Goal: Task Accomplishment & Management: Complete application form

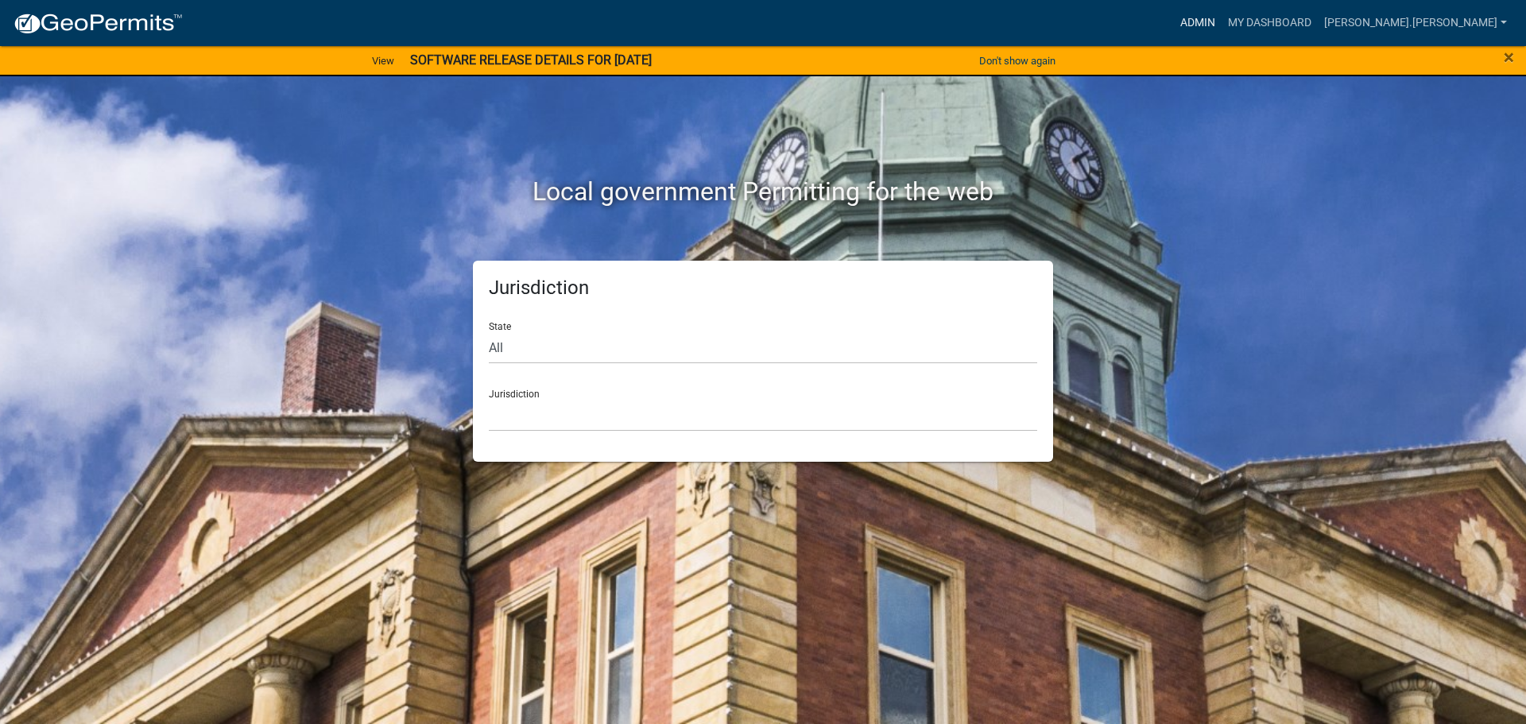
click at [1221, 28] on link "Admin" at bounding box center [1198, 23] width 48 height 30
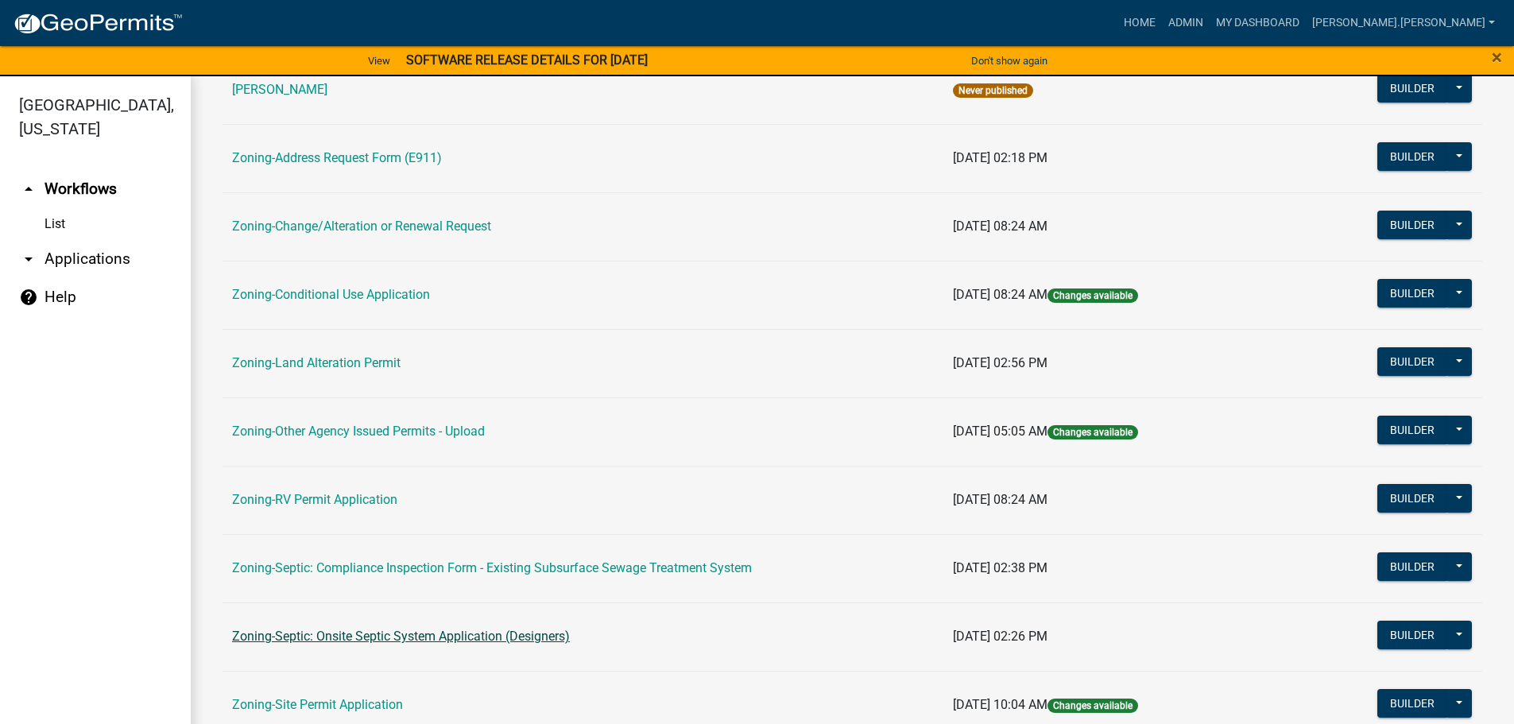
scroll to position [495, 0]
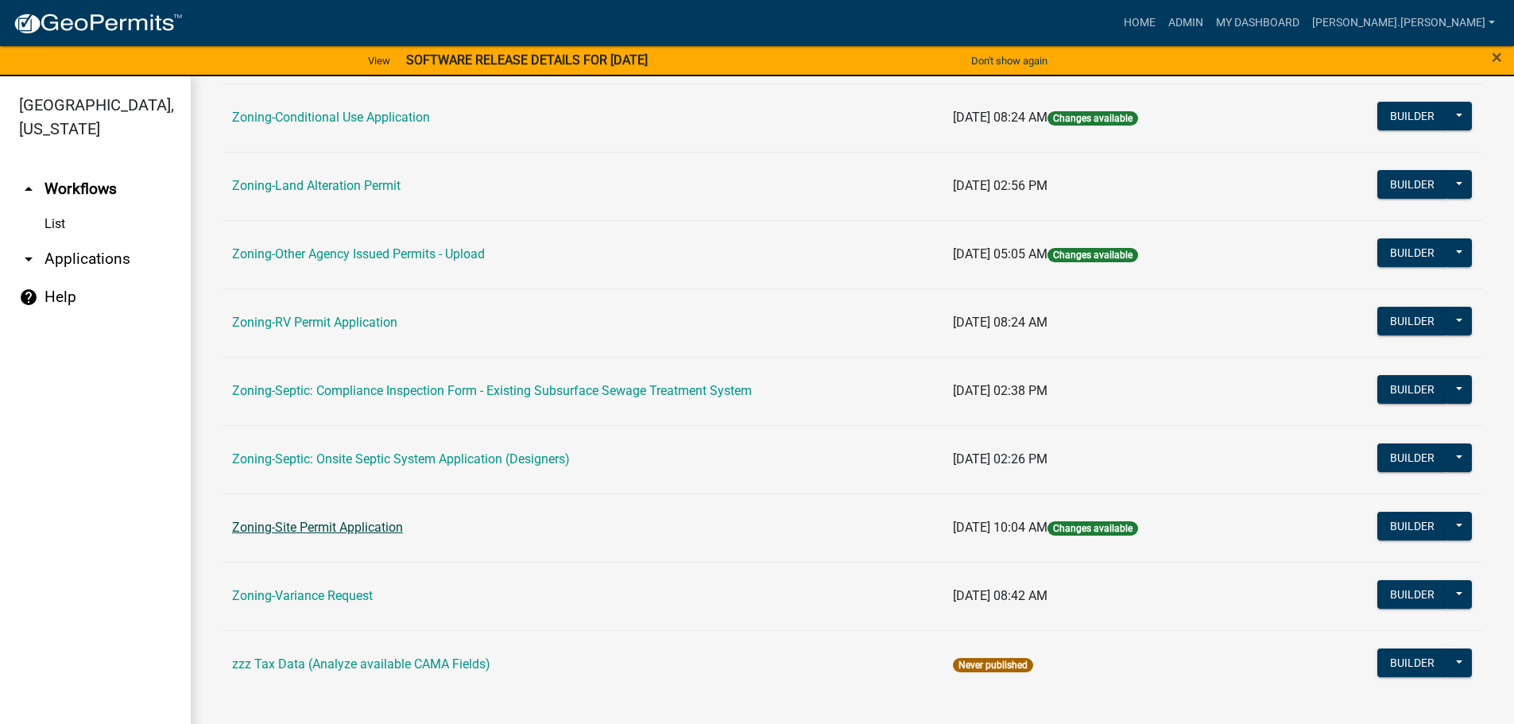
click at [349, 528] on link "Zoning-Site Permit Application" at bounding box center [317, 527] width 171 height 15
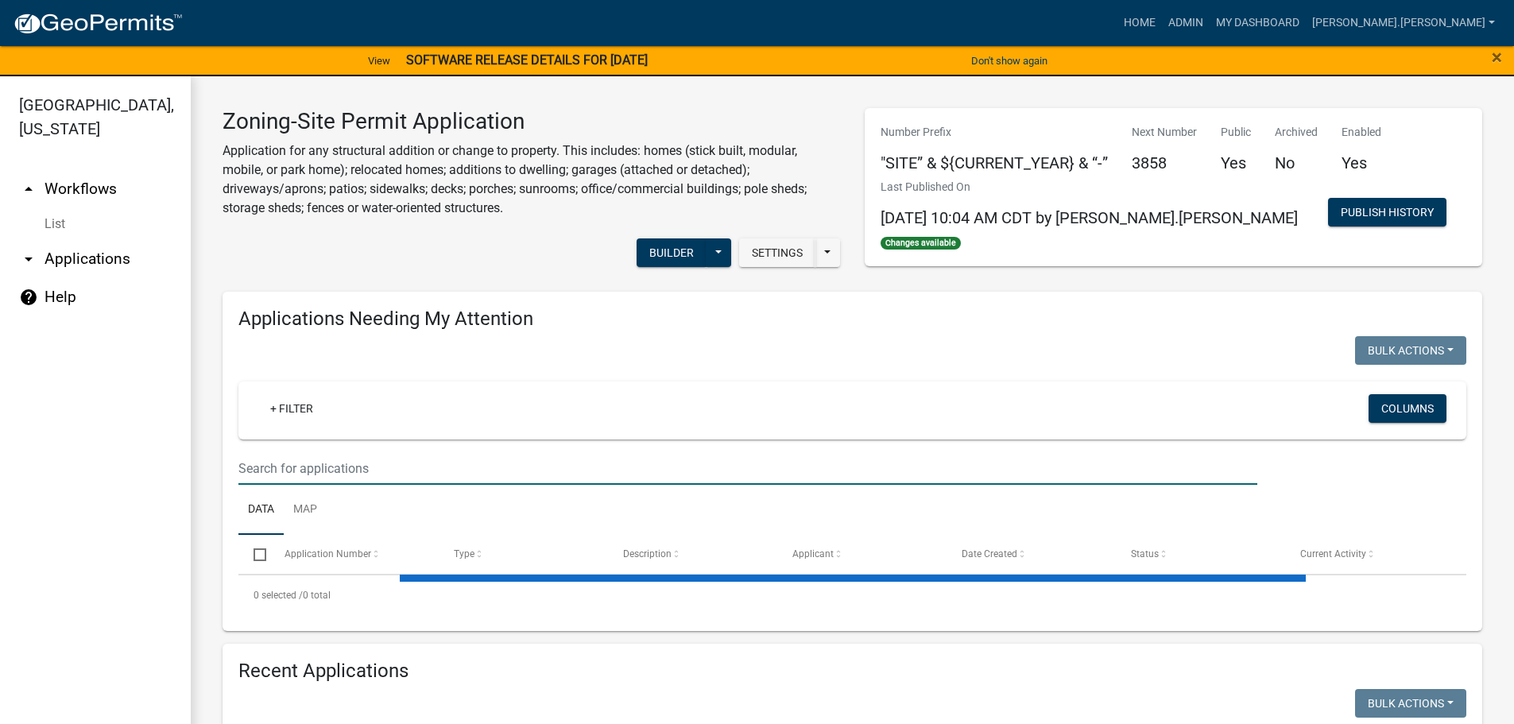
click at [355, 466] on input "text" at bounding box center [747, 468] width 1019 height 33
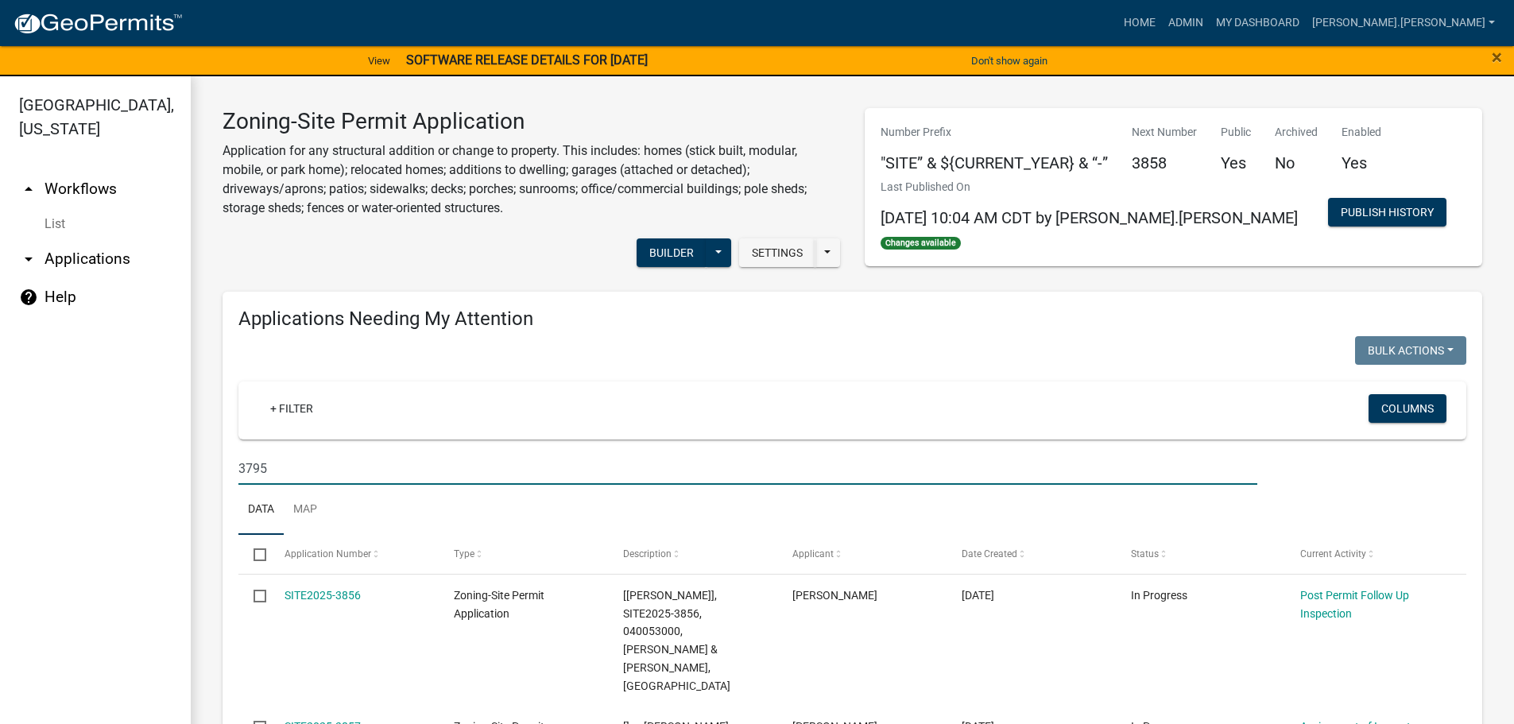
type input "3795"
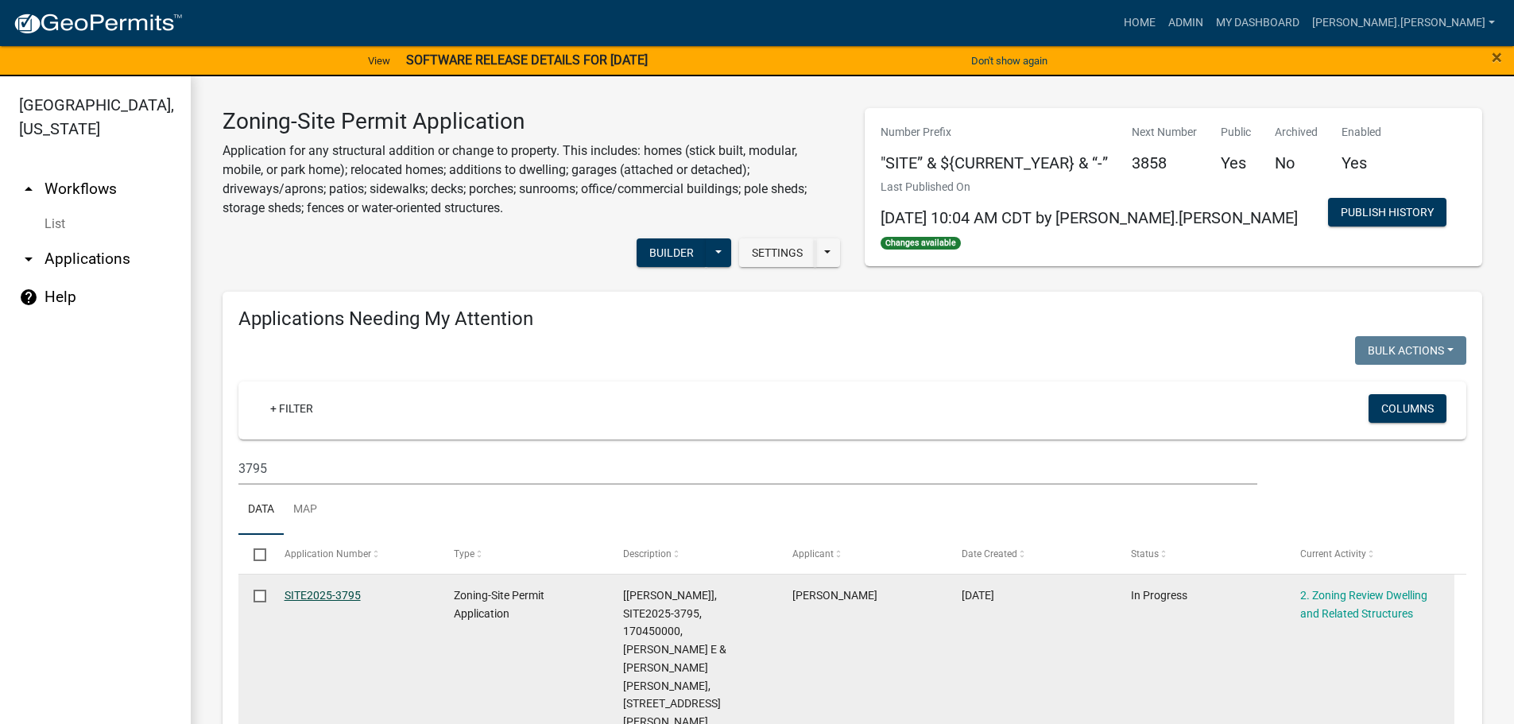
click at [336, 598] on link "SITE2025-3795" at bounding box center [323, 595] width 76 height 13
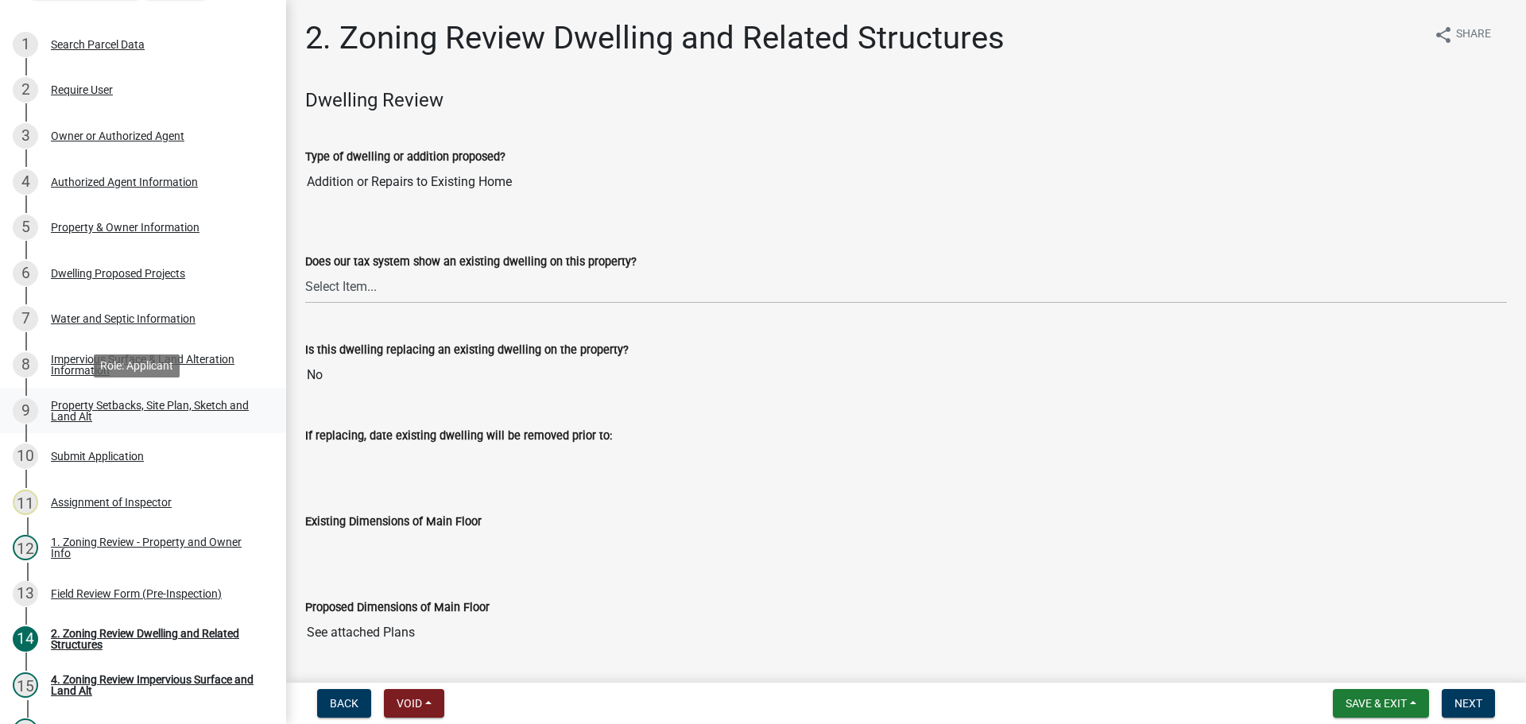
scroll to position [392, 0]
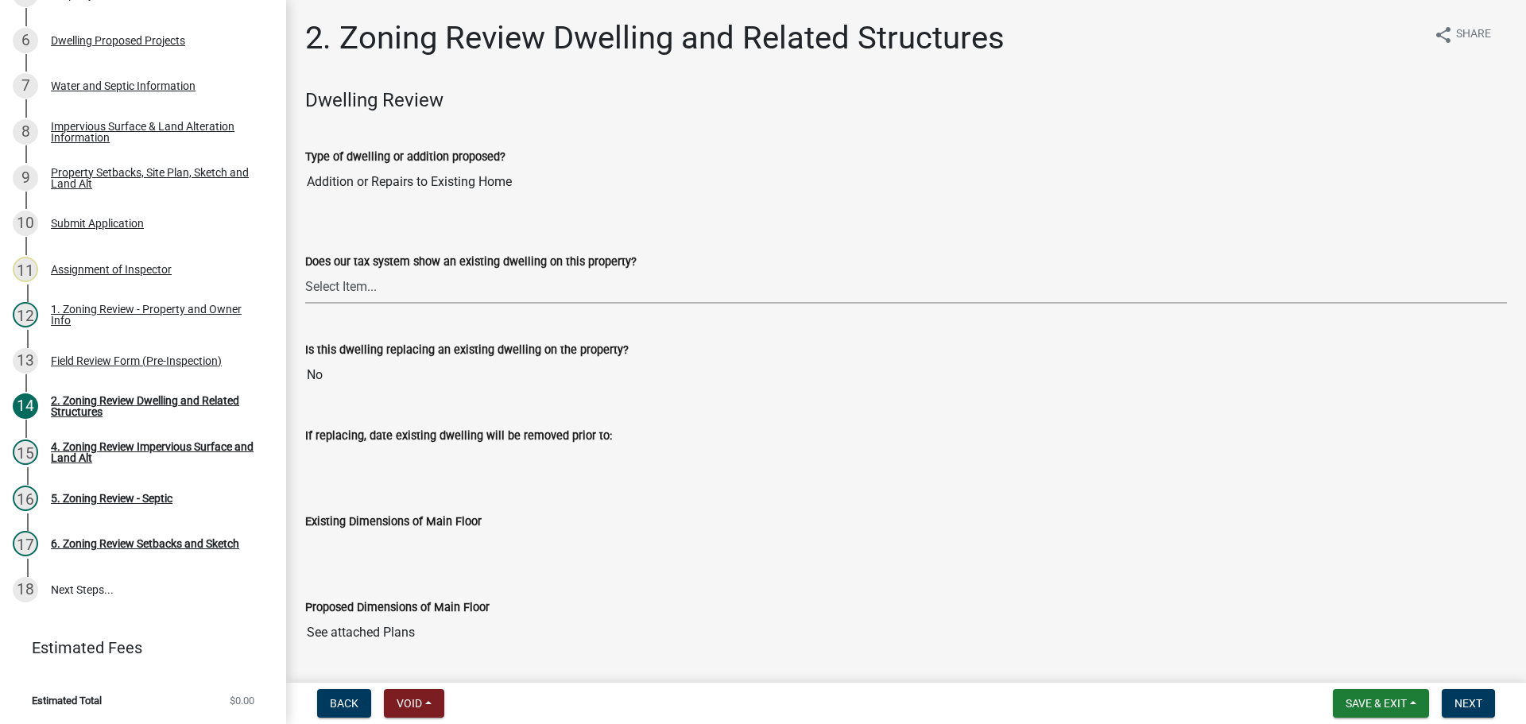
click at [432, 289] on select "Select Item... Yes No" at bounding box center [906, 287] width 1202 height 33
click at [305, 271] on select "Select Item... Yes No" at bounding box center [906, 287] width 1202 height 33
select select "f2f95036-4389-4179-8147-4ee015bbd016"
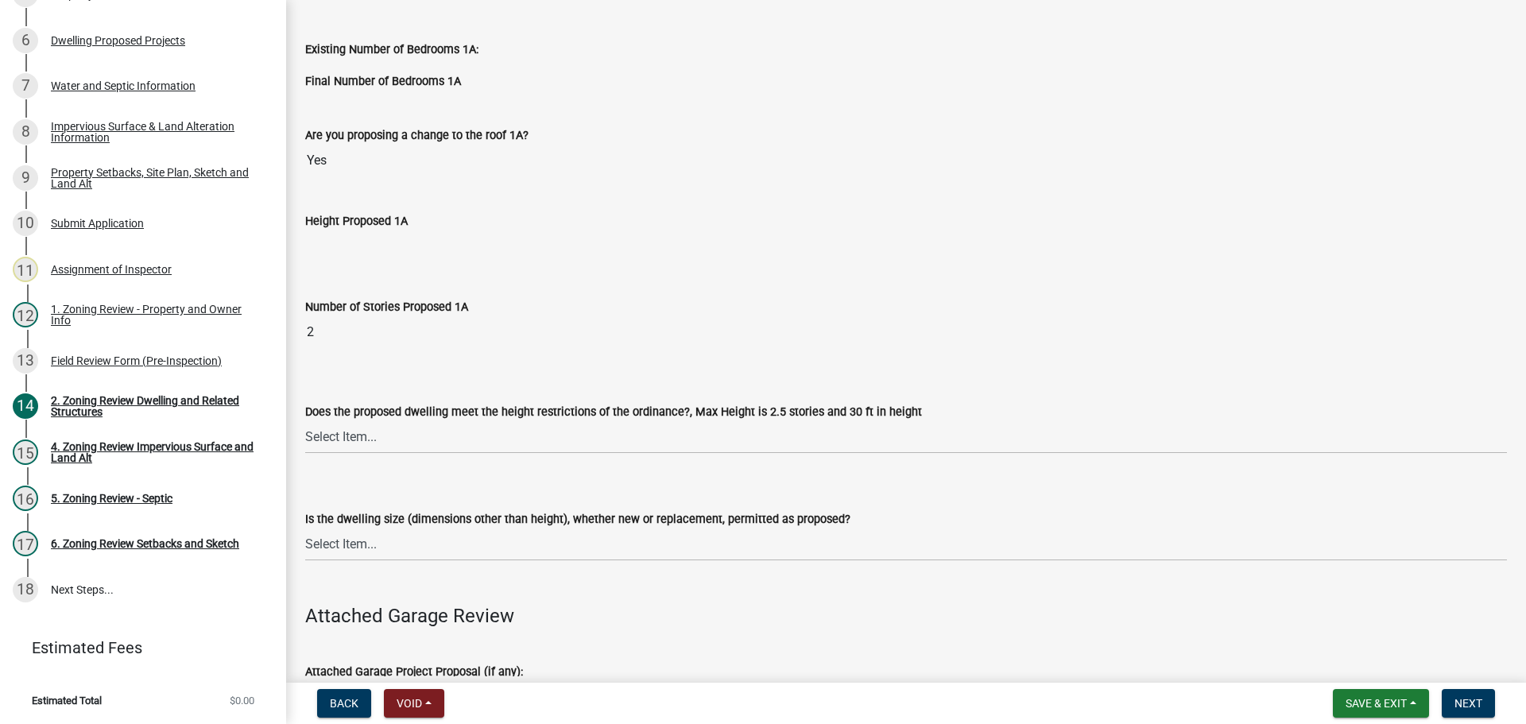
scroll to position [1272, 0]
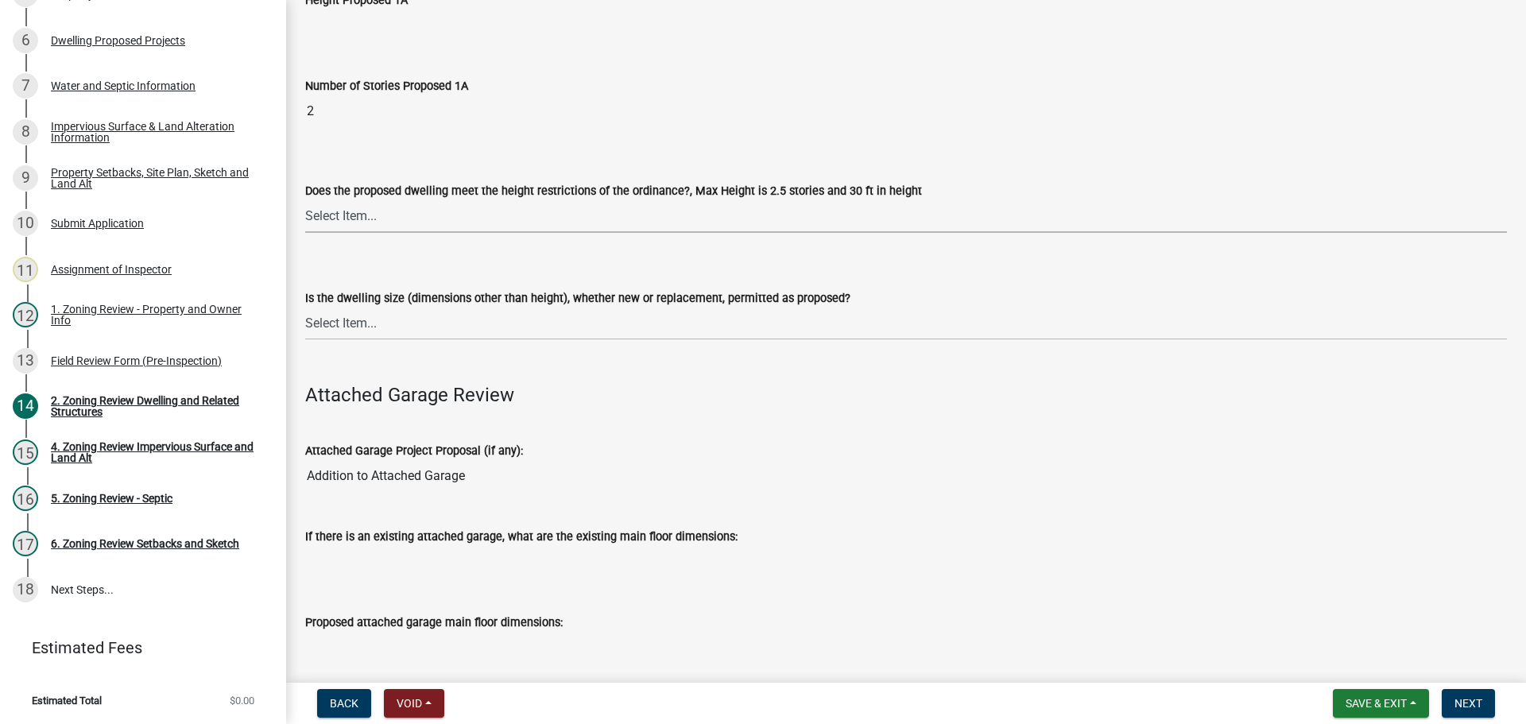
click at [413, 218] on select "Select Item... Yes No" at bounding box center [906, 216] width 1202 height 33
click at [305, 200] on select "Select Item... Yes No" at bounding box center [906, 216] width 1202 height 33
select select "f770ba3e-fc06-4da5-a68e-7171814f27a6"
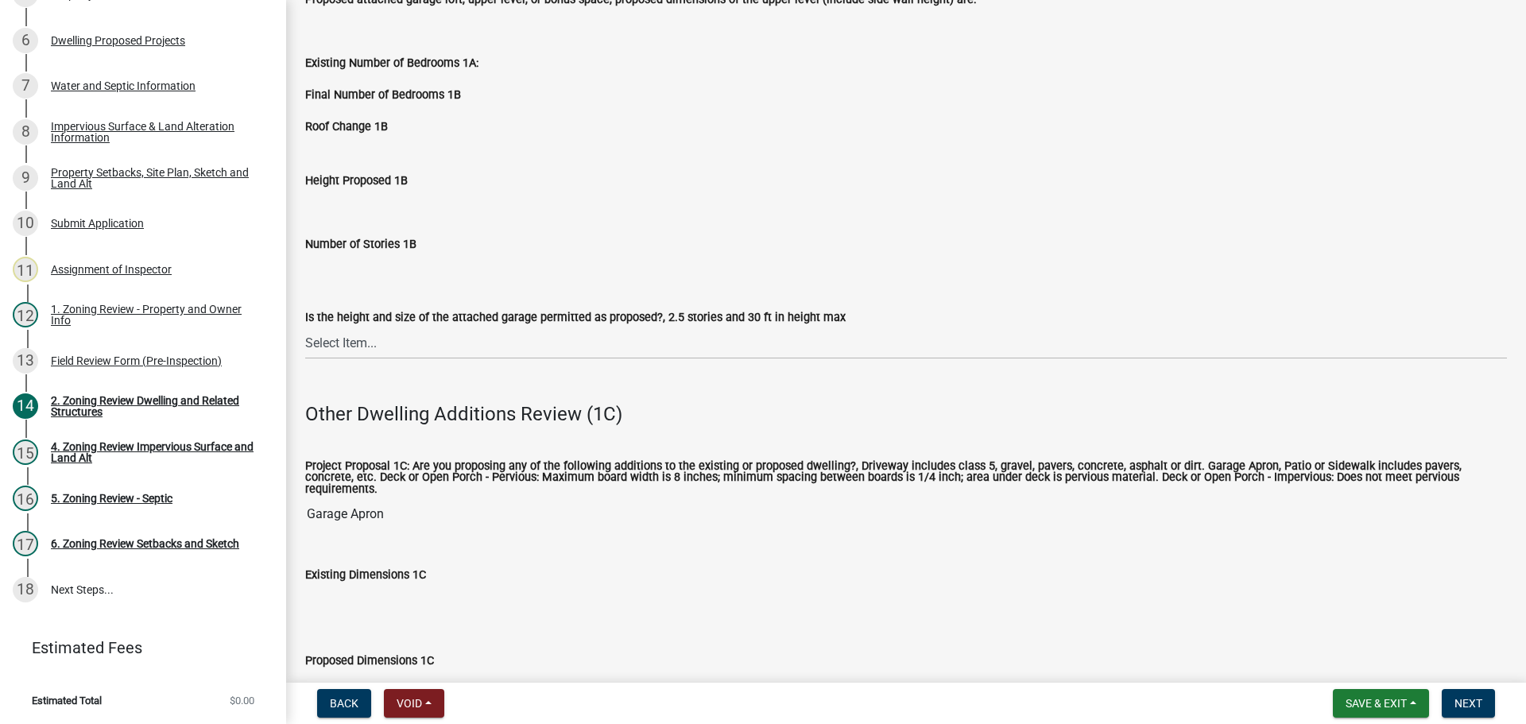
scroll to position [2146, 0]
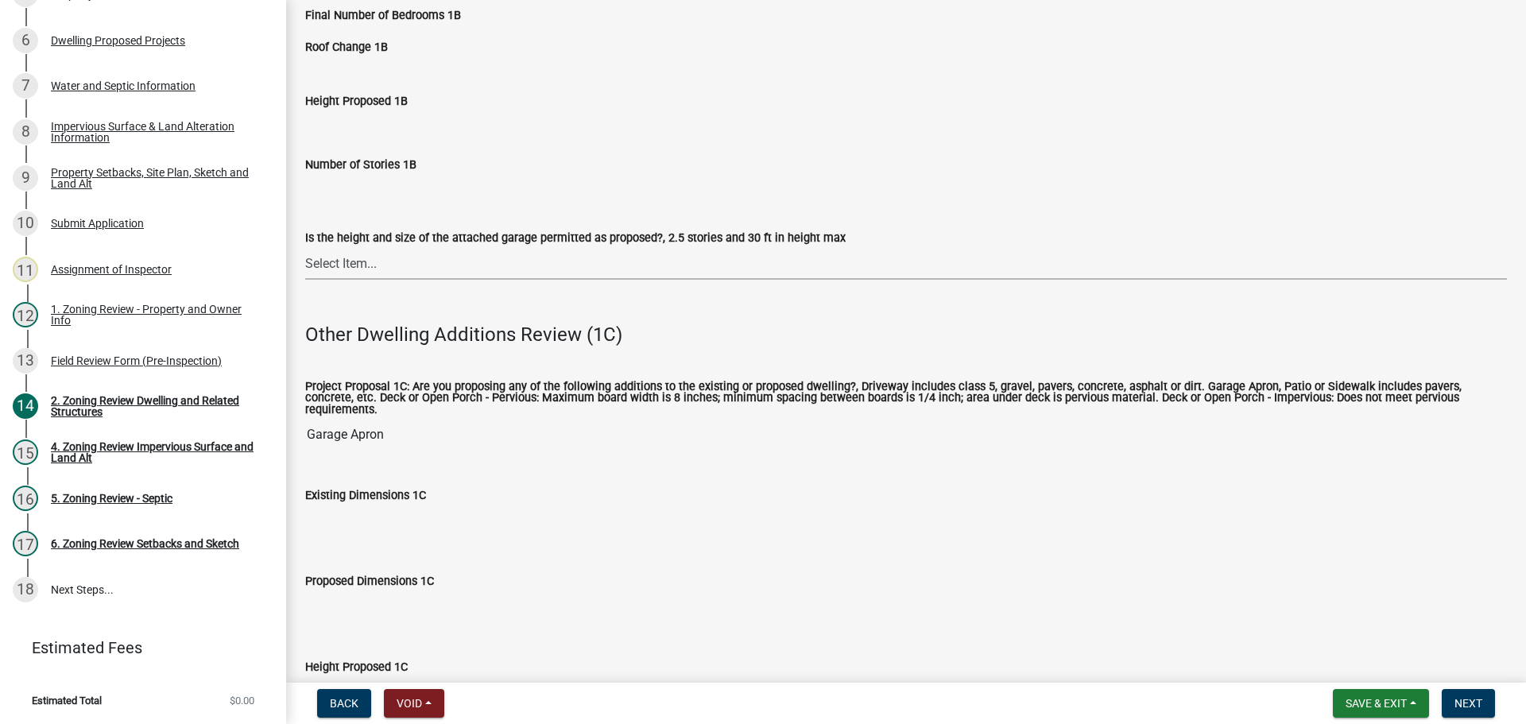
click at [408, 264] on select "Select Item... Yes No (explain in next field)" at bounding box center [906, 263] width 1202 height 33
click at [305, 247] on select "Select Item... Yes No (explain in next field)" at bounding box center [906, 263] width 1202 height 33
select select "133fc5ec-afea-46d5-9774-7a90c7b95151"
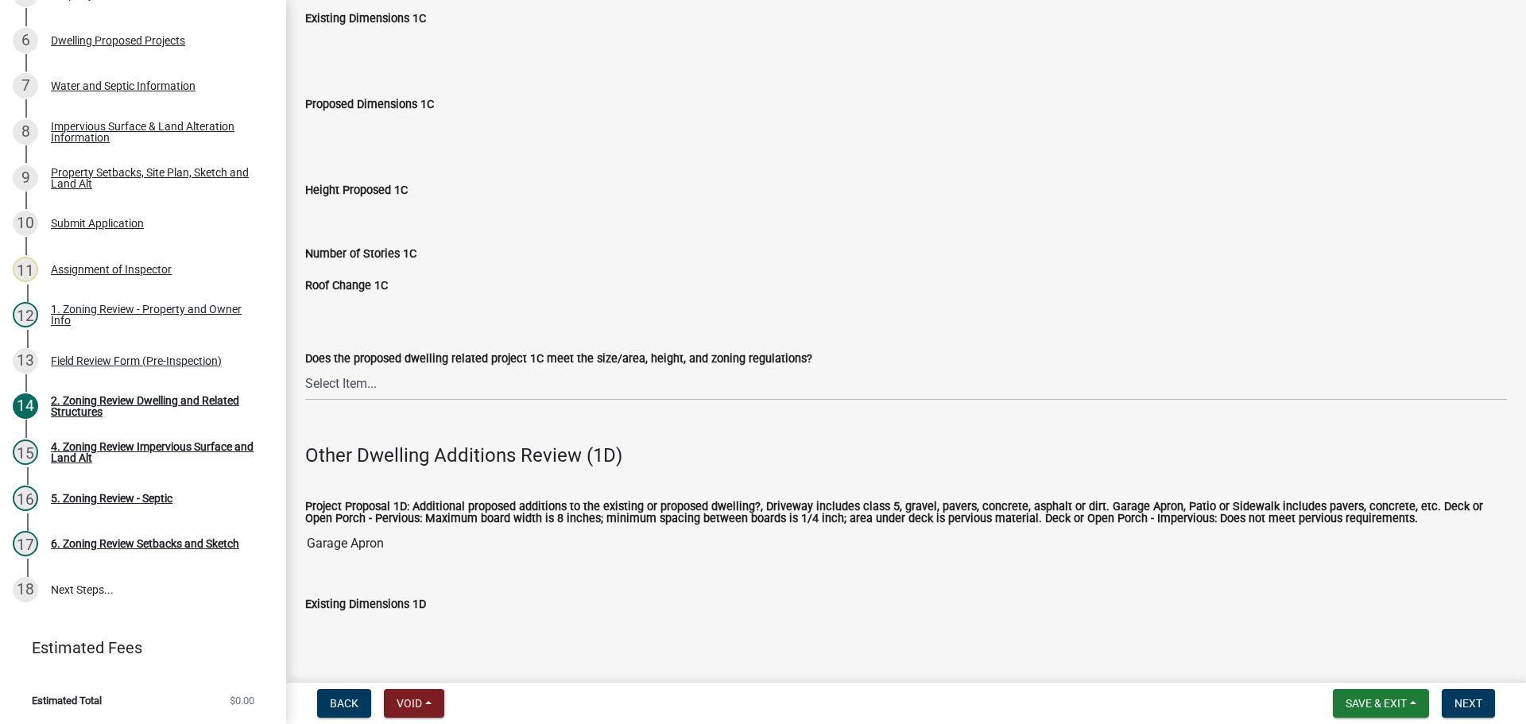
scroll to position [2861, 0]
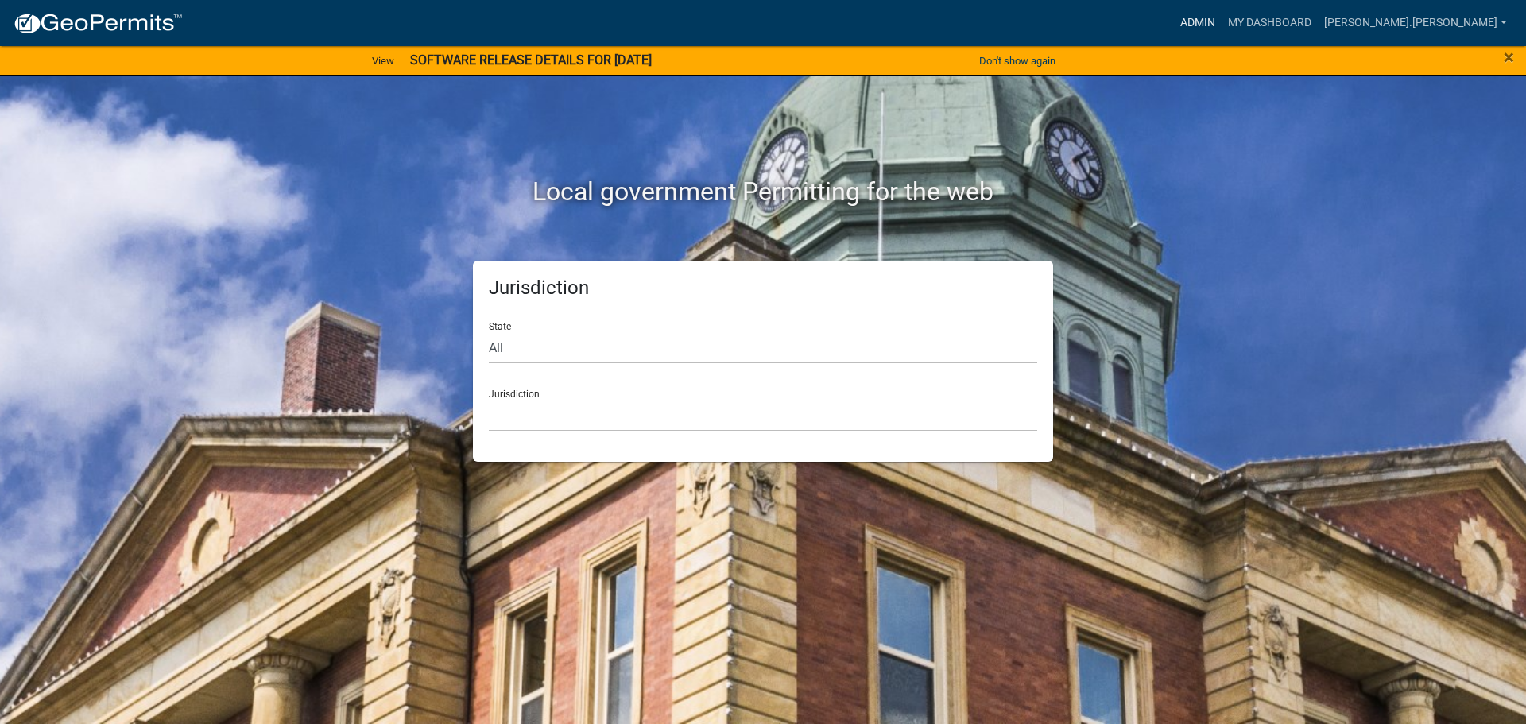
click at [1221, 10] on link "Admin" at bounding box center [1198, 23] width 48 height 30
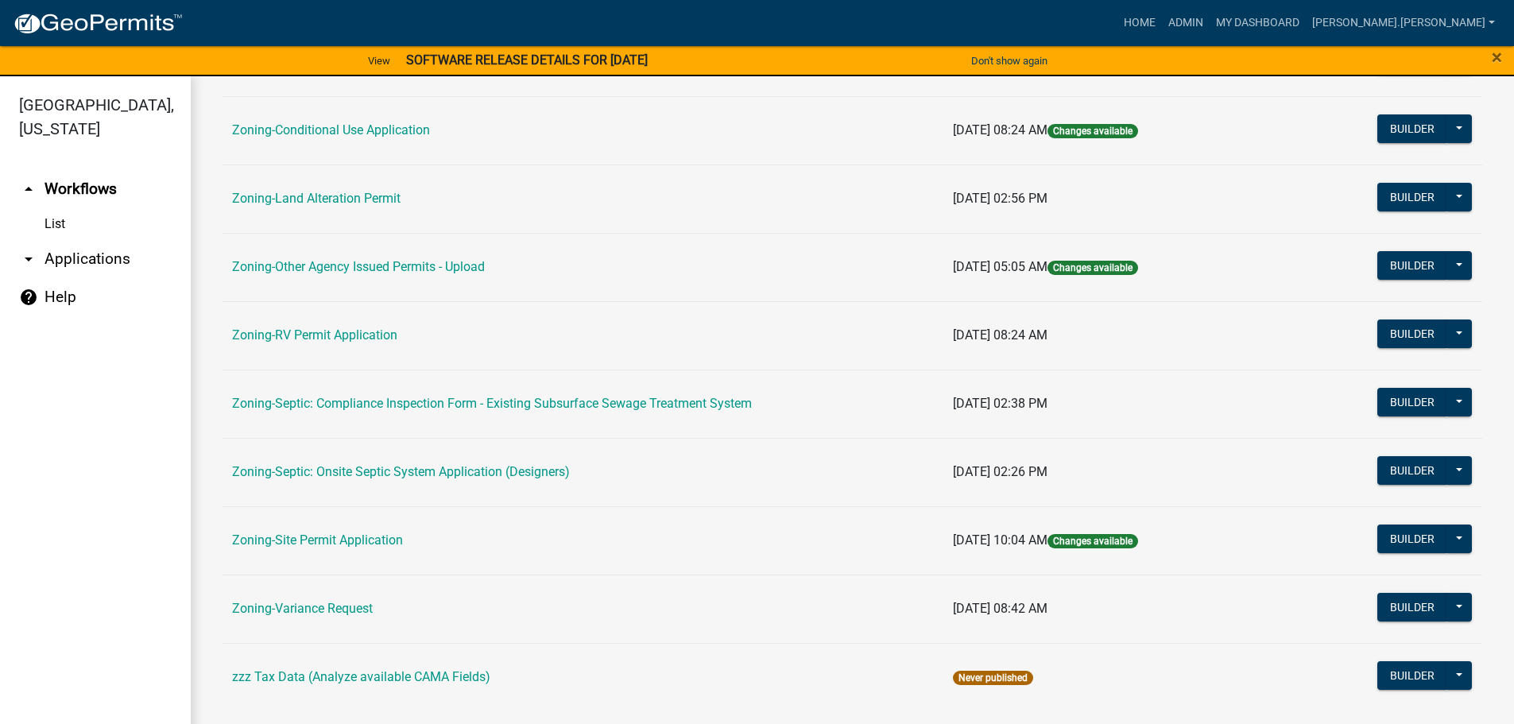
scroll to position [495, 0]
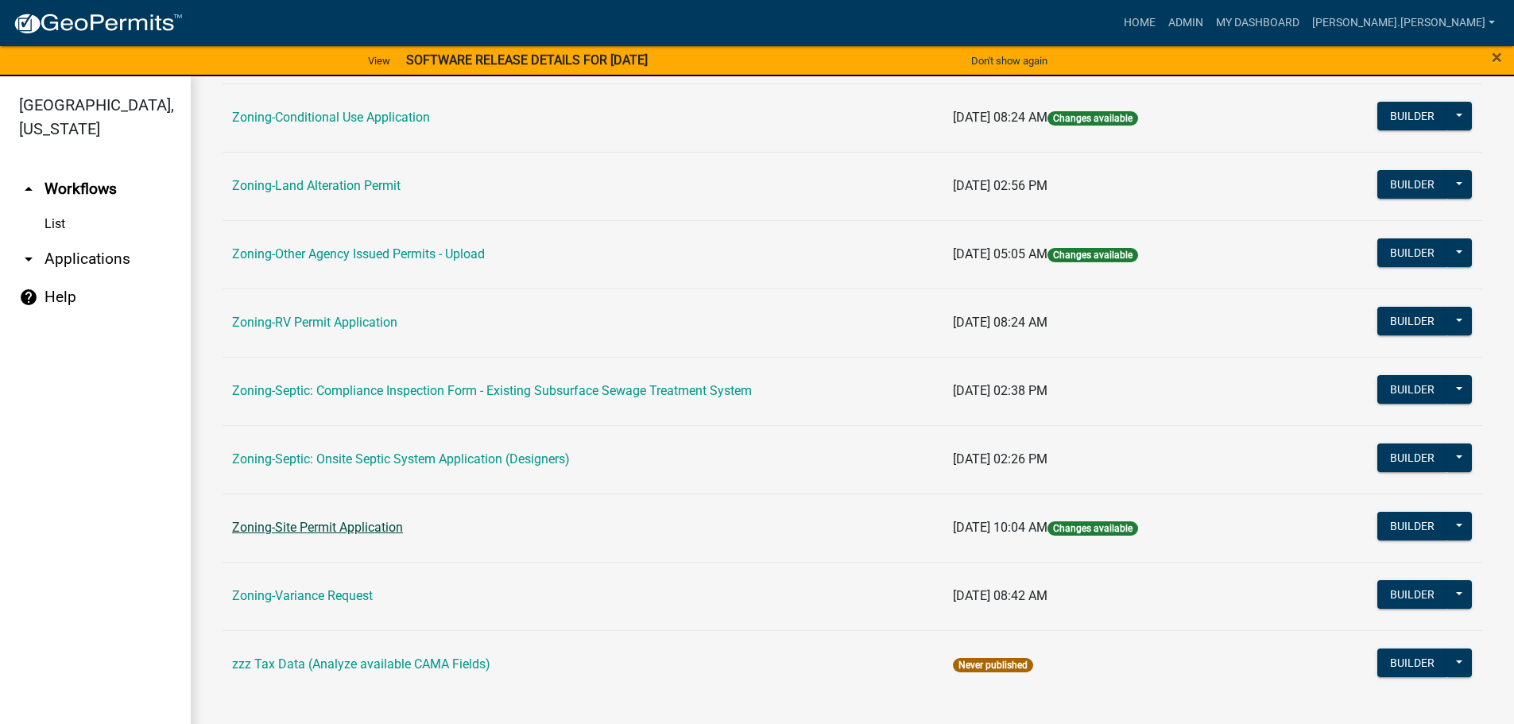
click at [330, 523] on link "Zoning-Site Permit Application" at bounding box center [317, 527] width 171 height 15
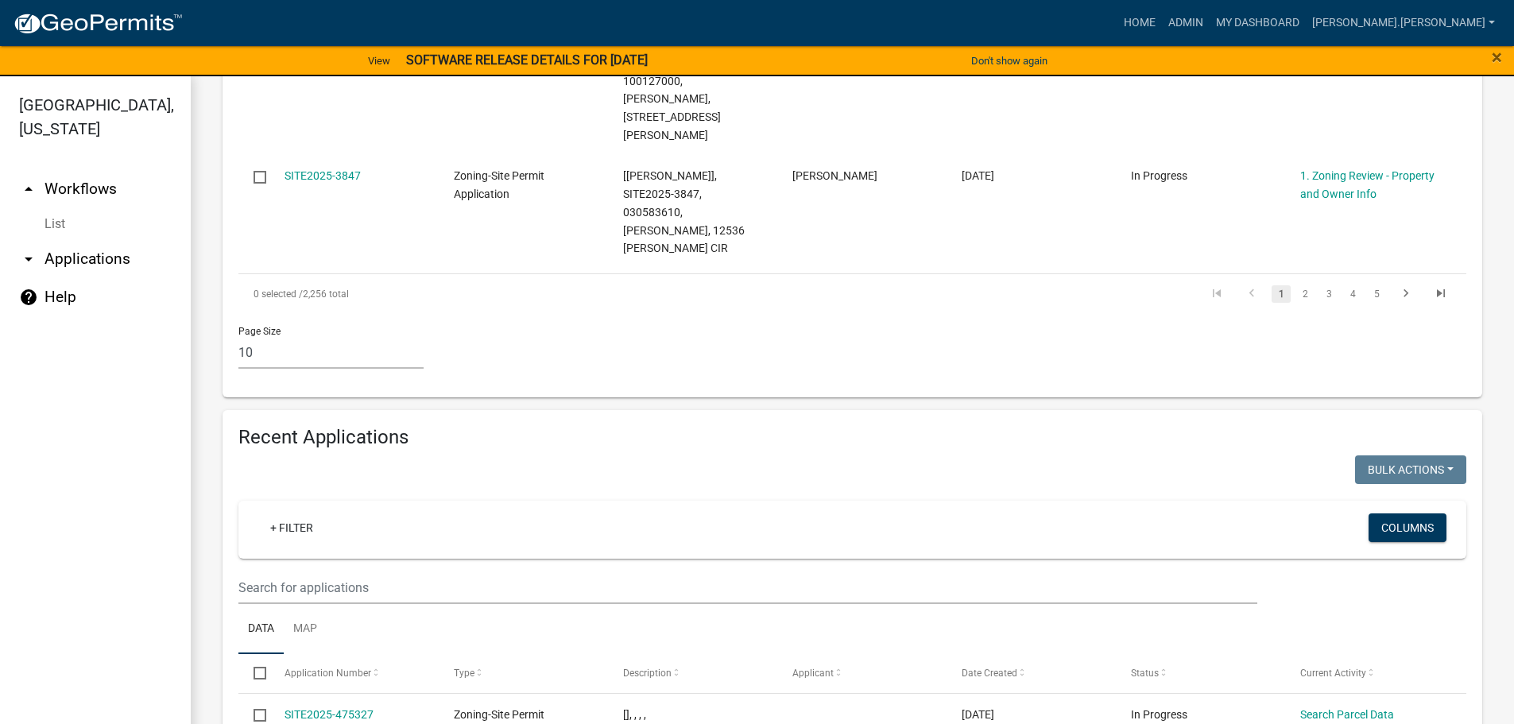
scroll to position [1456, 0]
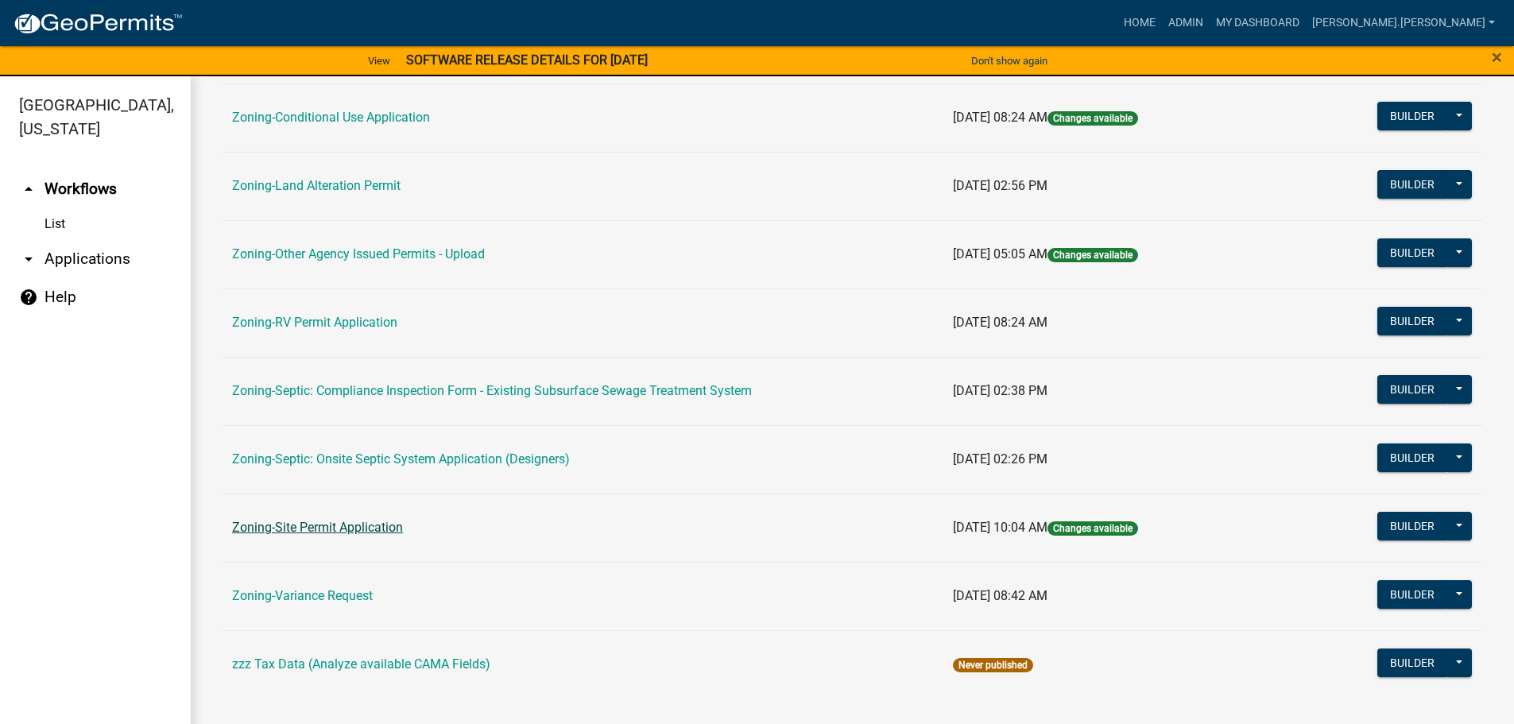
scroll to position [19, 0]
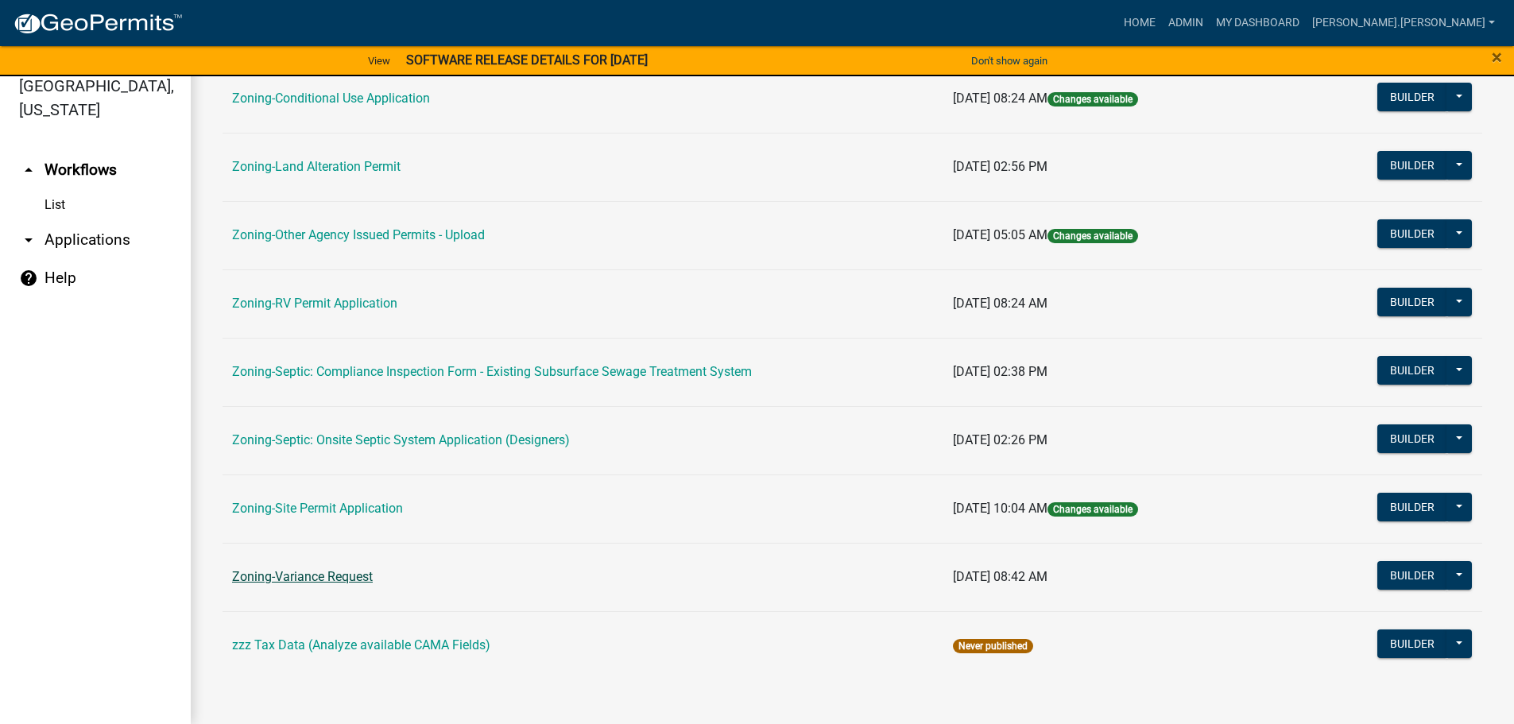
click at [336, 577] on link "Zoning-Variance Request" at bounding box center [302, 576] width 141 height 15
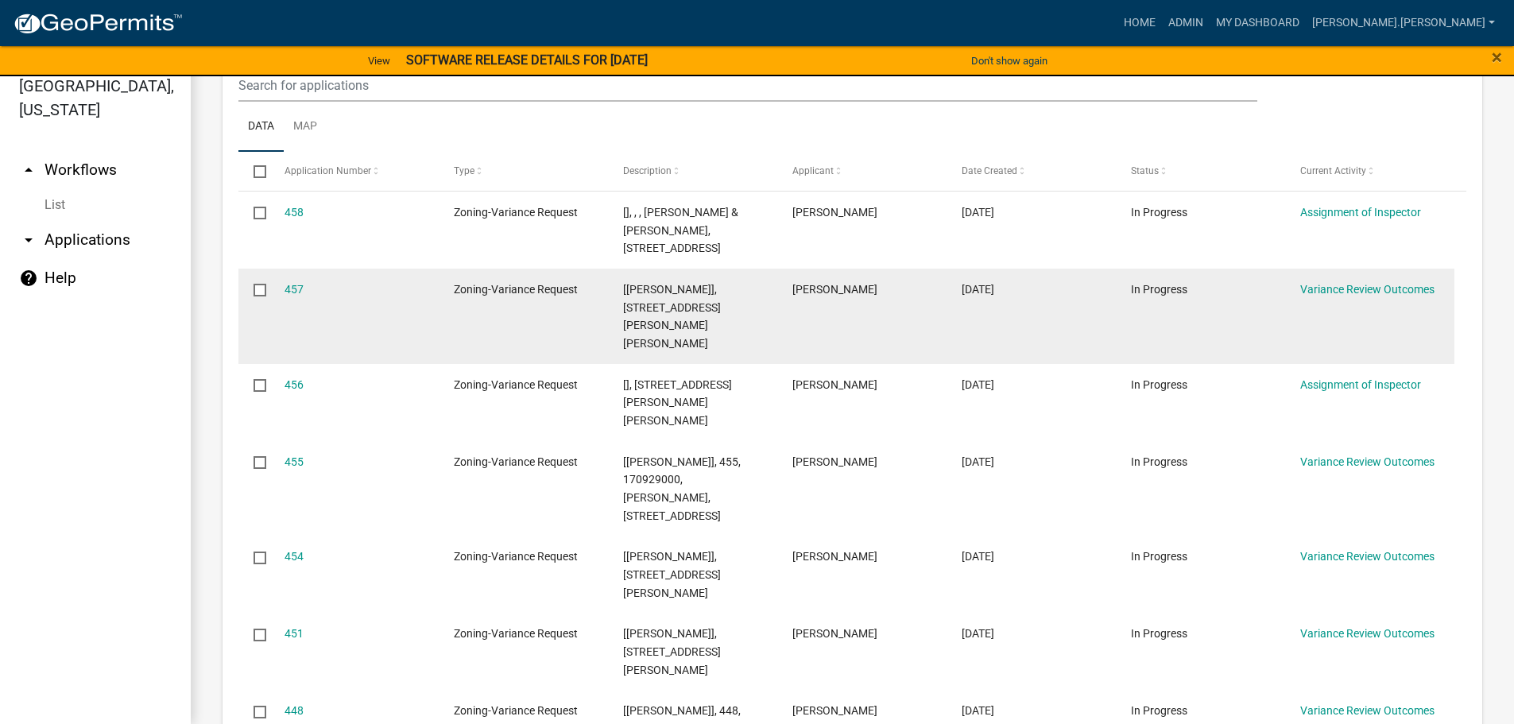
scroll to position [477, 0]
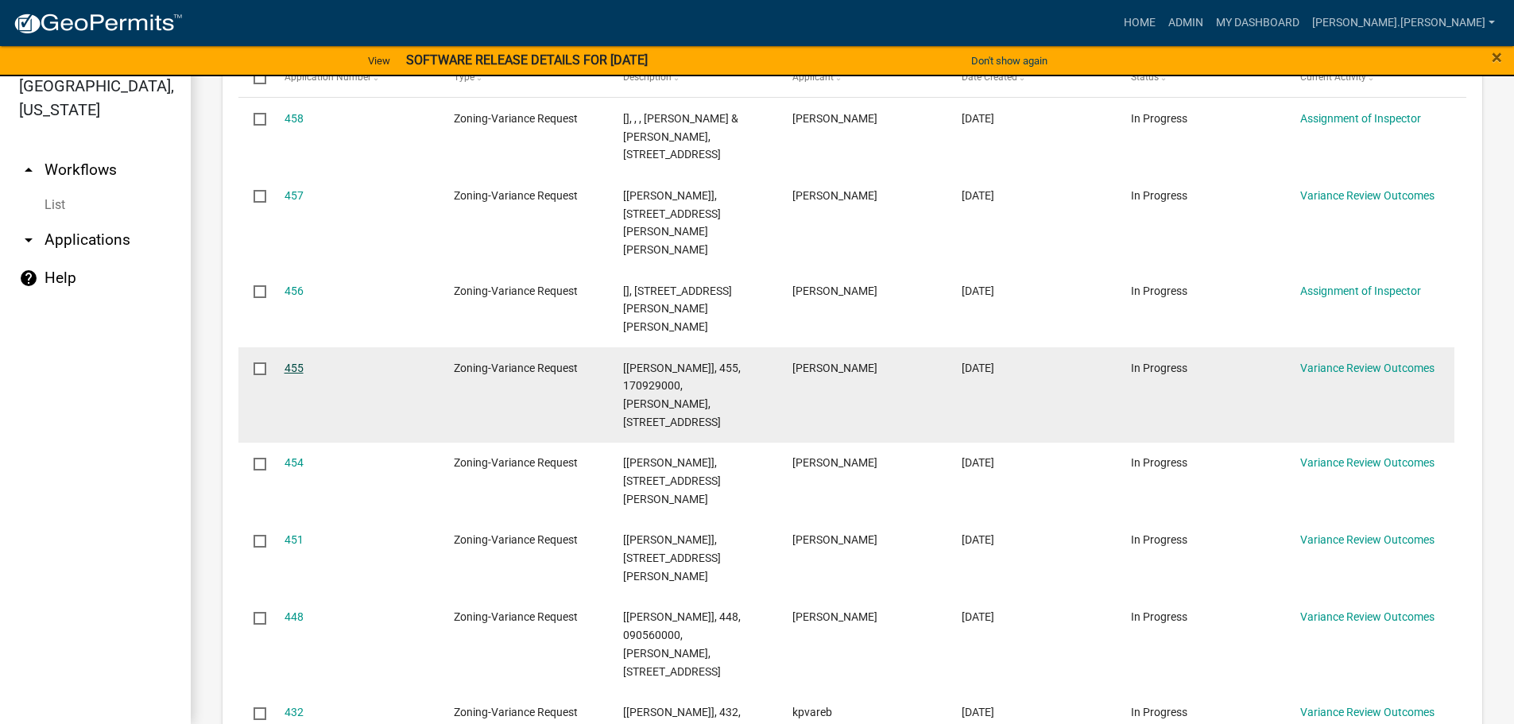
click at [285, 362] on link "455" at bounding box center [294, 368] width 19 height 13
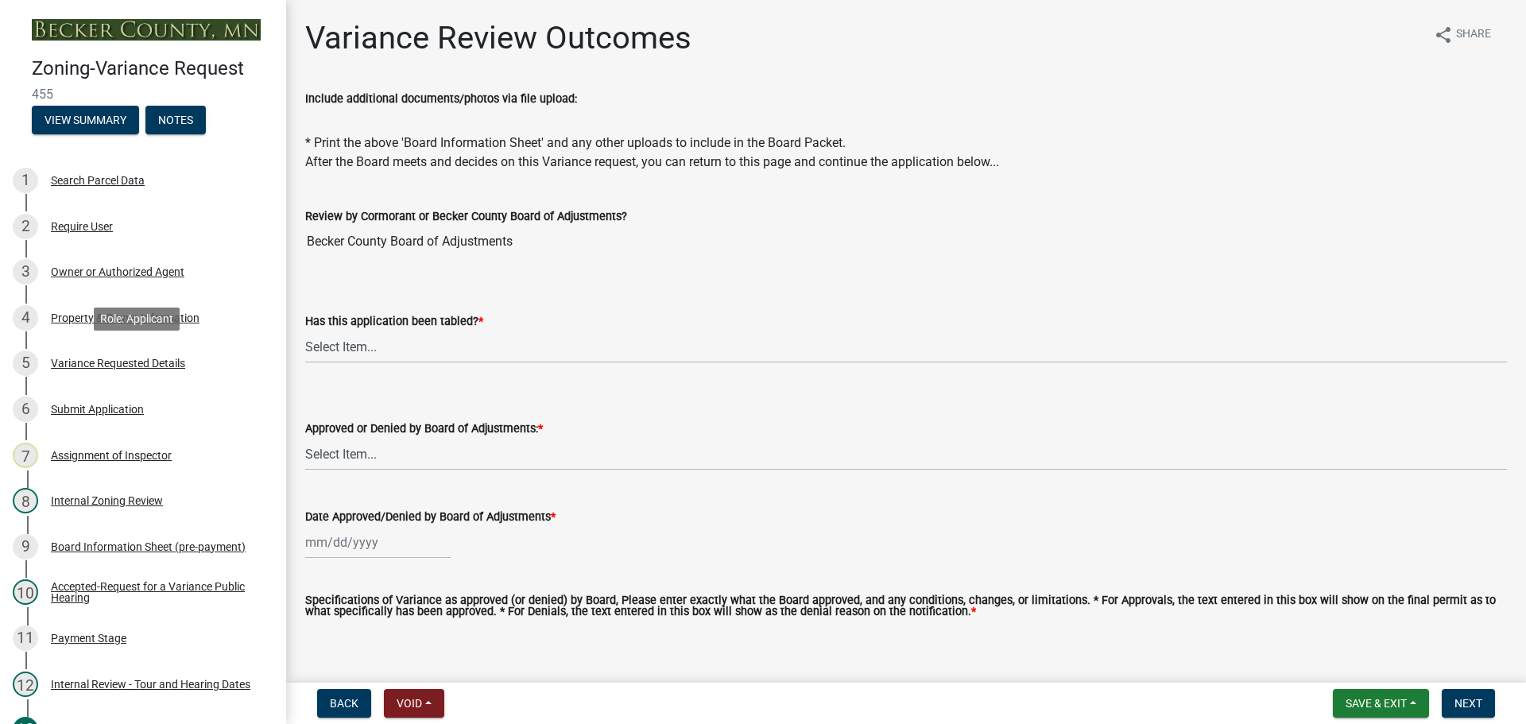
click at [118, 370] on div "5 Variance Requested Details" at bounding box center [137, 362] width 248 height 25
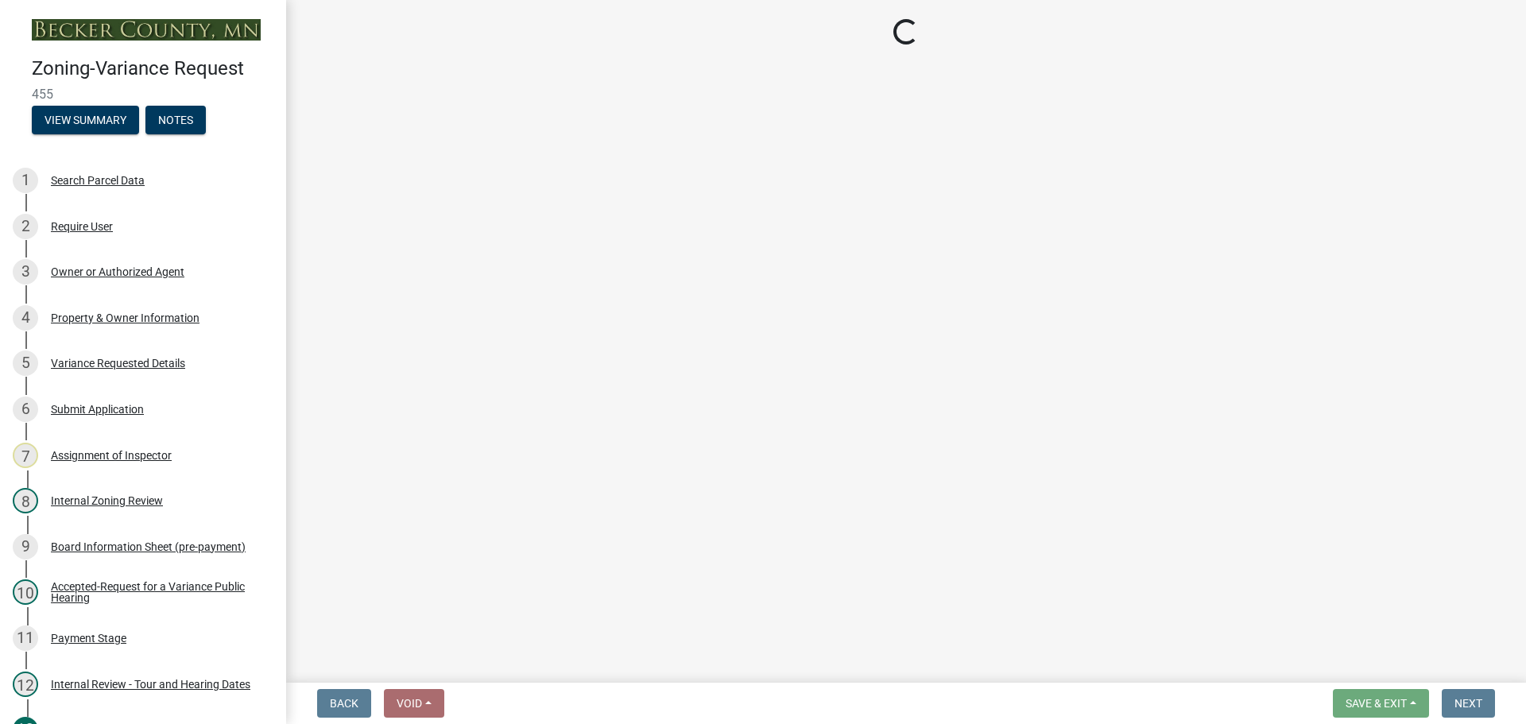
select select "edc6b78d-c029-41a6-a436-e6f76b5f0855"
select select "d86c8c14-d6ee-4cfd-b5eb-6db4335ef602"
select select "7b4e921e-23d5-43ad-813a-b7a6ebdae9a4"
select select "bb2b5e43-03c1-4874-9abf-a65f400af928"
select select "8ea3e6c3-8fed-4904-aa20-2f643744aa0c"
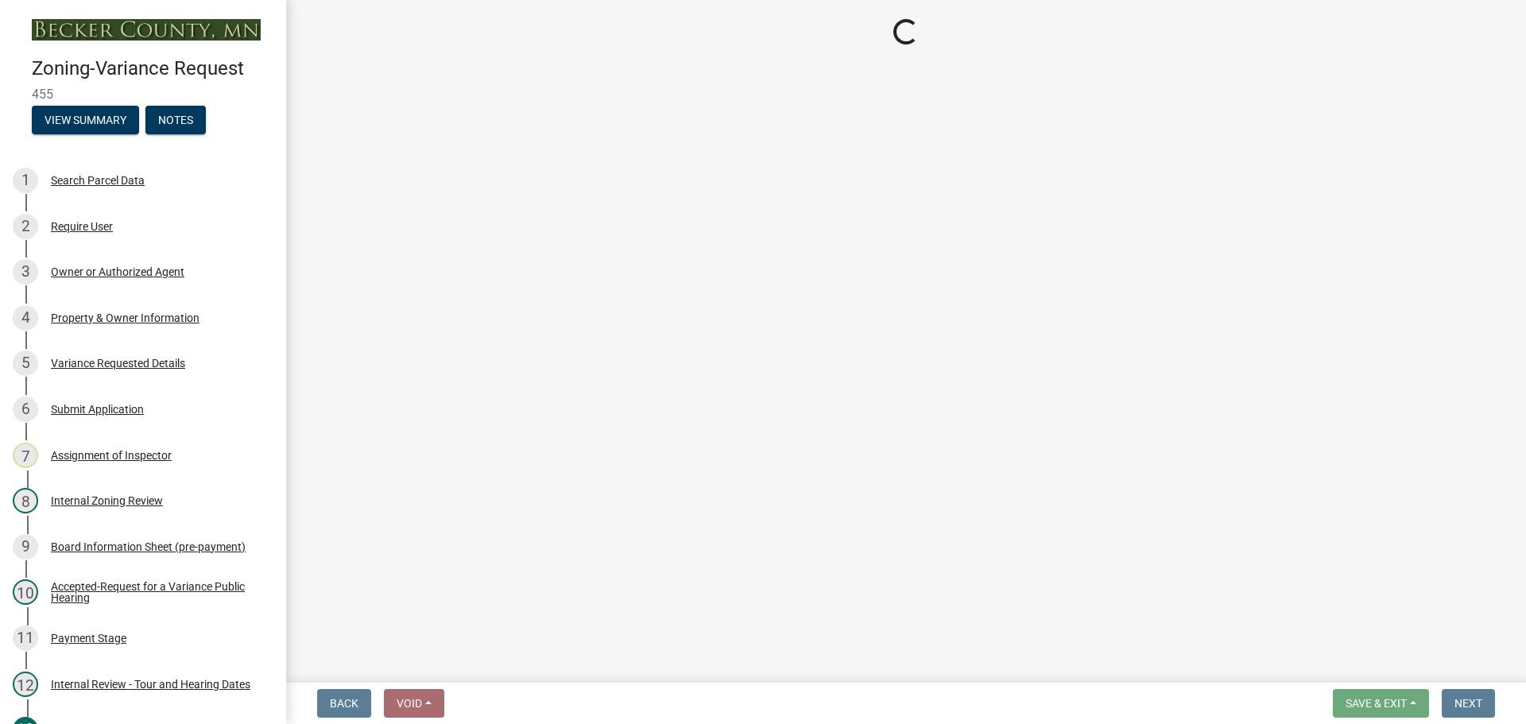
select select "860afd09-da87-482b-bca4-413f5cf53582"
select select "ee8740c3-f4d5-48cf-ad42-c8f7342b480c"
select select "1aa51e34-4f0a-4095-a3f3-287665056048"
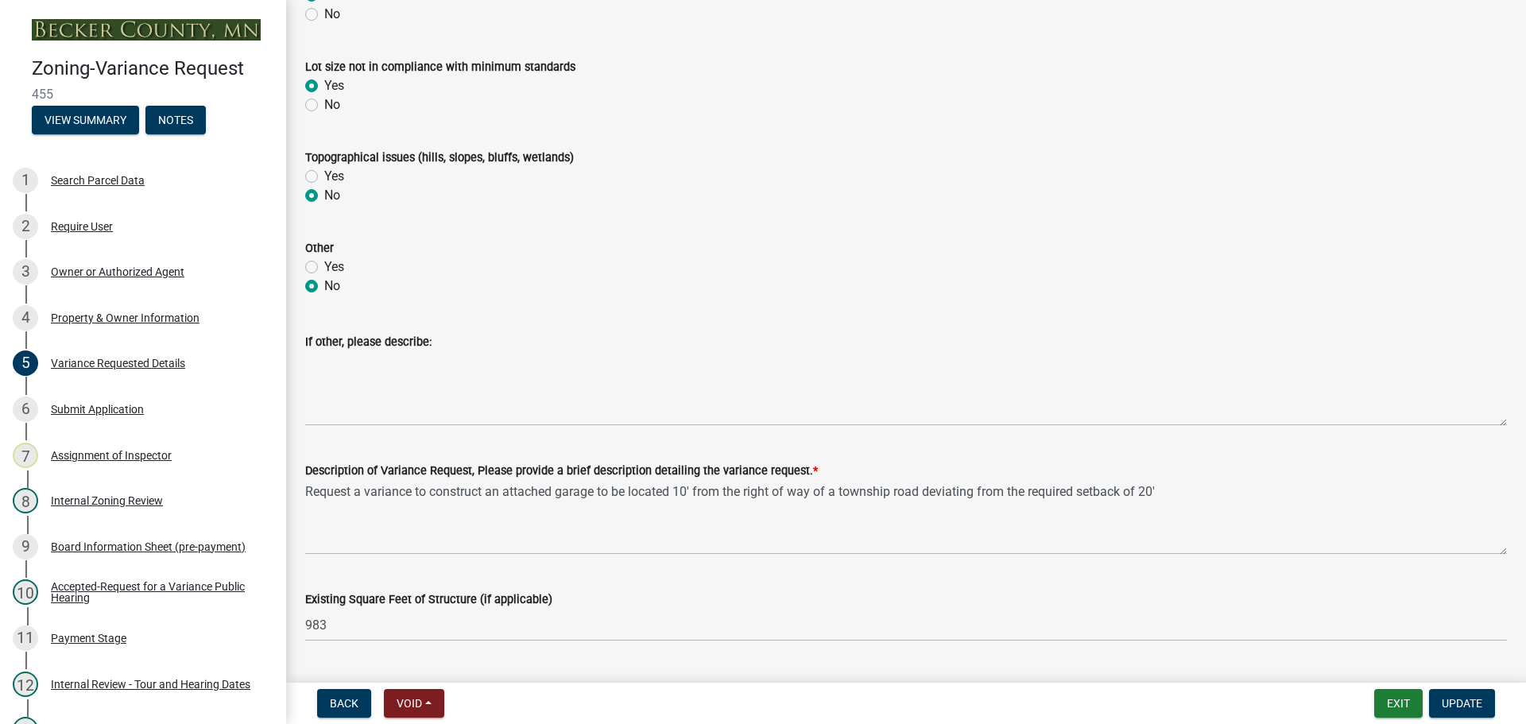
scroll to position [1033, 0]
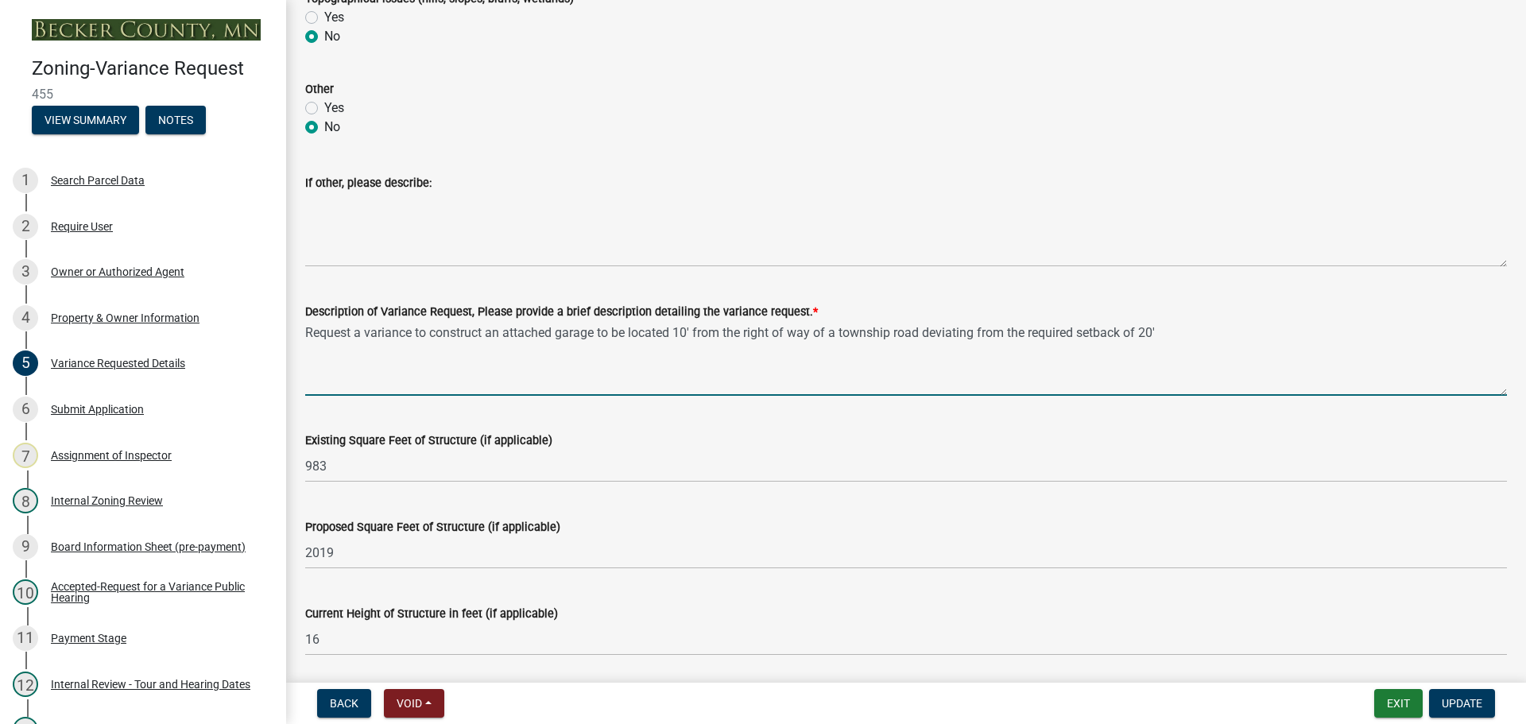
click at [684, 335] on textarea "Request a variance to construct an attached garage to be located 10' from the r…" at bounding box center [906, 358] width 1202 height 75
drag, startPoint x: 799, startPoint y: 332, endPoint x: 862, endPoint y: 328, distance: 62.9
click at [862, 328] on textarea "Request a variance to construct an attached garage to be located ten (10) feet …" at bounding box center [906, 358] width 1202 height 75
drag, startPoint x: 1186, startPoint y: 329, endPoint x: 1154, endPoint y: 324, distance: 32.9
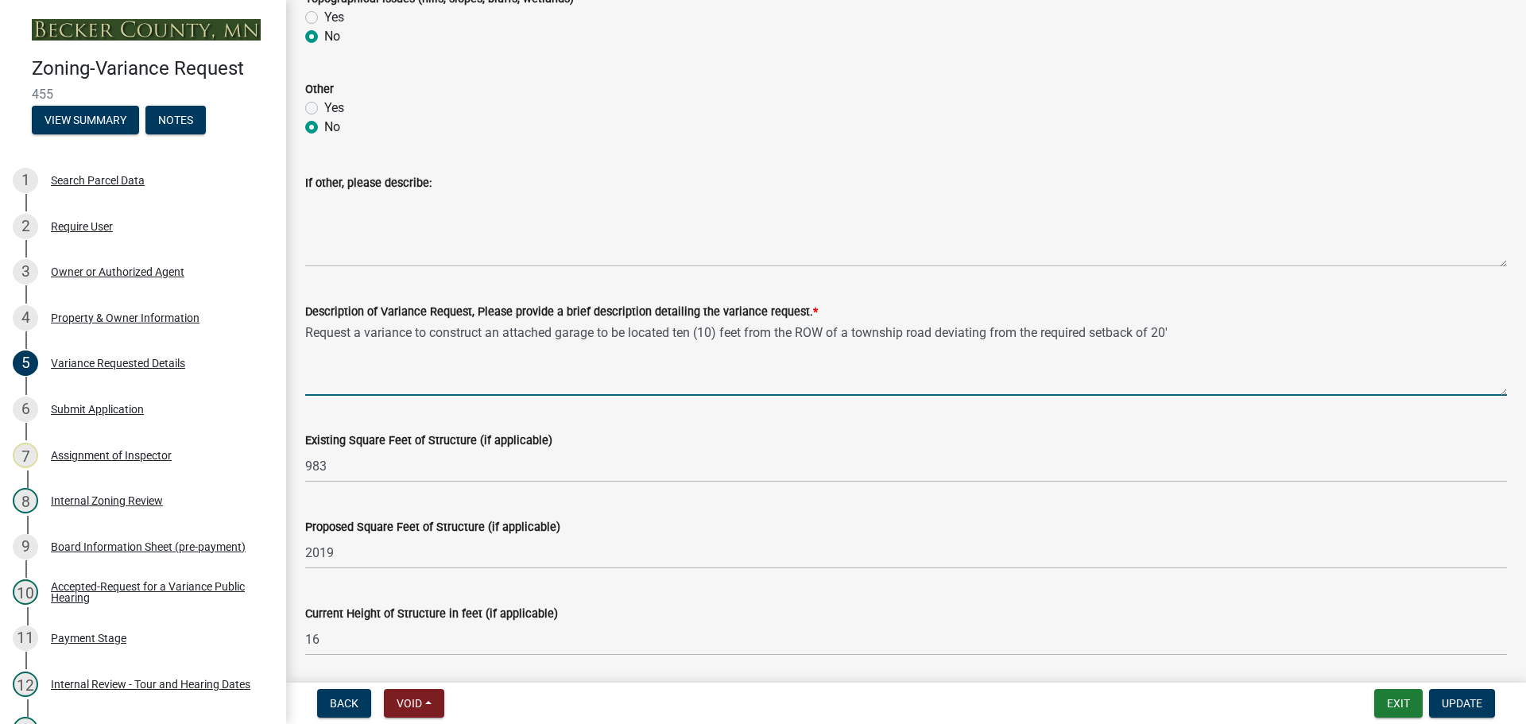
click at [1154, 324] on textarea "Request a variance to construct an attached garage to be located ten (10) feet …" at bounding box center [906, 358] width 1202 height 75
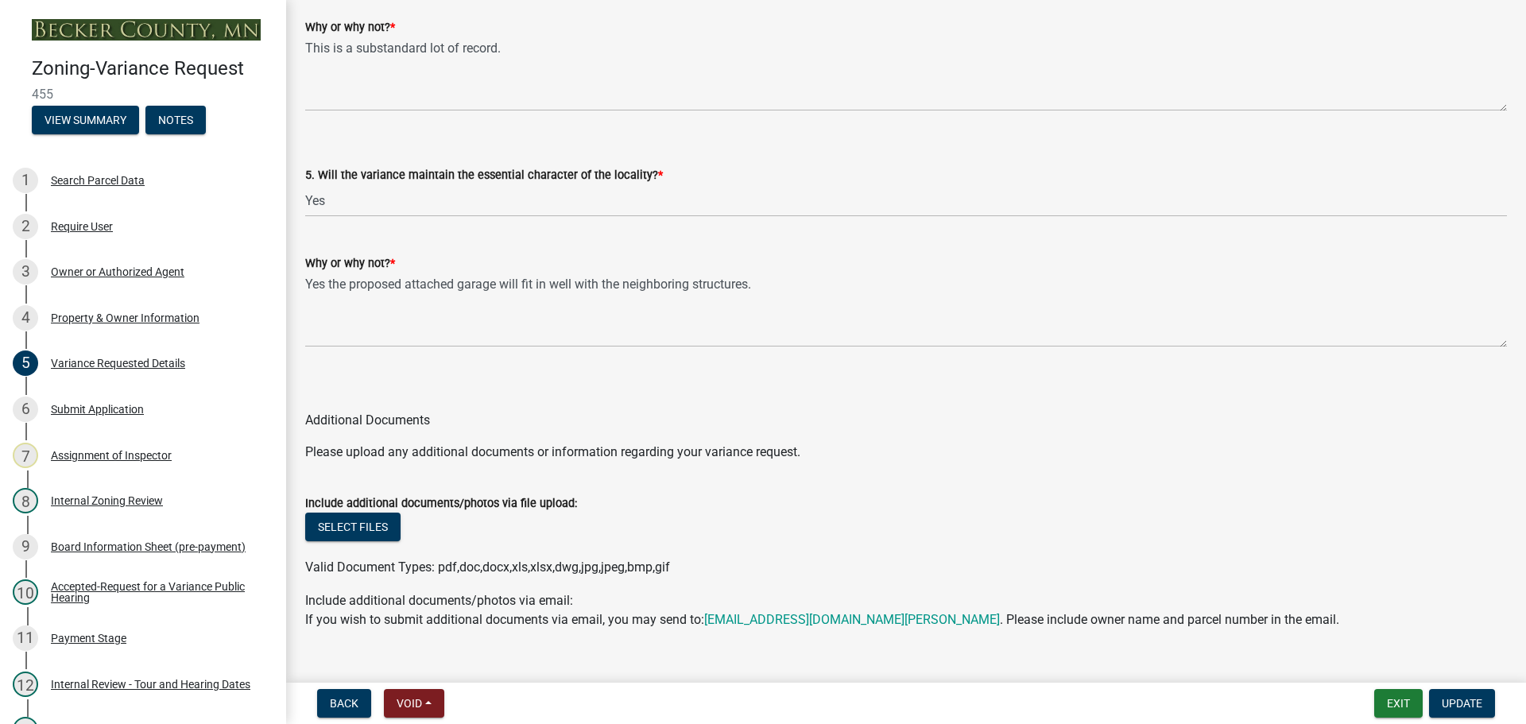
scroll to position [3318, 0]
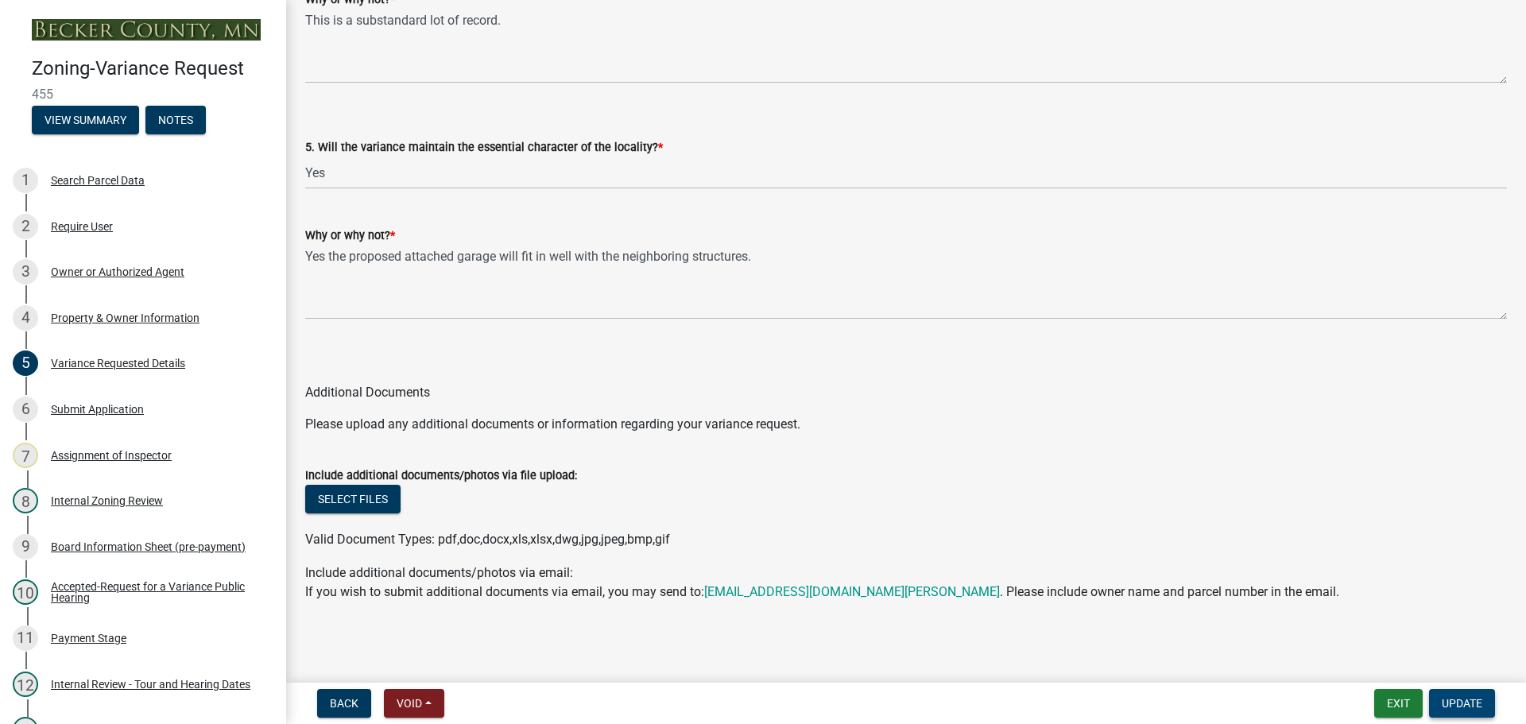
type textarea "Request a variance to construct an attached garage to be located ten (10) feet …"
click at [1457, 705] on span "Update" at bounding box center [1462, 703] width 41 height 13
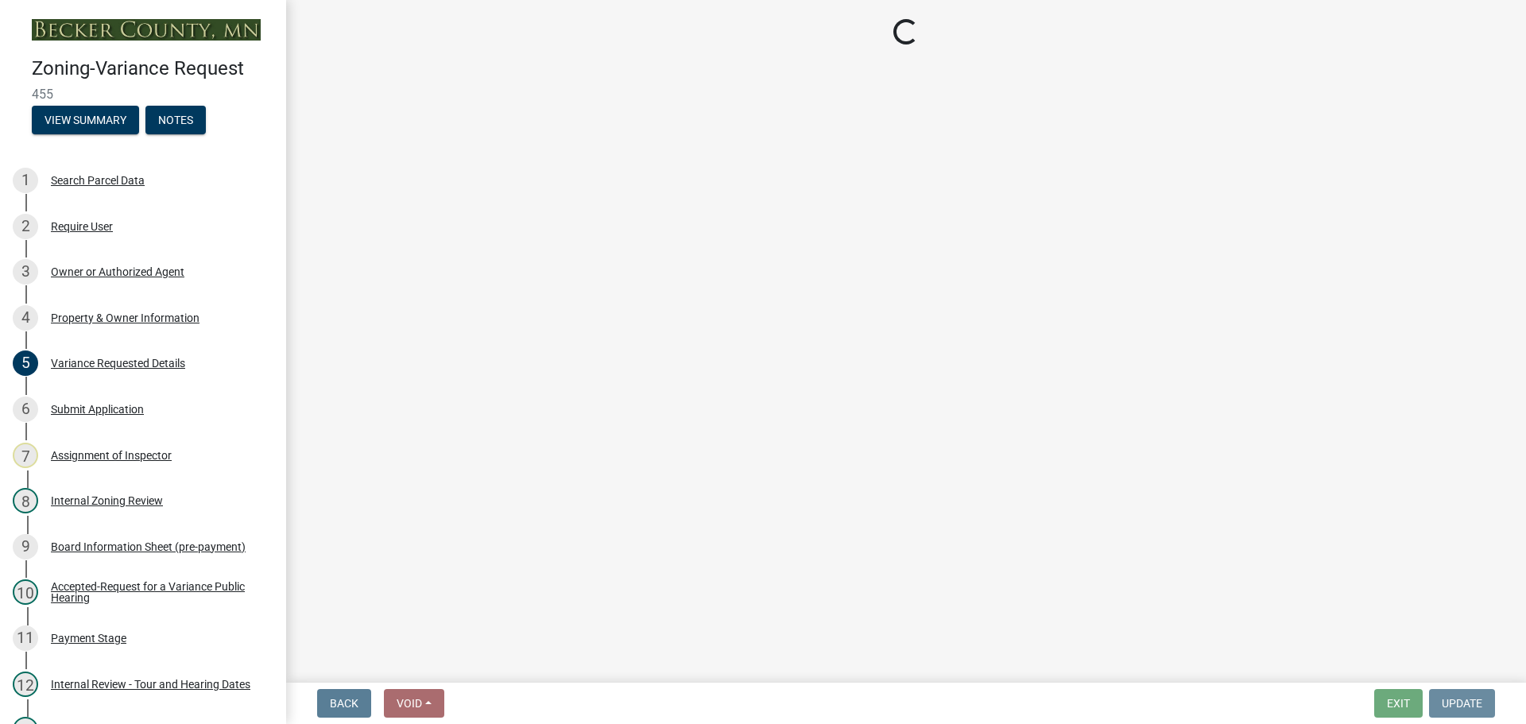
scroll to position [0, 0]
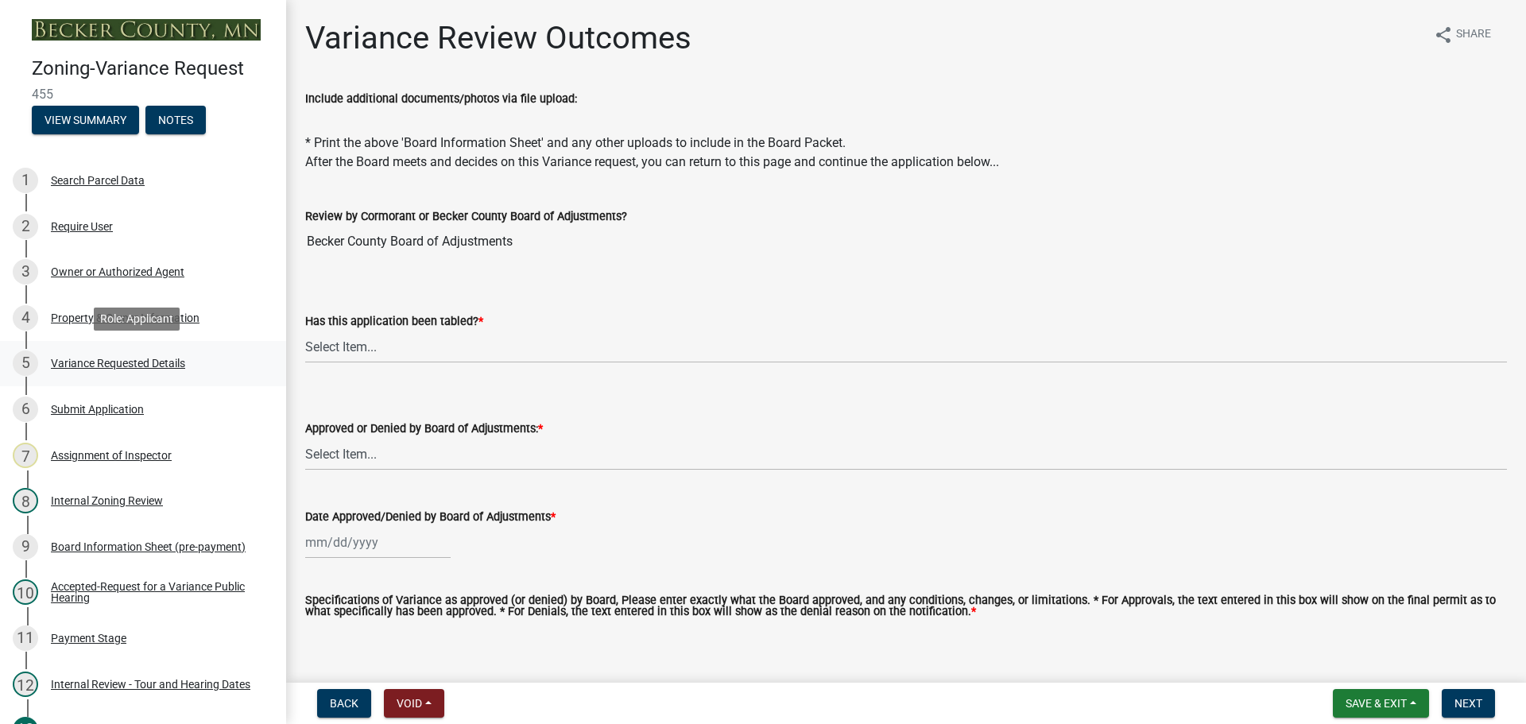
click at [127, 360] on div "Variance Requested Details" at bounding box center [118, 363] width 134 height 11
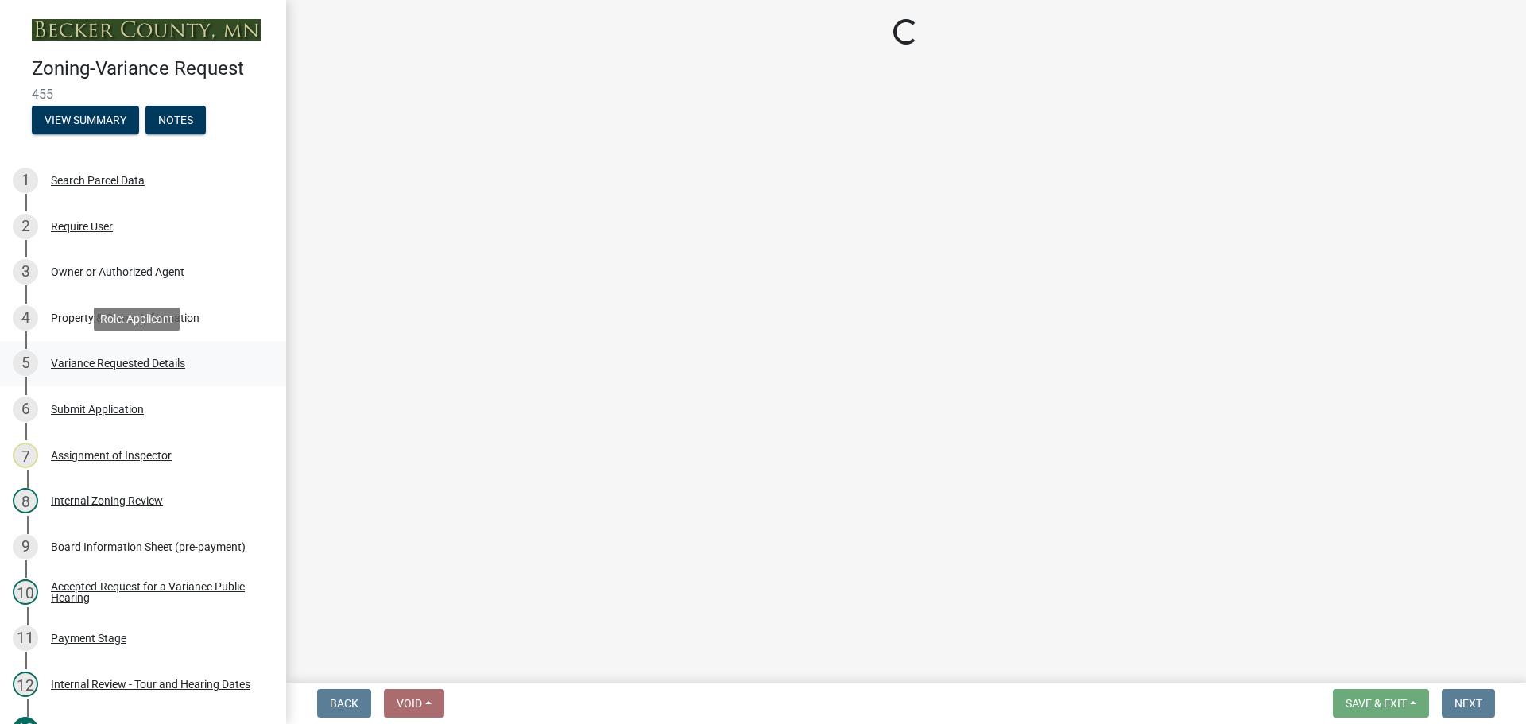
select select "edc6b78d-c029-41a6-a436-e6f76b5f0855"
select select "d86c8c14-d6ee-4cfd-b5eb-6db4335ef602"
select select "7b4e921e-23d5-43ad-813a-b7a6ebdae9a4"
select select "bb2b5e43-03c1-4874-9abf-a65f400af928"
select select "8ea3e6c3-8fed-4904-aa20-2f643744aa0c"
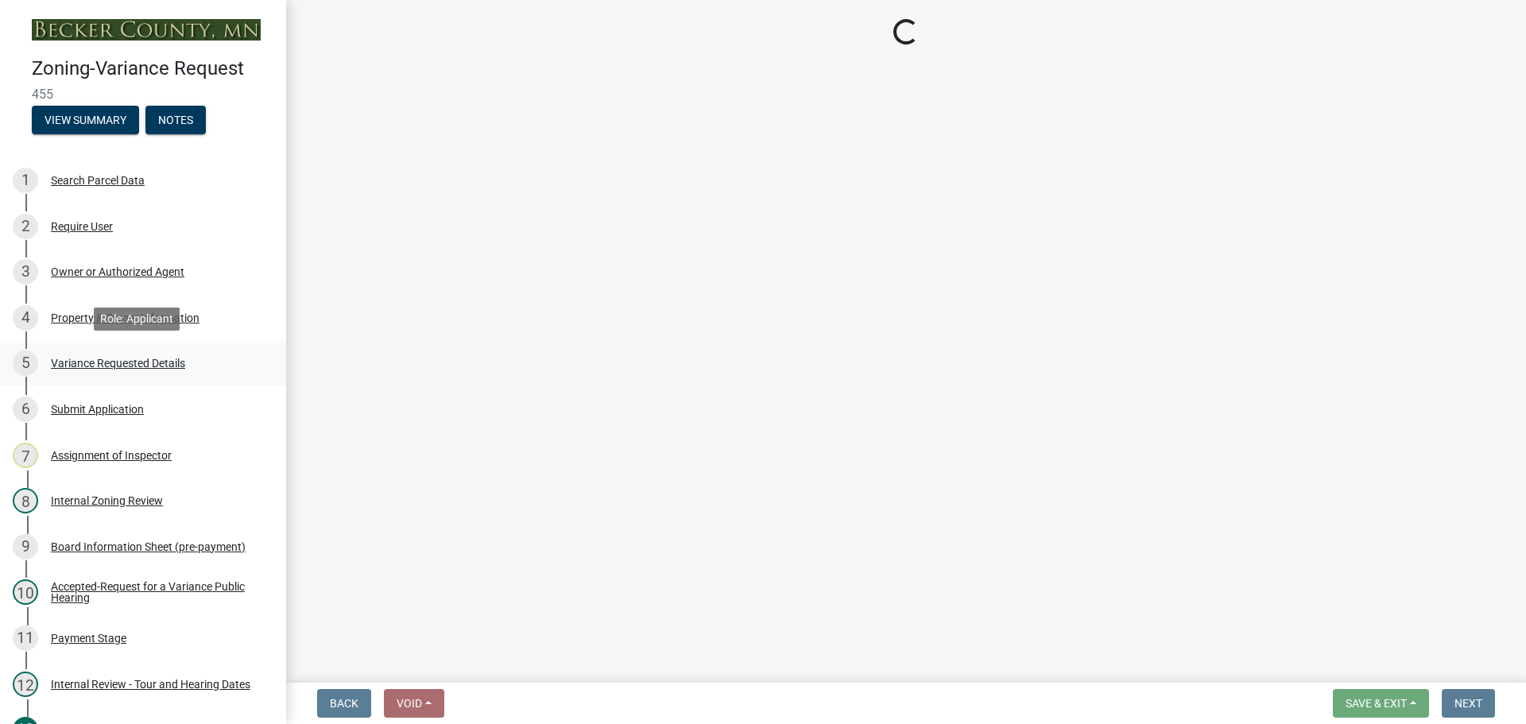
select select "860afd09-da87-482b-bca4-413f5cf53582"
select select "ee8740c3-f4d5-48cf-ad42-c8f7342b480c"
select select "1aa51e34-4f0a-4095-a3f3-287665056048"
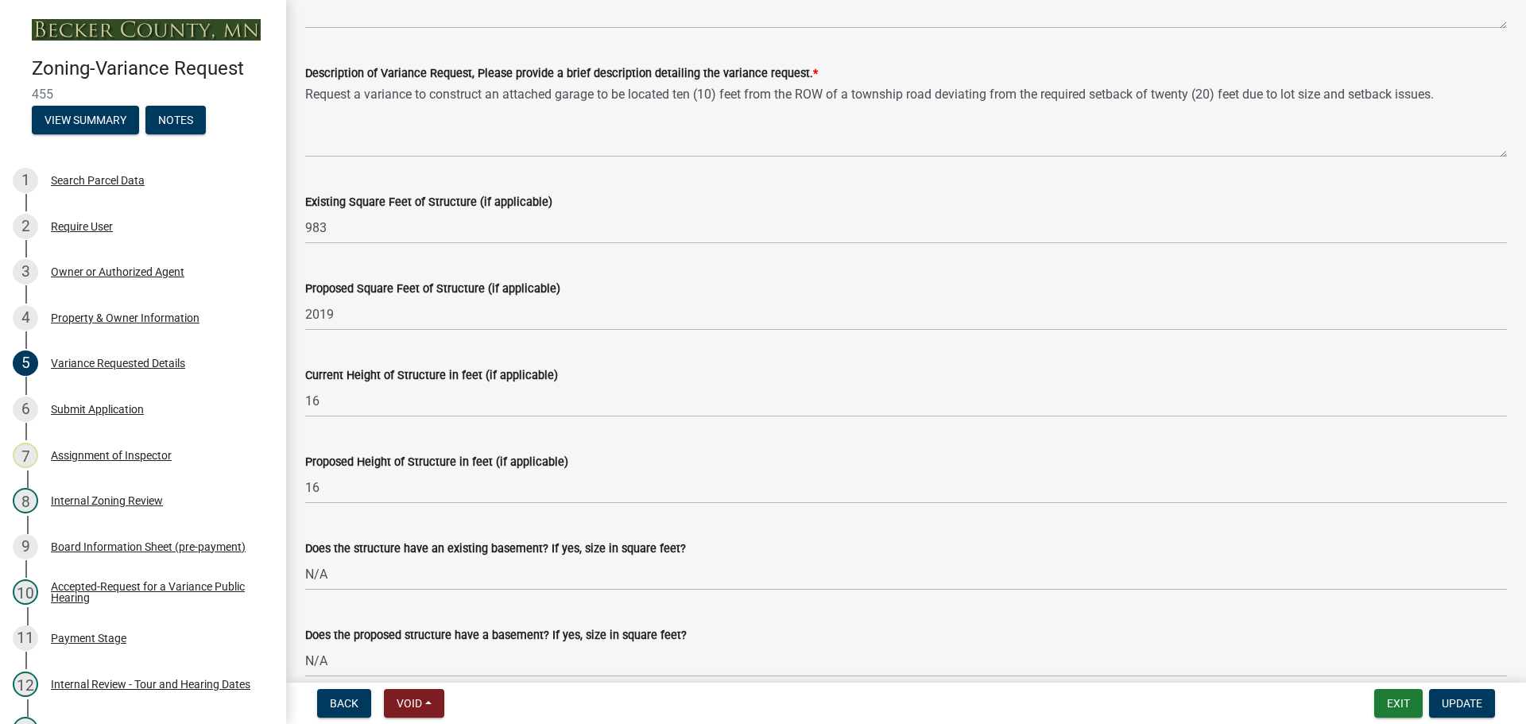
scroll to position [1033, 0]
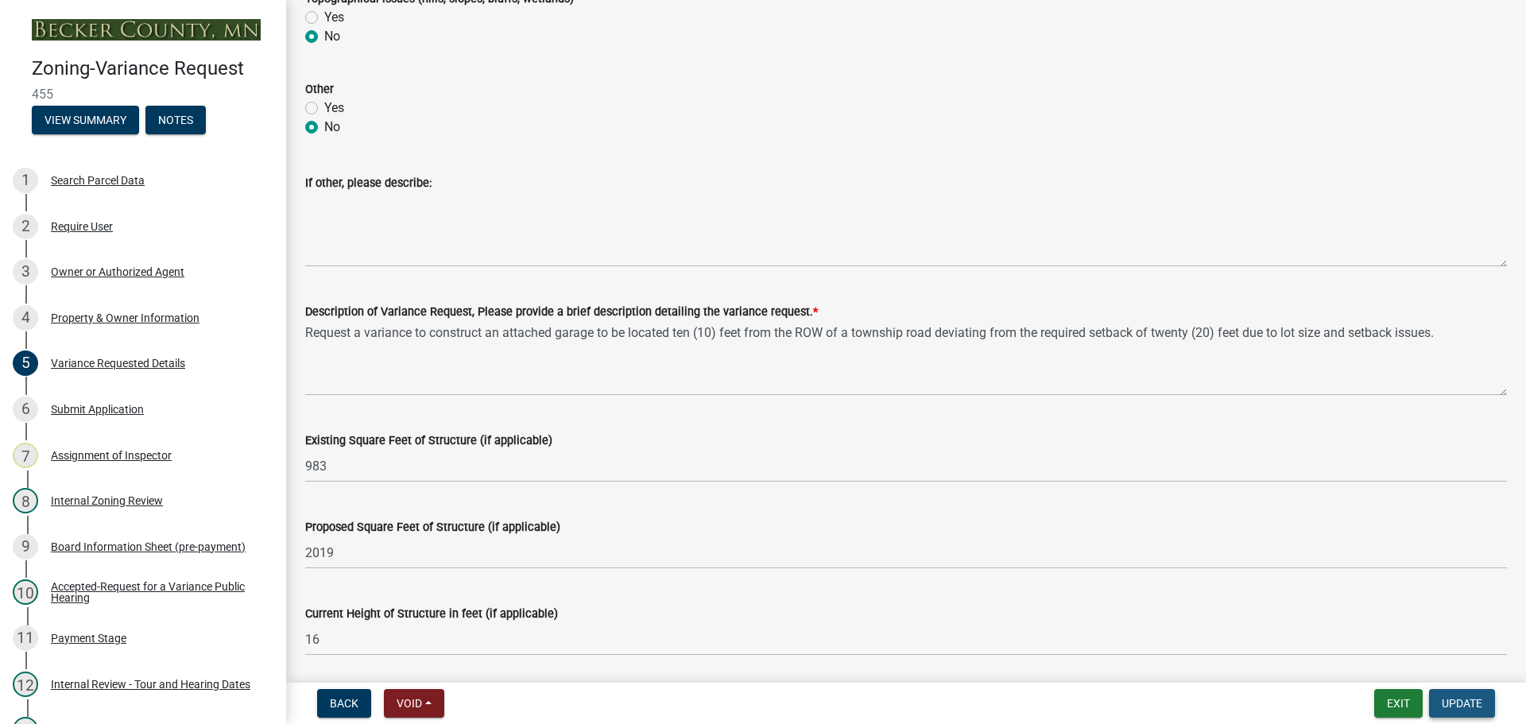
click at [1466, 703] on span "Update" at bounding box center [1462, 703] width 41 height 13
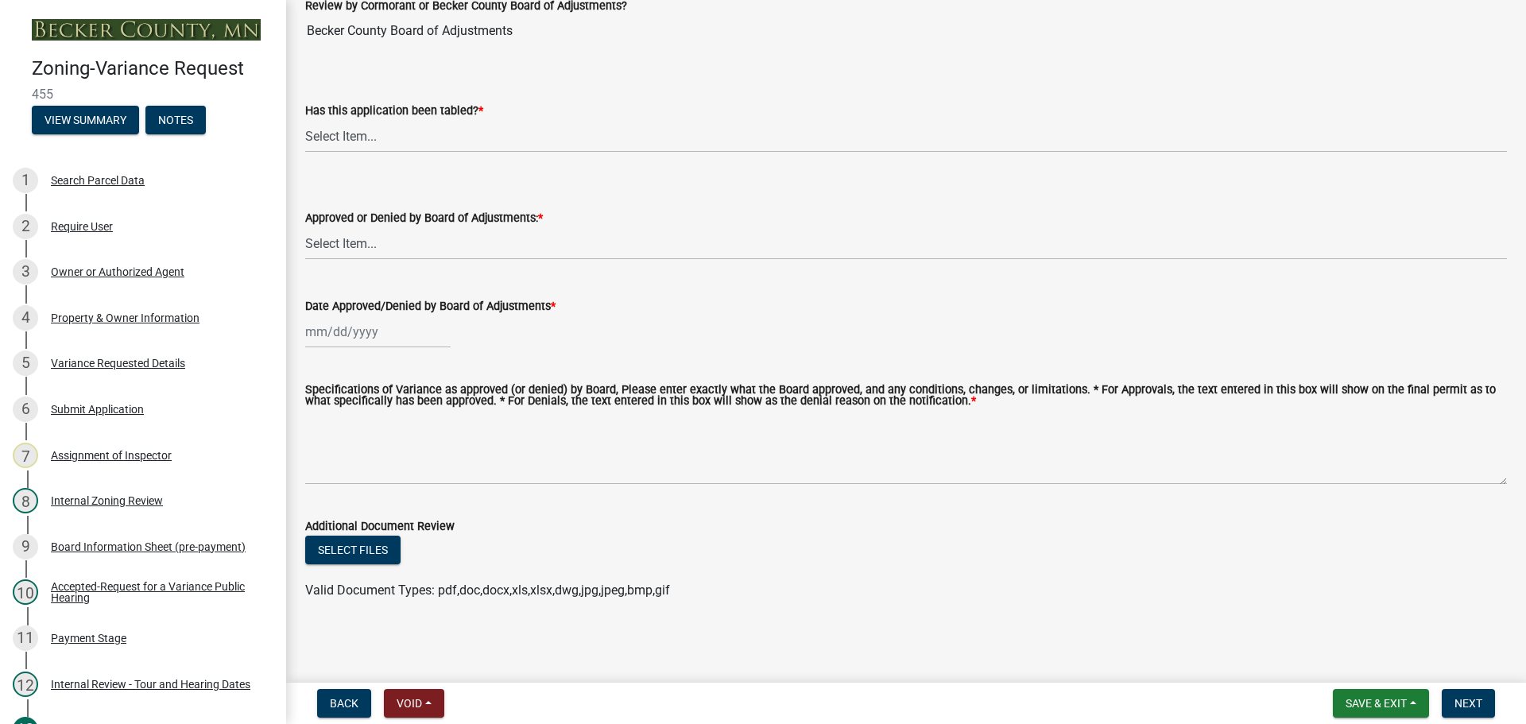
scroll to position [0, 0]
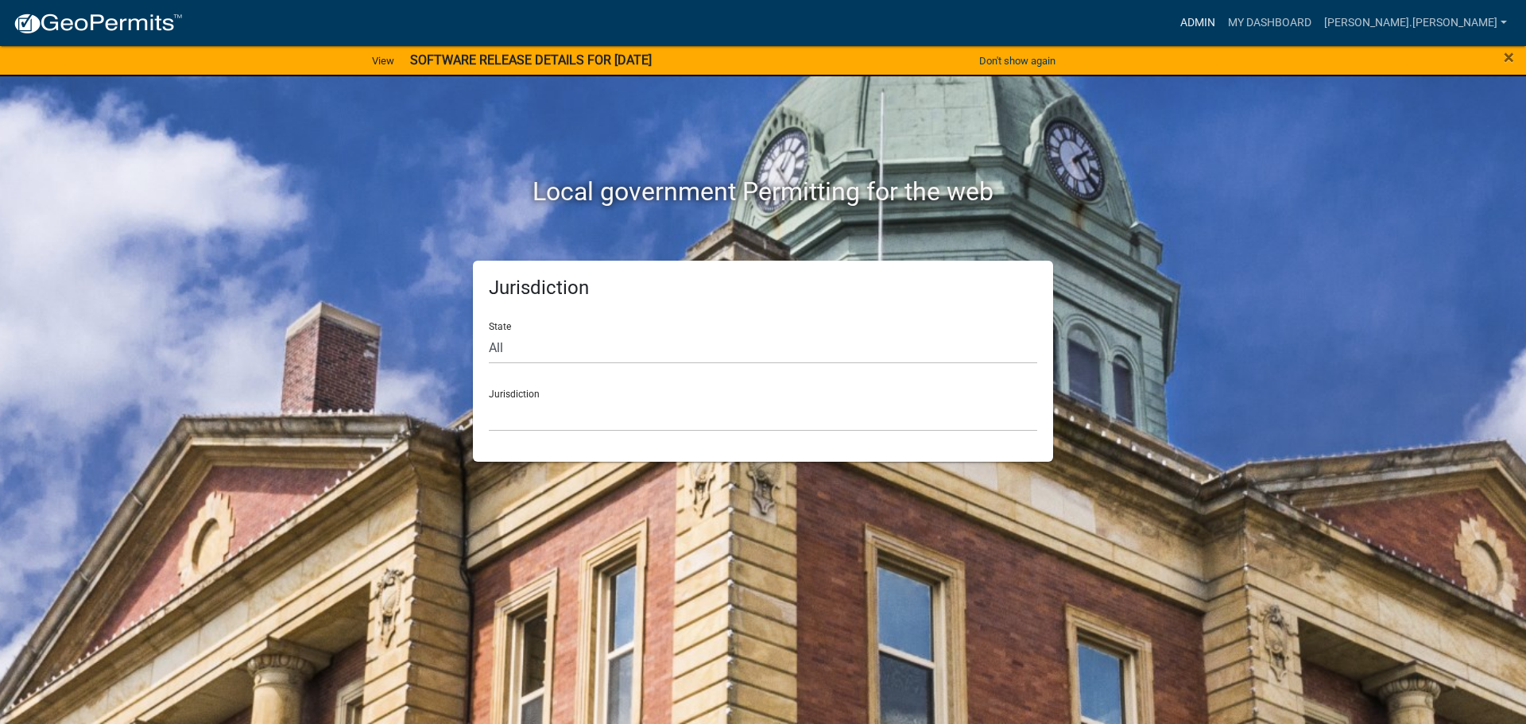
click at [1221, 20] on link "Admin" at bounding box center [1198, 23] width 48 height 30
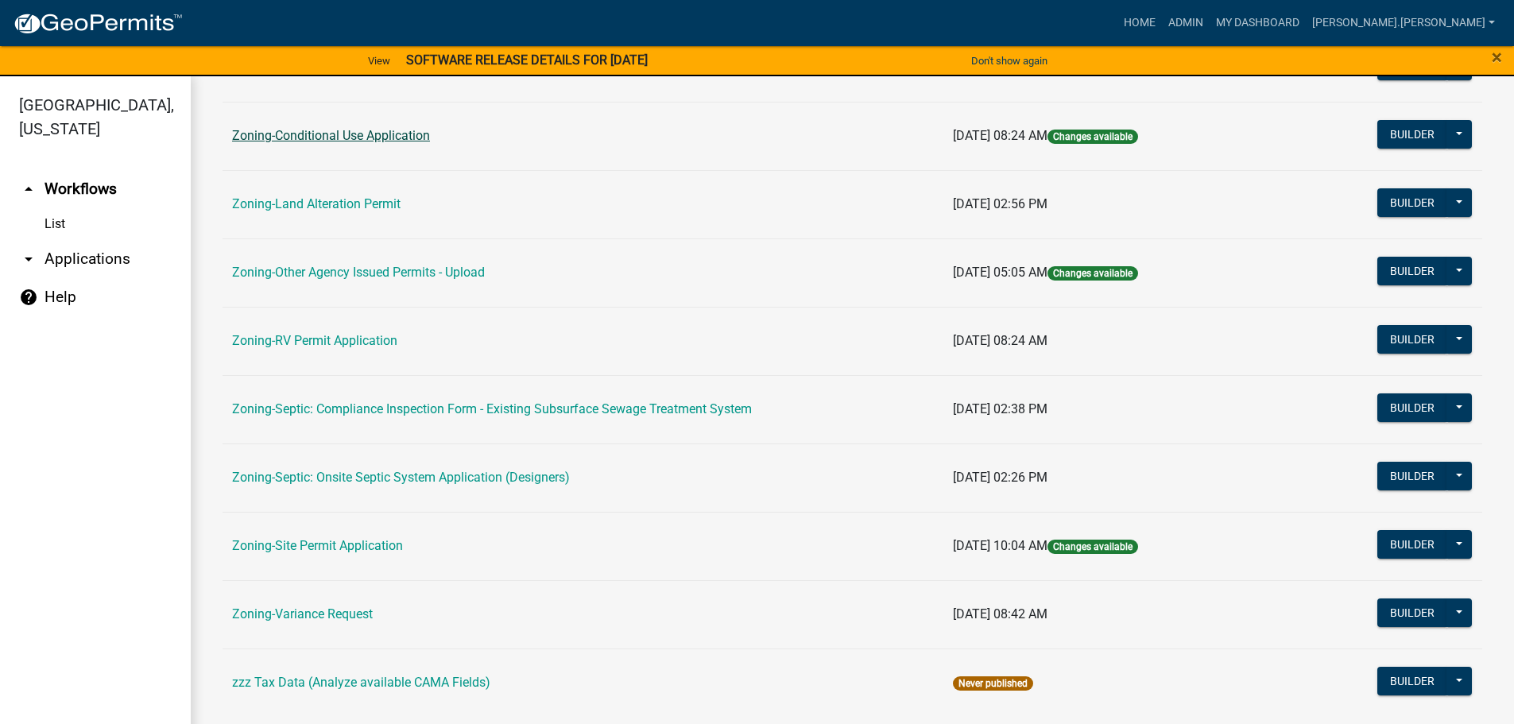
scroll to position [495, 0]
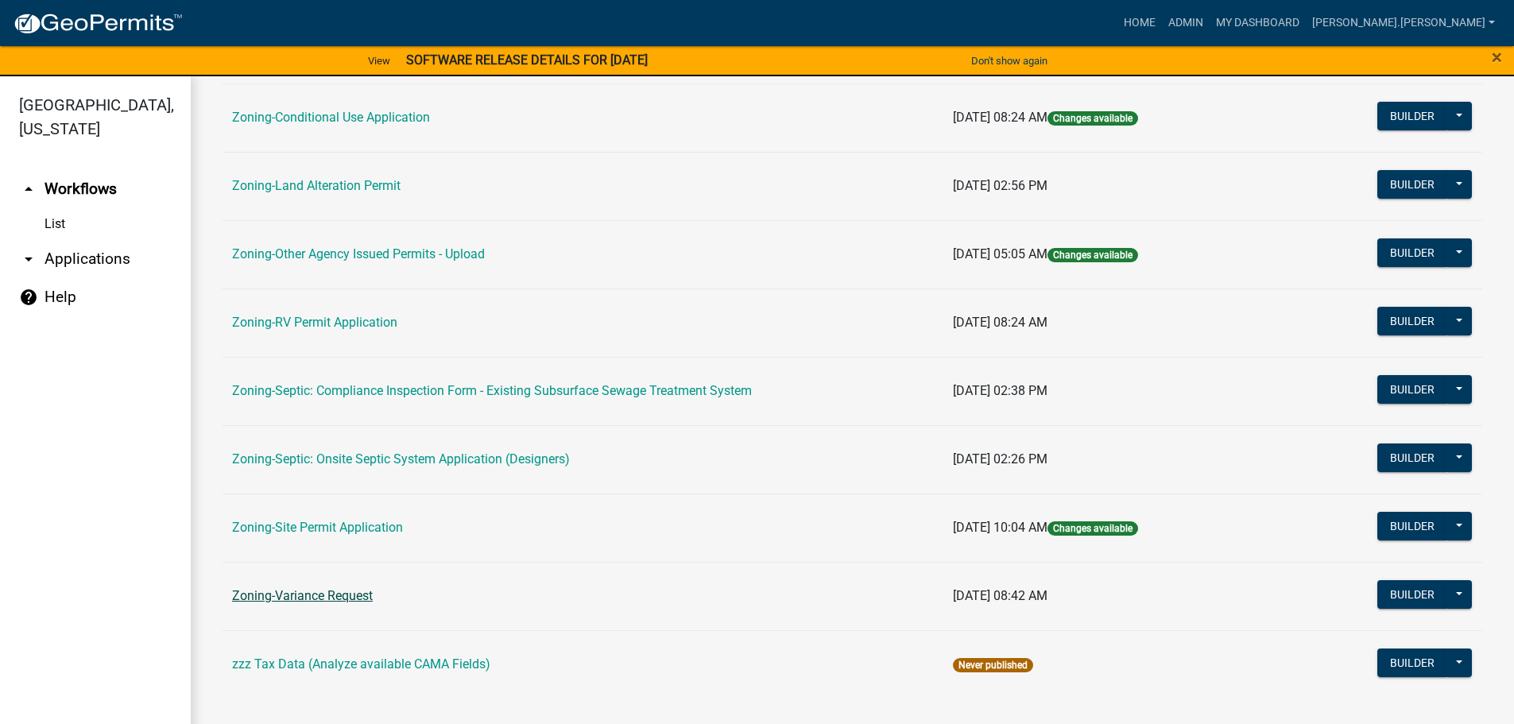
click at [353, 590] on link "Zoning-Variance Request" at bounding box center [302, 595] width 141 height 15
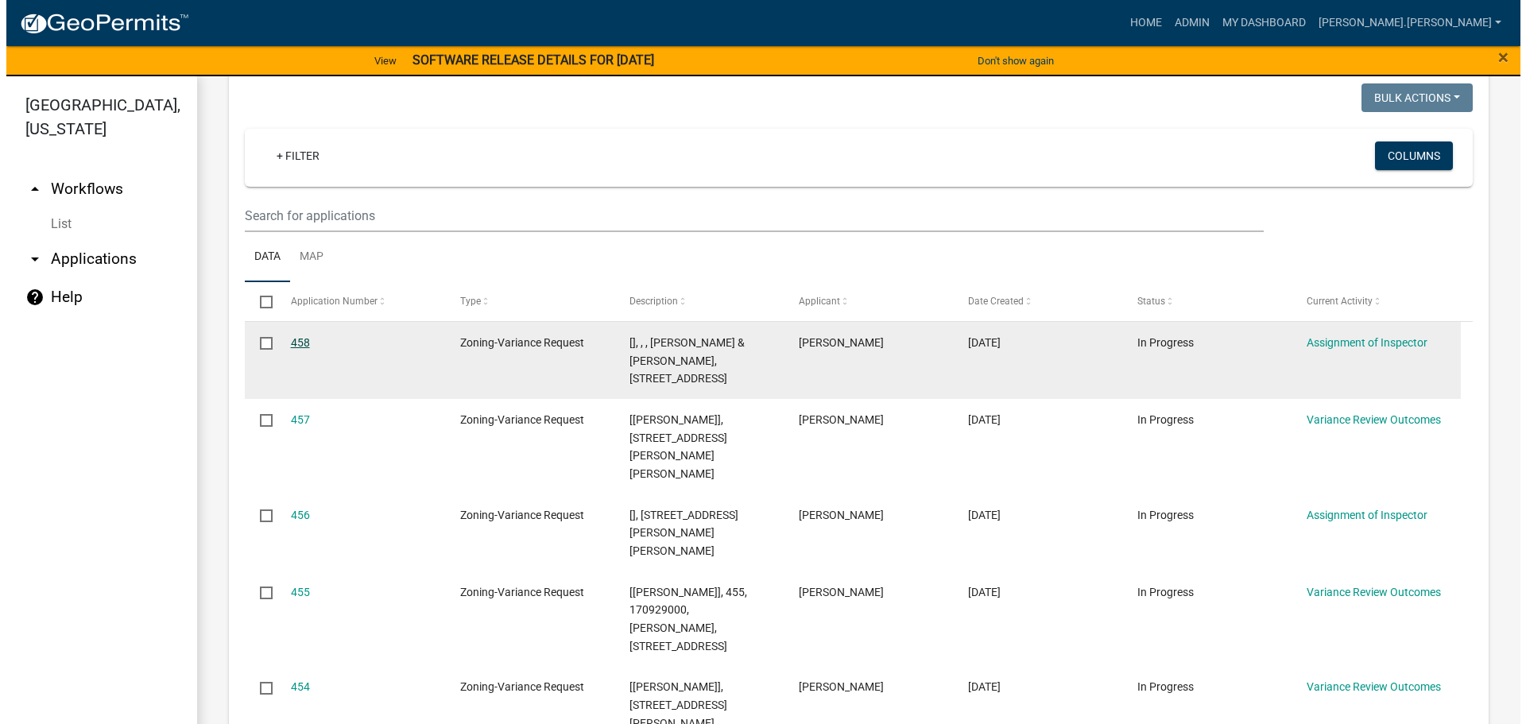
scroll to position [431, 0]
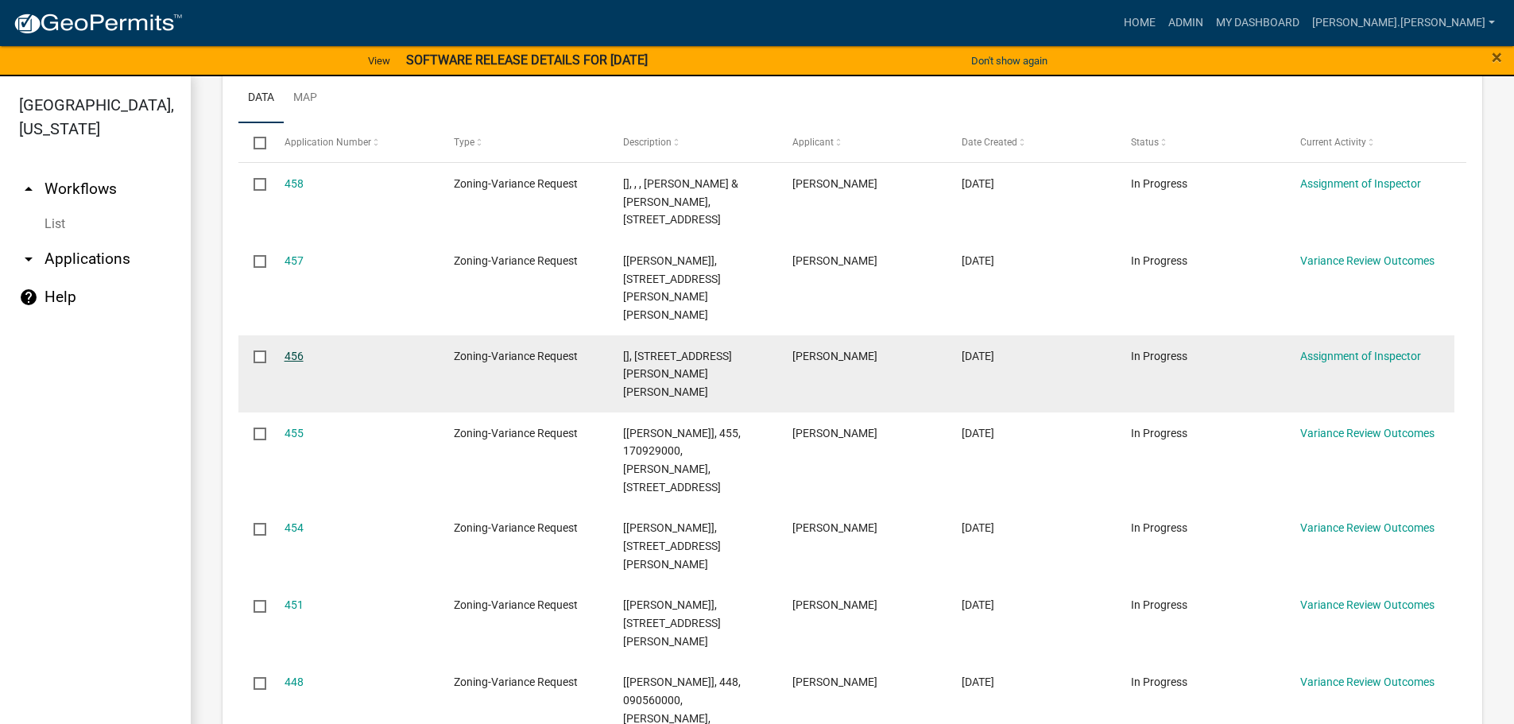
click at [288, 350] on link "456" at bounding box center [294, 356] width 19 height 13
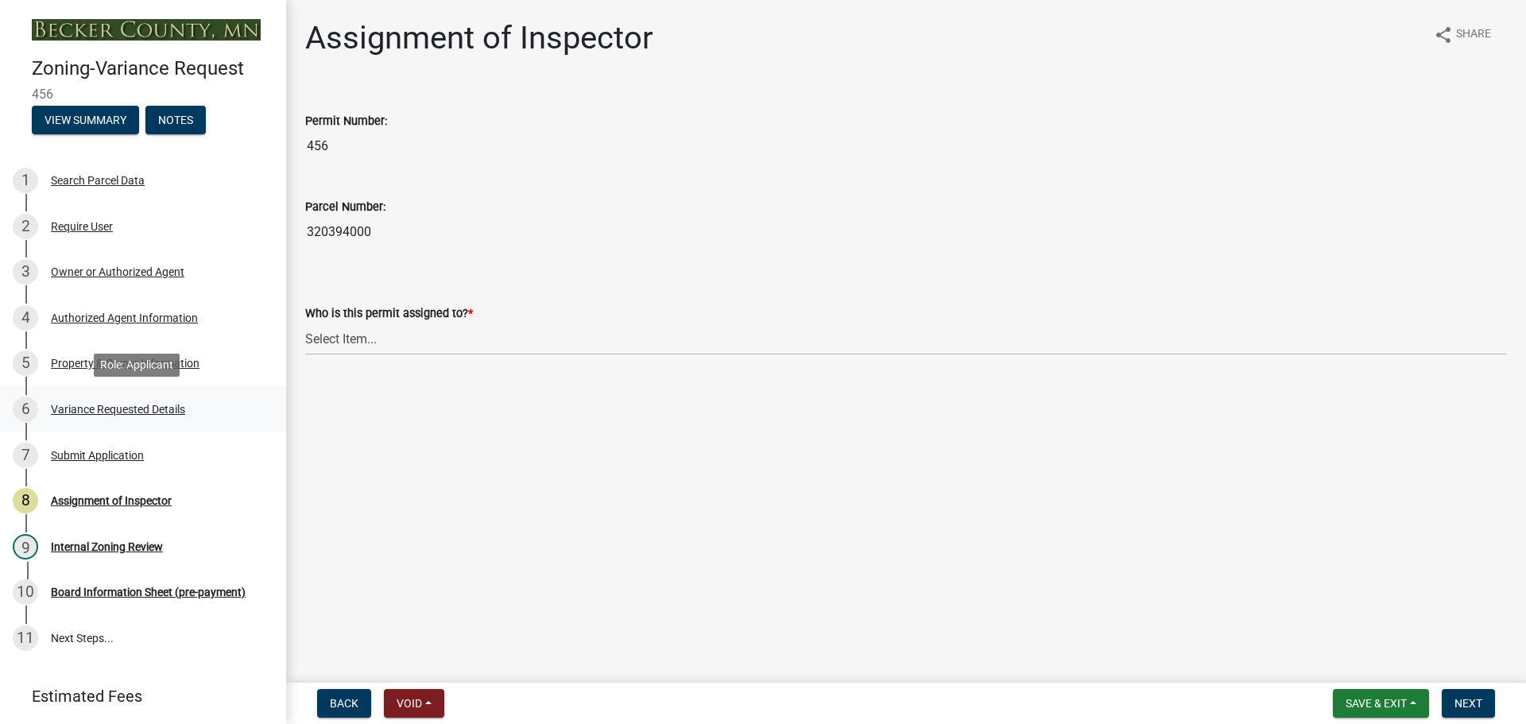
click at [165, 404] on div "Variance Requested Details" at bounding box center [118, 409] width 134 height 11
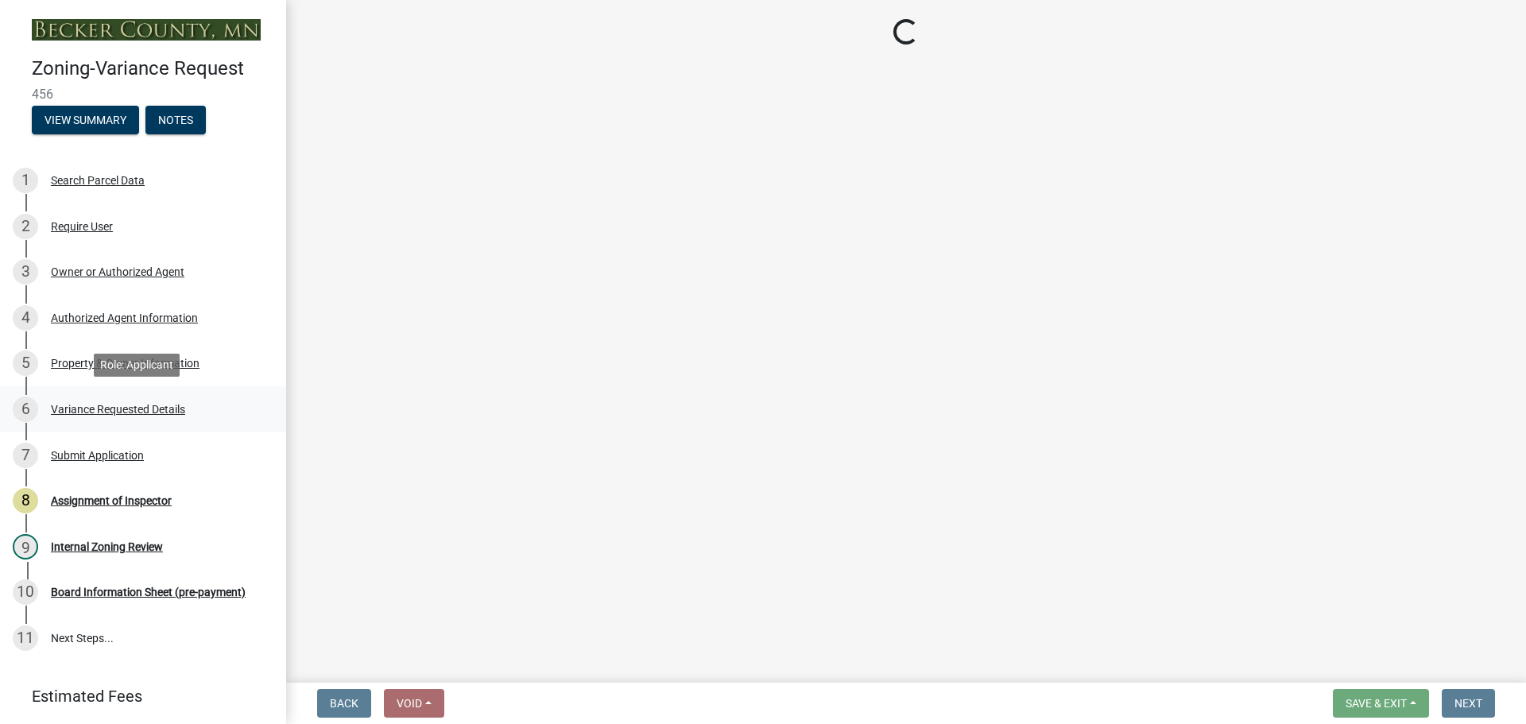
select select "edc6b78d-c029-41a6-a436-e6f76b5f0855"
select select "a5c6235c-6fe0-43e3-9b64-f3566618e99d"
select select "a60f612c-e64d-4767-92b2-cb2f842b6e0b"
select select "bb2b5e43-03c1-4874-9abf-a65f400af928"
select select "8ea3e6c3-8fed-4904-aa20-2f643744aa0c"
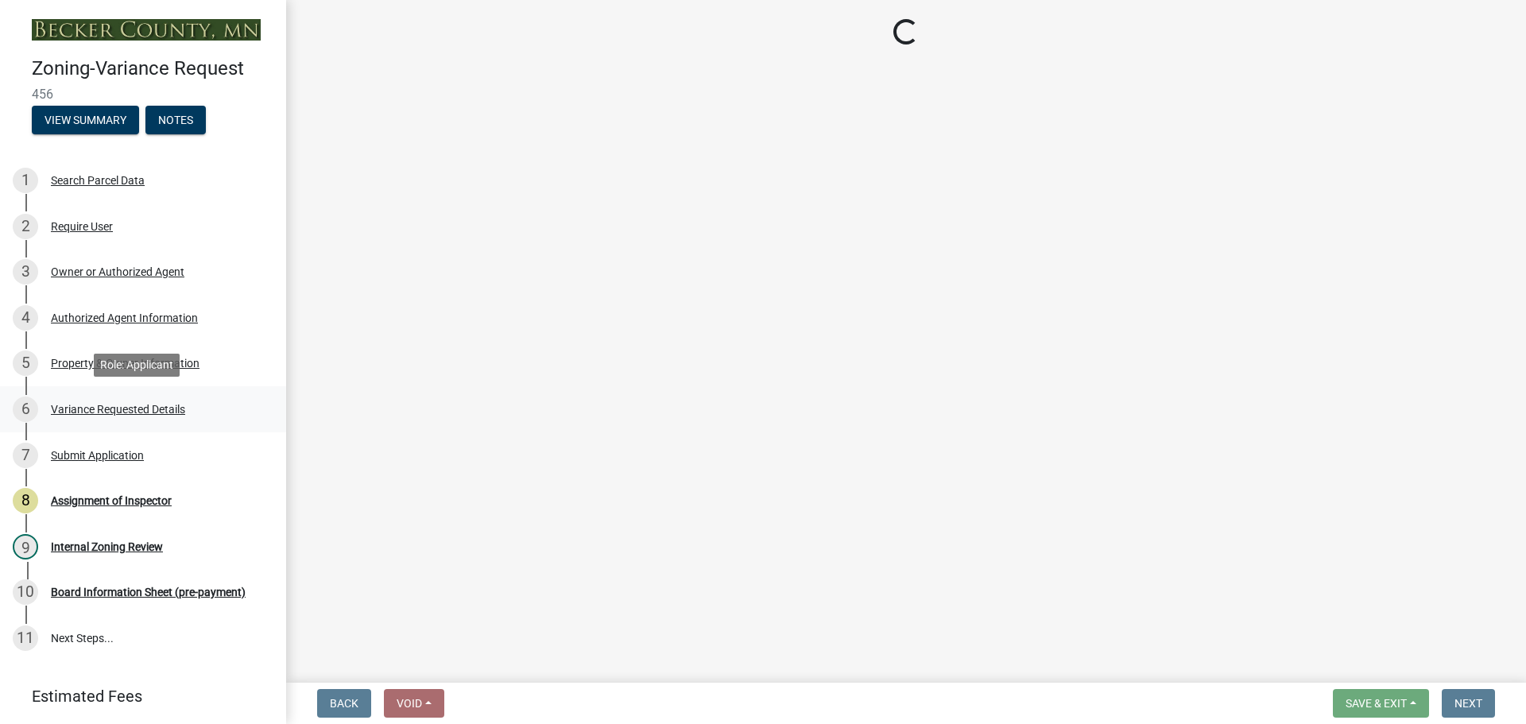
select select "860afd09-da87-482b-bca4-413f5cf53582"
select select "ee8740c3-f4d5-48cf-ad42-c8f7342b480c"
select select "1aa51e34-4f0a-4095-a3f3-287665056048"
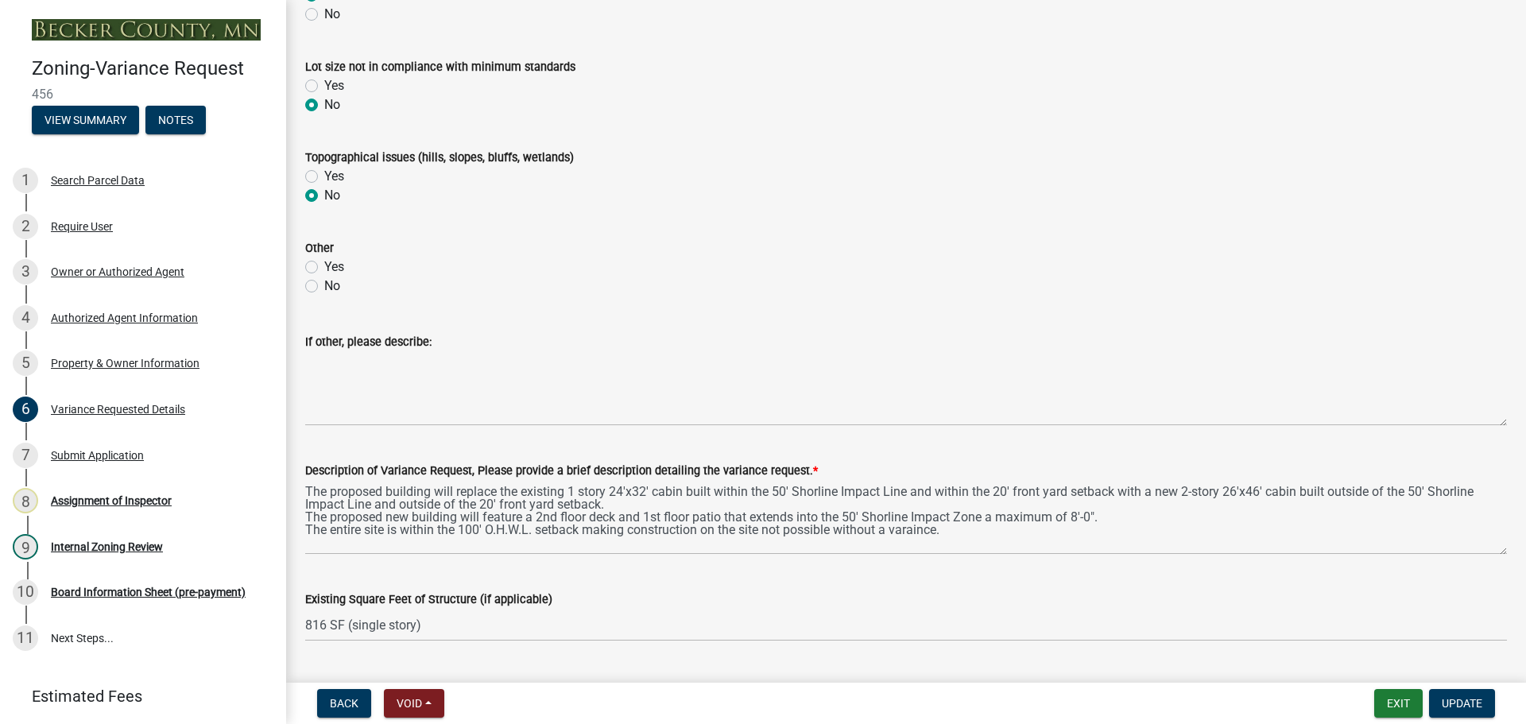
scroll to position [636, 0]
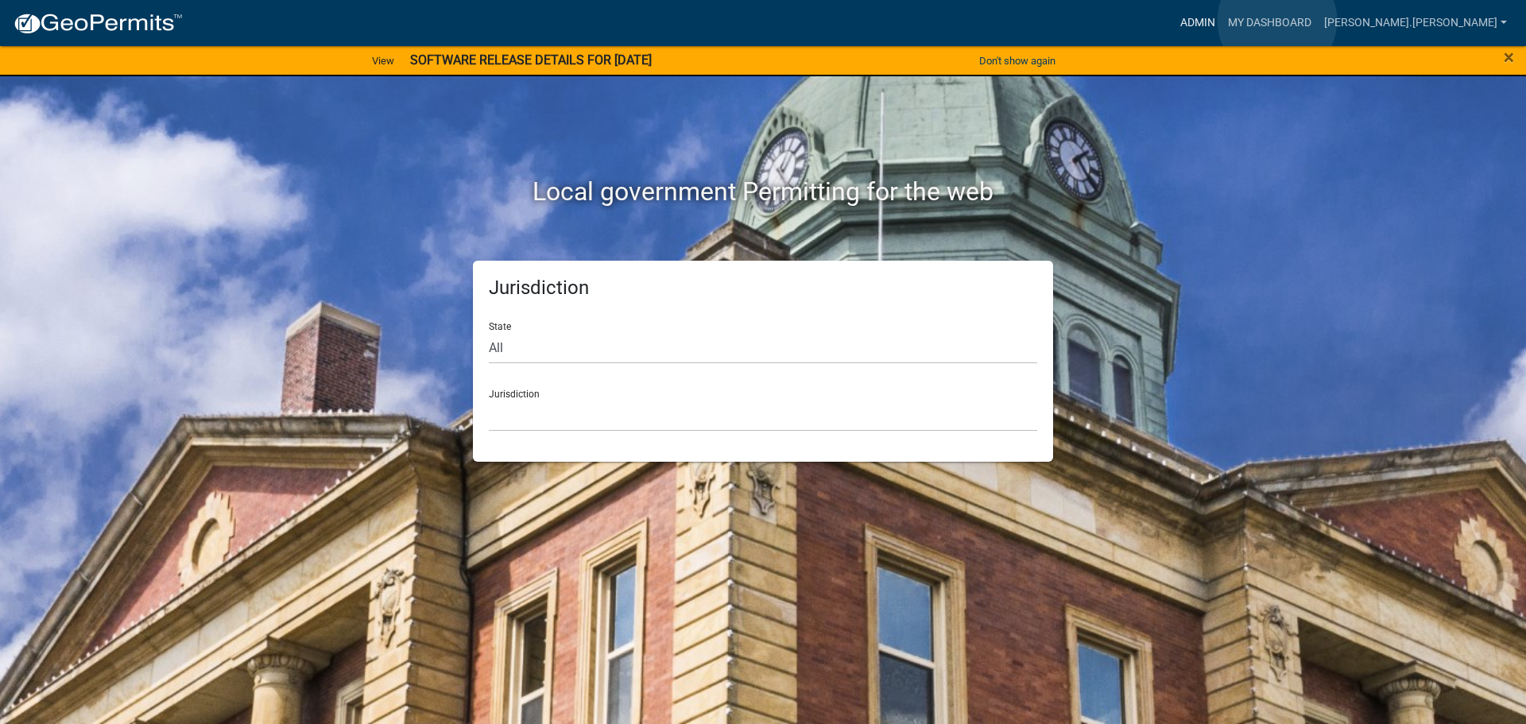
click at [1221, 21] on link "Admin" at bounding box center [1198, 23] width 48 height 30
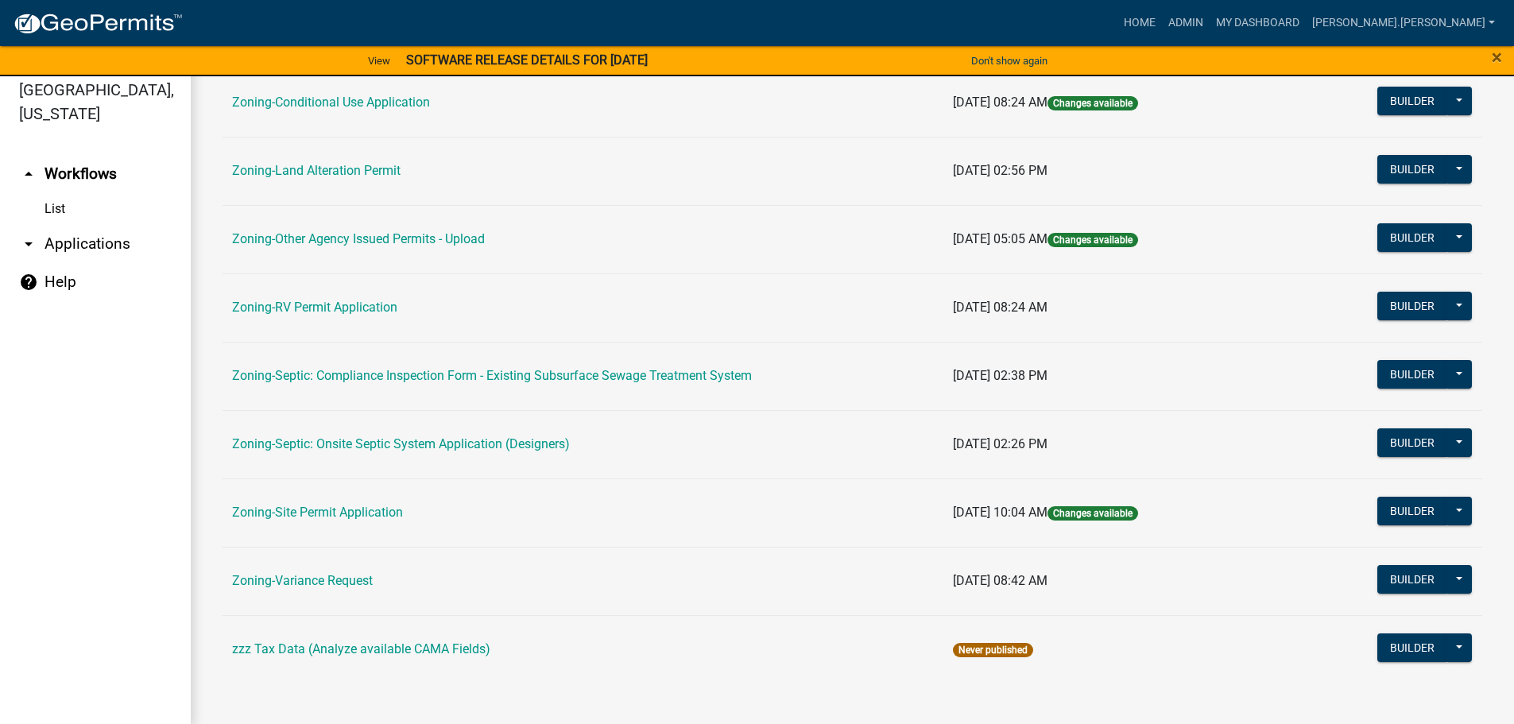
scroll to position [19, 0]
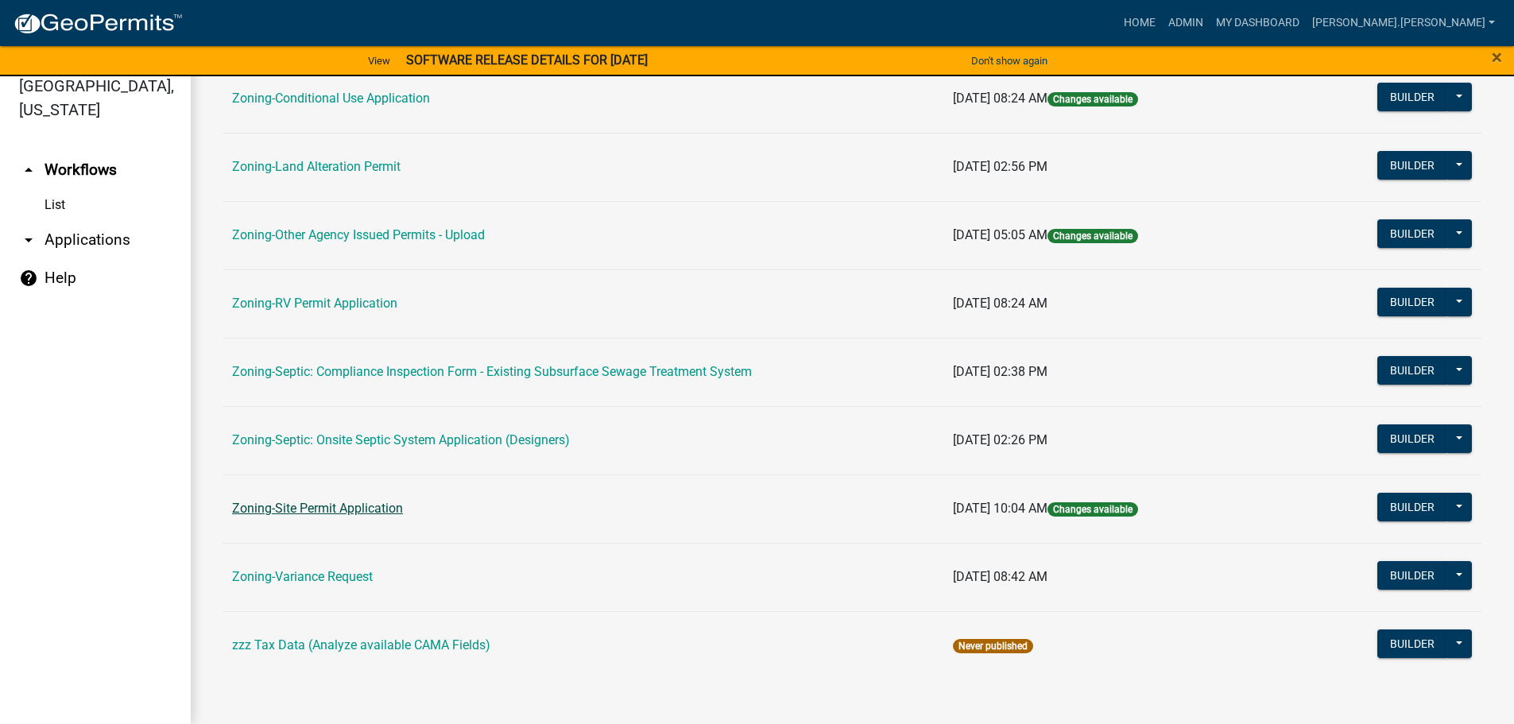
click at [376, 512] on link "Zoning-Site Permit Application" at bounding box center [317, 508] width 171 height 15
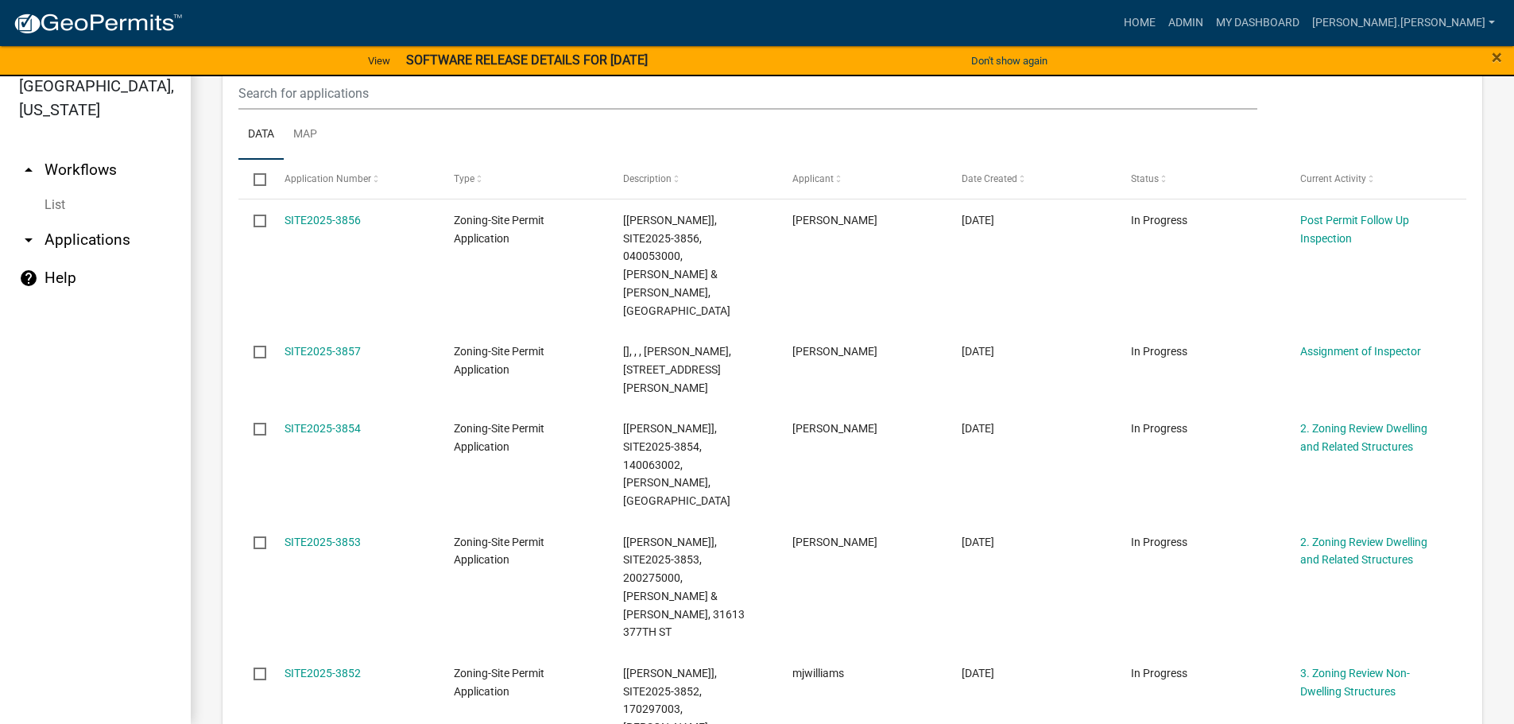
scroll to position [477, 0]
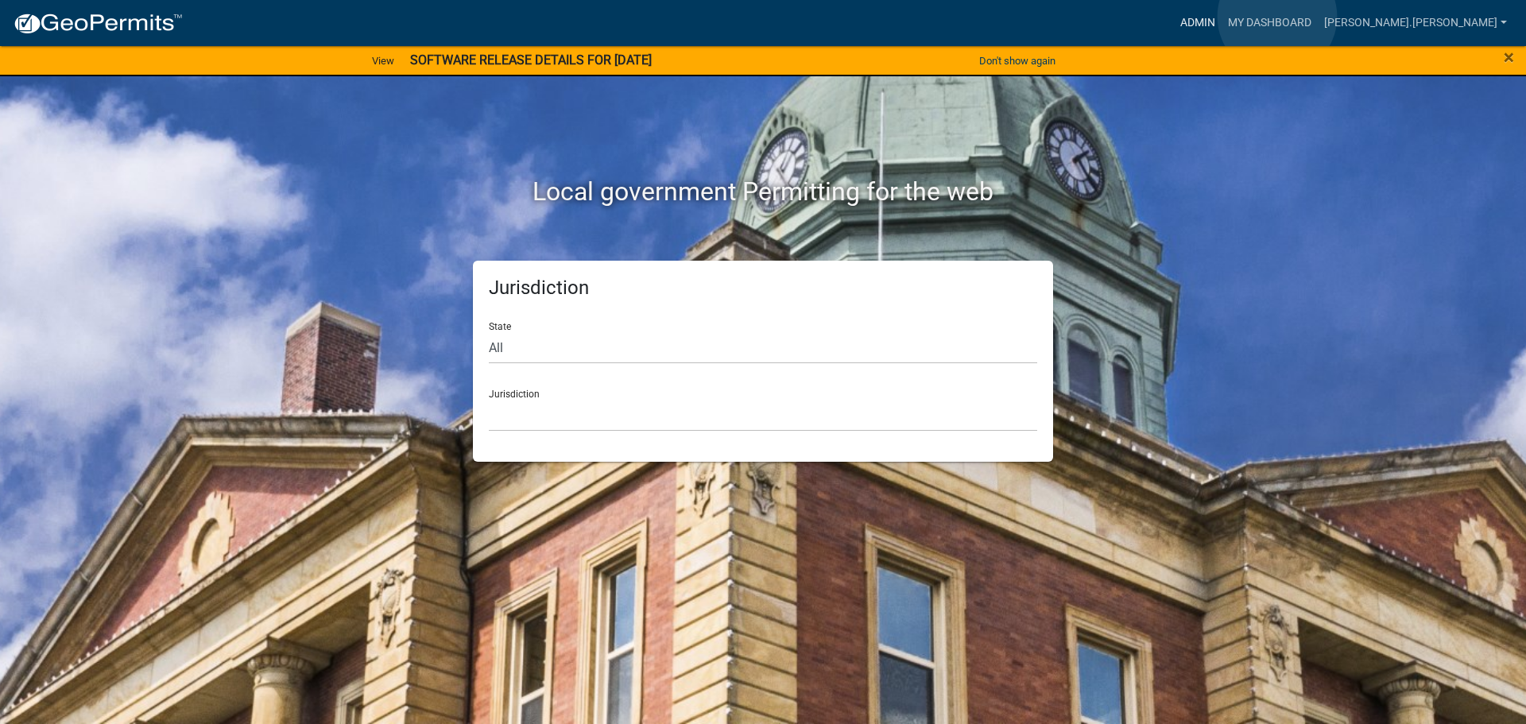
click at [1221, 17] on link "Admin" at bounding box center [1198, 23] width 48 height 30
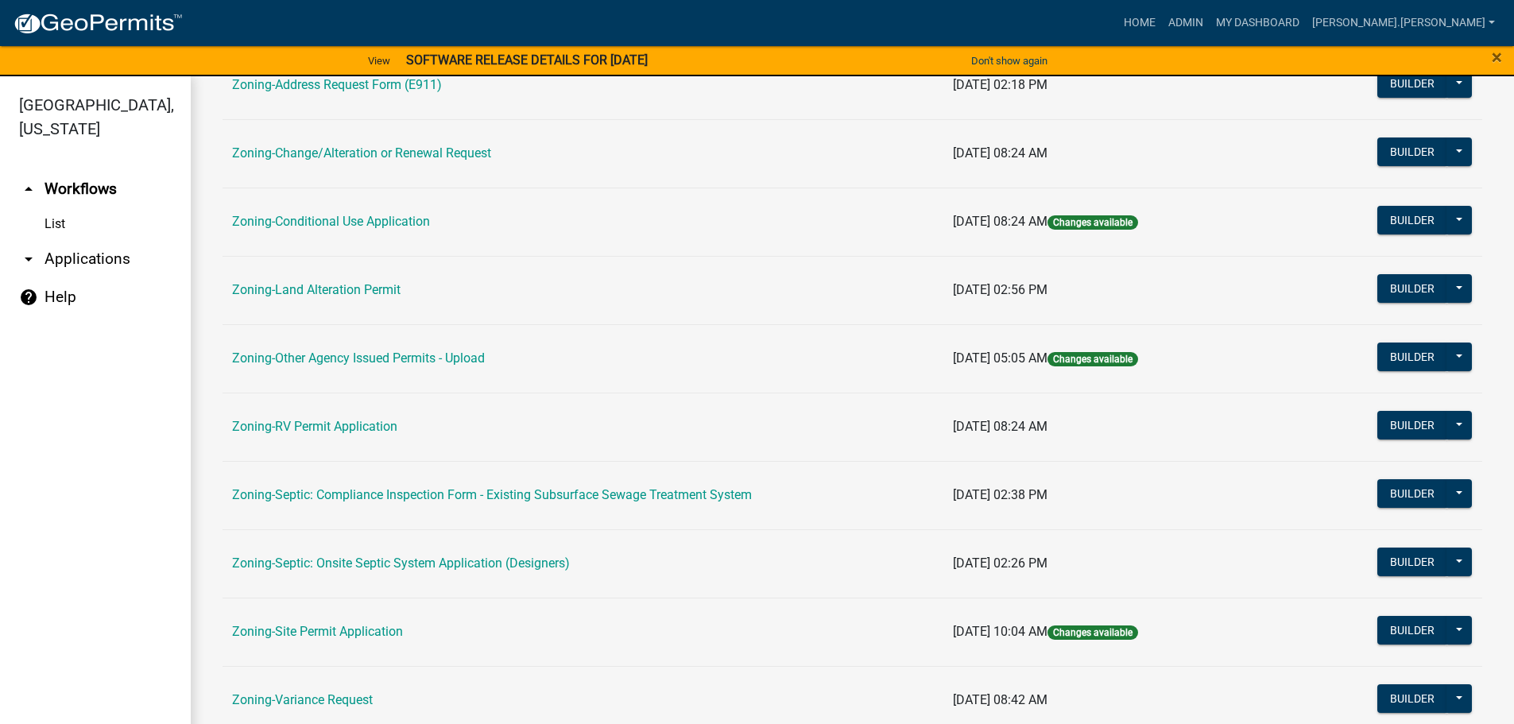
scroll to position [397, 0]
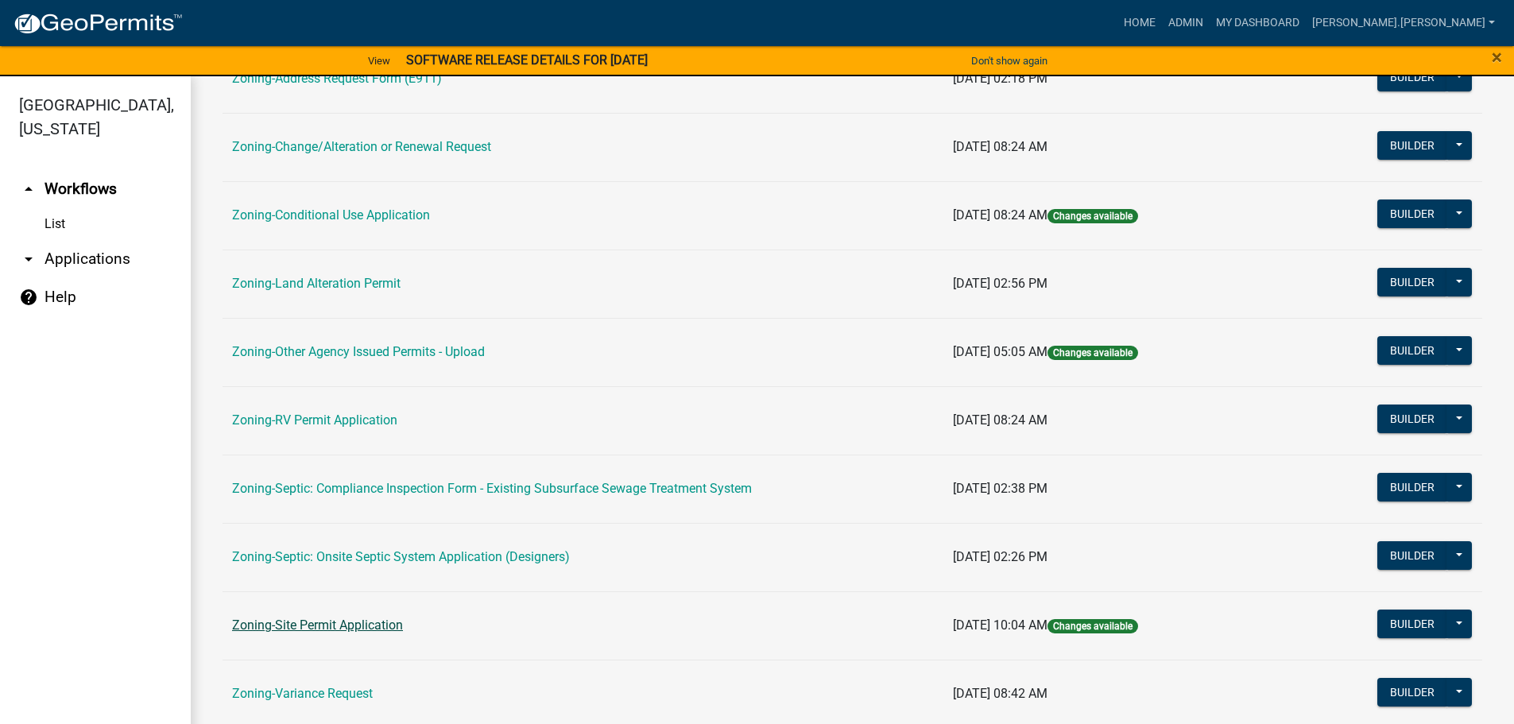
click at [378, 628] on link "Zoning-Site Permit Application" at bounding box center [317, 624] width 171 height 15
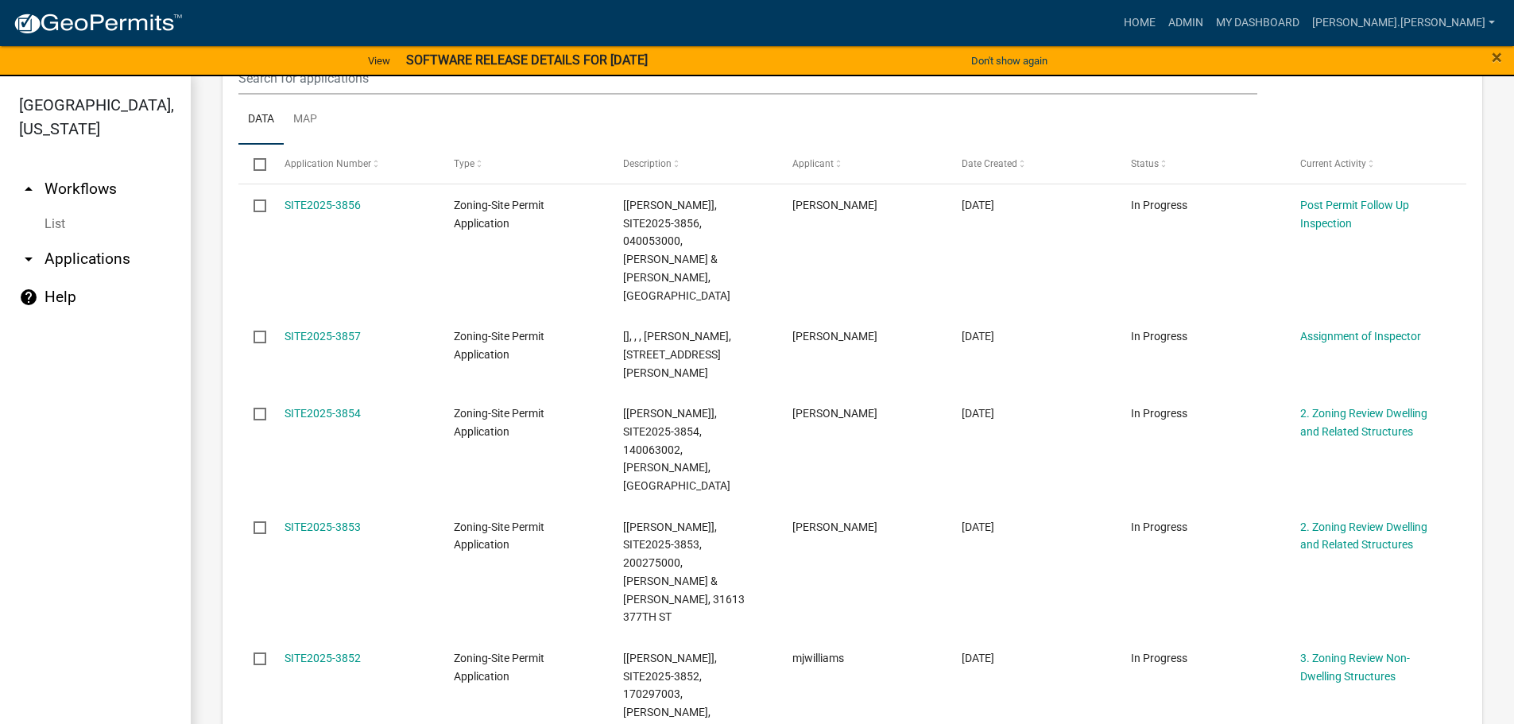
scroll to position [238, 0]
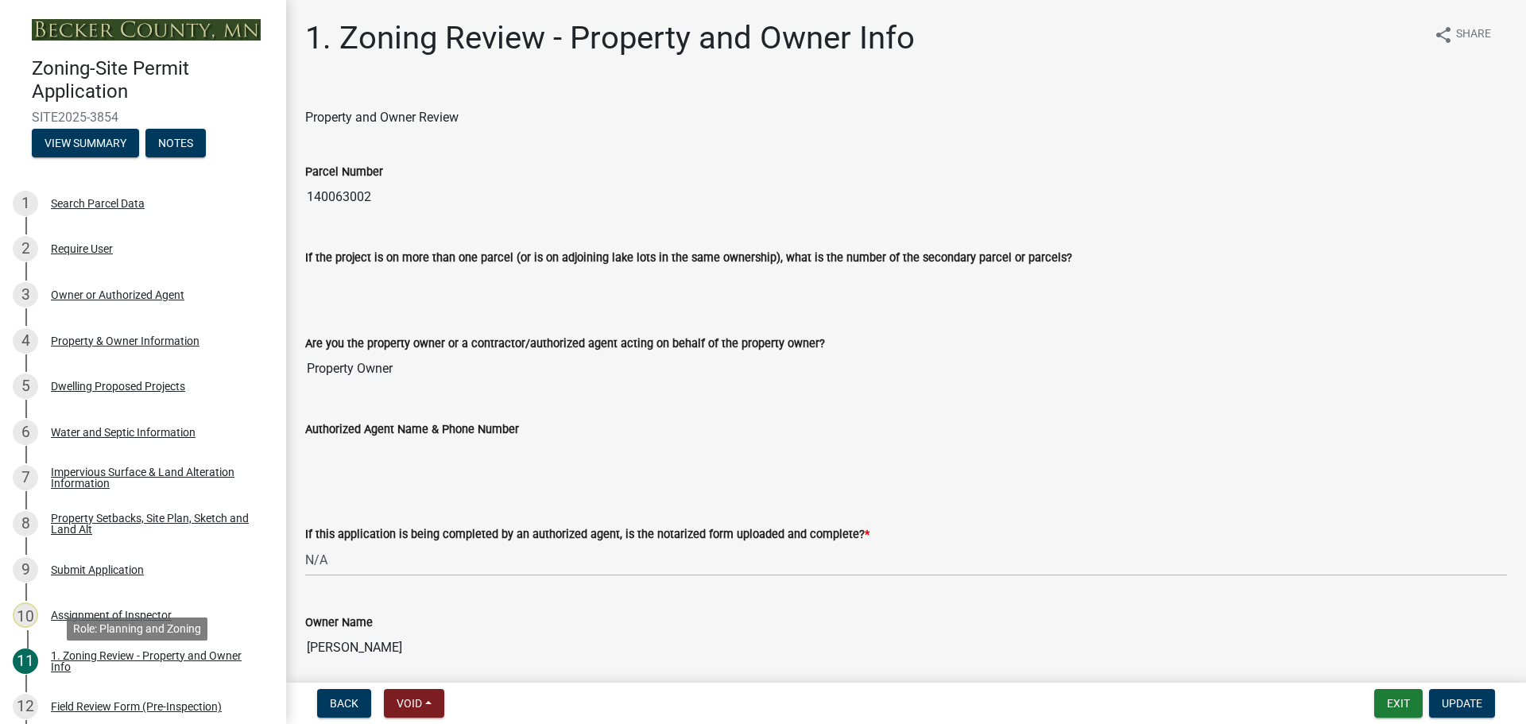
select select "b279cdb4-a9c7-4e65-a8bd-797316f5be14"
select select "b4f32c46-6248-4748-b47c-fa4933858724"
select select "ab6c2257-4786-48e5-86d0-1194833f57c8"
select select "e1f6b8d3-daec-4023-803a-68e50f8a9a47"
select select "d94a228a-13b2-461d-ba2b-a9964ed903a2"
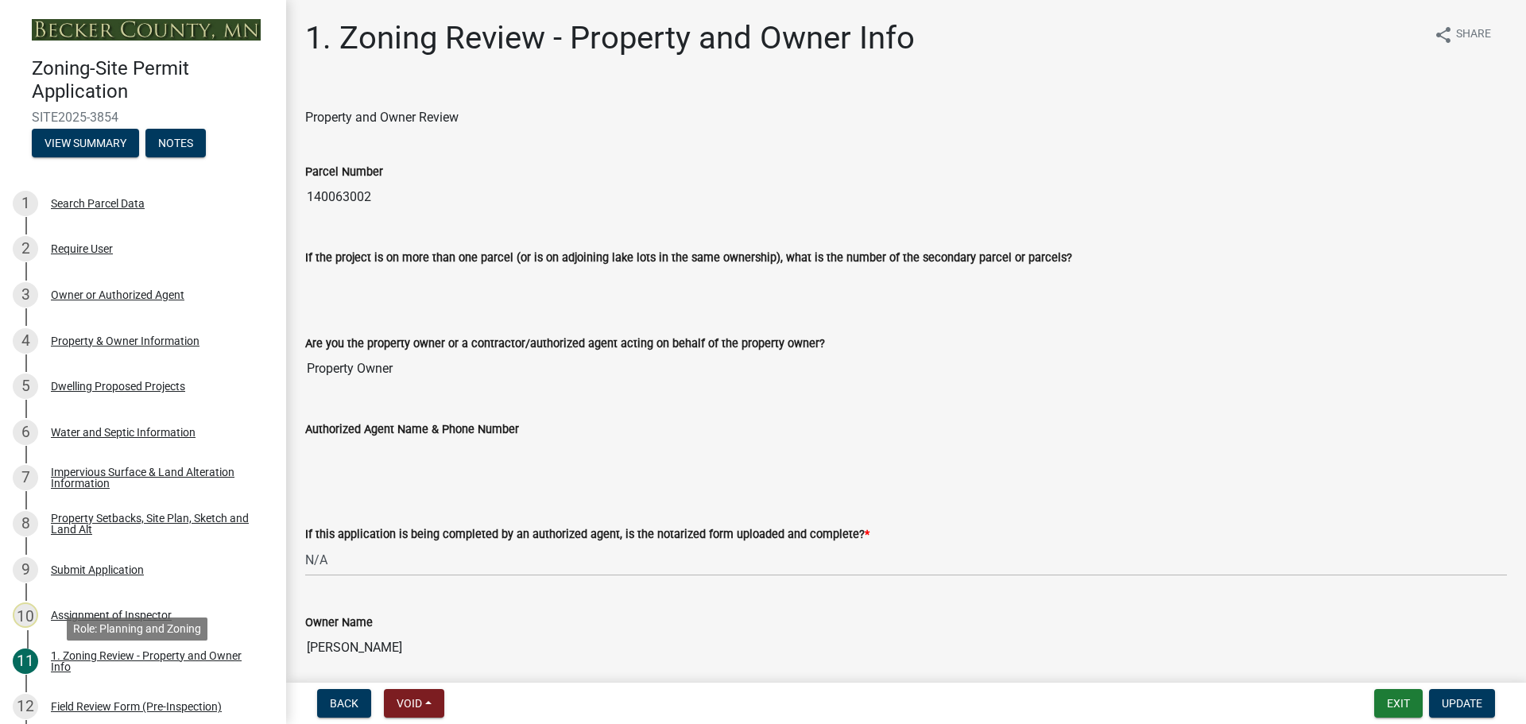
scroll to position [79, 0]
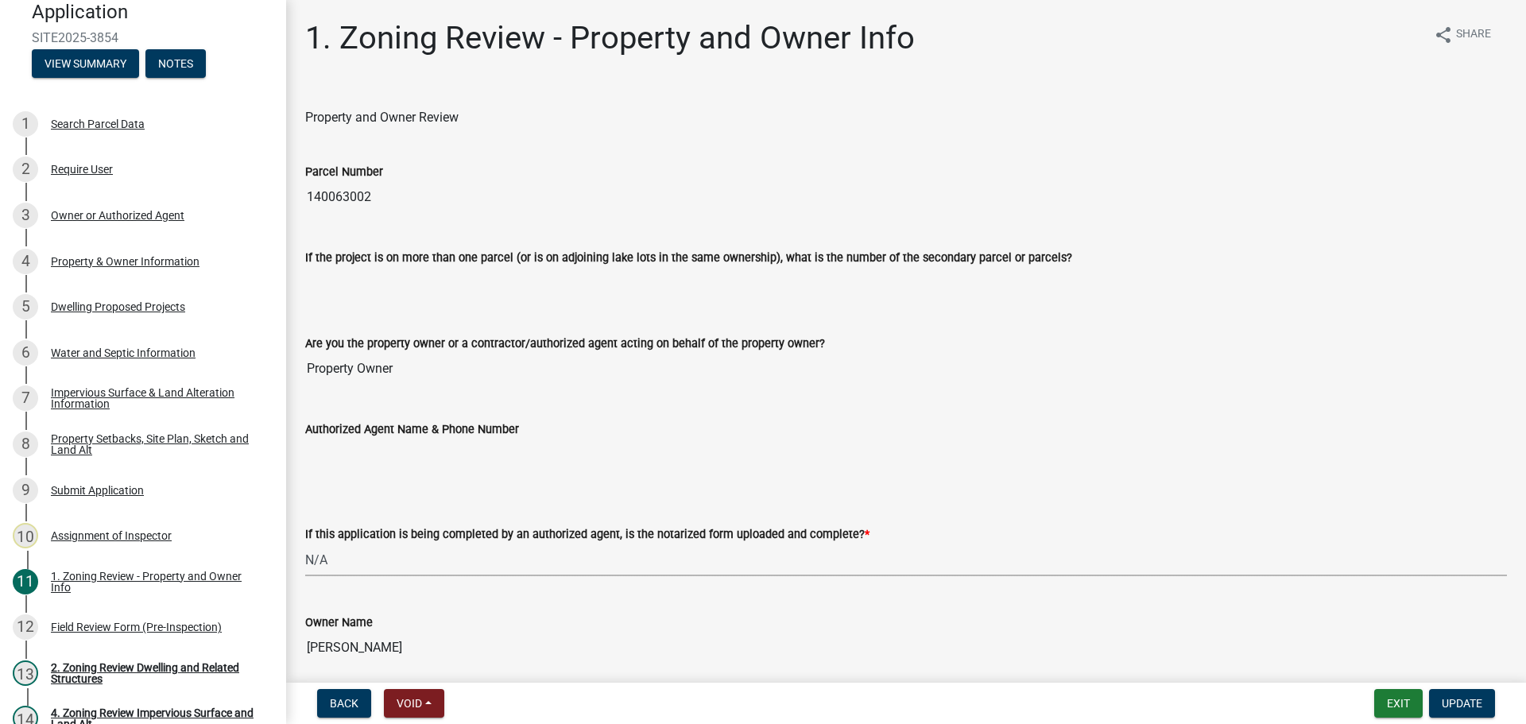
click at [326, 565] on select "Select Item... Yes No N/A" at bounding box center [906, 560] width 1202 height 33
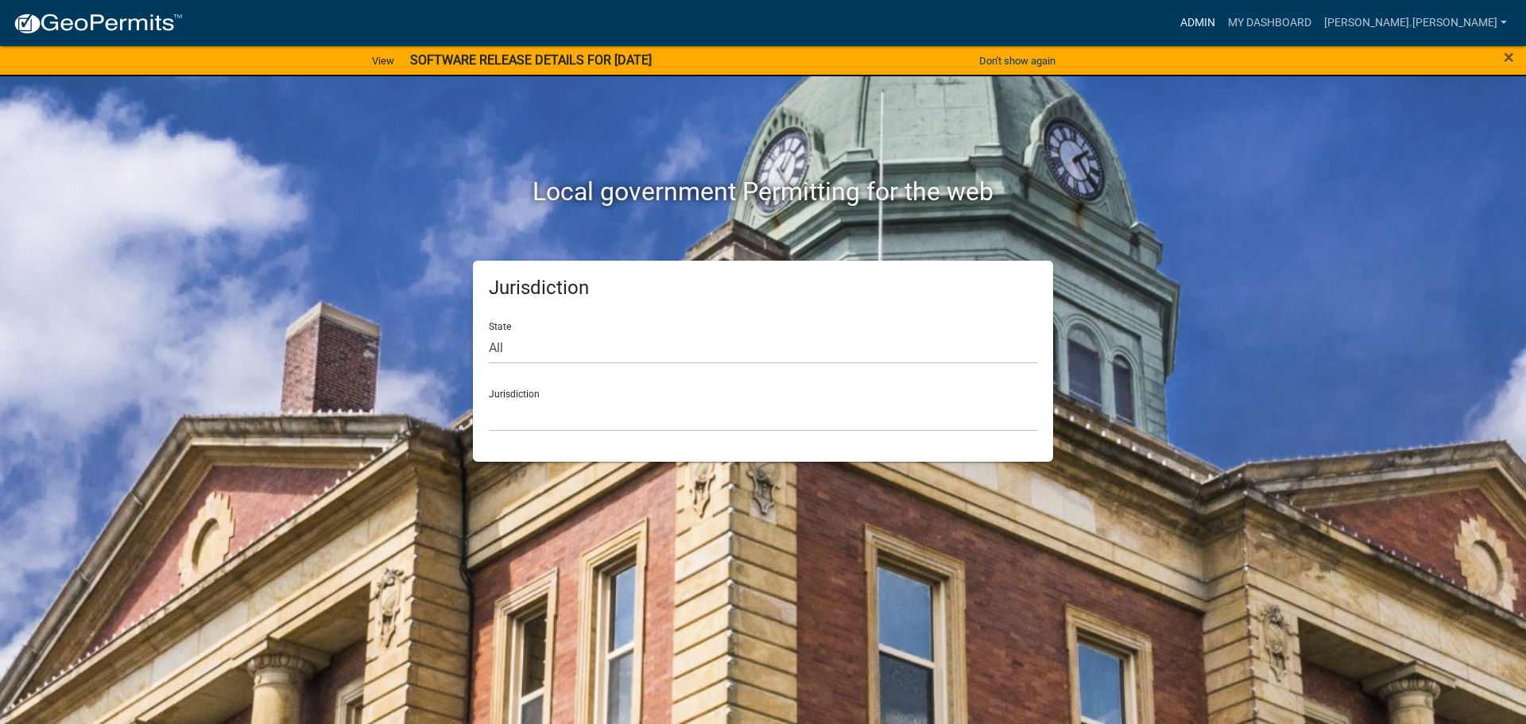
click at [1221, 22] on link "Admin" at bounding box center [1198, 23] width 48 height 30
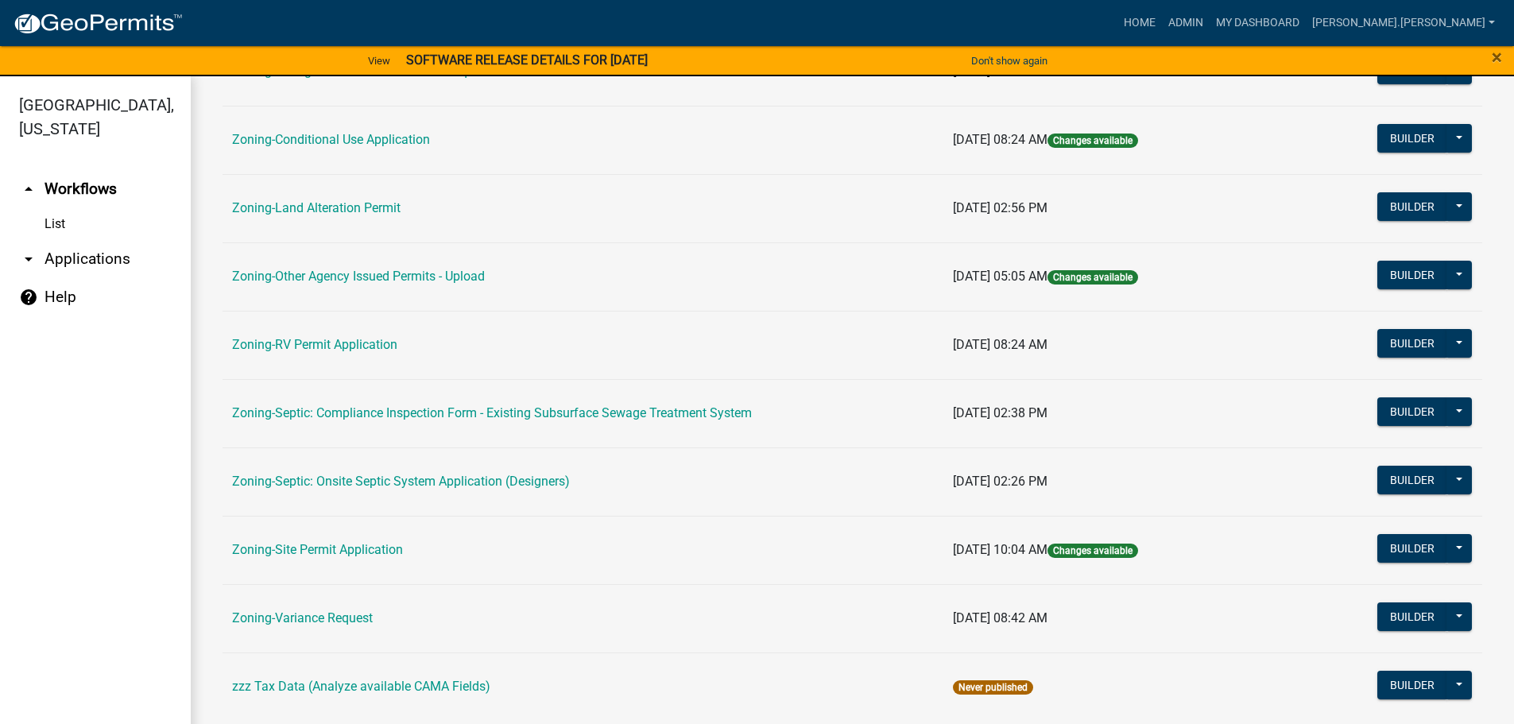
scroll to position [477, 0]
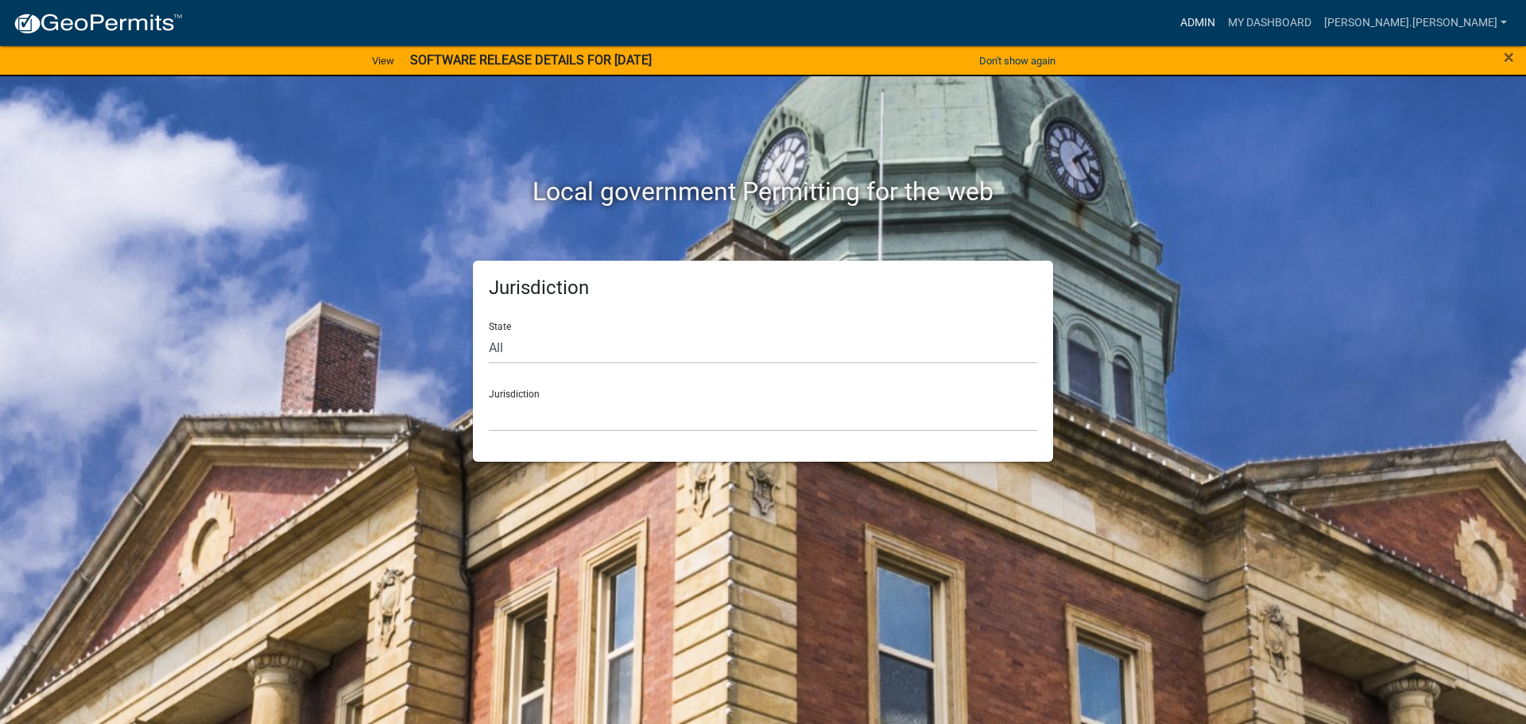
click at [1221, 21] on link "Admin" at bounding box center [1198, 23] width 48 height 30
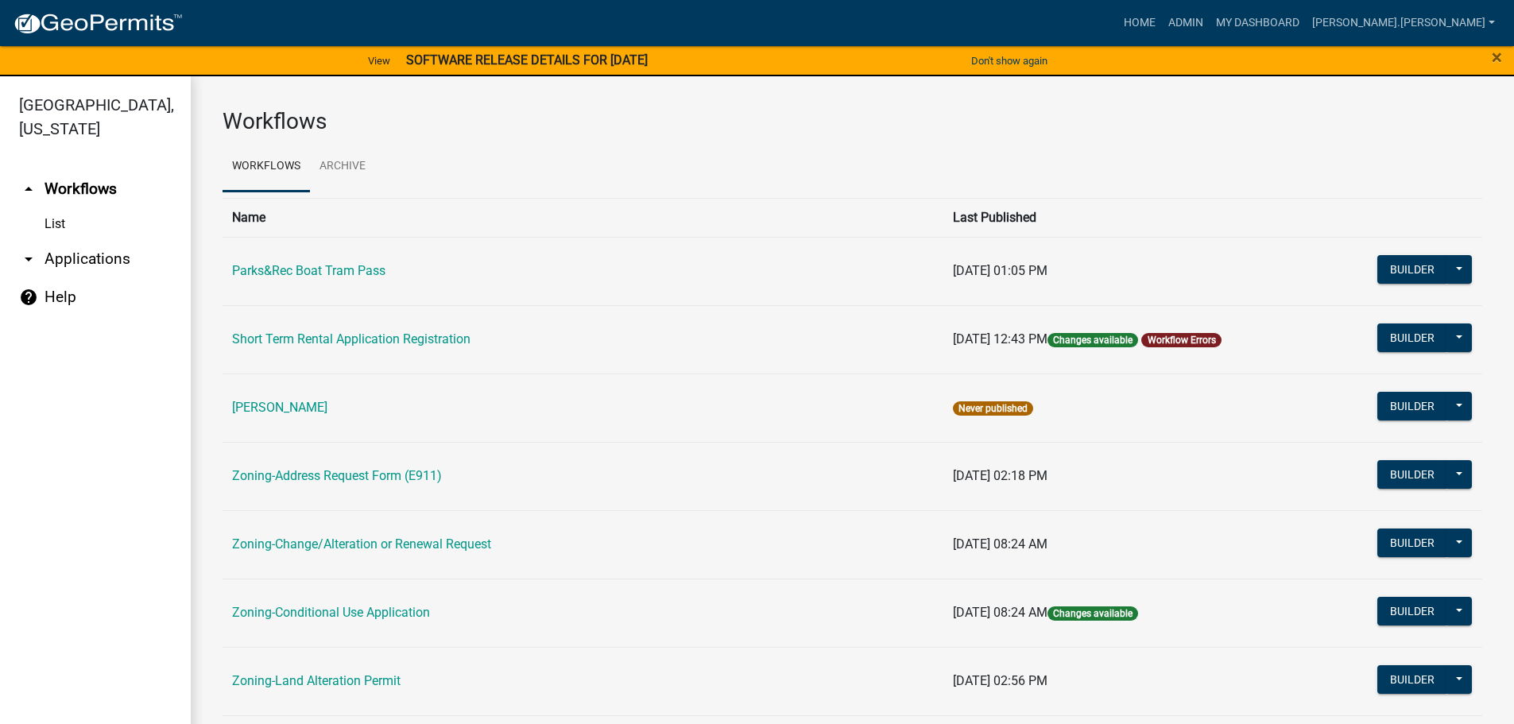
click at [1178, 337] on link "Workflow Errors" at bounding box center [1182, 340] width 68 height 11
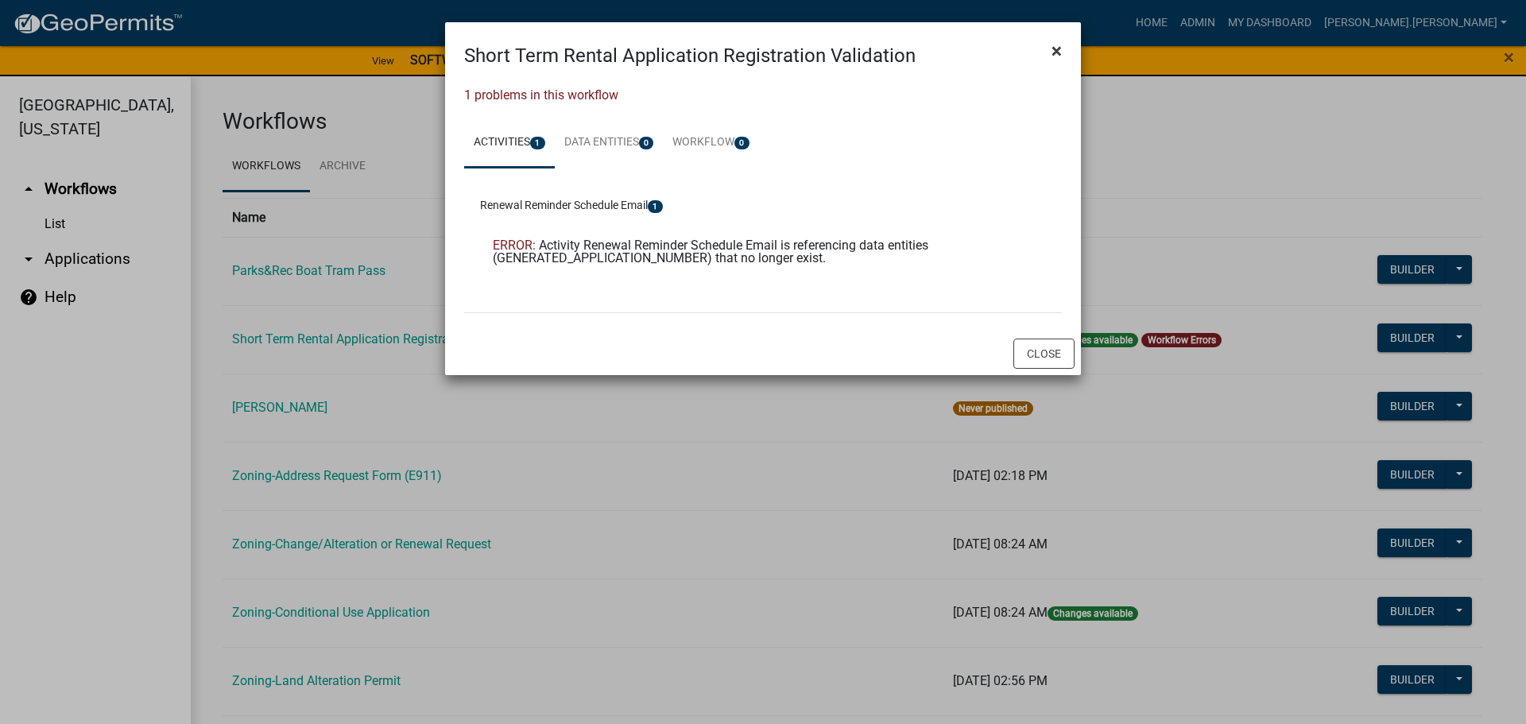
click at [1057, 51] on span "×" at bounding box center [1056, 51] width 10 height 22
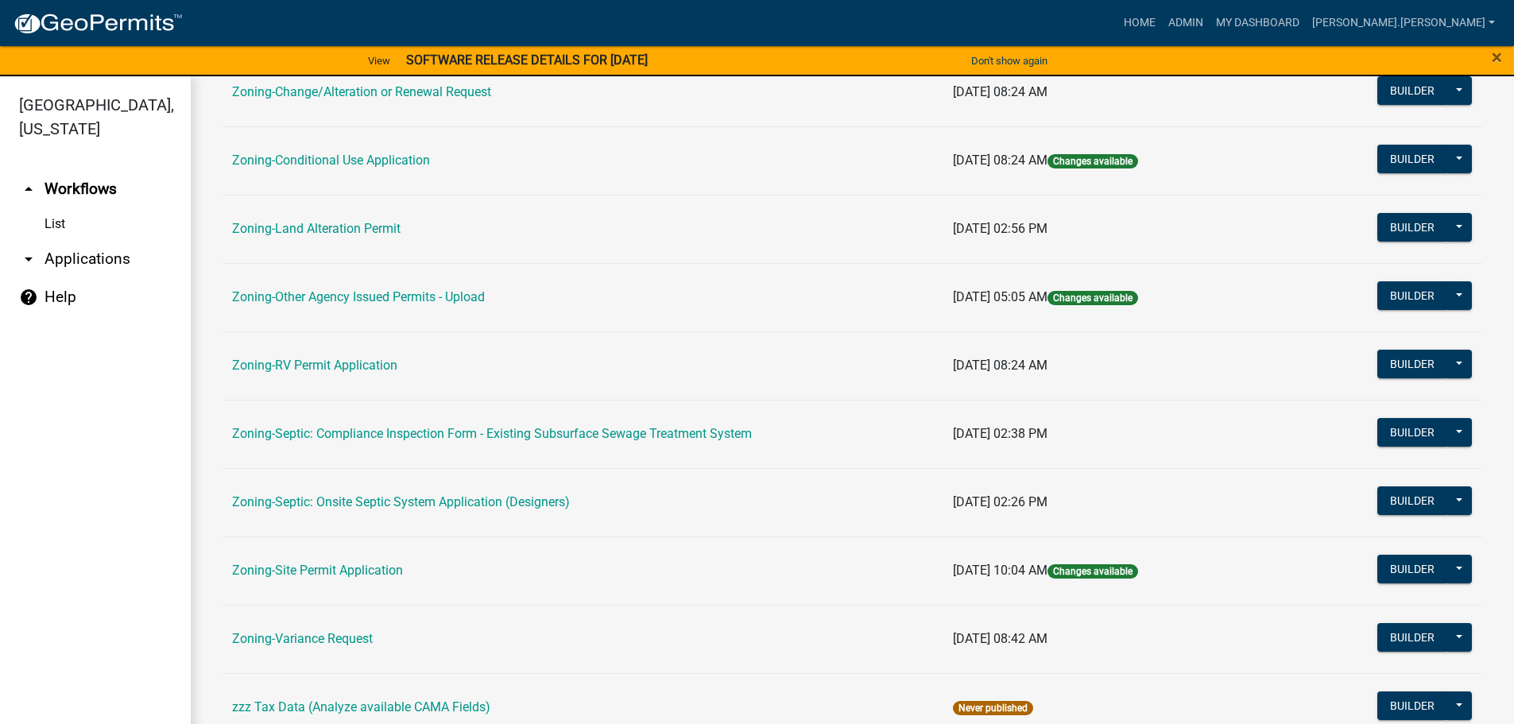
scroll to position [495, 0]
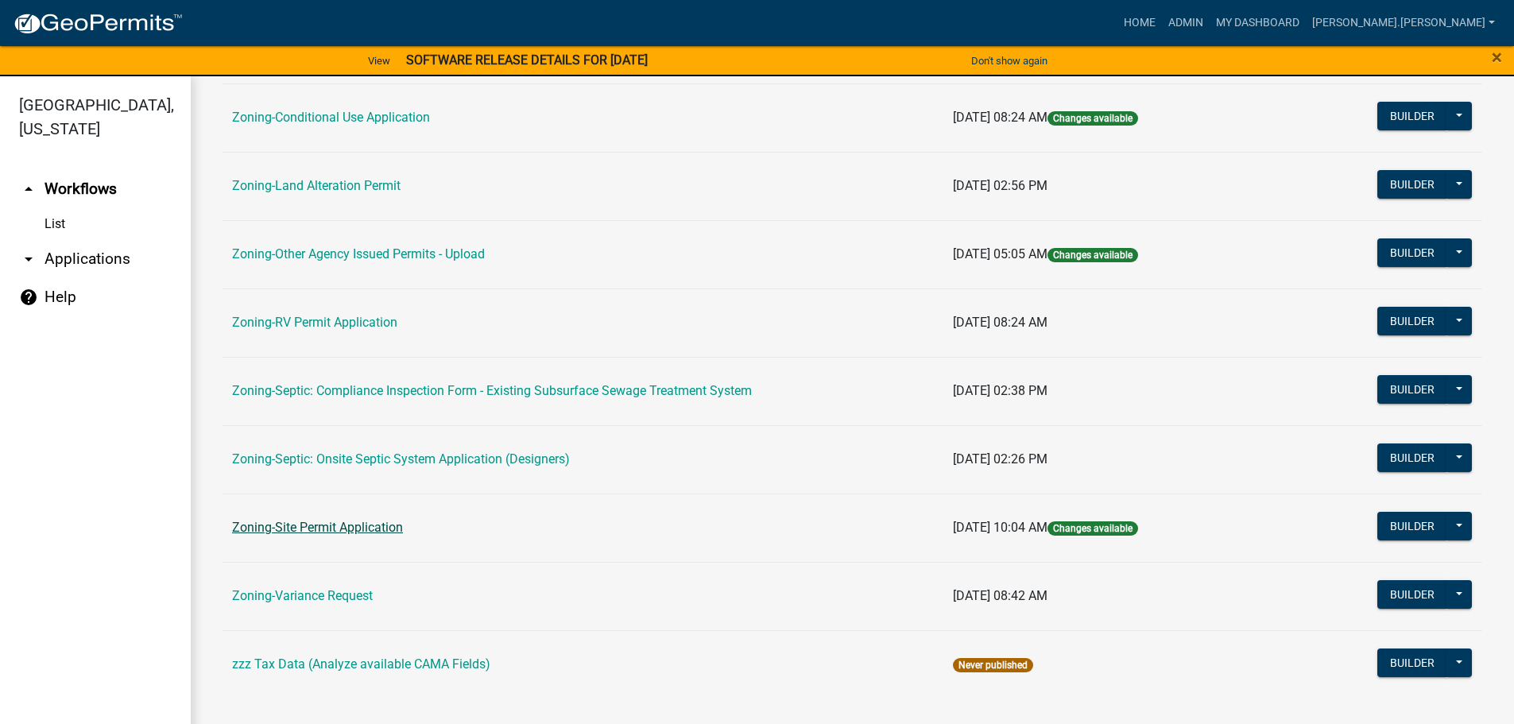
click at [365, 524] on link "Zoning-Site Permit Application" at bounding box center [317, 527] width 171 height 15
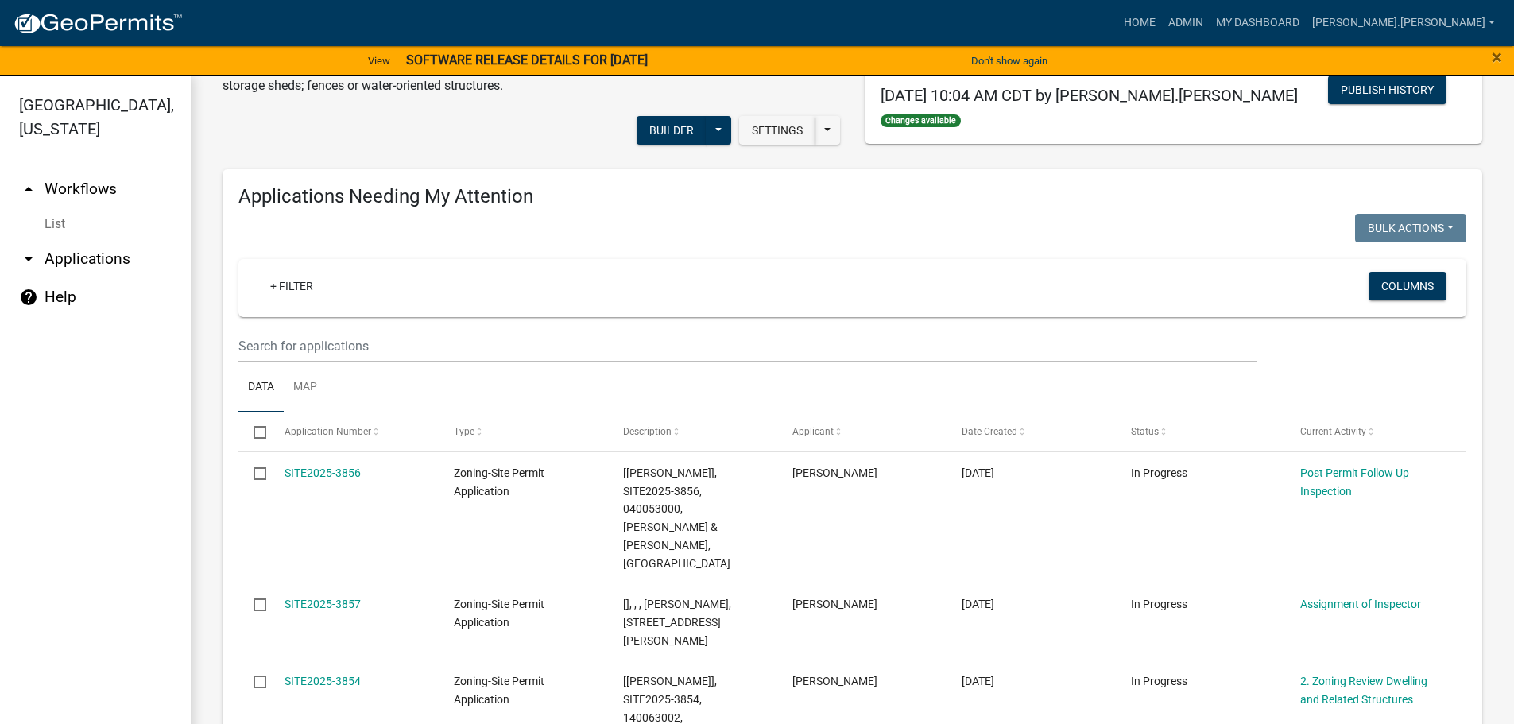
scroll to position [397, 0]
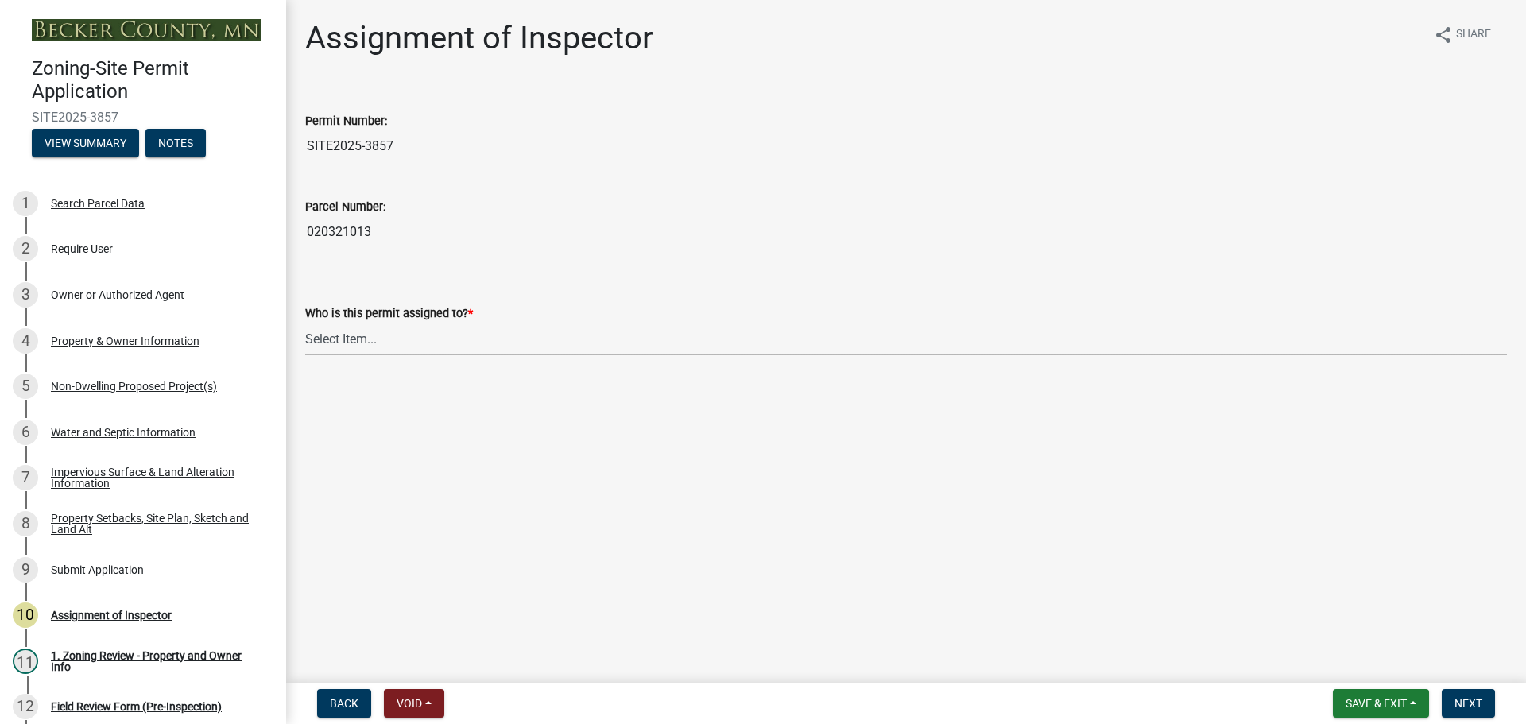
click at [337, 343] on select "Select Item... [PERSON_NAME] [PERSON_NAME] [PERSON_NAME] [PERSON_NAME] [PERSON_…" at bounding box center [906, 339] width 1202 height 33
click at [305, 323] on select "Select Item... [PERSON_NAME] [PERSON_NAME] [PERSON_NAME] [PERSON_NAME] [PERSON_…" at bounding box center [906, 339] width 1202 height 33
select select "c0b6e50c-983d-48c1-a910-e8bd43c13b77"
click at [233, 516] on div "Property Setbacks, Site Plan, Sketch and Land Alt" at bounding box center [156, 524] width 210 height 22
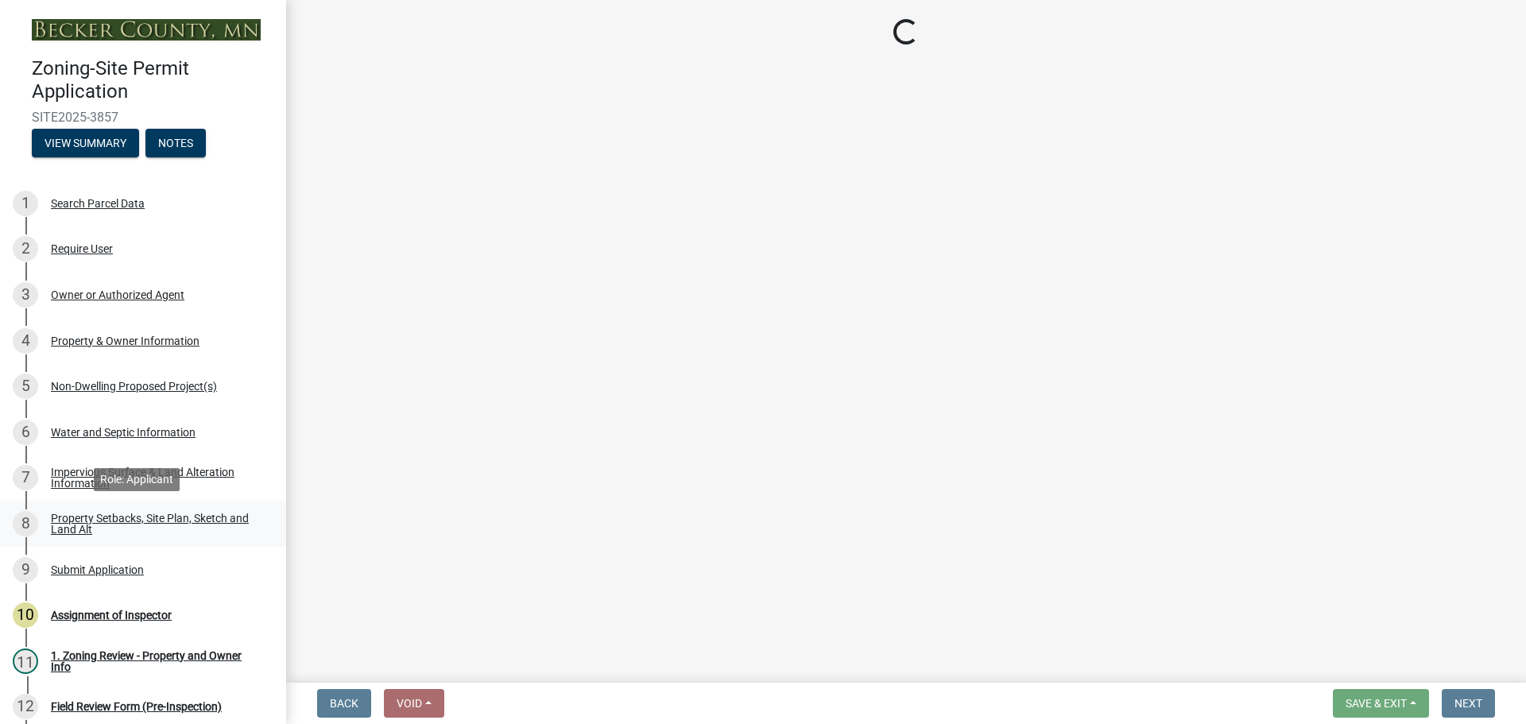
select select "7b13c63f-e699-4112-b373-98fbd28ec536"
select select "75d729af-245c-453b-a9cc-c41847c3eef2"
select select "b56a4575-9846-47cf-8067-c59a4853da22"
select select "e8ab2dc3-aa3f-46f3-9b4a-37eb25ad84af"
select select "27b2a8b4-abf6-463e-8c0c-7c5d2b4fe26f"
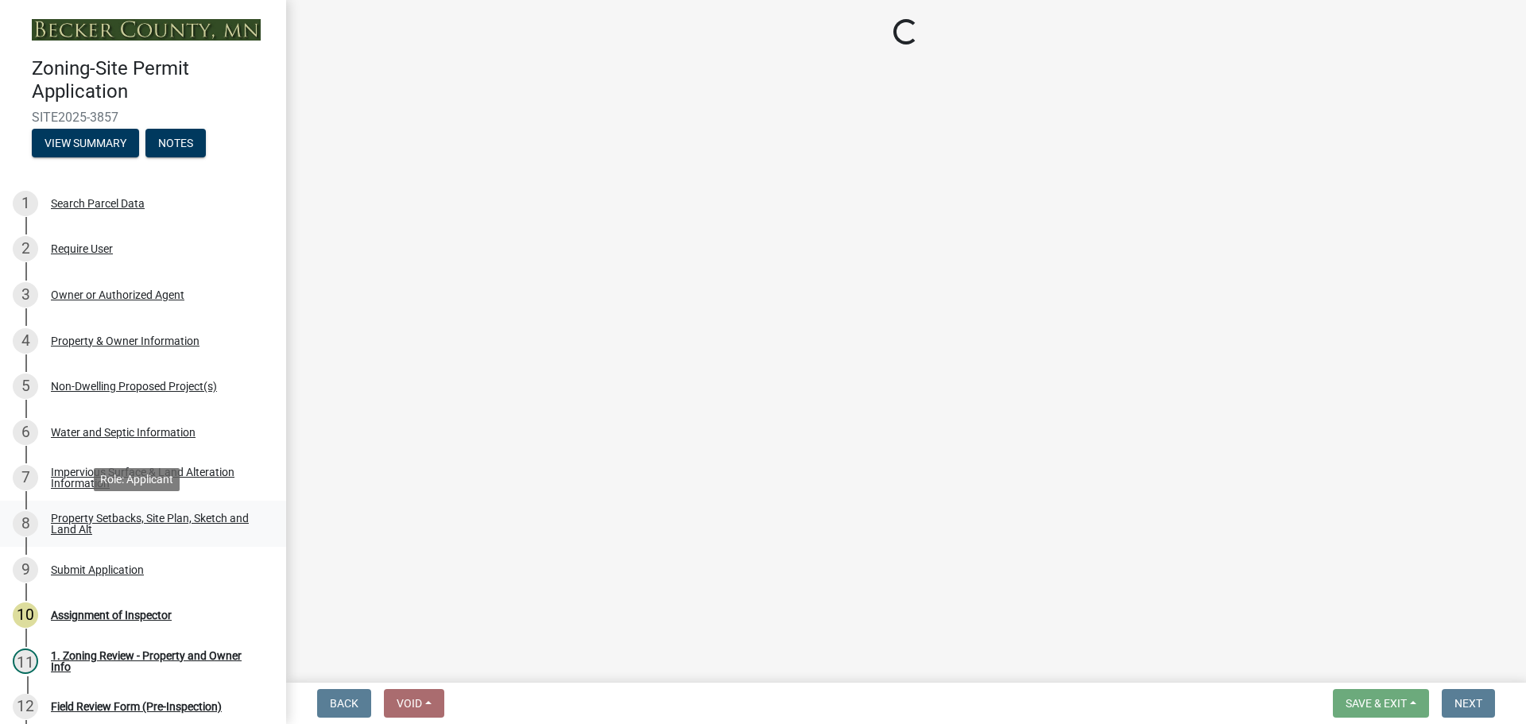
select select "b98836ba-4715-455d-97ab-be9a9df498a8"
select select "d61e3758-d187-40af-a435-5e09c3f3d509"
select select "c8b8ea71-7088-4e87-a493-7bc88cc2835b"
select select "ff457040-d2bf-49fa-a716-aef4a9c76f60"
select select "19d13e65-c93d-443e-910a-7a17299544cc"
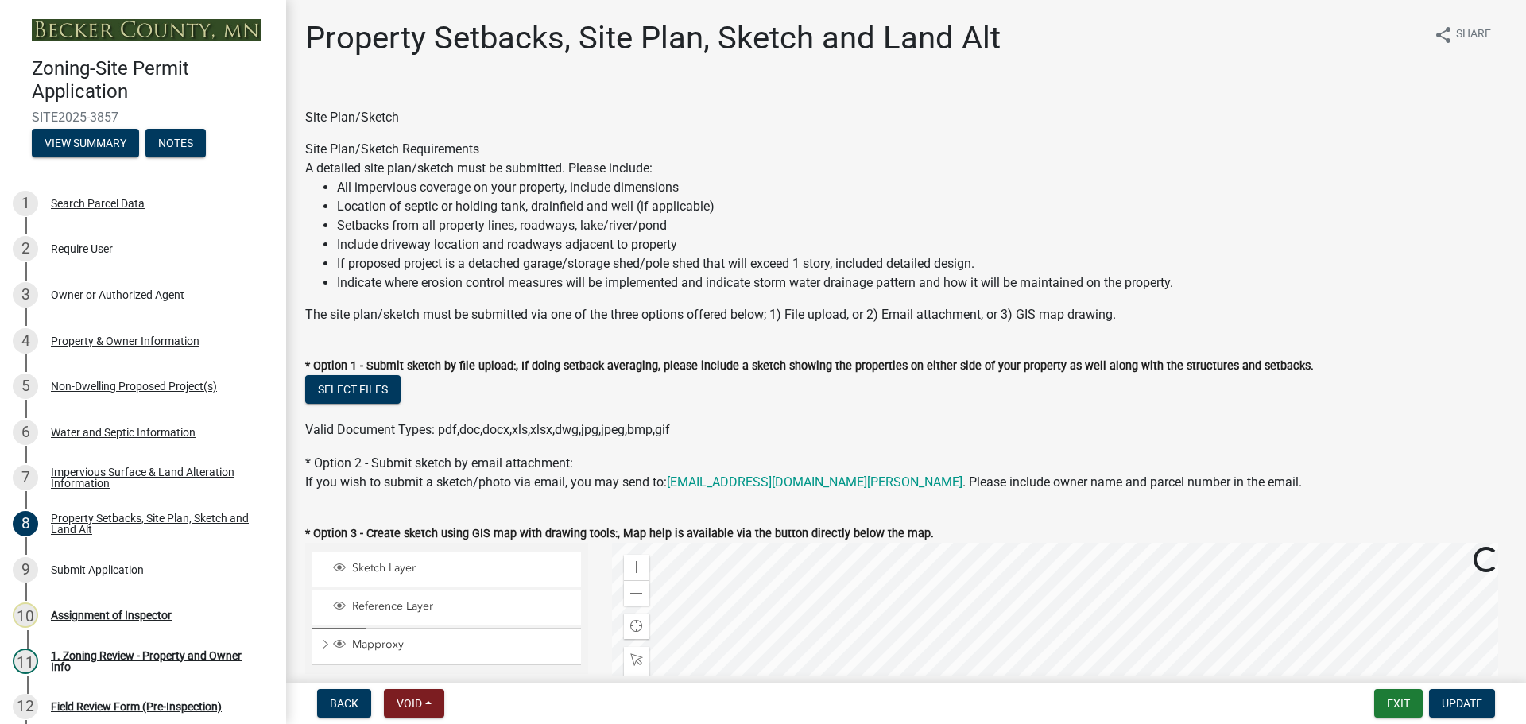
scroll to position [397, 0]
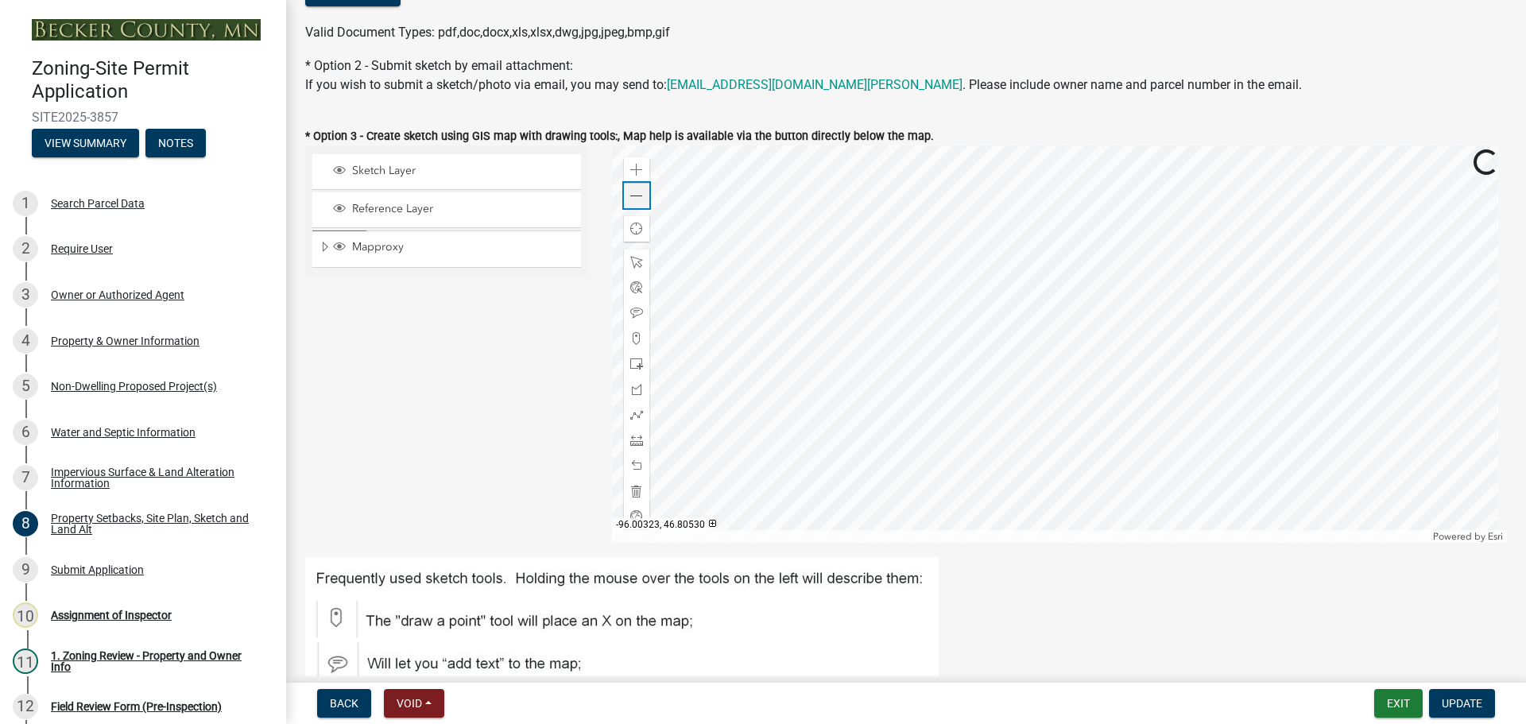
click at [637, 197] on span at bounding box center [636, 196] width 13 height 13
click at [136, 384] on div "Non-Dwelling Proposed Project(s)" at bounding box center [134, 386] width 166 height 11
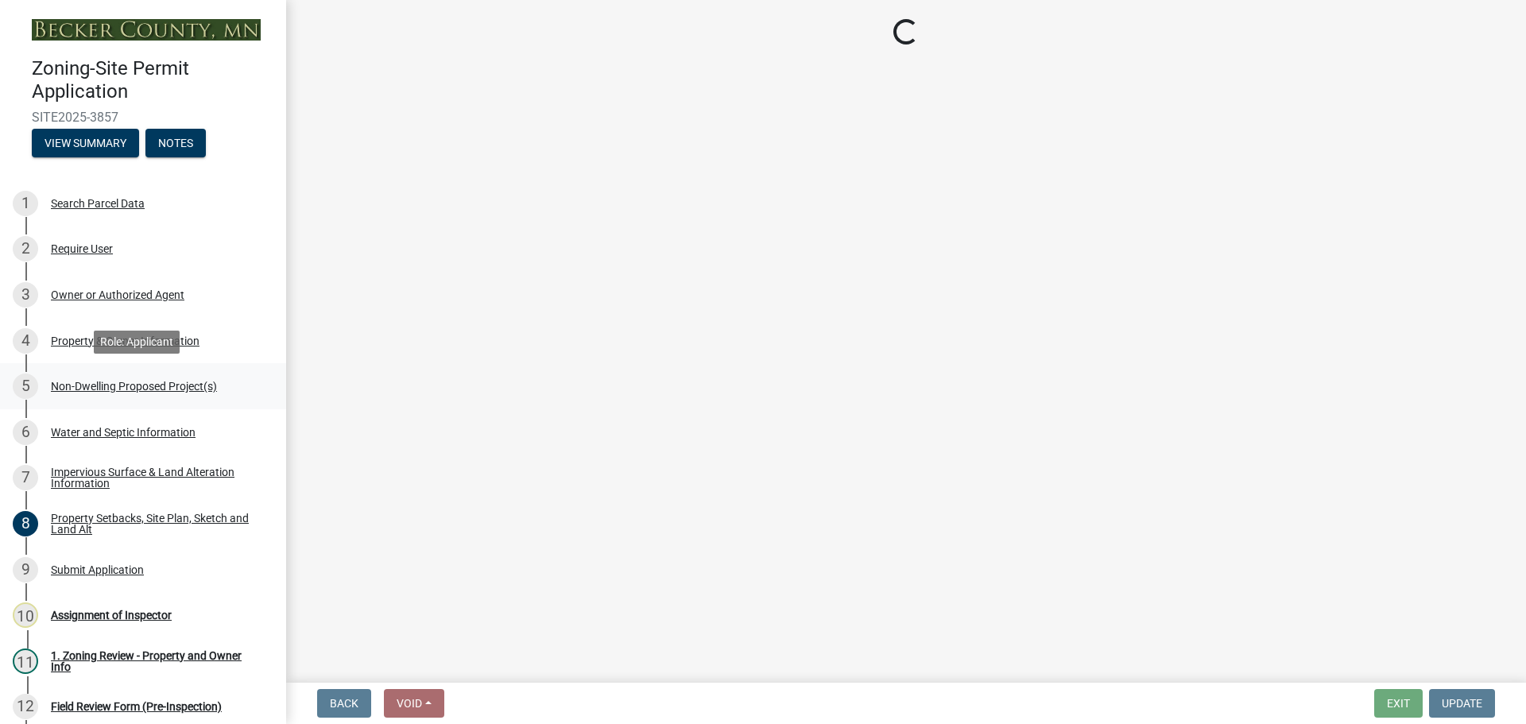
select select "97c48b8f-5b3b-4eb5-baa1-64080d5416e1"
select select "3a2d96d3-fd69-4ed9-bae4-7a5aa03a7e58"
select select "cf118f3b-6469-426f-b247-8aeebfb0198d"
select select "d5258256-81e9-4688-bc84-b01445ee29b6"
select select "258cbdbc-8629-455d-9fed-6a57bf82144e"
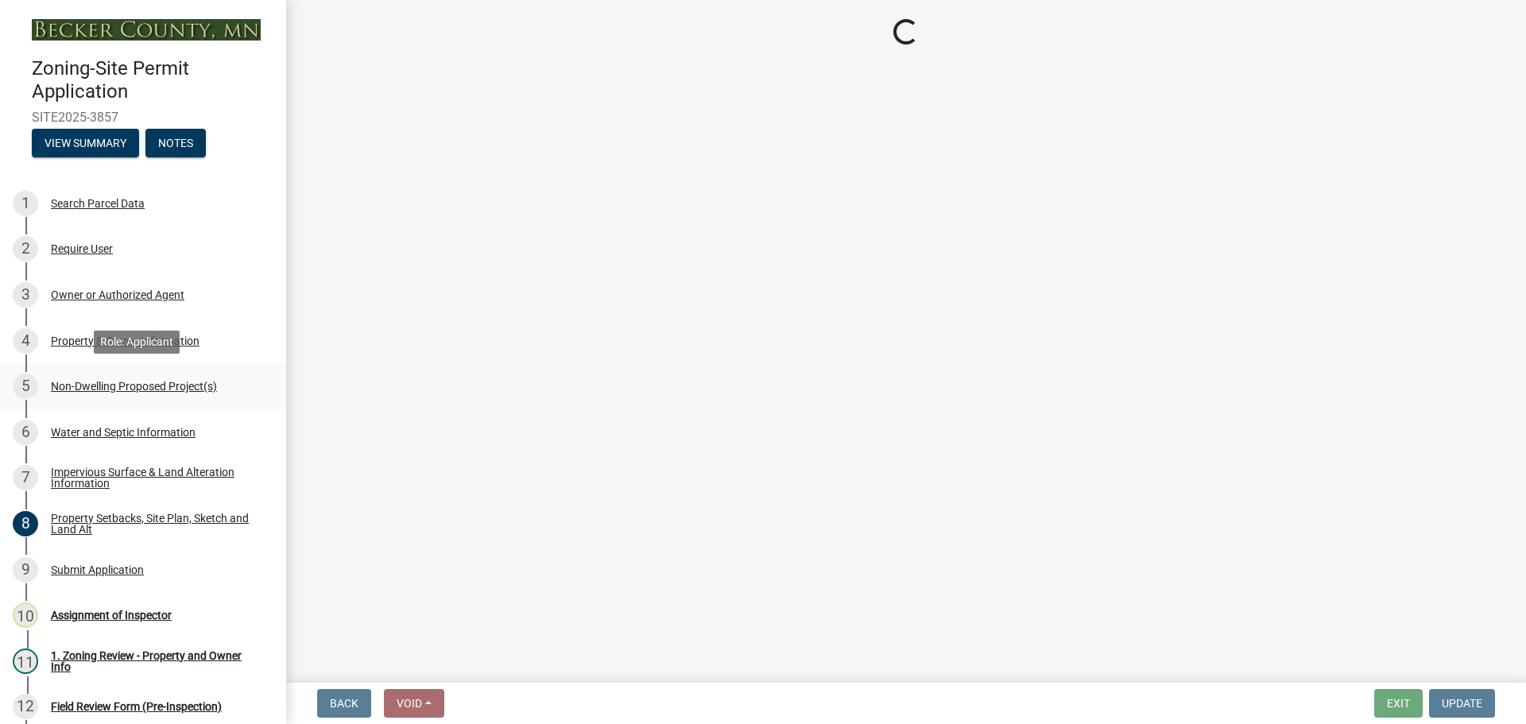
select select "a9a8393f-3c28-47b8-b6d9-84c94641c3fc"
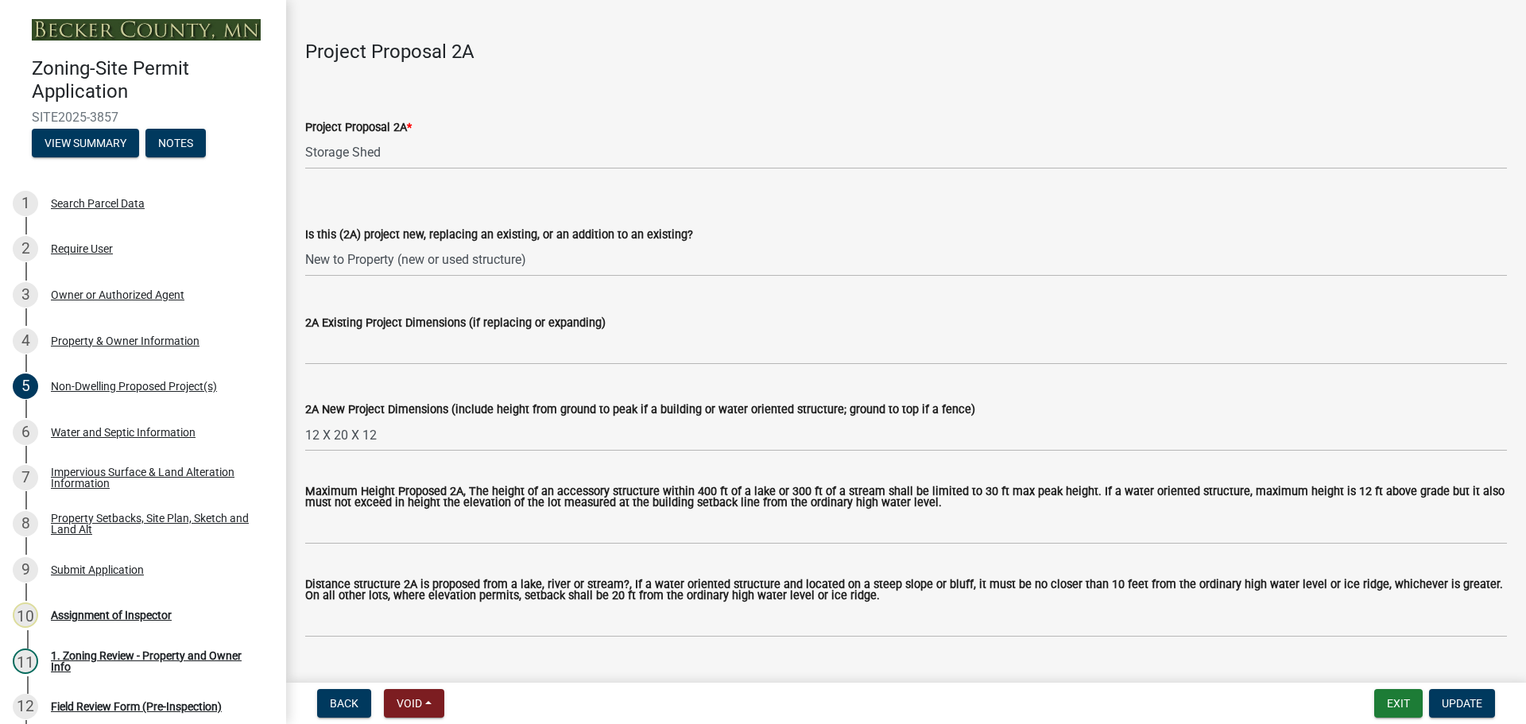
scroll to position [238, 0]
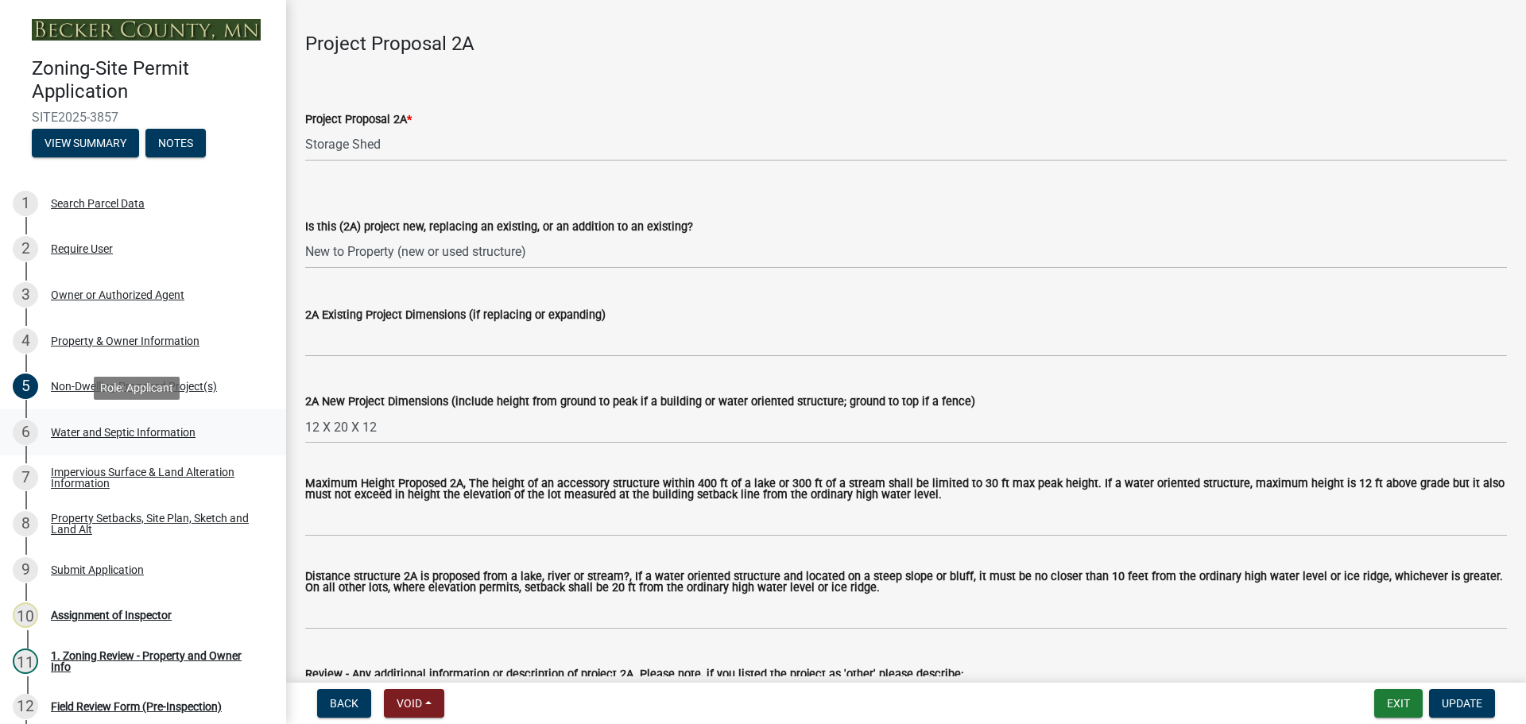
click at [119, 432] on div "Water and Septic Information" at bounding box center [123, 432] width 145 height 11
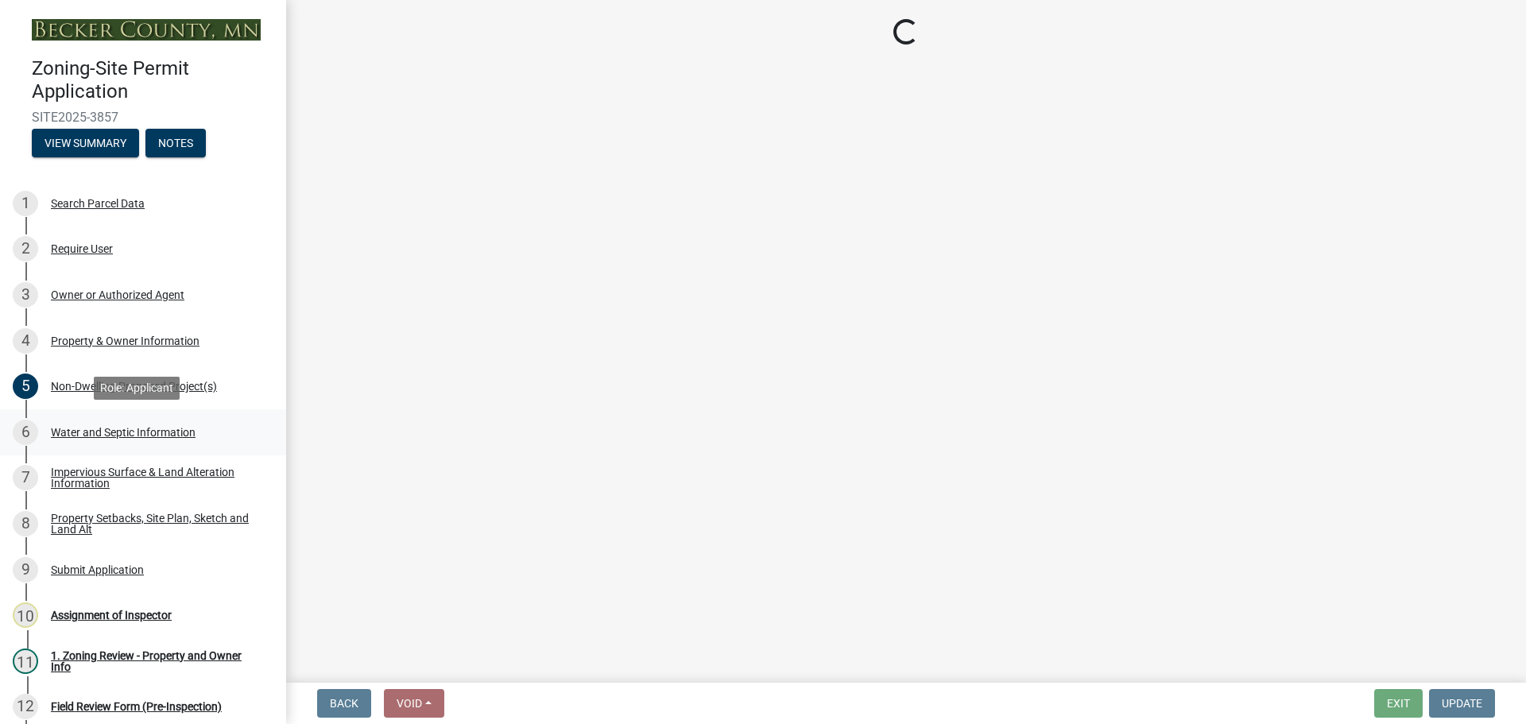
scroll to position [0, 0]
select select "36c179e4-d9bc-4e26-9fa7-a2562bd8114c"
select select "a01a1fb1-1490-43e2-af36-29ac4cf5629f"
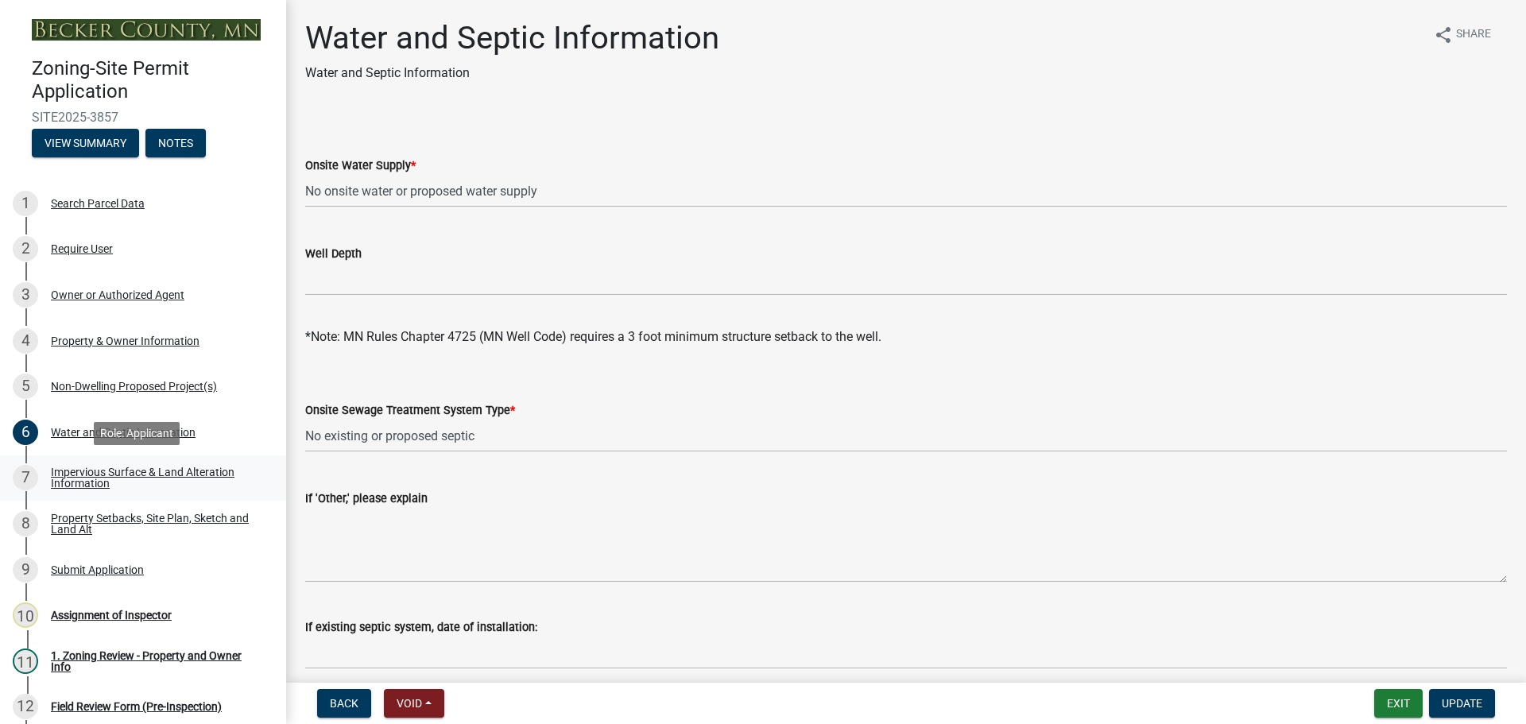
click at [129, 477] on div "Impervious Surface & Land Alteration Information" at bounding box center [156, 477] width 210 height 22
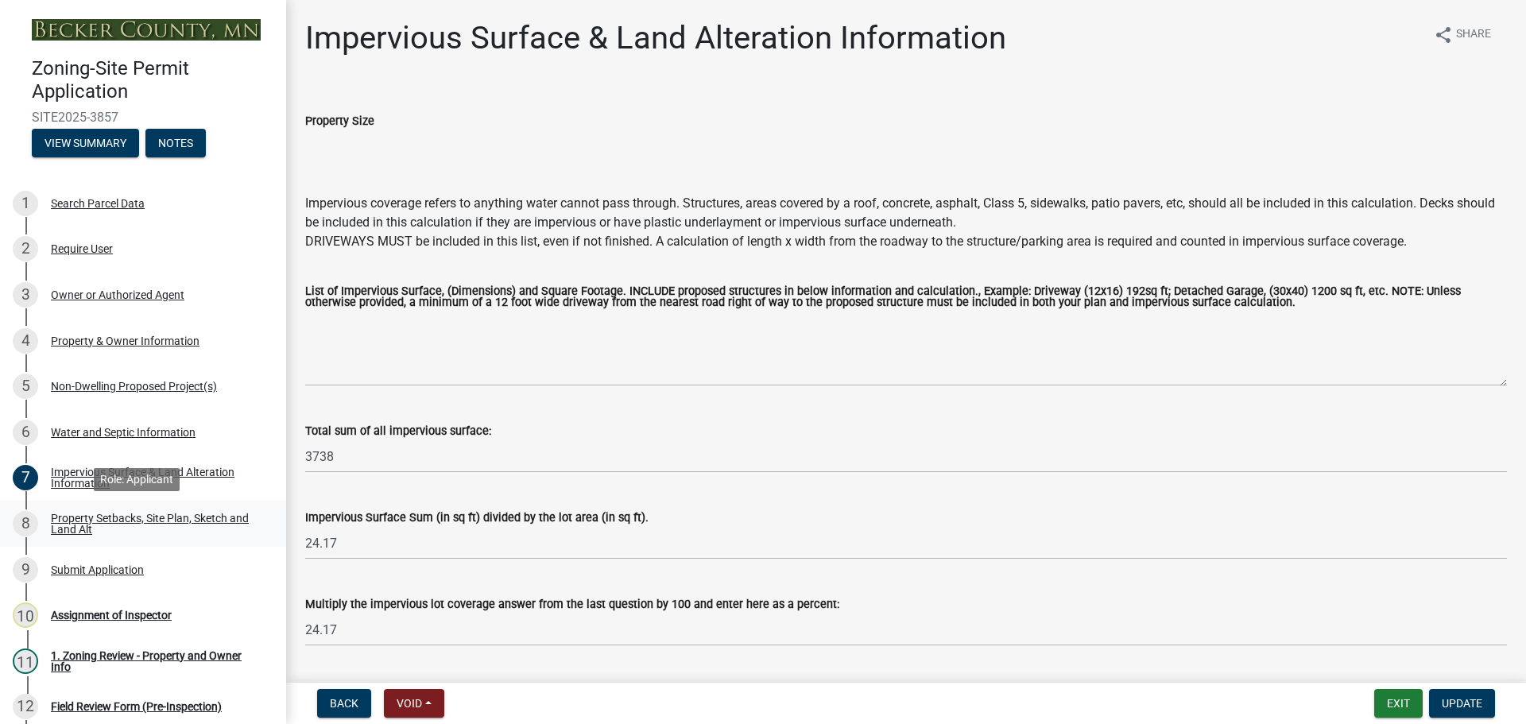
click at [149, 522] on div "Property Setbacks, Site Plan, Sketch and Land Alt" at bounding box center [156, 524] width 210 height 22
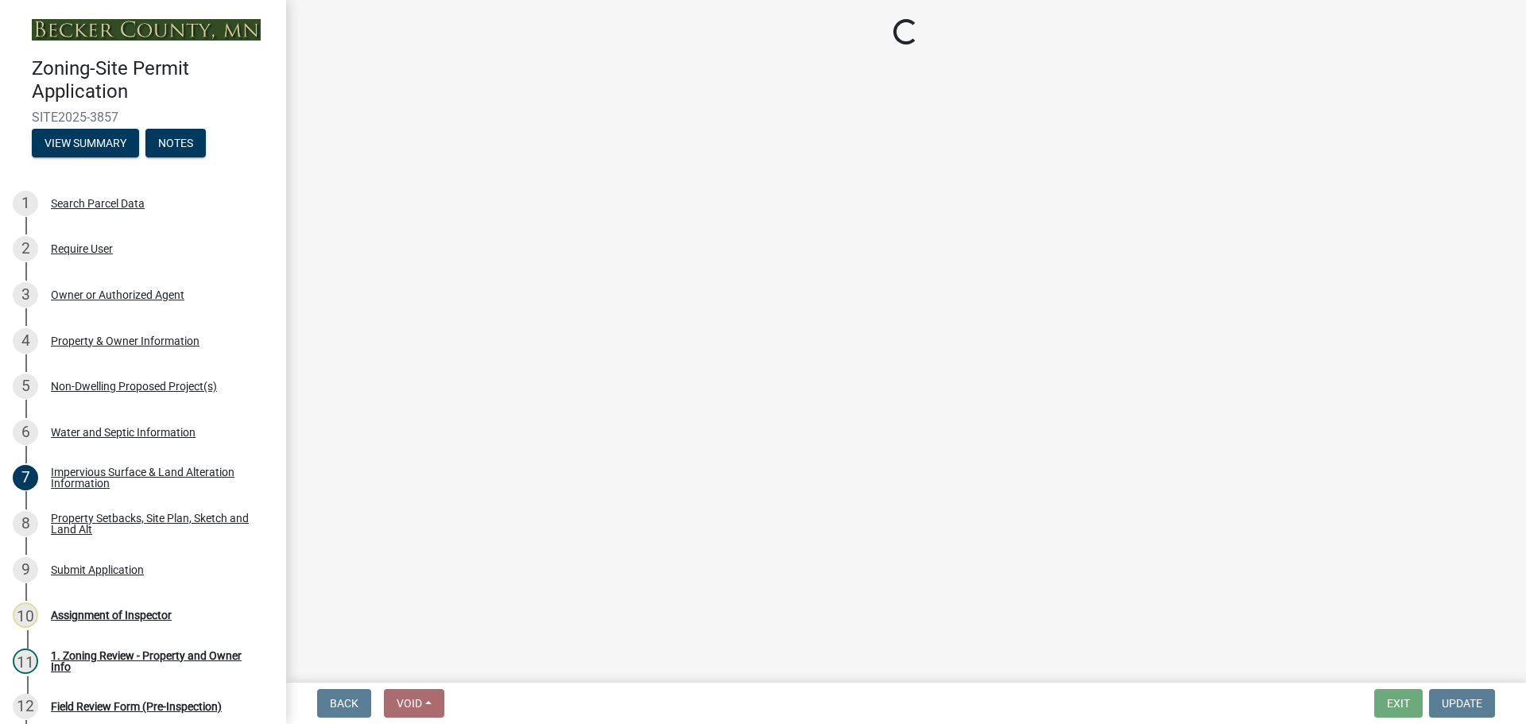
select select "7b13c63f-e699-4112-b373-98fbd28ec536"
select select "75d729af-245c-453b-a9cc-c41847c3eef2"
select select "b56a4575-9846-47cf-8067-c59a4853da22"
select select "e8ab2dc3-aa3f-46f3-9b4a-37eb25ad84af"
select select "27b2a8b4-abf6-463e-8c0c-7c5d2b4fe26f"
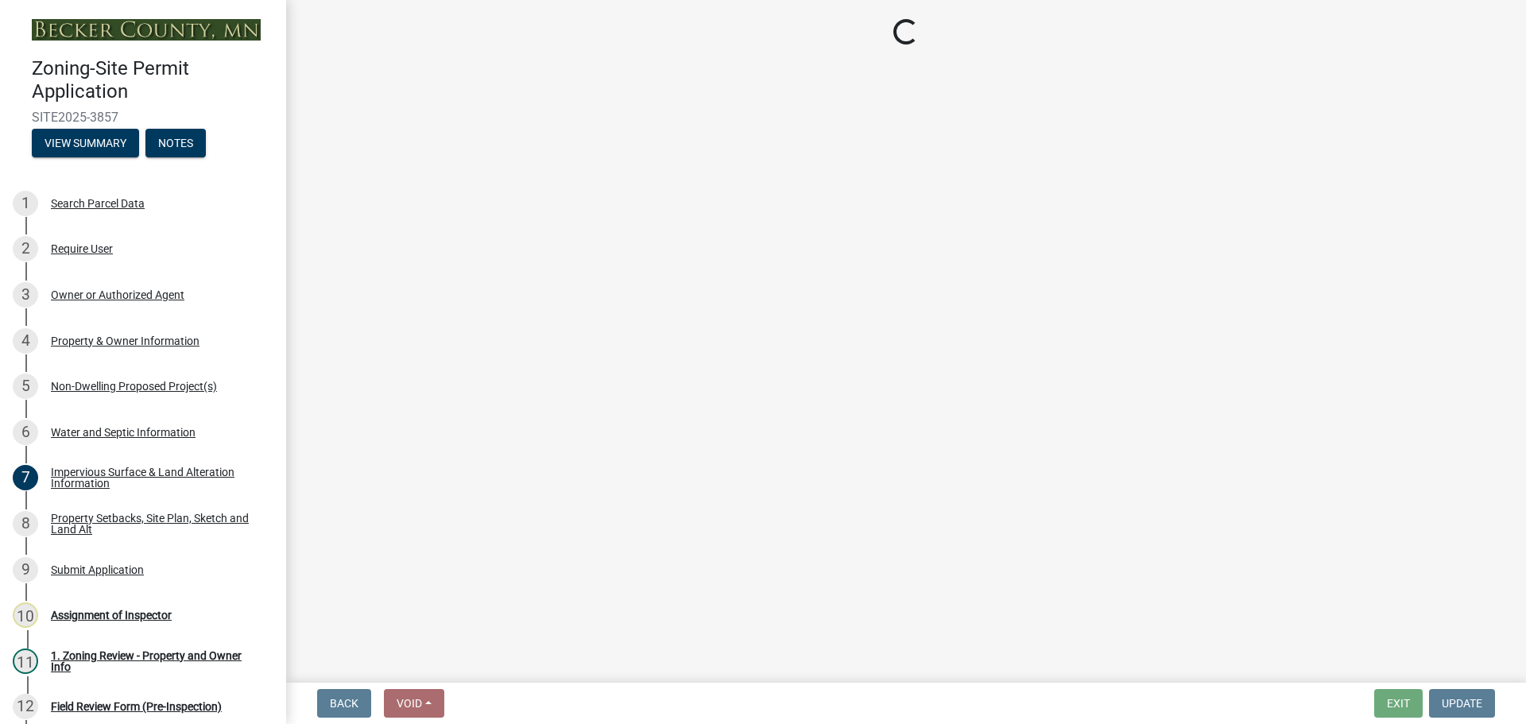
select select "b98836ba-4715-455d-97ab-be9a9df498a8"
select select "d61e3758-d187-40af-a435-5e09c3f3d509"
select select "c8b8ea71-7088-4e87-a493-7bc88cc2835b"
select select "ff457040-d2bf-49fa-a716-aef4a9c76f60"
select select "19d13e65-c93d-443e-910a-7a17299544cc"
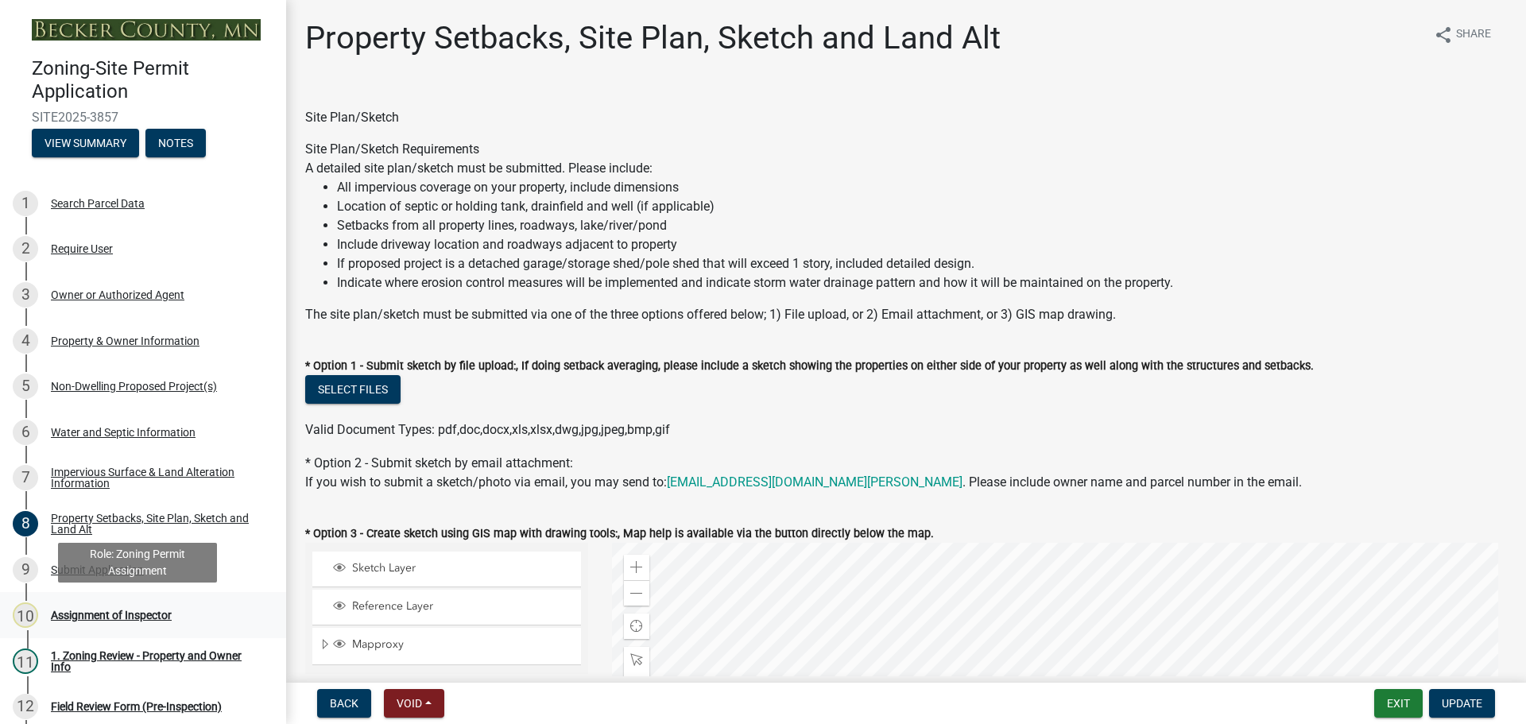
click at [90, 617] on div "Assignment of Inspector" at bounding box center [111, 615] width 121 height 11
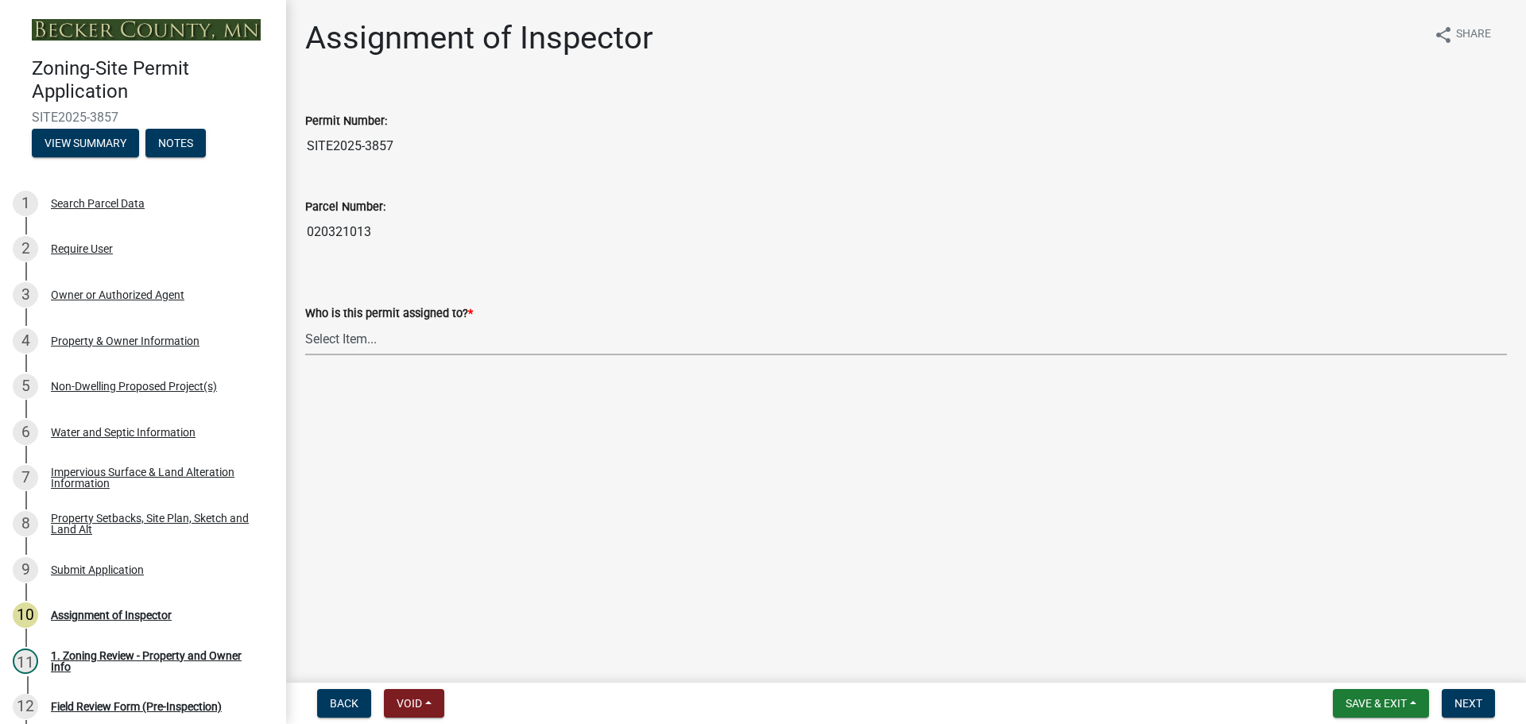
click at [462, 335] on select "Select Item... Jeff Rusness Kyle Vareberg Nicole Bradbury Susan Rockwell Tyler …" at bounding box center [906, 339] width 1202 height 33
click at [305, 323] on select "Select Item... Jeff Rusness Kyle Vareberg Nicole Bradbury Susan Rockwell Tyler …" at bounding box center [906, 339] width 1202 height 33
select select "c0b6e50c-983d-48c1-a910-e8bd43c13b77"
click at [1476, 713] on button "Next" at bounding box center [1468, 703] width 53 height 29
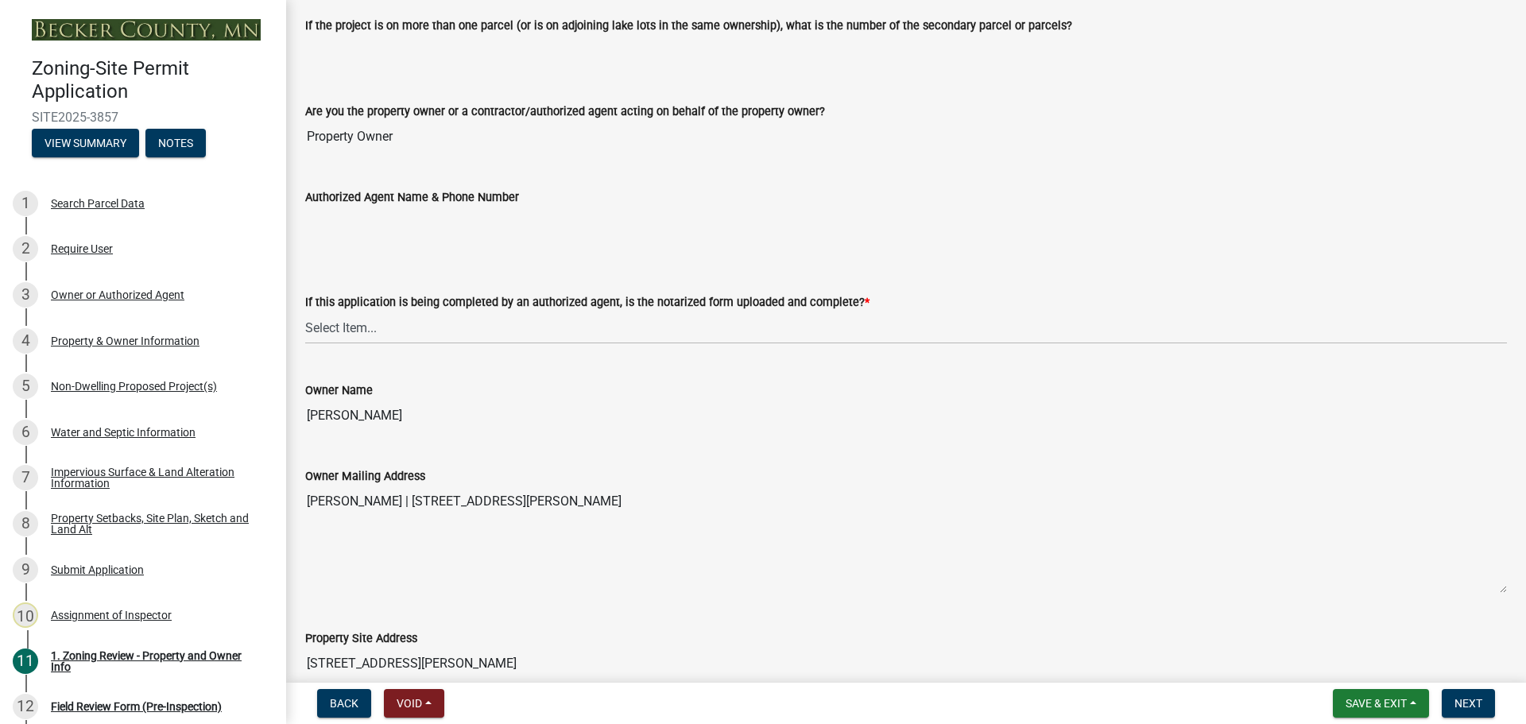
scroll to position [238, 0]
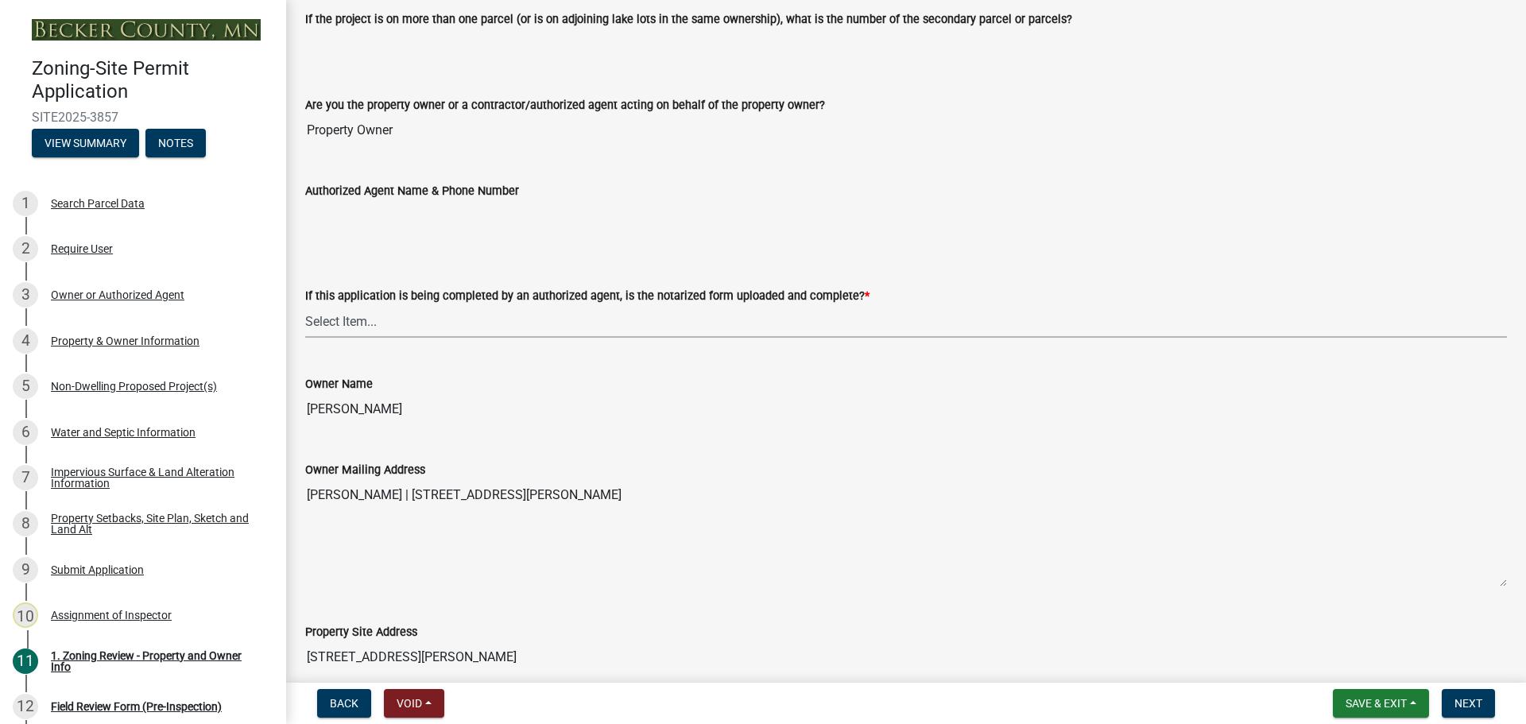
click at [401, 322] on select "Select Item... Yes No N/A" at bounding box center [906, 321] width 1202 height 33
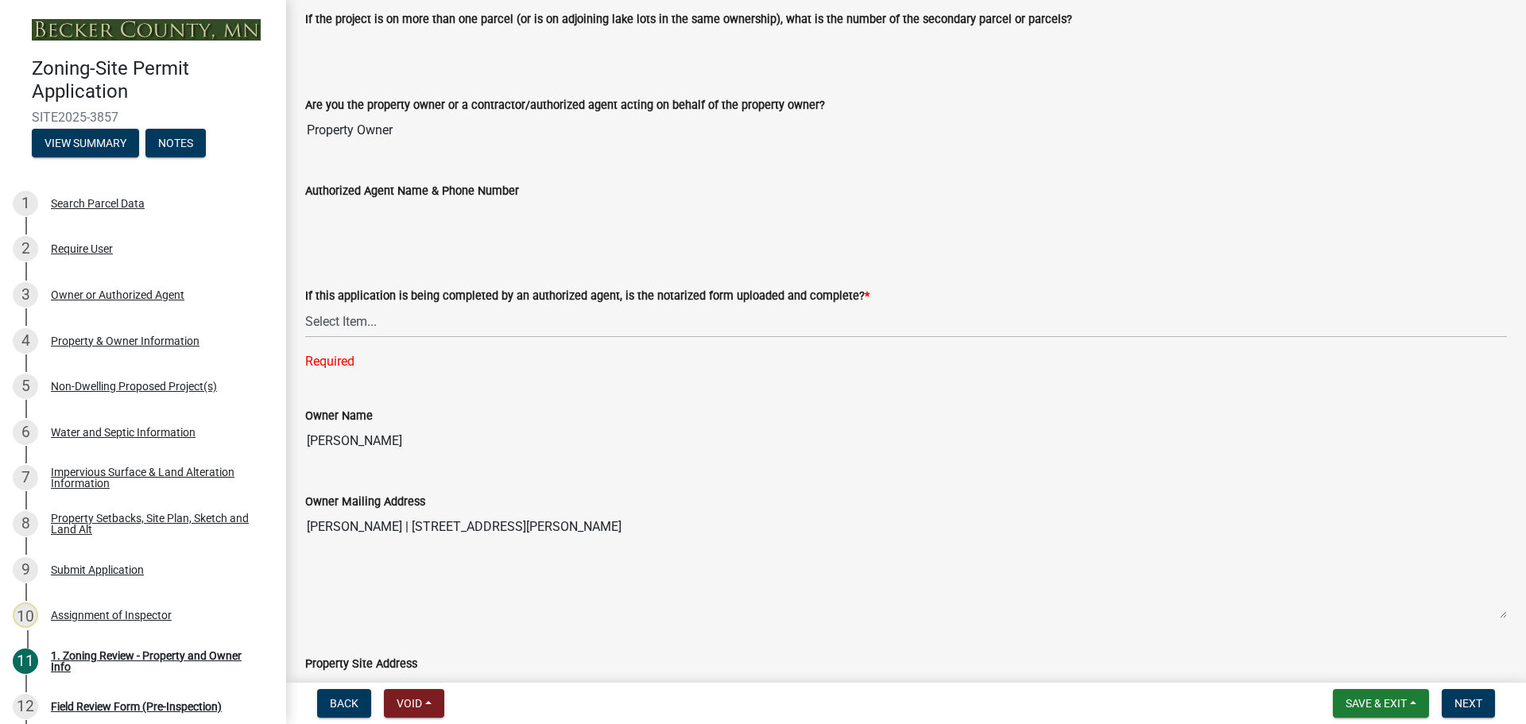
click at [405, 428] on wm-data-entity-input "Owner Name DEAN NELSON" at bounding box center [906, 427] width 1202 height 86
click at [390, 314] on select "Select Item... Yes No N/A" at bounding box center [906, 321] width 1202 height 33
click at [305, 305] on select "Select Item... Yes No N/A" at bounding box center [906, 321] width 1202 height 33
select select "b279cdb4-a9c7-4e65-a8bd-797316f5be14"
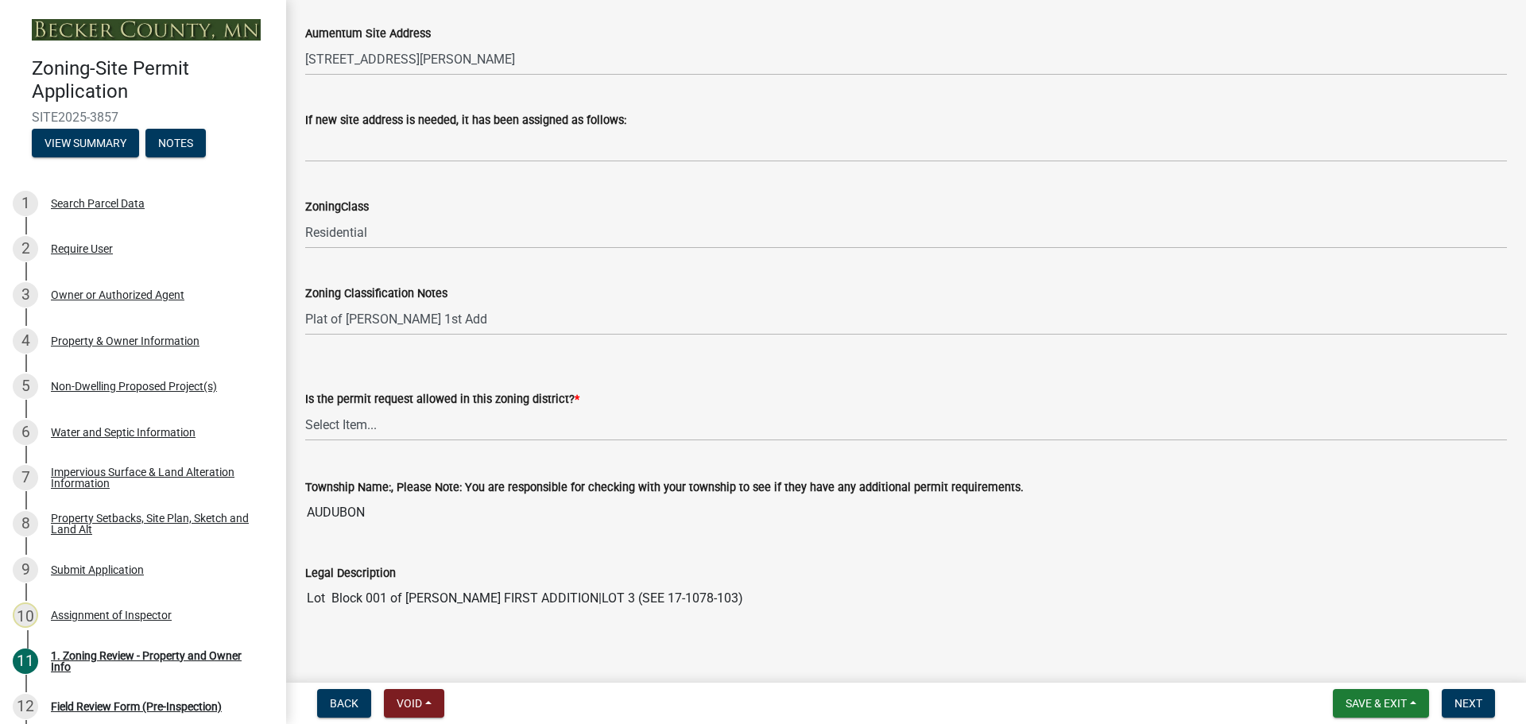
scroll to position [1033, 0]
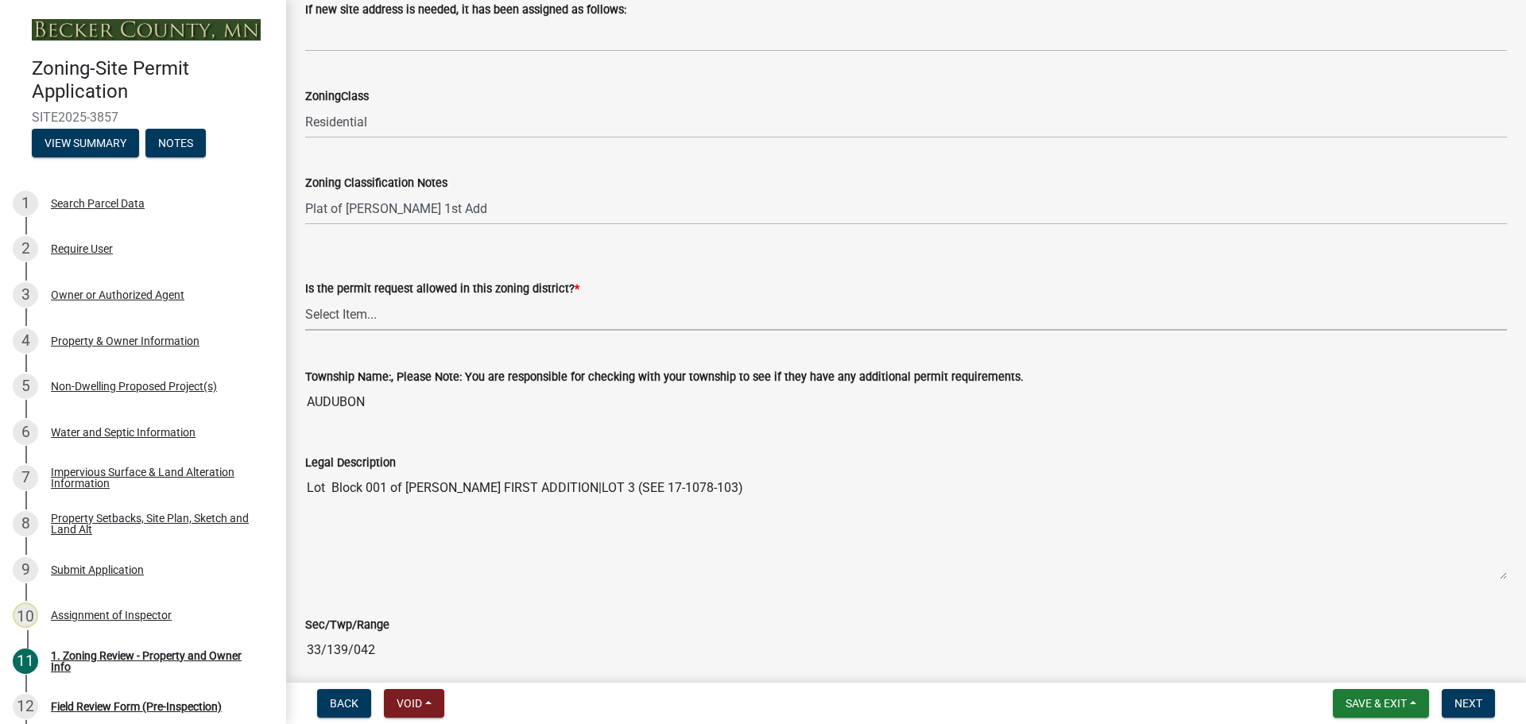
click at [385, 312] on select "Select Item... Yes No" at bounding box center [906, 314] width 1202 height 33
click at [305, 298] on select "Select Item... Yes No" at bounding box center [906, 314] width 1202 height 33
select select "b4f32c46-6248-4748-b47c-fa4933858724"
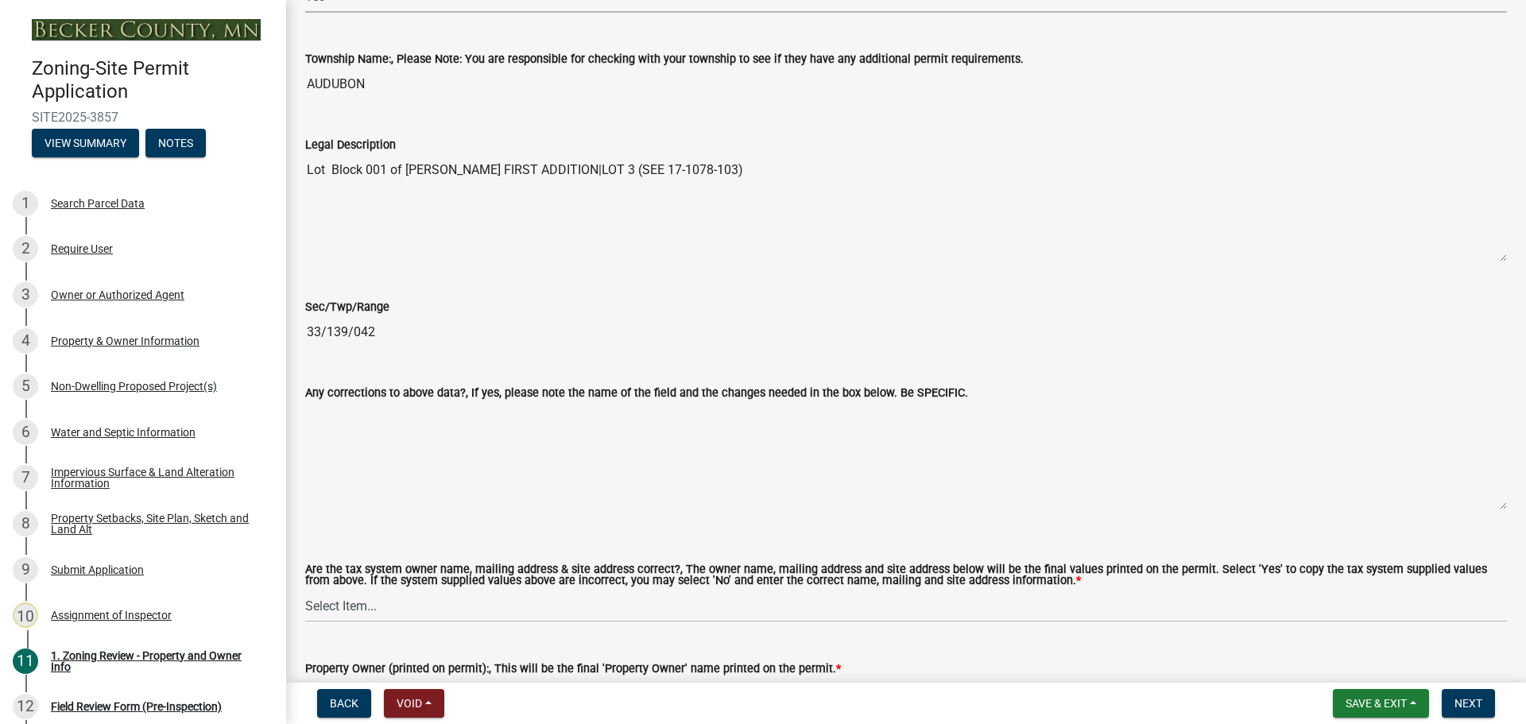
scroll to position [1669, 0]
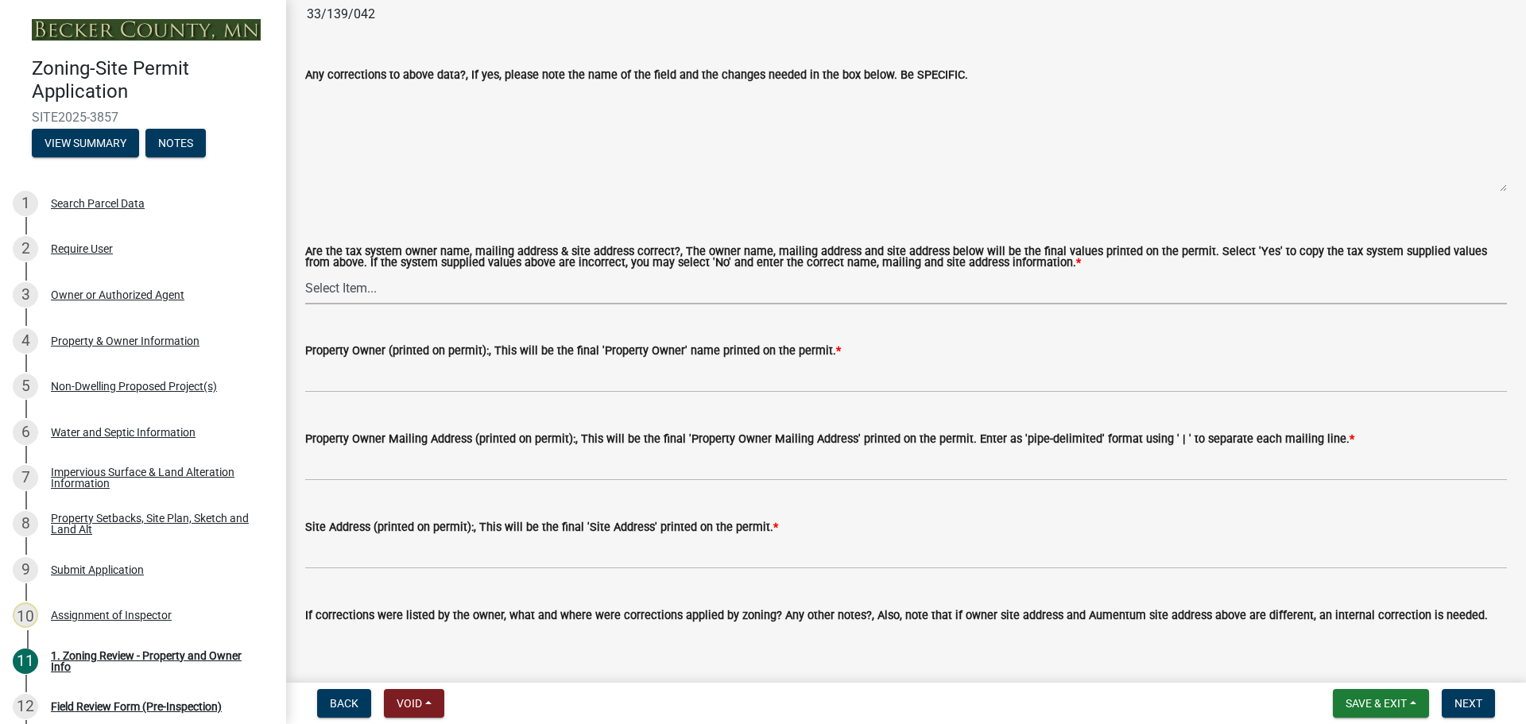
click at [366, 281] on select "Select Item... Yes No" at bounding box center [906, 288] width 1202 height 33
click at [305, 273] on select "Select Item... Yes No" at bounding box center [906, 288] width 1202 height 33
select select "ab6c2257-4786-48e5-86d0-1194833f57c8"
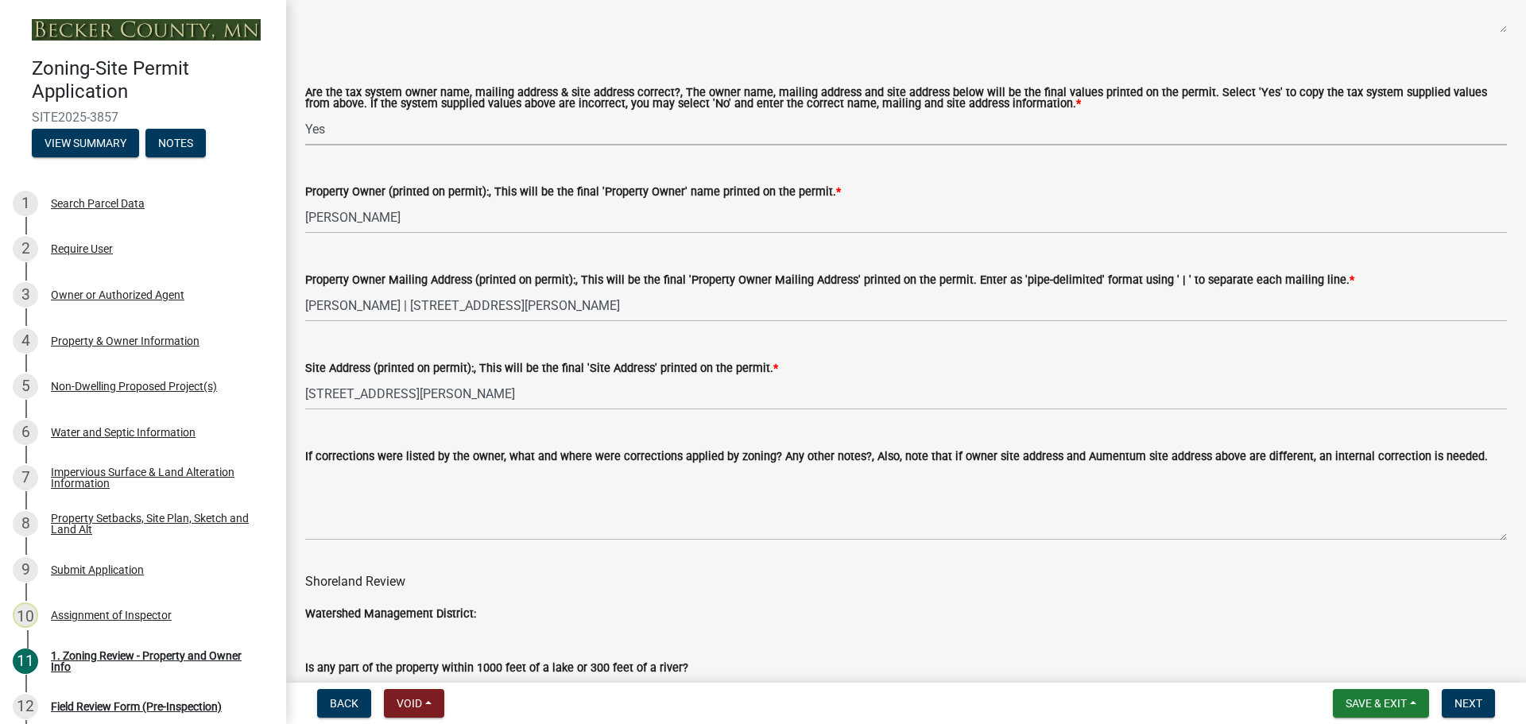
scroll to position [2225, 0]
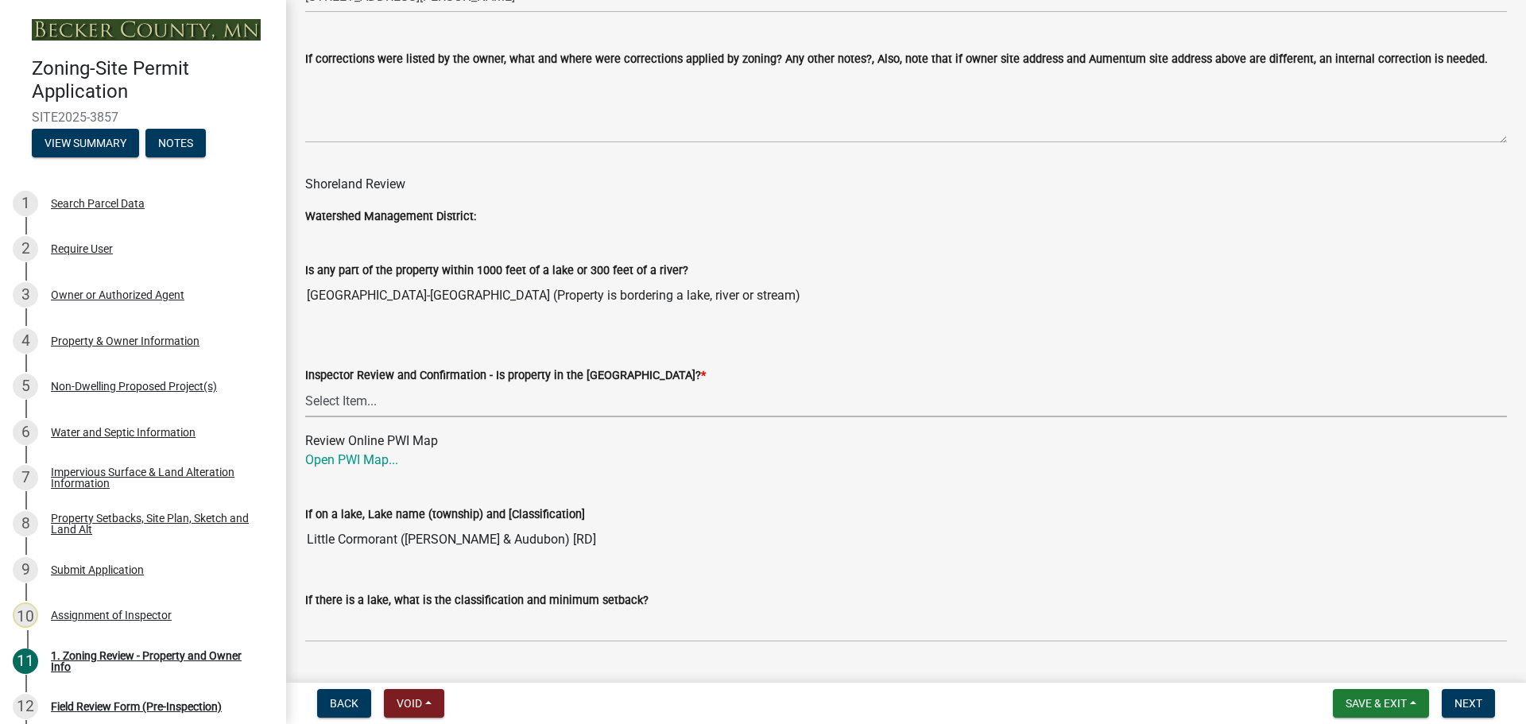
click at [387, 396] on select "Select Item... Within Shoreland District (SD) Not in Shoreland District (NOTSL)" at bounding box center [906, 401] width 1202 height 33
click at [305, 385] on select "Select Item... Within Shoreland District (SD) Not in Shoreland District (NOTSL)" at bounding box center [906, 401] width 1202 height 33
select select "de99b201-fb85-4000-88f5-6f49f4ff2101"
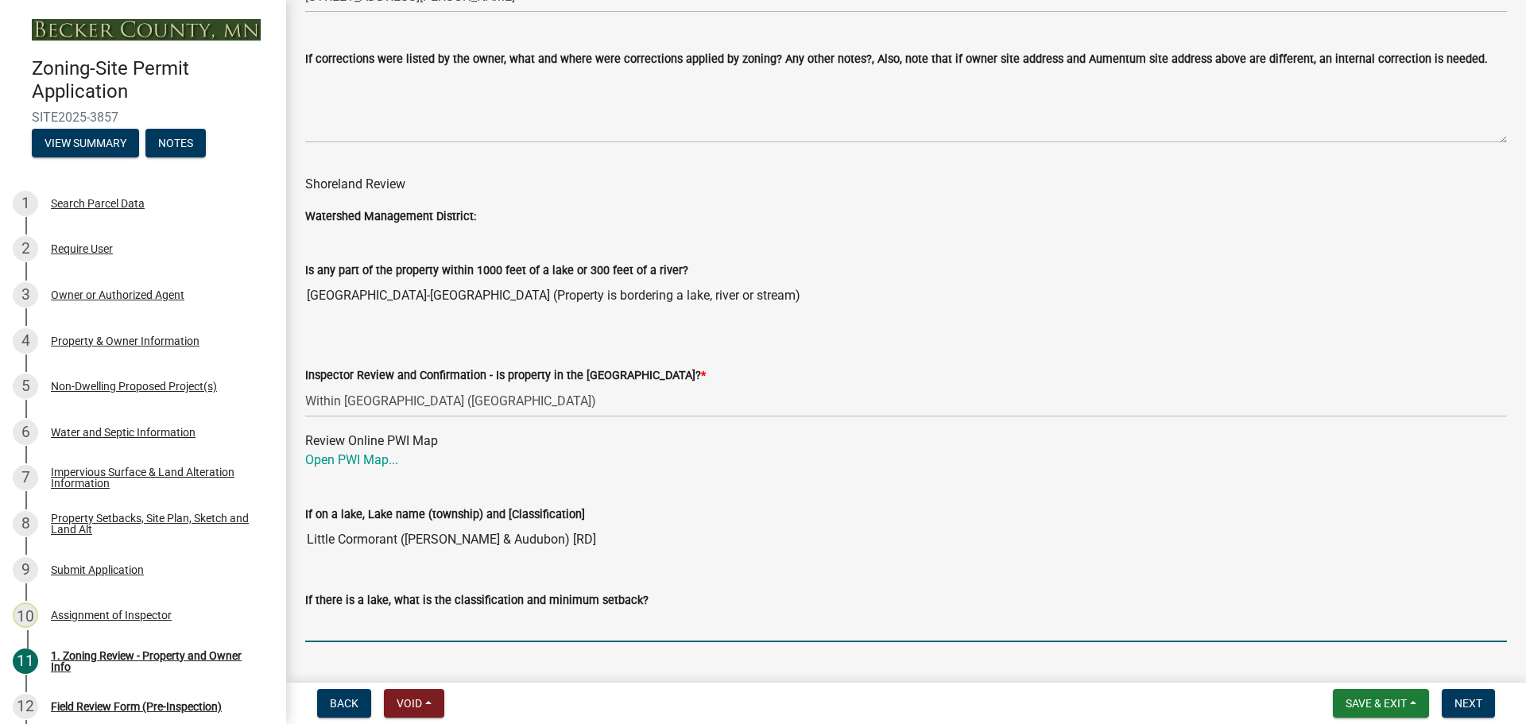
click at [376, 636] on input "If there is a lake, what is the classification and minimum setback?" at bounding box center [906, 626] width 1202 height 33
type input "RD100"
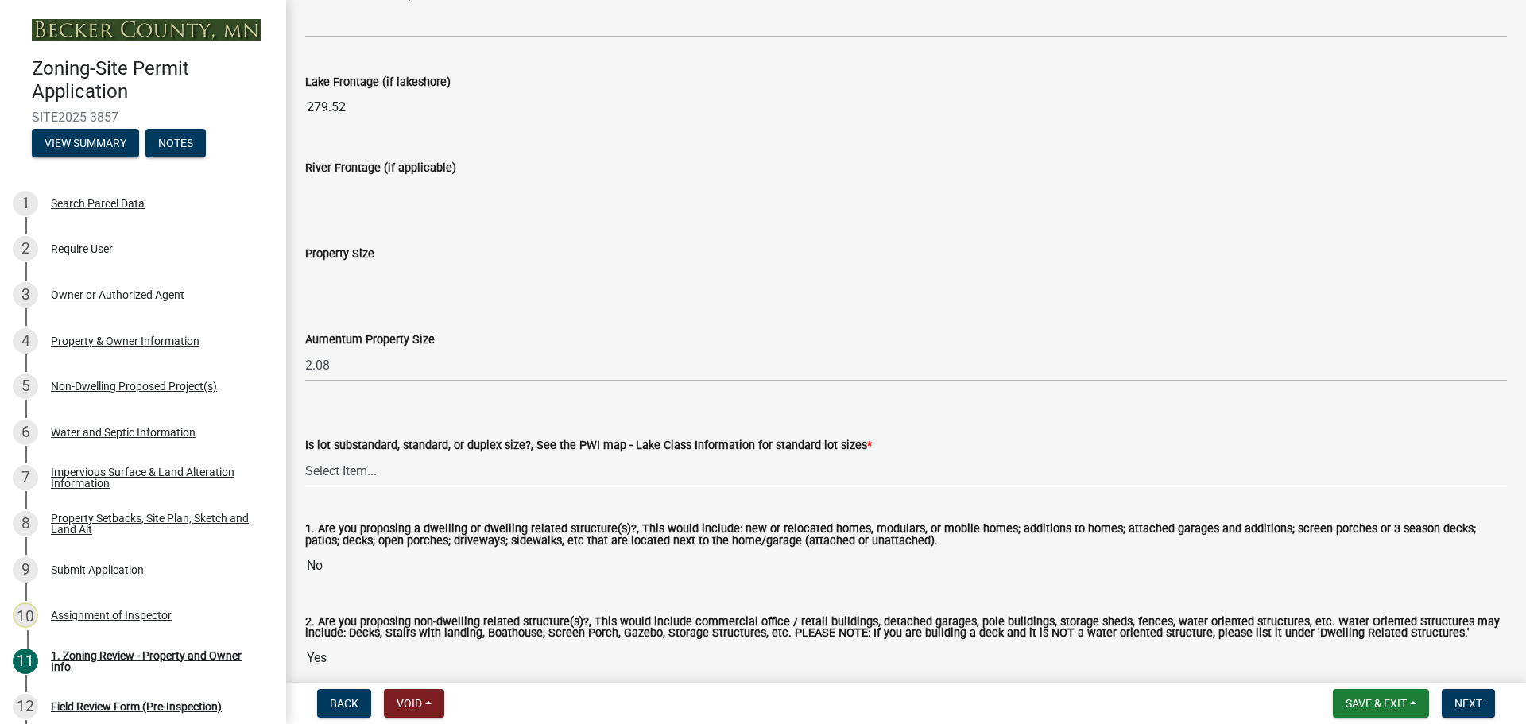
scroll to position [3179, 0]
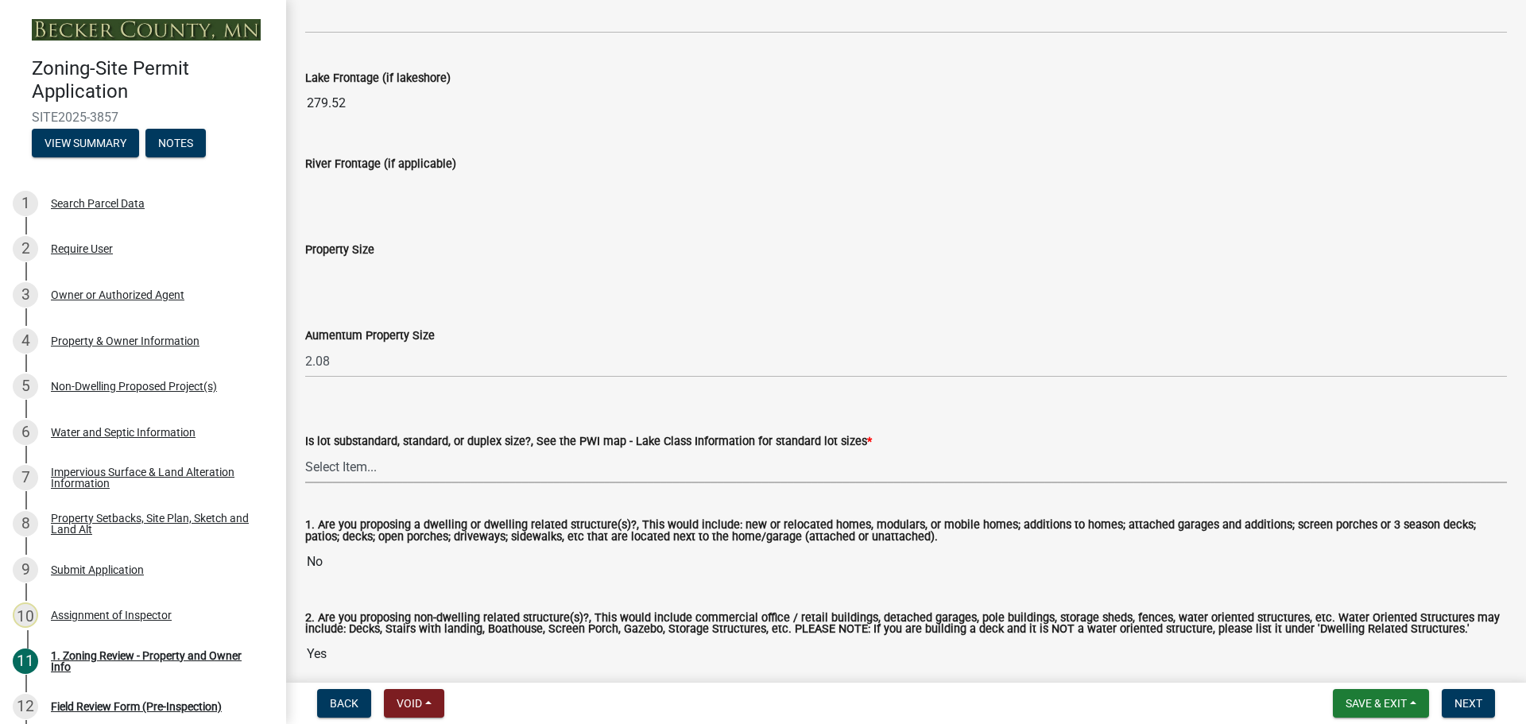
click at [365, 458] on select "Select Item... Non-Riparian and not back lot Substandard Non-Riparian Backlot S…" at bounding box center [906, 467] width 1202 height 33
click at [305, 451] on select "Select Item... Non-Riparian and not back lot Substandard Non-Riparian Backlot S…" at bounding box center [906, 467] width 1202 height 33
select select "bebe3d63-d6b7-40ee-9a8d-3c7f124c1a67"
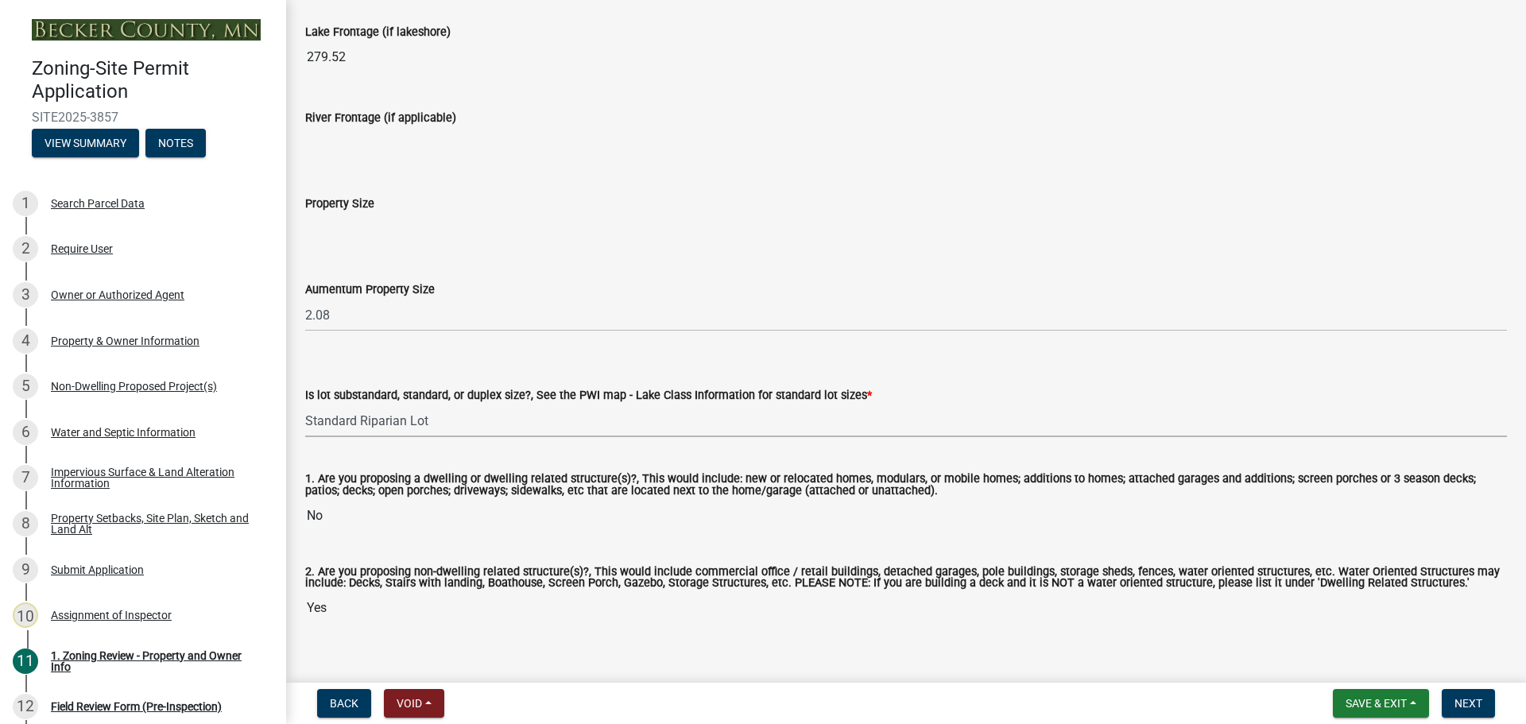
scroll to position [3250, 0]
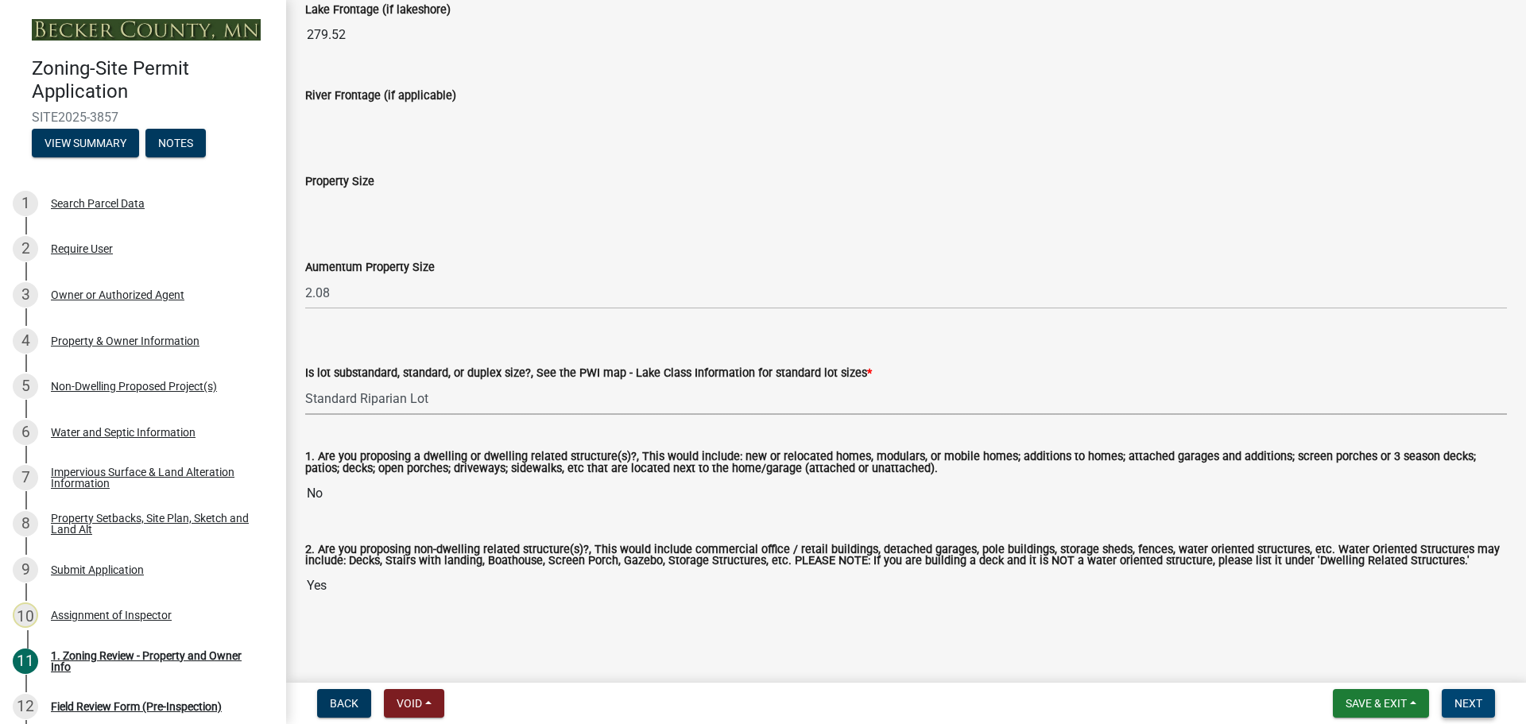
click at [1478, 697] on span "Next" at bounding box center [1468, 703] width 28 height 13
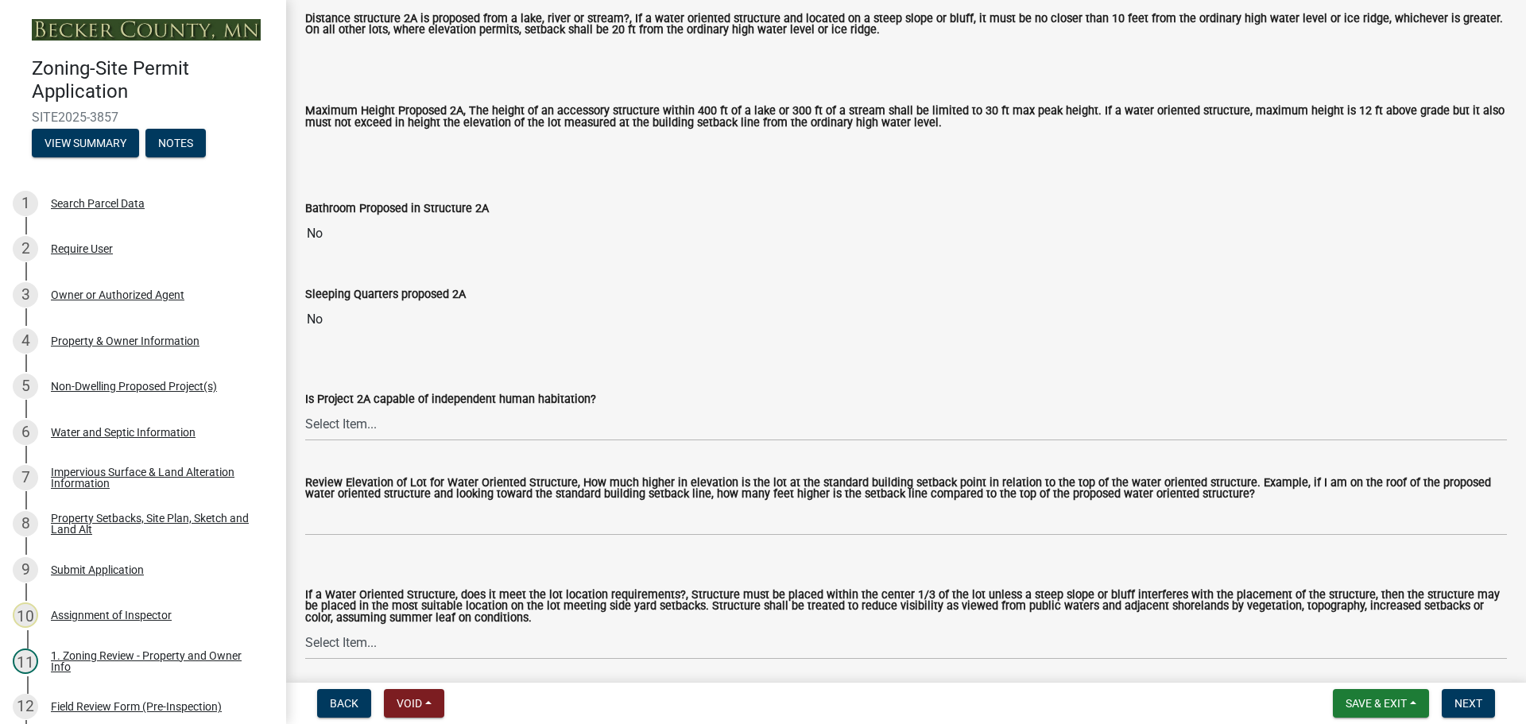
scroll to position [636, 0]
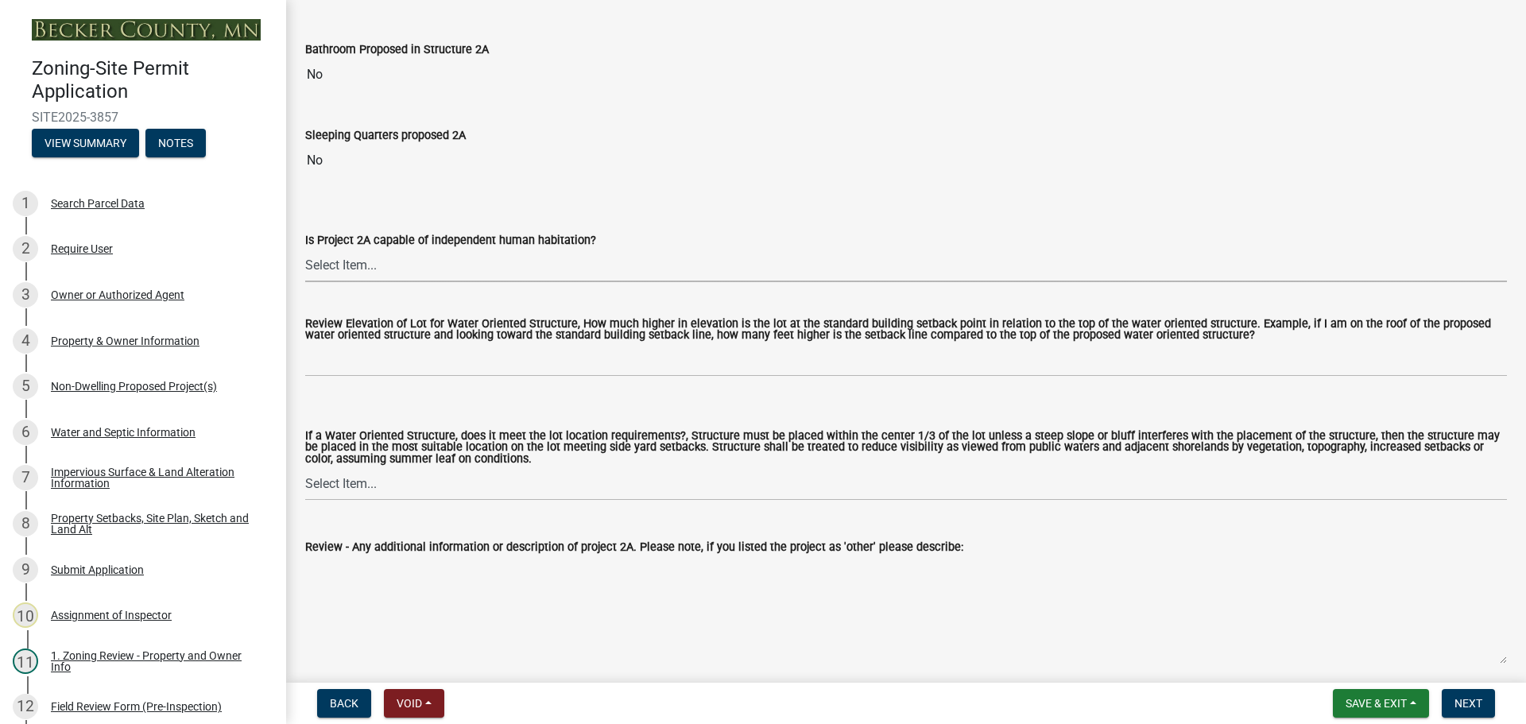
click at [374, 277] on select "Select Item... Yes No N/A" at bounding box center [906, 266] width 1202 height 33
click at [305, 250] on select "Select Item... Yes No N/A" at bounding box center [906, 266] width 1202 height 33
select select "2fe0a161-8217-4815-9ba4-414222f248ef"
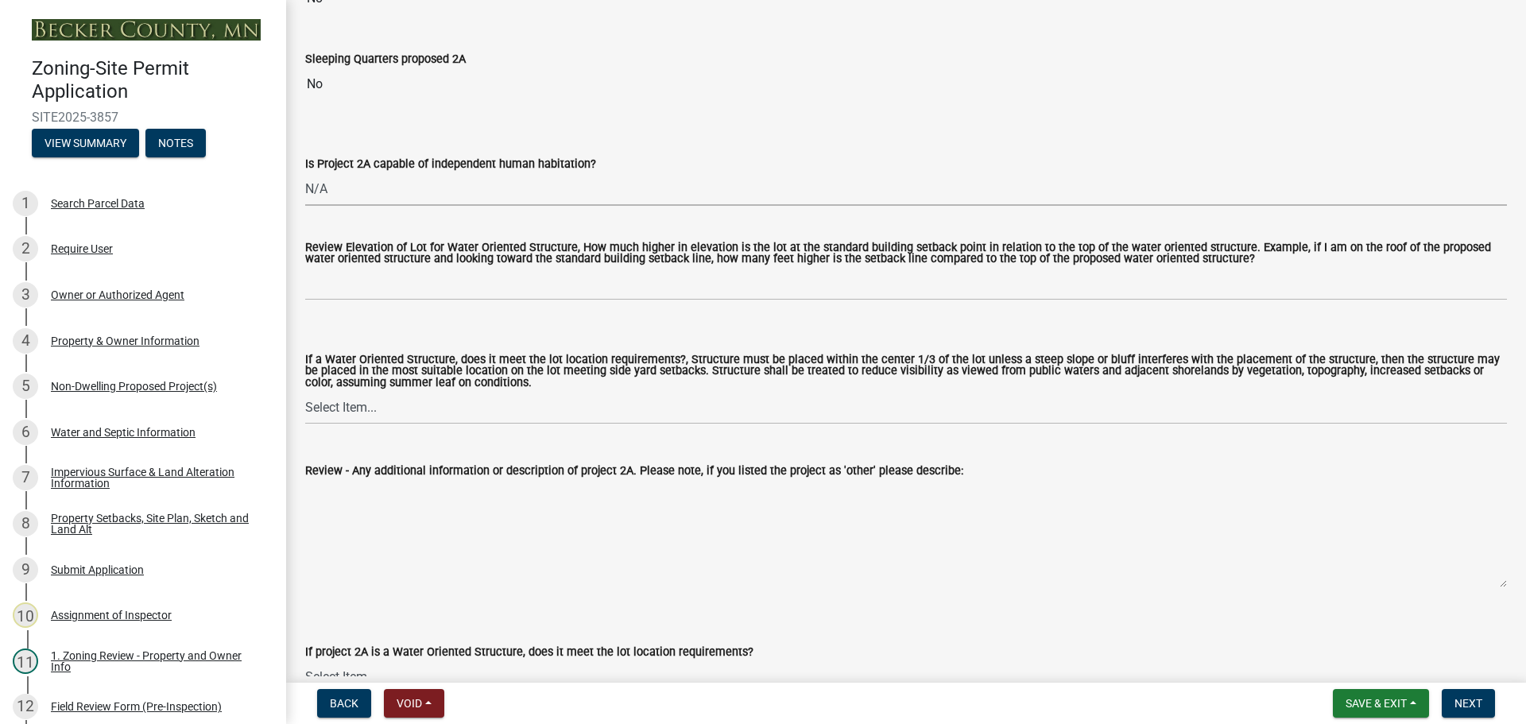
scroll to position [874, 0]
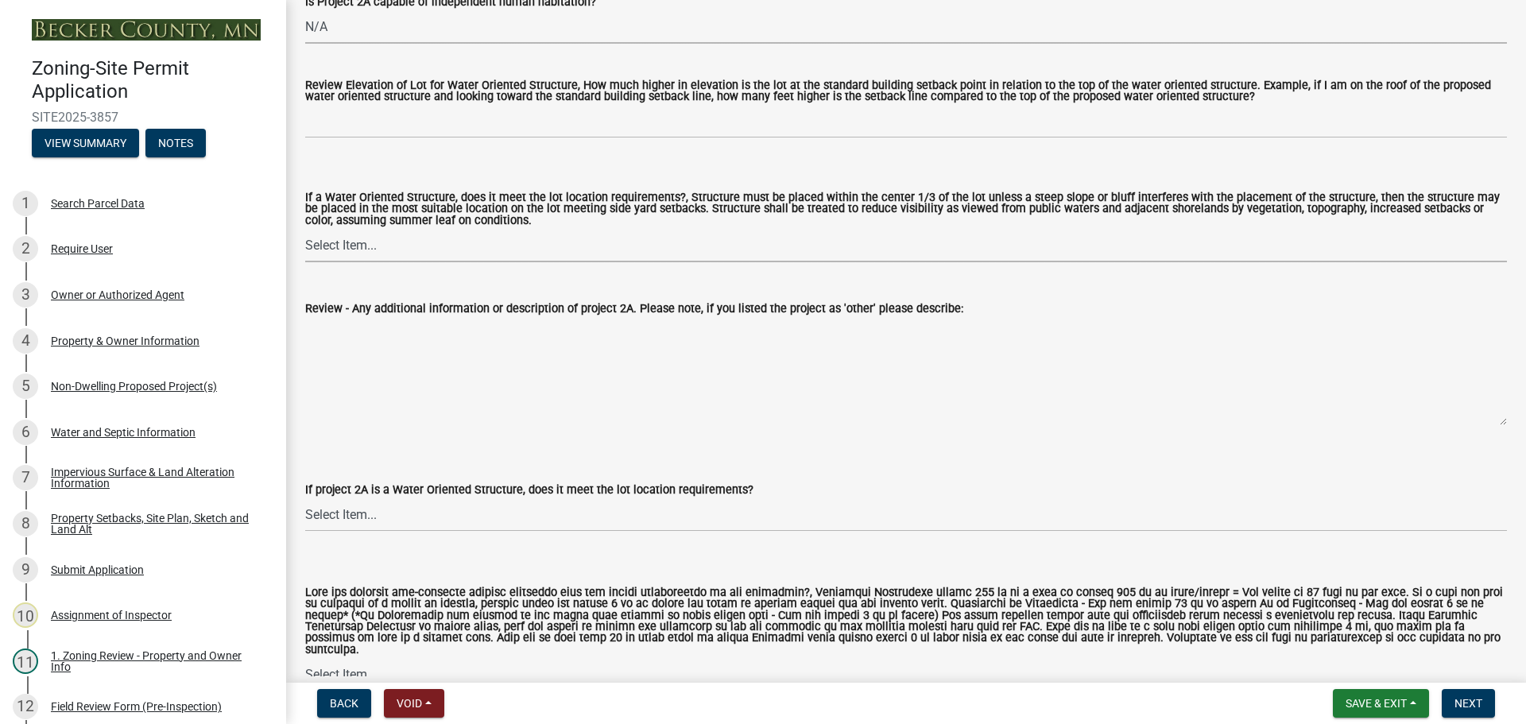
click at [396, 259] on select "Select Item... Not a Water Oriented Structure Yes No" at bounding box center [906, 246] width 1202 height 33
click at [305, 232] on select "Select Item... Not a Water Oriented Structure Yes No" at bounding box center [906, 246] width 1202 height 33
select select "5e5a1a43-a57c-433a-8128-35b9326238e3"
click at [381, 517] on select "Select Item... Not a water oriented structure Yes No" at bounding box center [906, 515] width 1202 height 33
click at [305, 501] on select "Select Item... Not a water oriented structure Yes No" at bounding box center [906, 515] width 1202 height 33
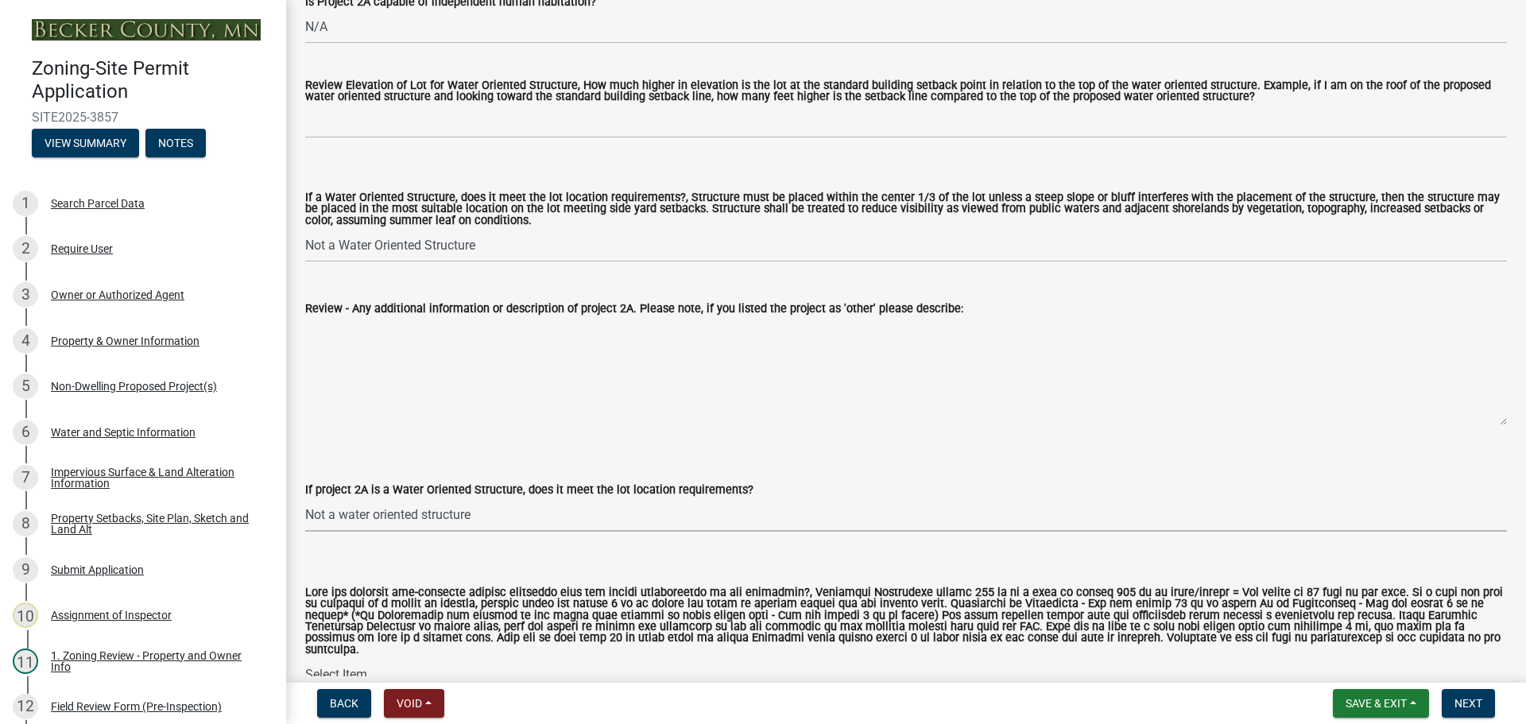
select select "223718f0-5ac7-44a0-9707-5d191da7cdfb"
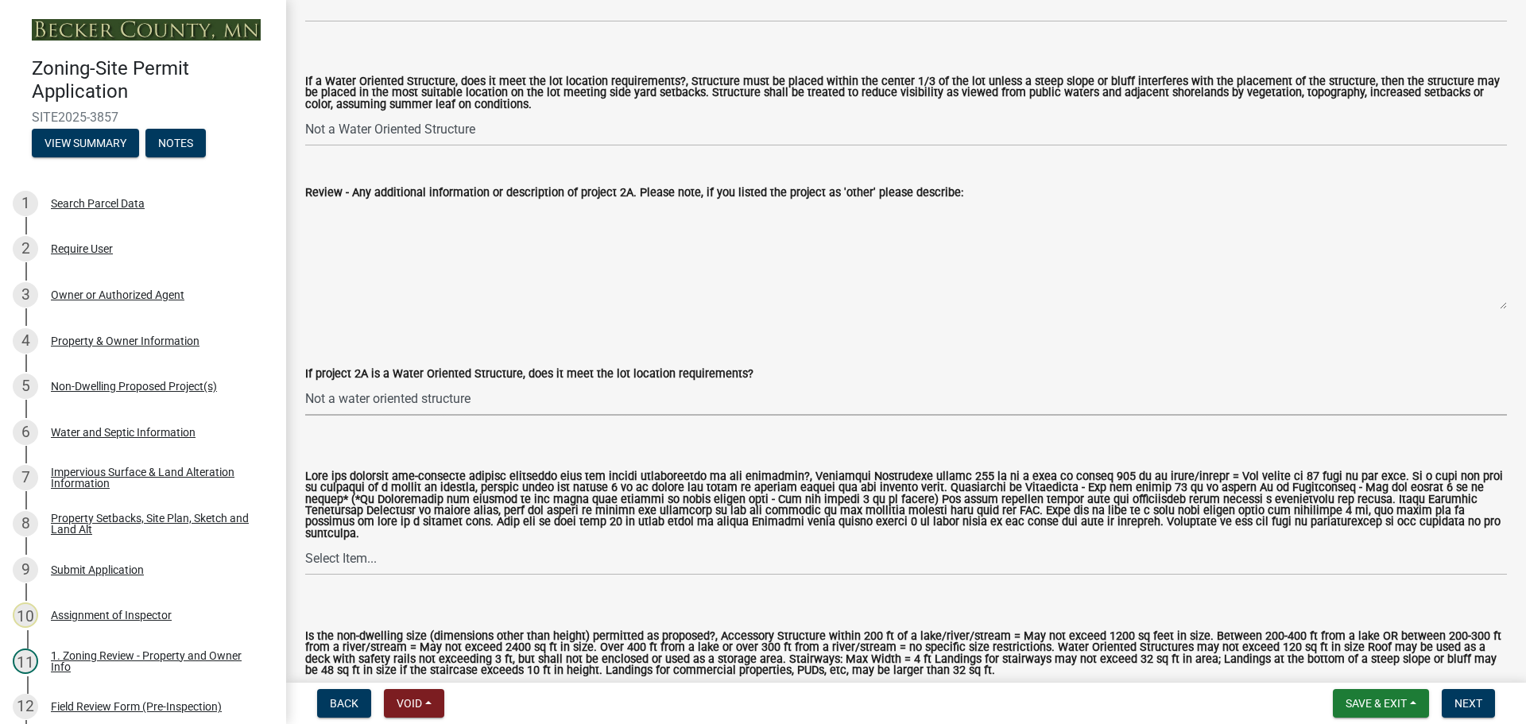
scroll to position [1113, 0]
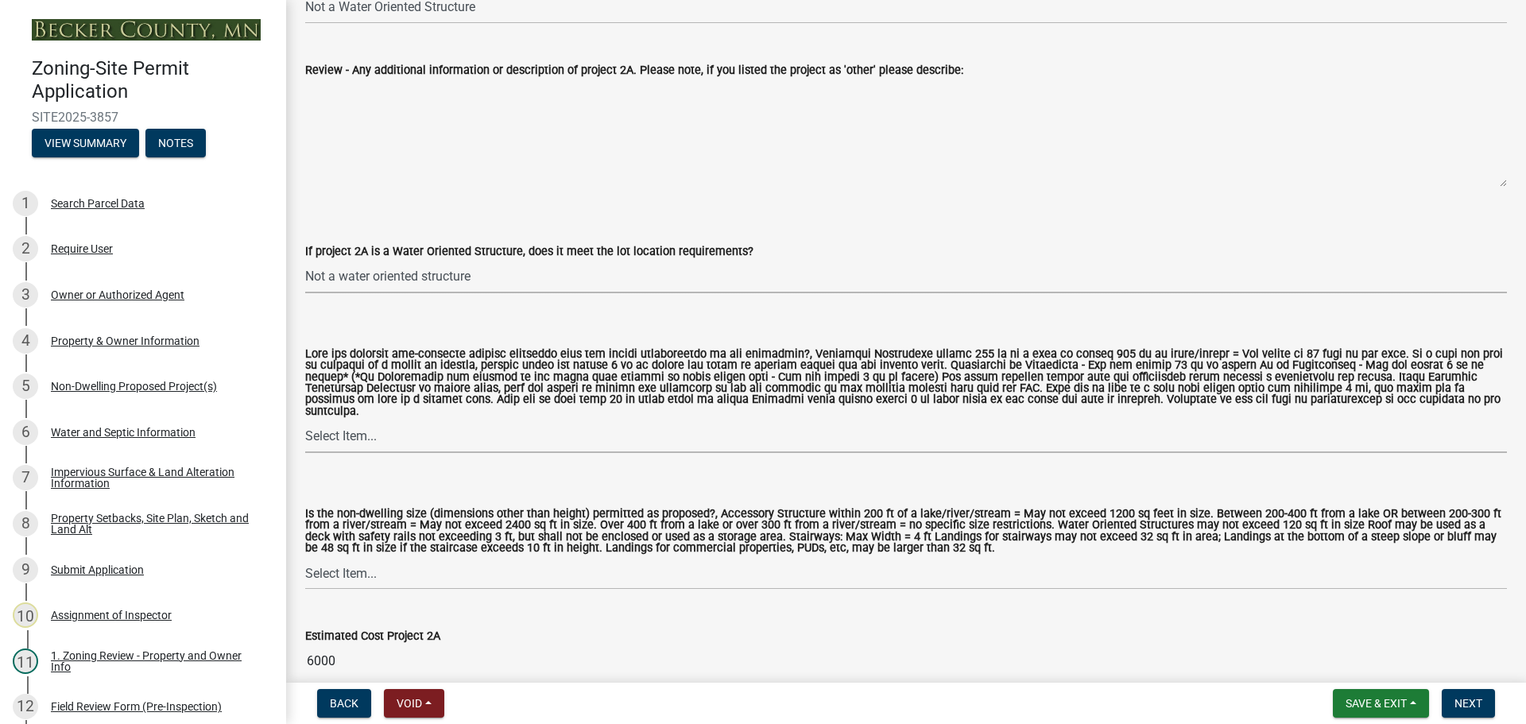
click at [364, 431] on select "Select Item... Yes No N/A" at bounding box center [906, 436] width 1202 height 33
click at [305, 420] on select "Select Item... Yes No N/A" at bounding box center [906, 436] width 1202 height 33
select select "4896e132-28d3-46f3-964b-14c5e9dd7a99"
click at [371, 563] on select "Select Item... Yes No" at bounding box center [906, 573] width 1202 height 33
click at [305, 557] on select "Select Item... Yes No" at bounding box center [906, 573] width 1202 height 33
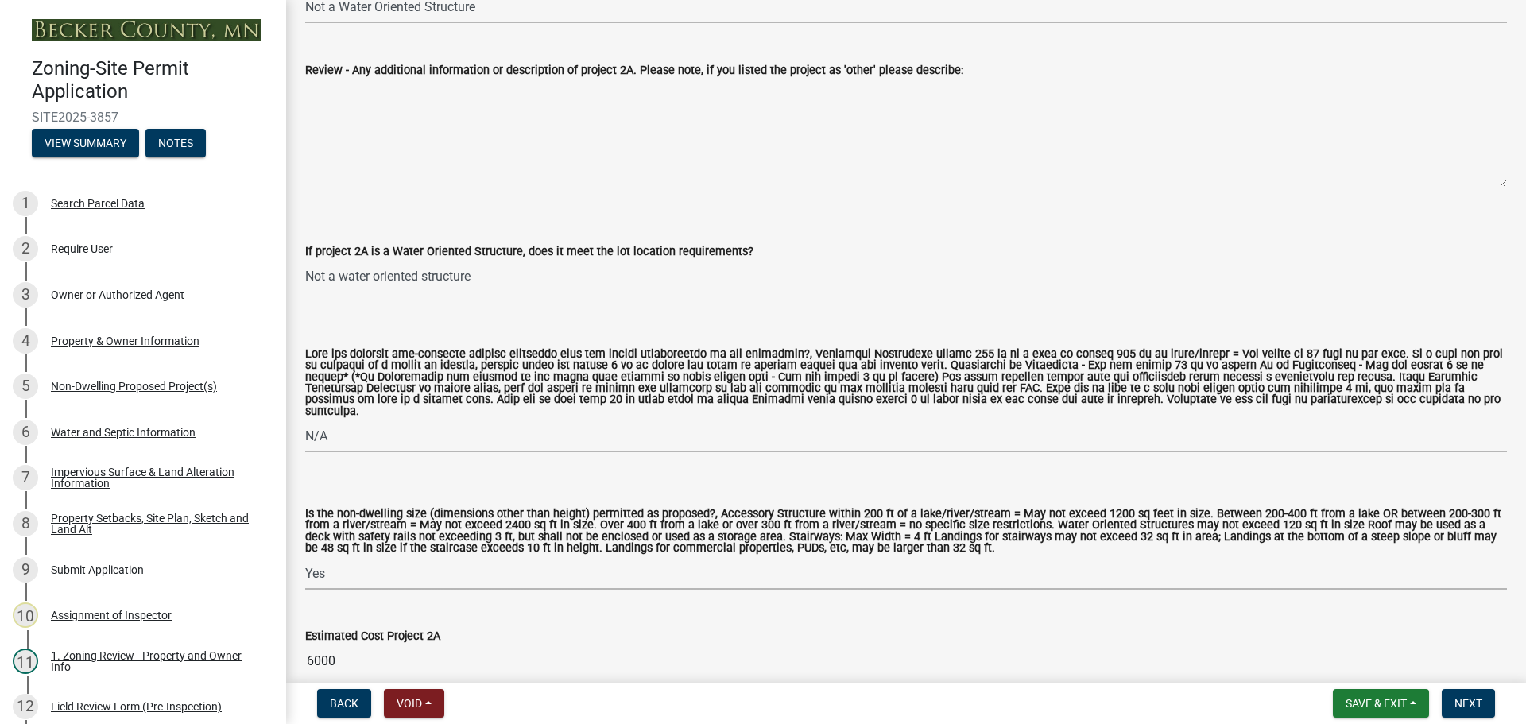
select select "08924a8d-620f-42ce-8de3-94388368b842"
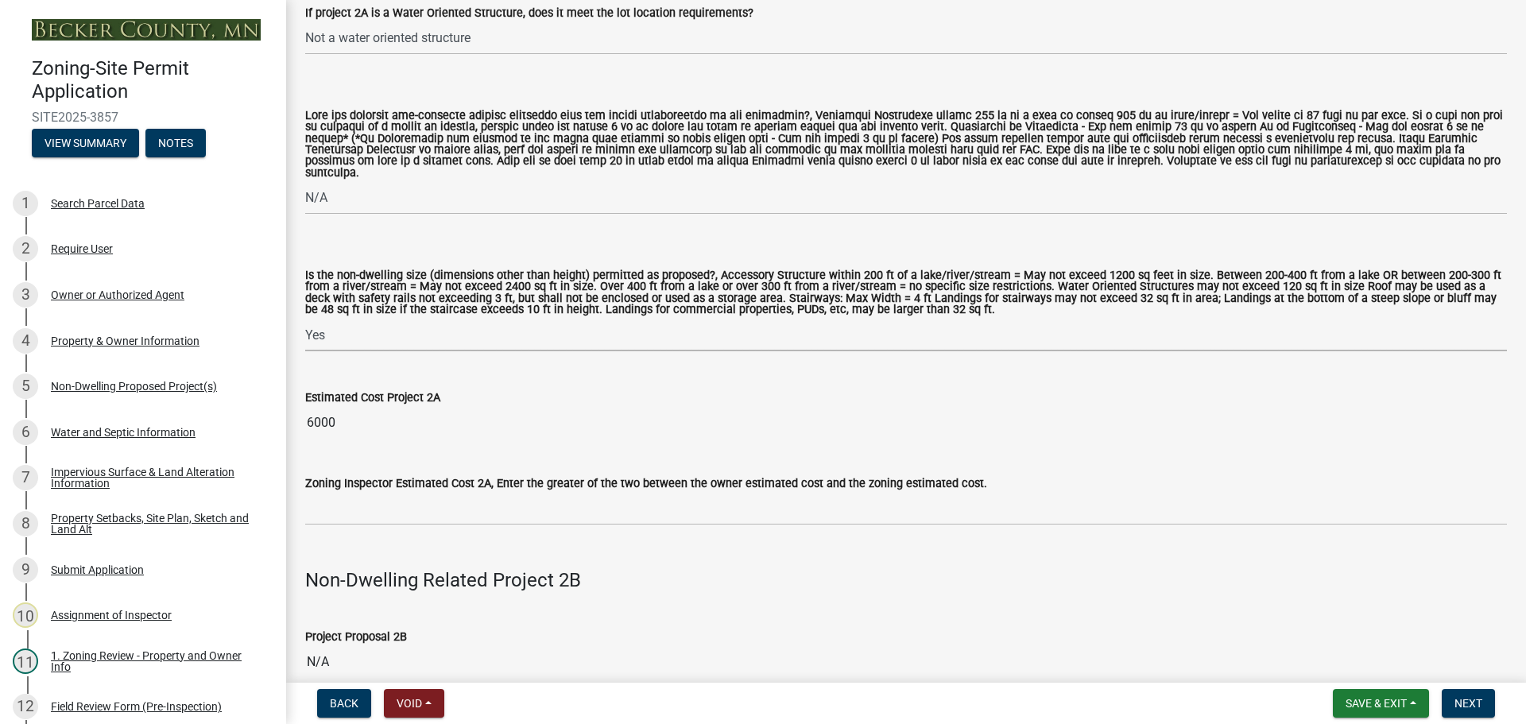
scroll to position [1430, 0]
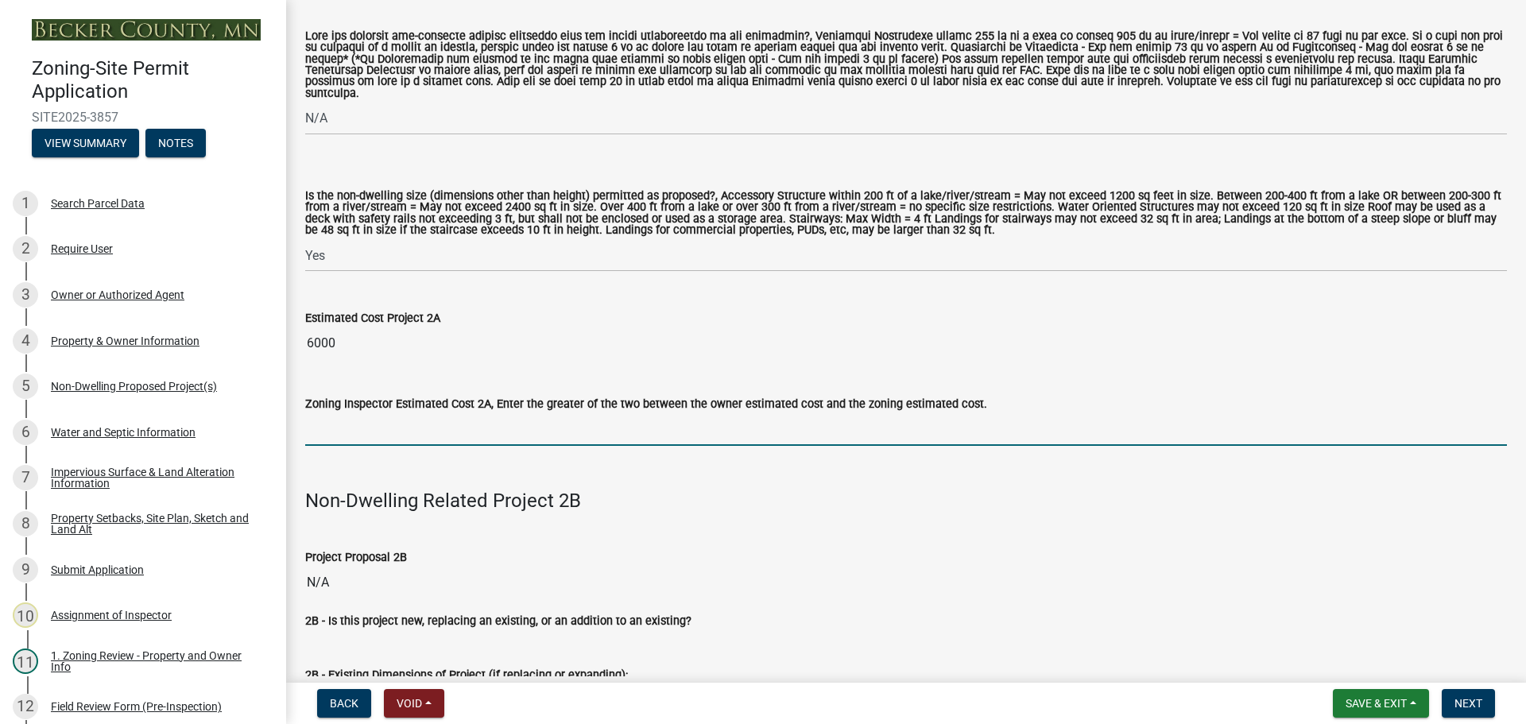
click at [326, 425] on input "text" at bounding box center [906, 429] width 1202 height 33
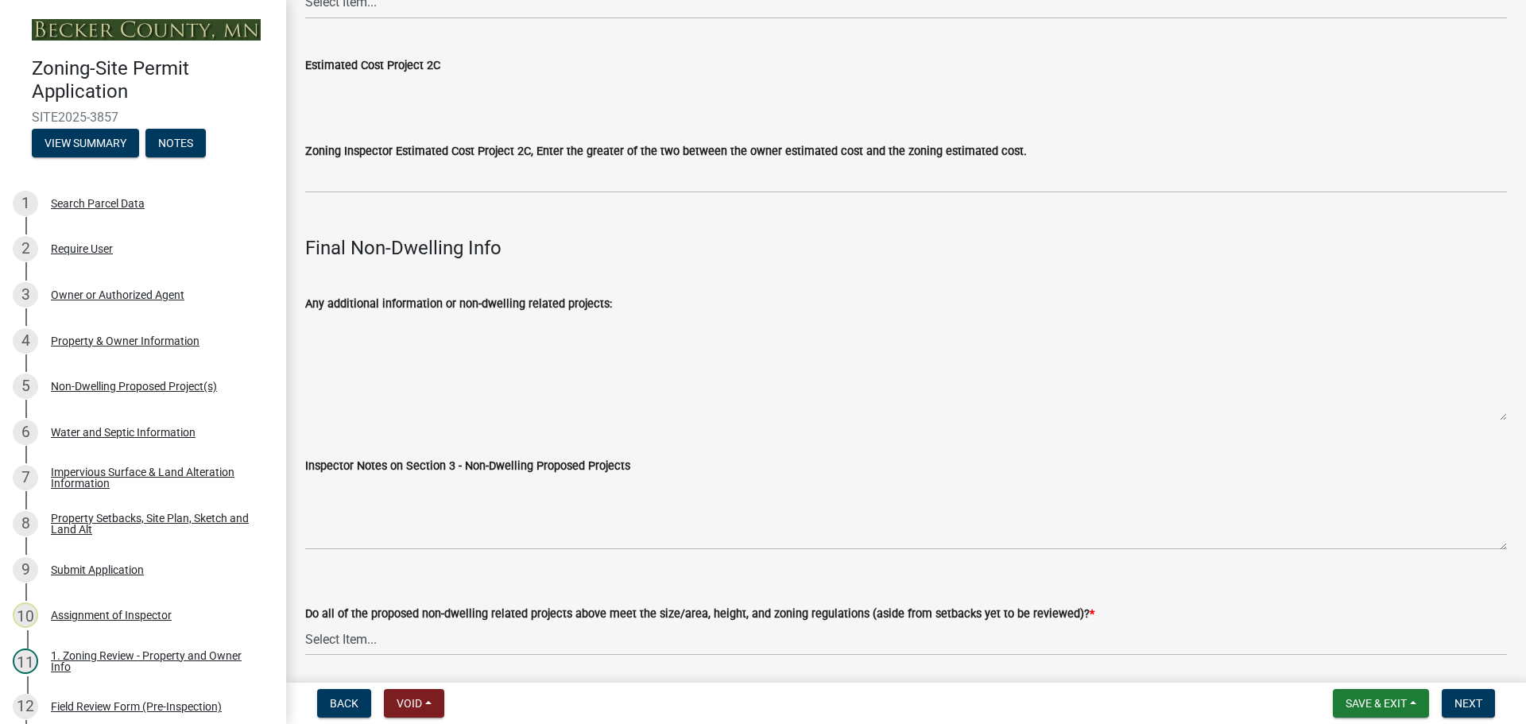
scroll to position [5231, 0]
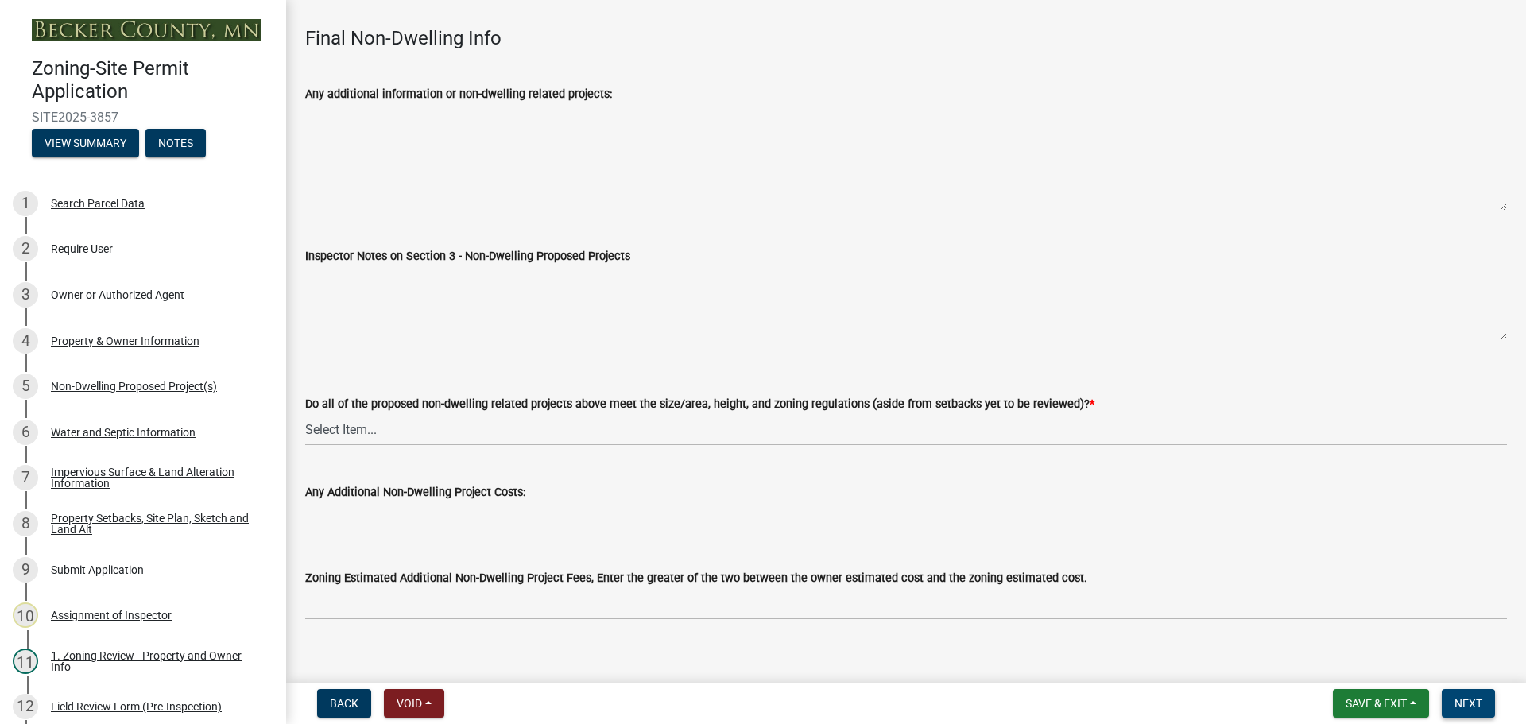
type input "6000"
click at [1459, 698] on span "Next" at bounding box center [1468, 703] width 28 height 13
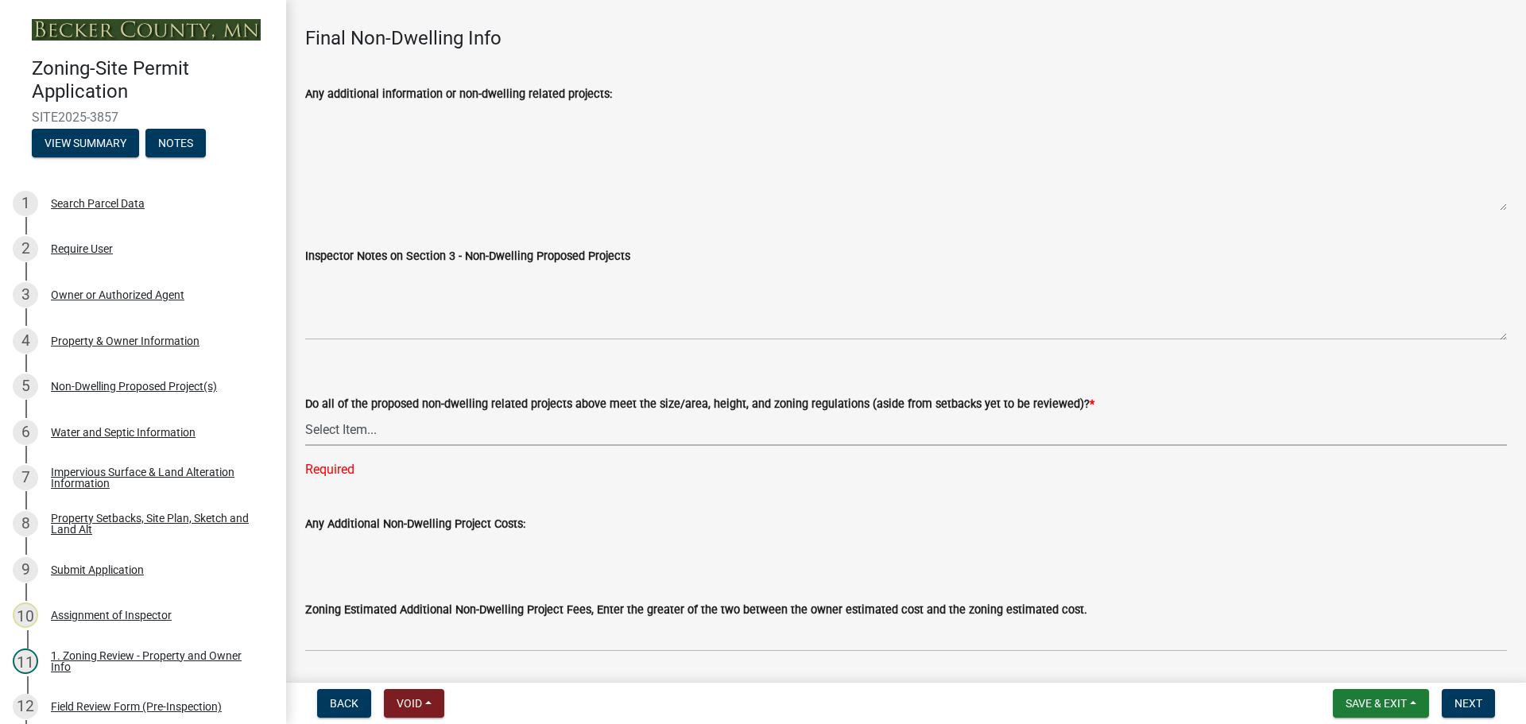
click at [537, 424] on select "Select Item... Yes No N/A" at bounding box center [906, 429] width 1202 height 33
click at [305, 413] on select "Select Item... Yes No N/A" at bounding box center [906, 429] width 1202 height 33
select select "70869821-7738-4560-8d2e-4f353ca78bb3"
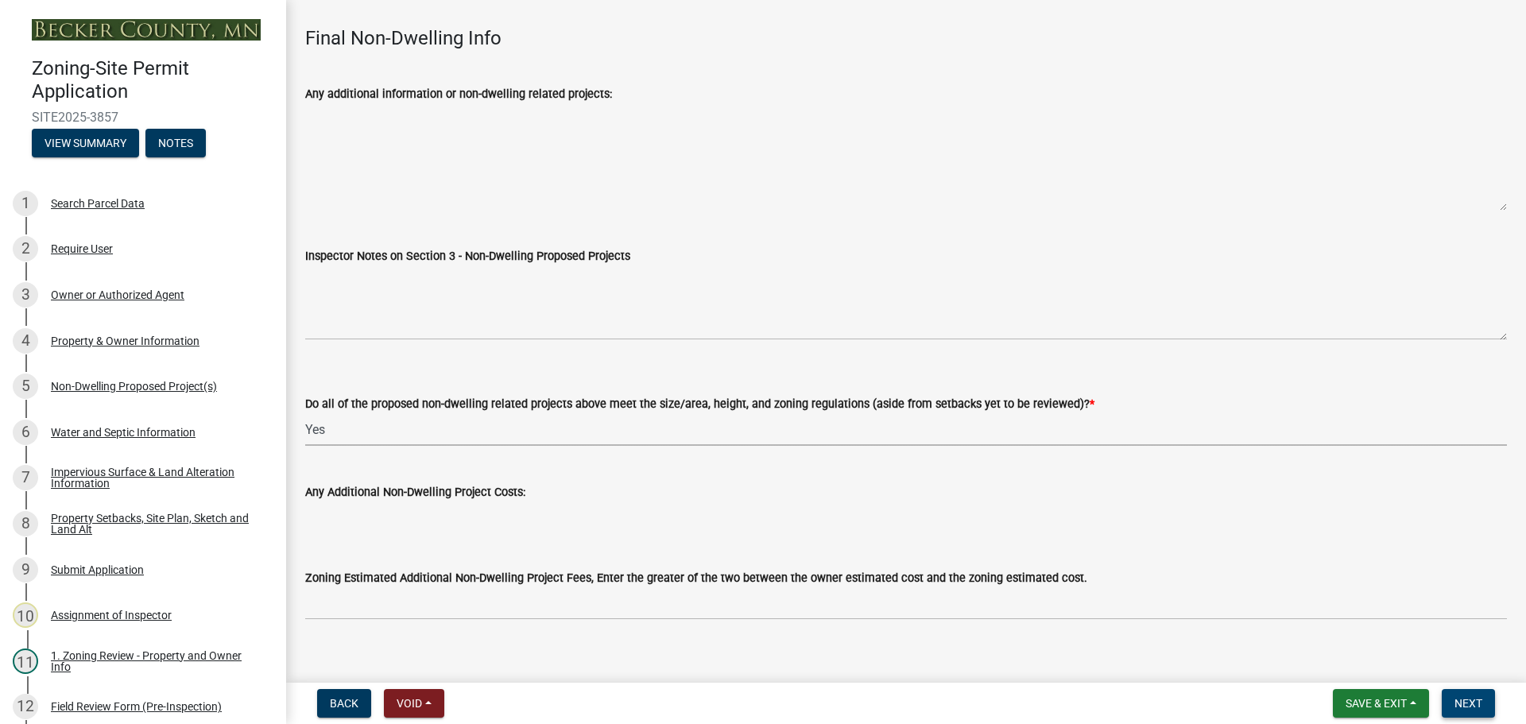
click at [1449, 707] on button "Next" at bounding box center [1468, 703] width 53 height 29
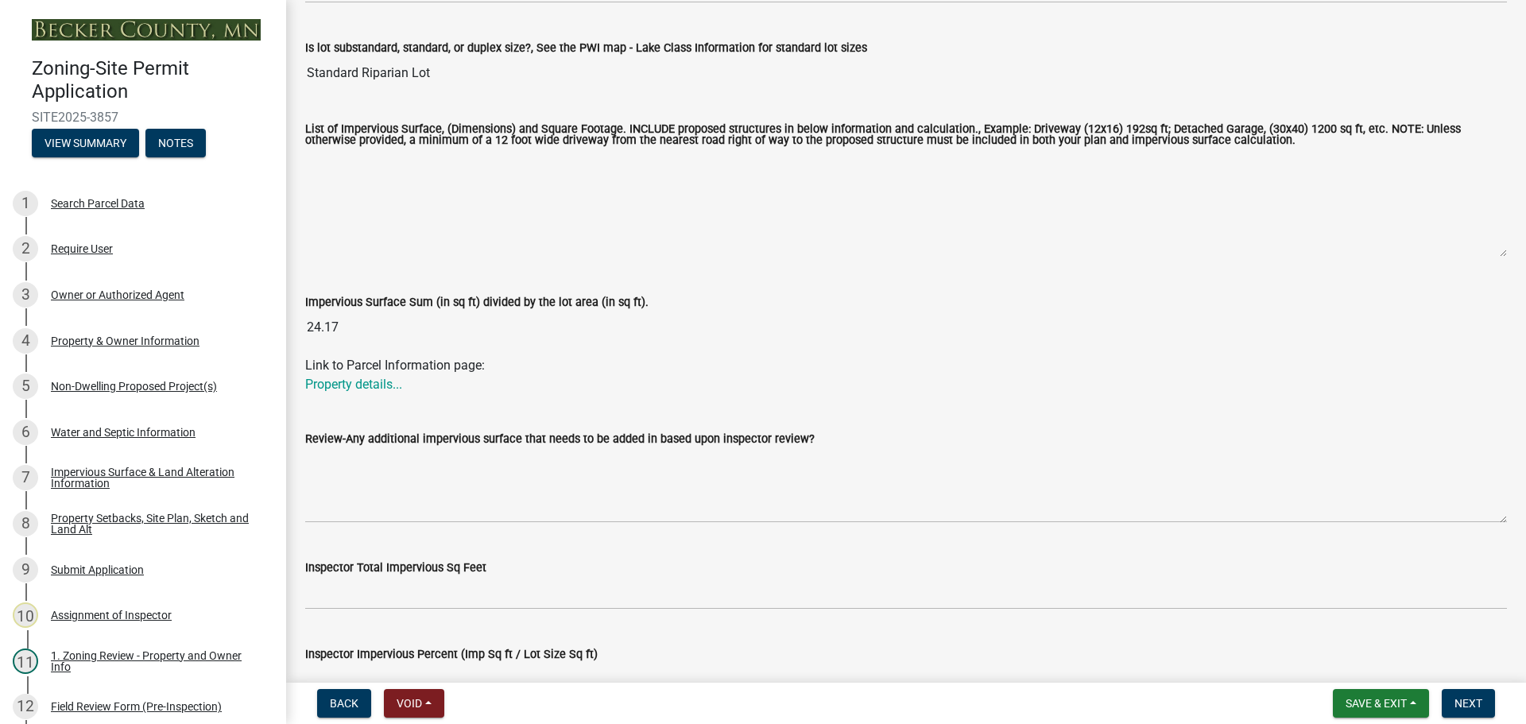
scroll to position [159, 0]
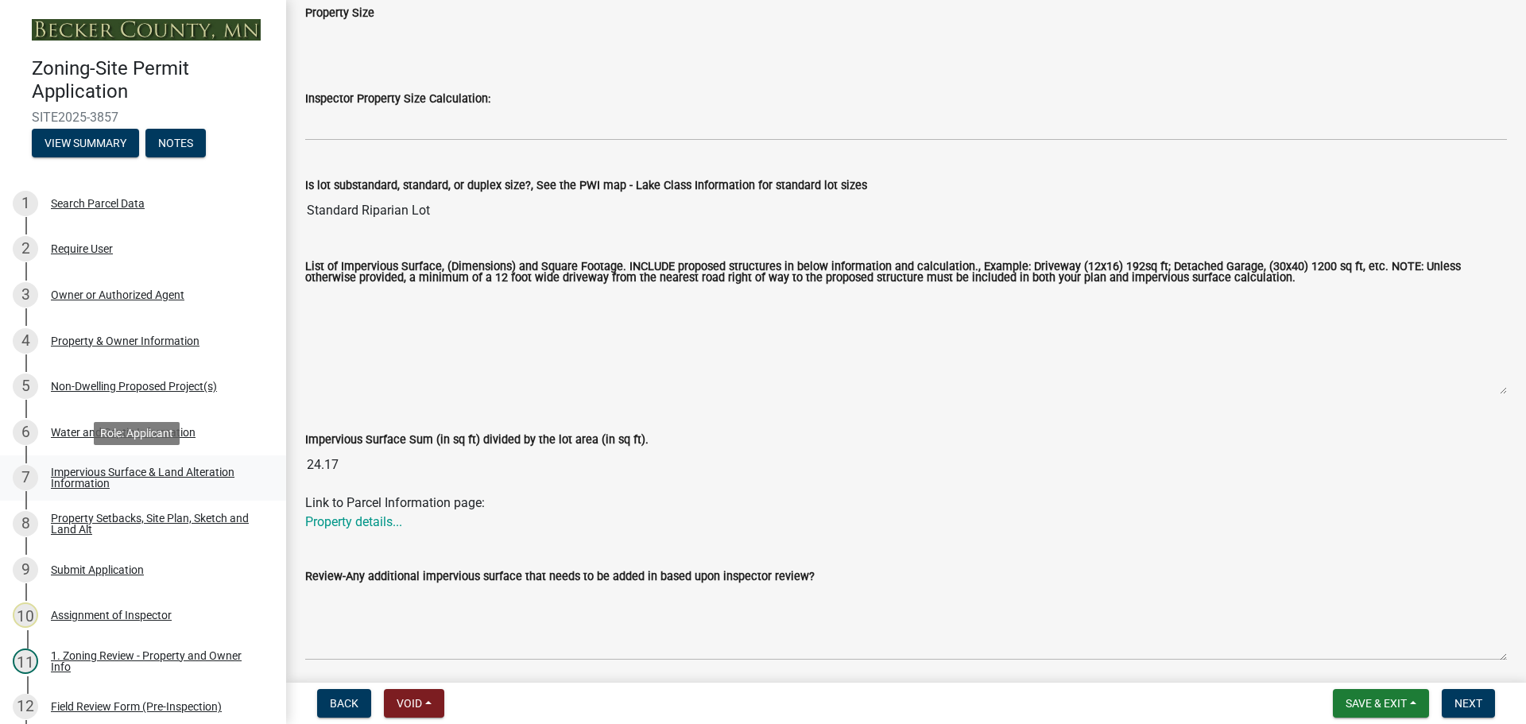
click at [198, 475] on div "Impervious Surface & Land Alteration Information" at bounding box center [156, 477] width 210 height 22
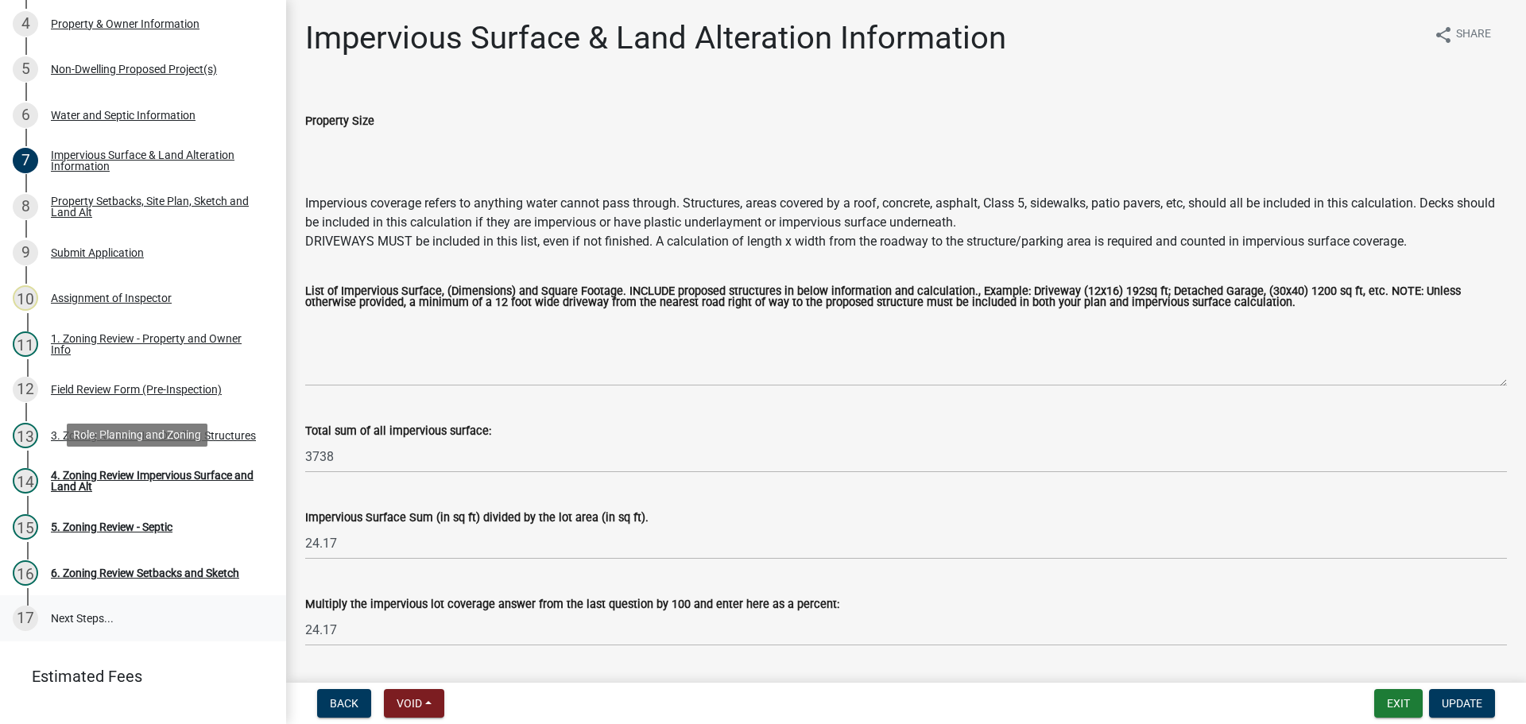
scroll to position [318, 0]
click at [114, 480] on div "4. Zoning Review Impervious Surface and Land Alt" at bounding box center [156, 480] width 210 height 22
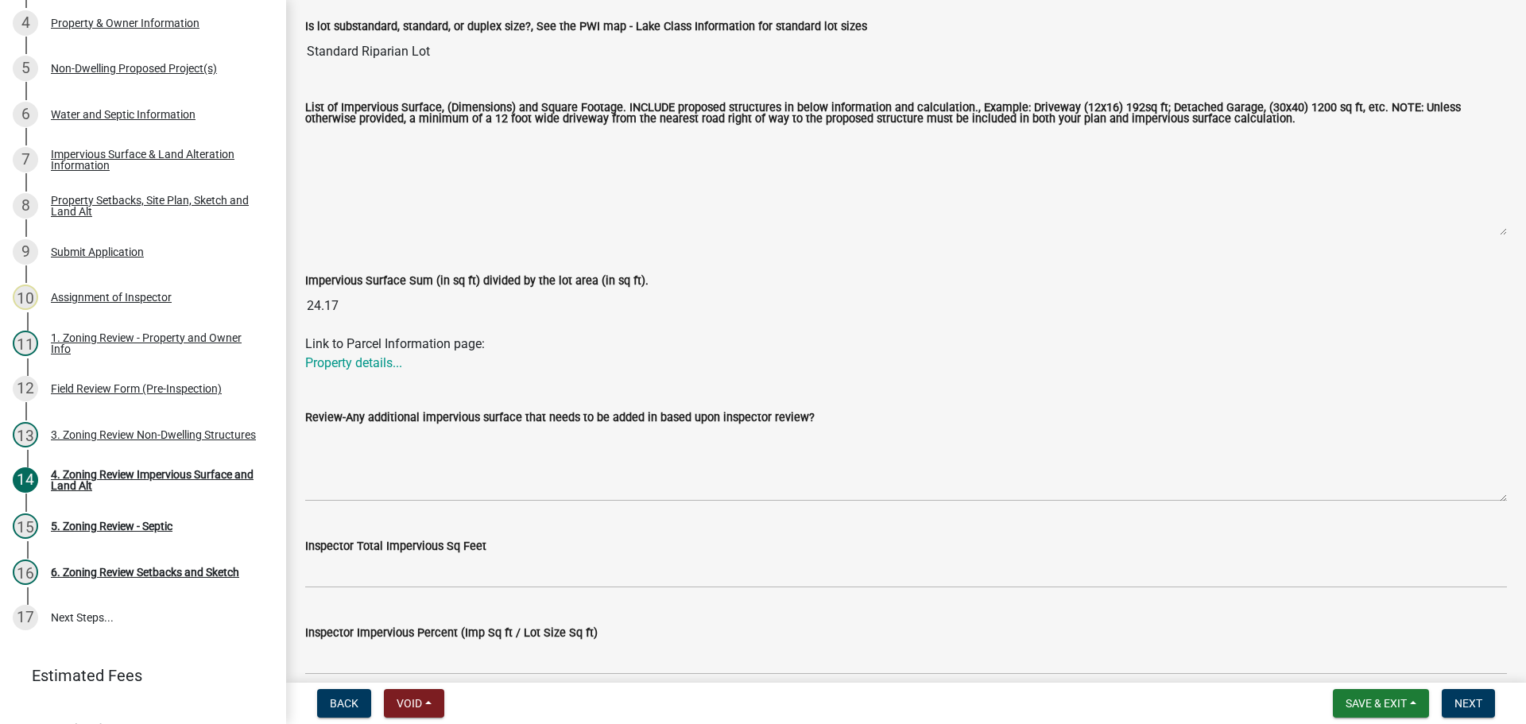
click at [343, 348] on div "Link to Parcel Information page: Property details..." at bounding box center [906, 354] width 1202 height 38
click at [343, 362] on link "Property details..." at bounding box center [353, 362] width 97 height 15
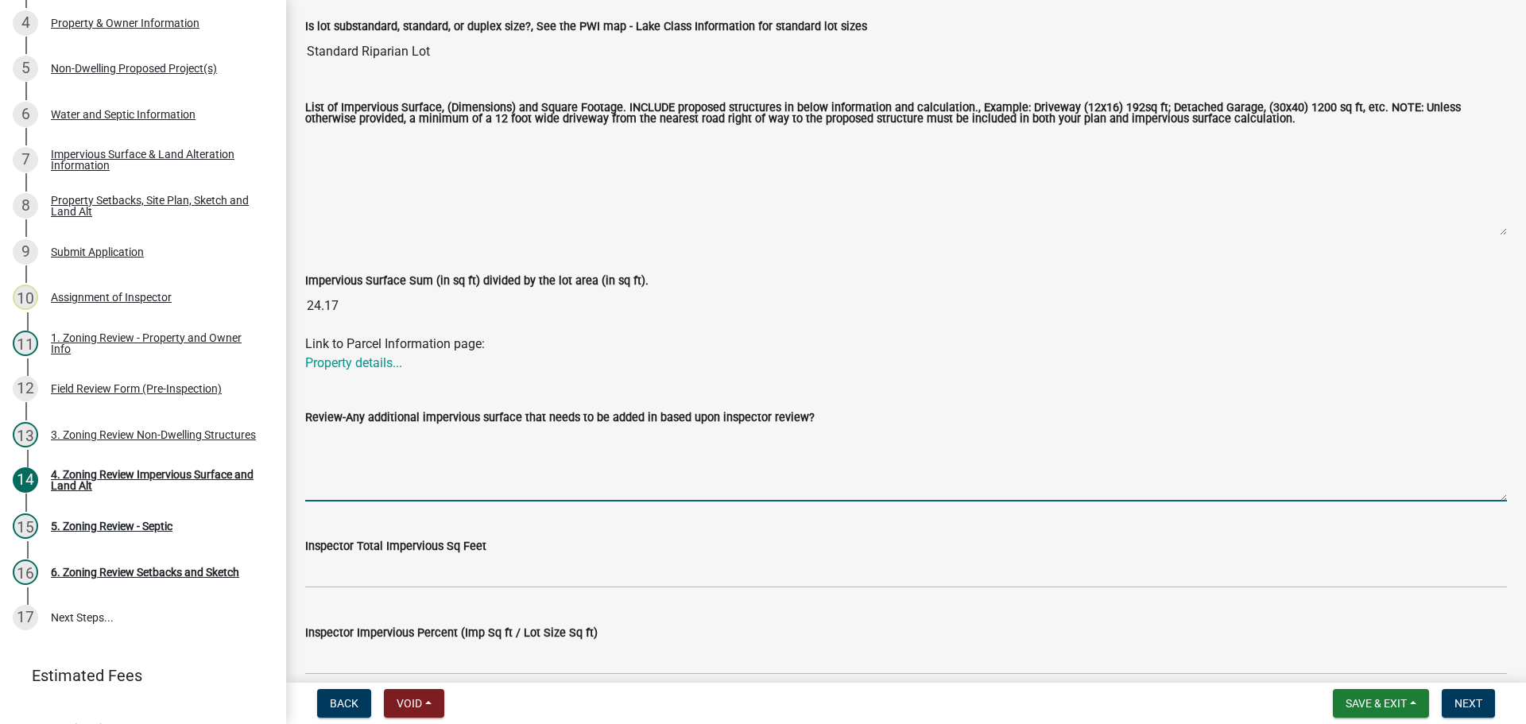
click at [471, 439] on textarea "Review-Any additional impervious surface that needs to be added in based upon i…" at bounding box center [906, 464] width 1202 height 75
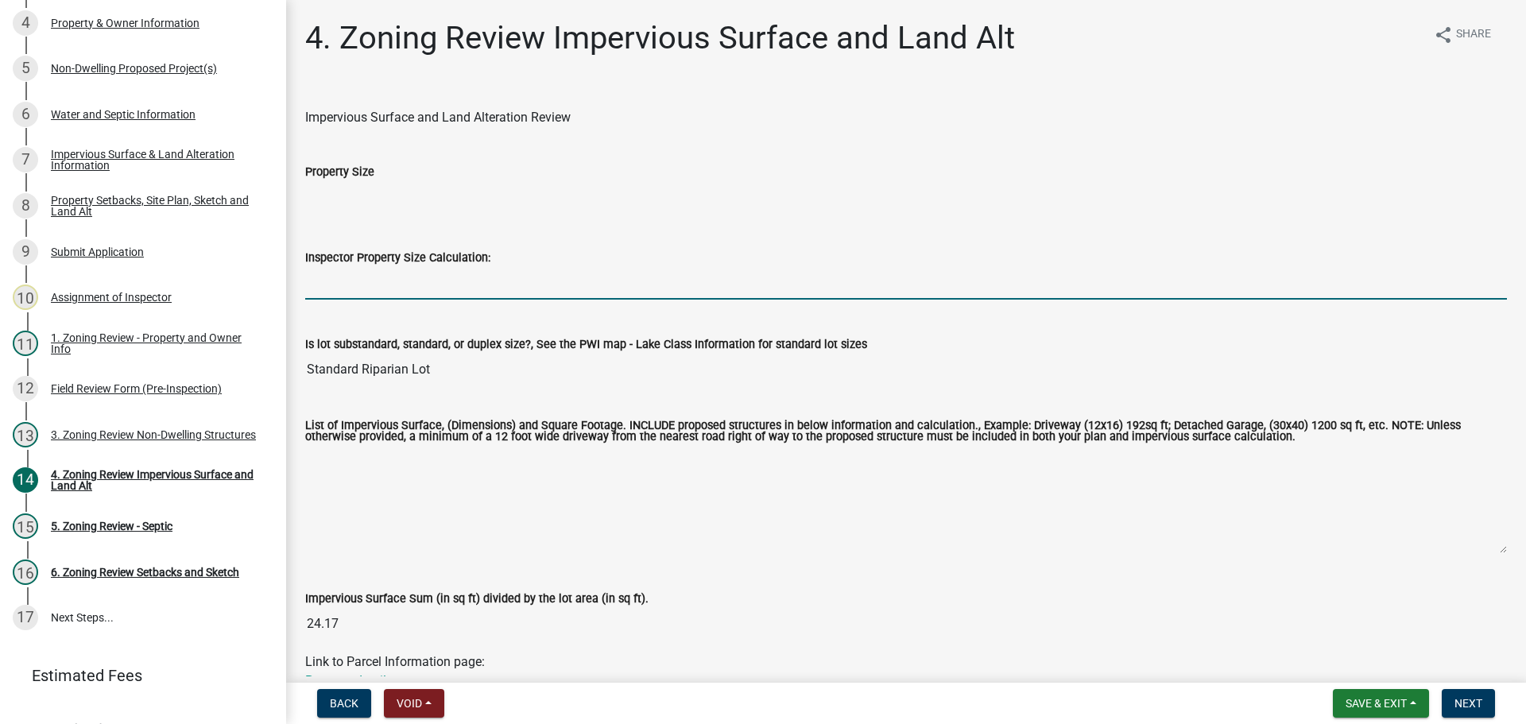
click at [442, 274] on input "Inspector Property Size Calculation:" at bounding box center [906, 283] width 1202 height 33
click at [443, 279] on input "Inspector Property Size Calculation:" at bounding box center [906, 283] width 1202 height 33
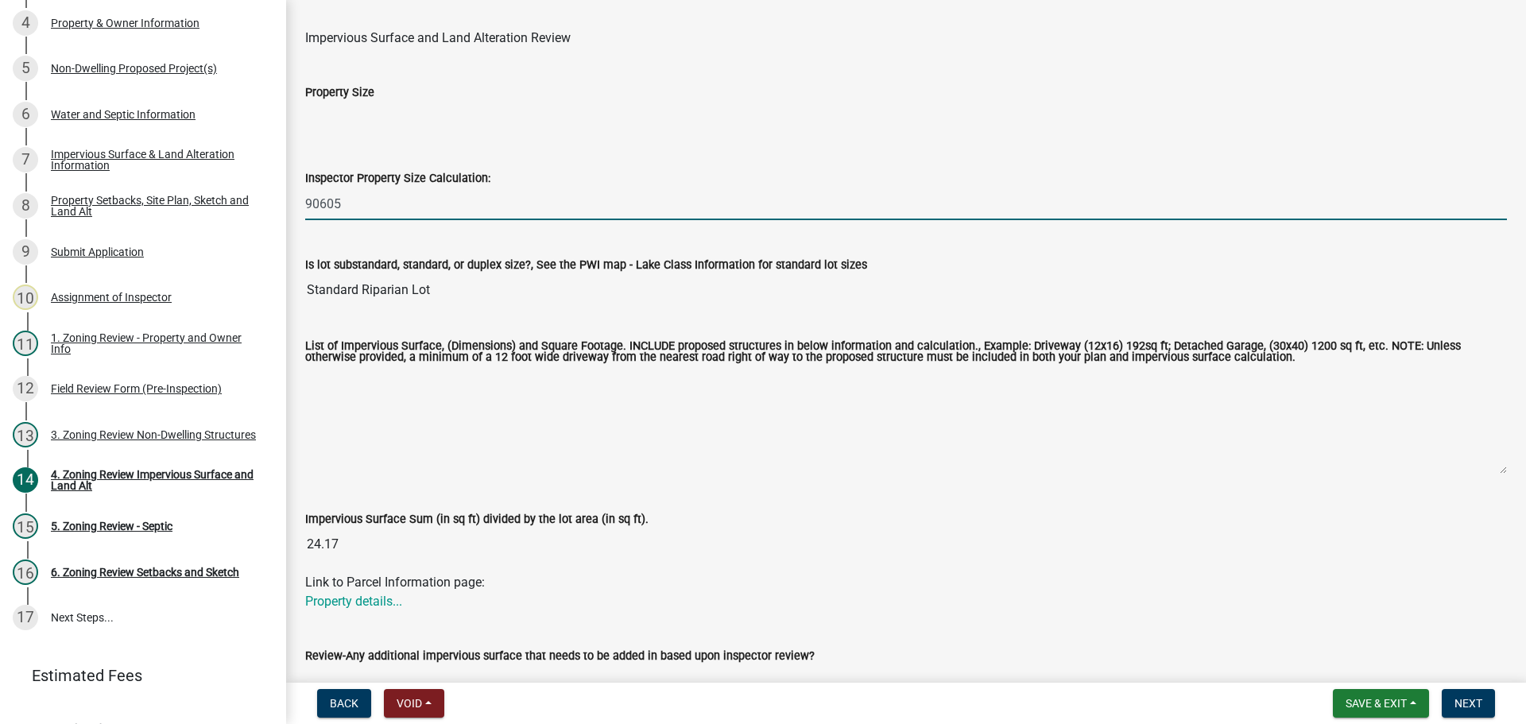
scroll to position [318, 0]
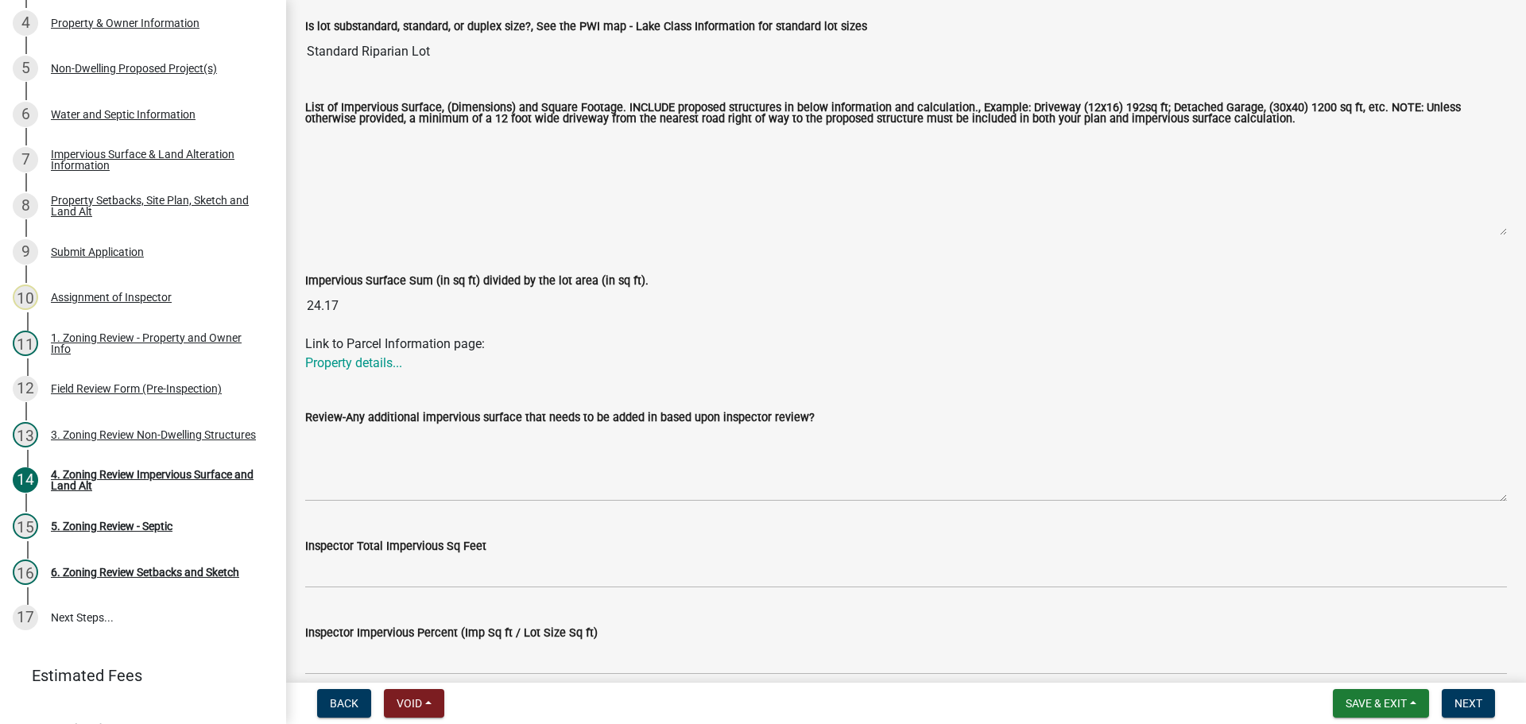
type input "90605"
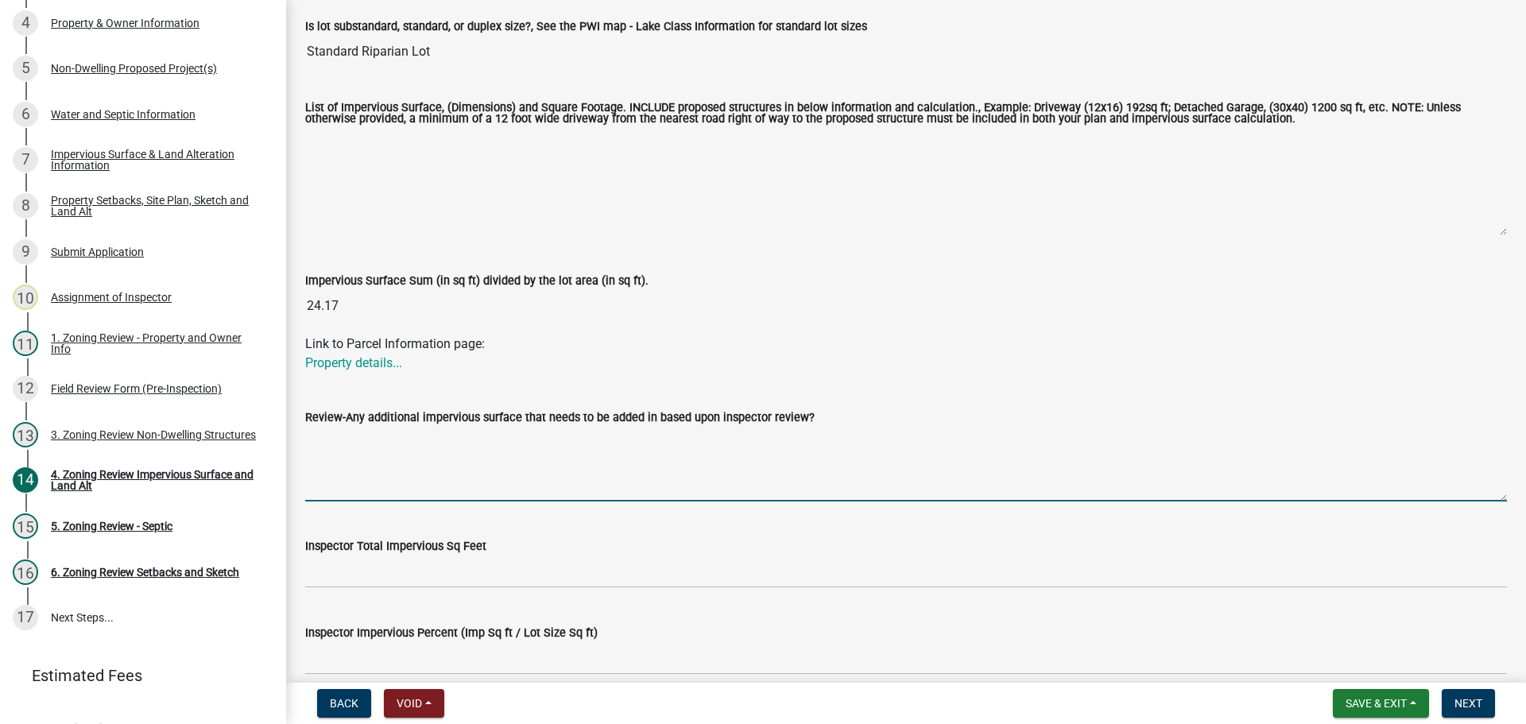
click at [536, 455] on textarea "Review-Any additional impervious surface that needs to be added in based upon i…" at bounding box center [906, 464] width 1202 height 75
click at [379, 492] on textarea "res bldg 1 1245 concrete patio 324 ag bldg 1200 shed 192 gazebo 225 paving 352" at bounding box center [906, 464] width 1202 height 75
click at [447, 497] on textarea "res bldg 1 1245 concrete patio 324 ag bldg 1200 shed 192 gazebo 225 paving 352 …" at bounding box center [906, 464] width 1202 height 75
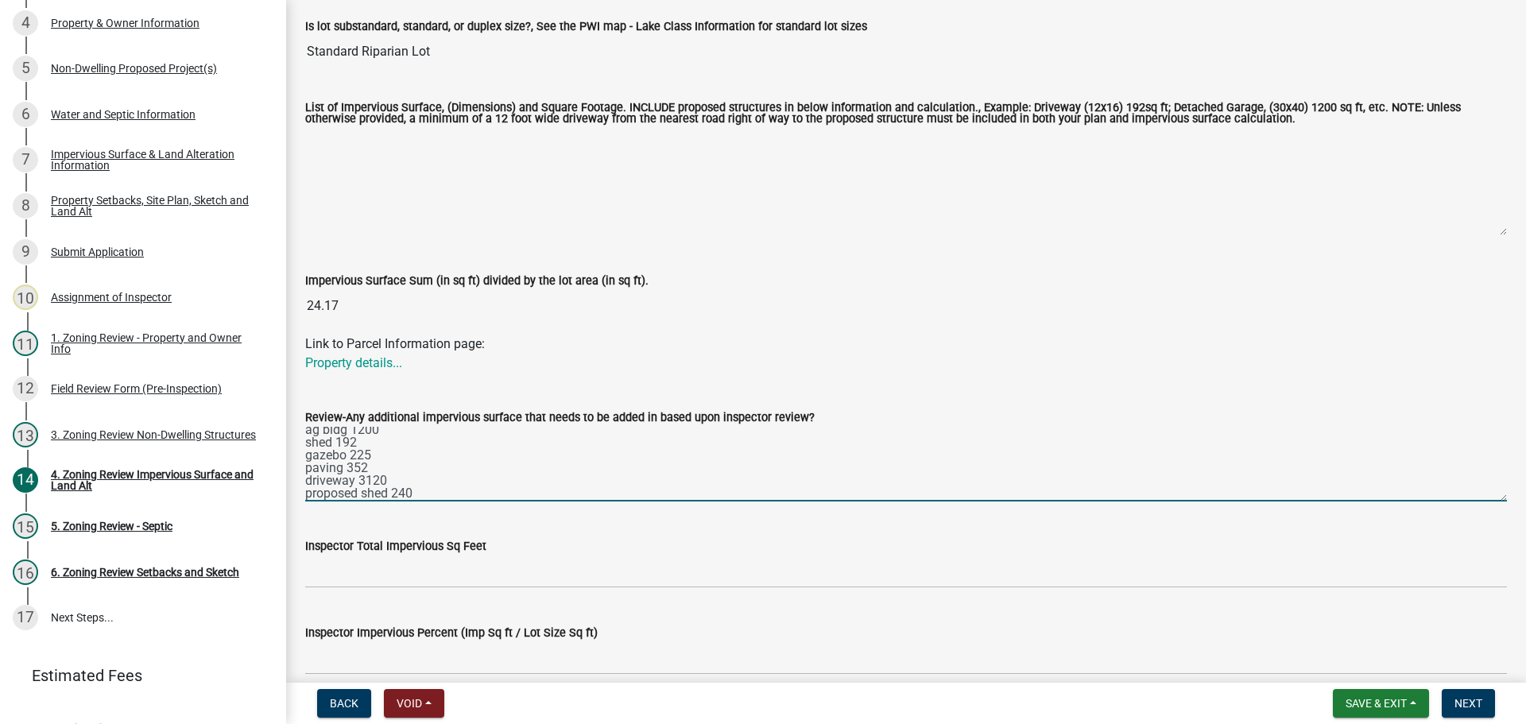
type textarea "res bldg 1 1245 concrete patio 324 ag bldg 1200 shed 192 gazebo 225 paving 352 …"
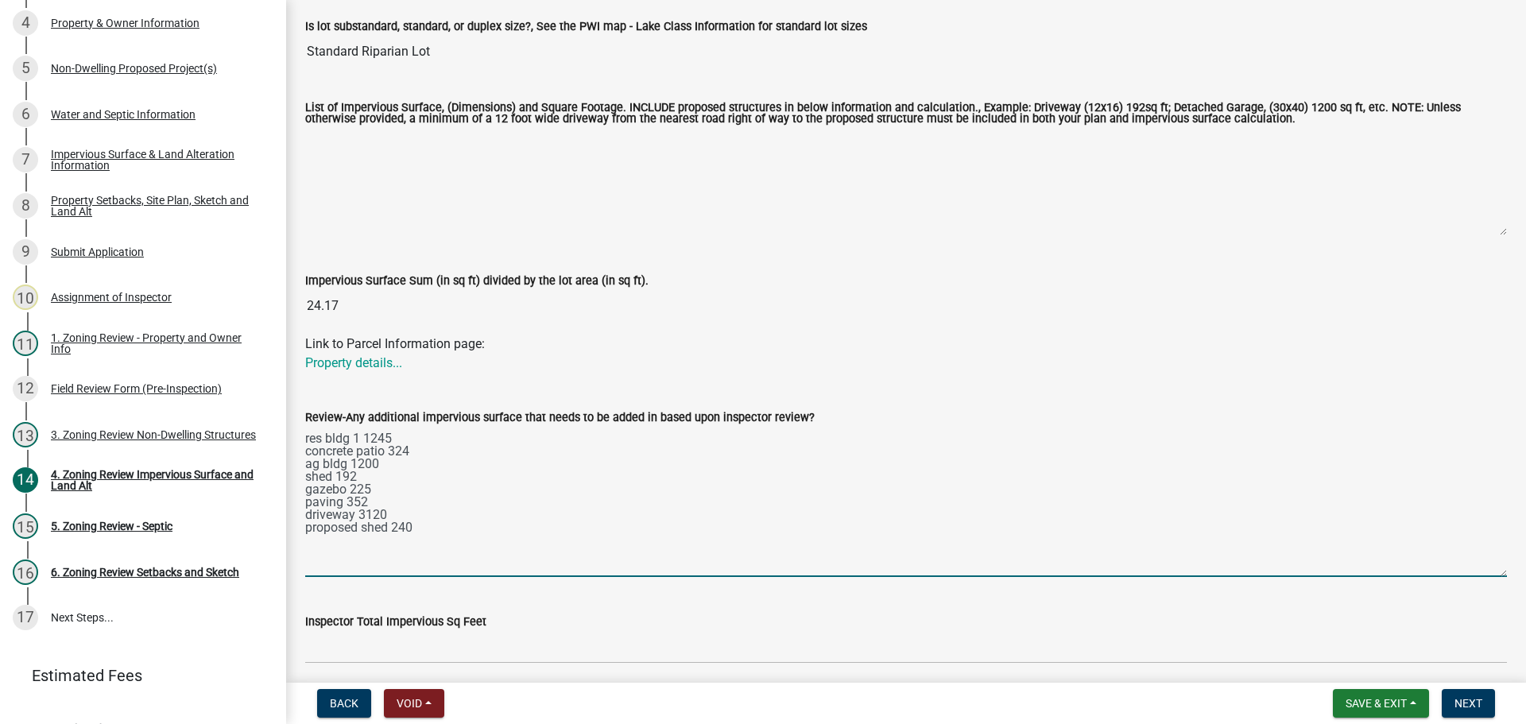
drag, startPoint x: 1488, startPoint y: 501, endPoint x: 1476, endPoint y: 577, distance: 76.4
click at [1476, 577] on textarea "res bldg 1 1245 concrete patio 324 ag bldg 1200 shed 192 gazebo 225 paving 352 …" at bounding box center [906, 502] width 1202 height 150
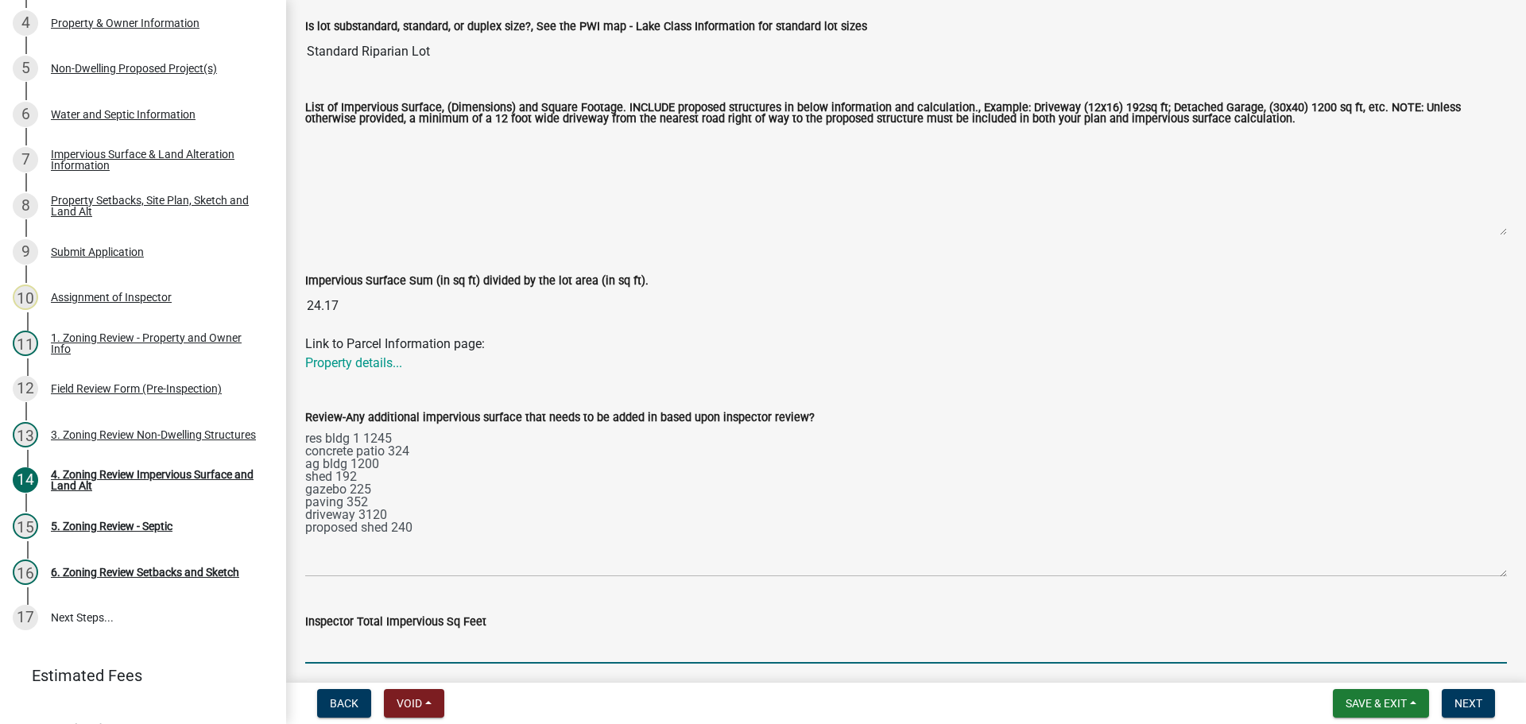
click at [389, 633] on input "Inspector Total Impervious Sq Feet" at bounding box center [906, 647] width 1202 height 33
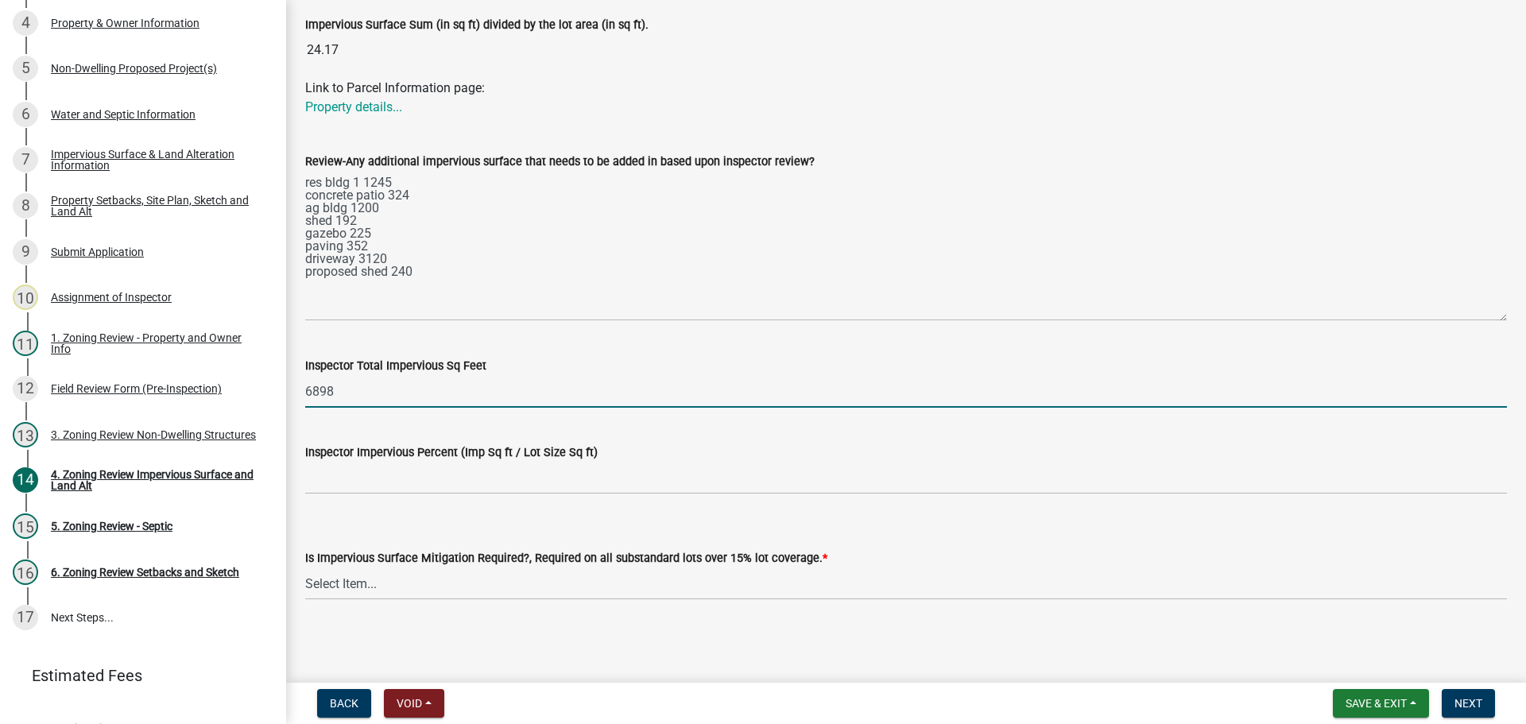
type input "6898"
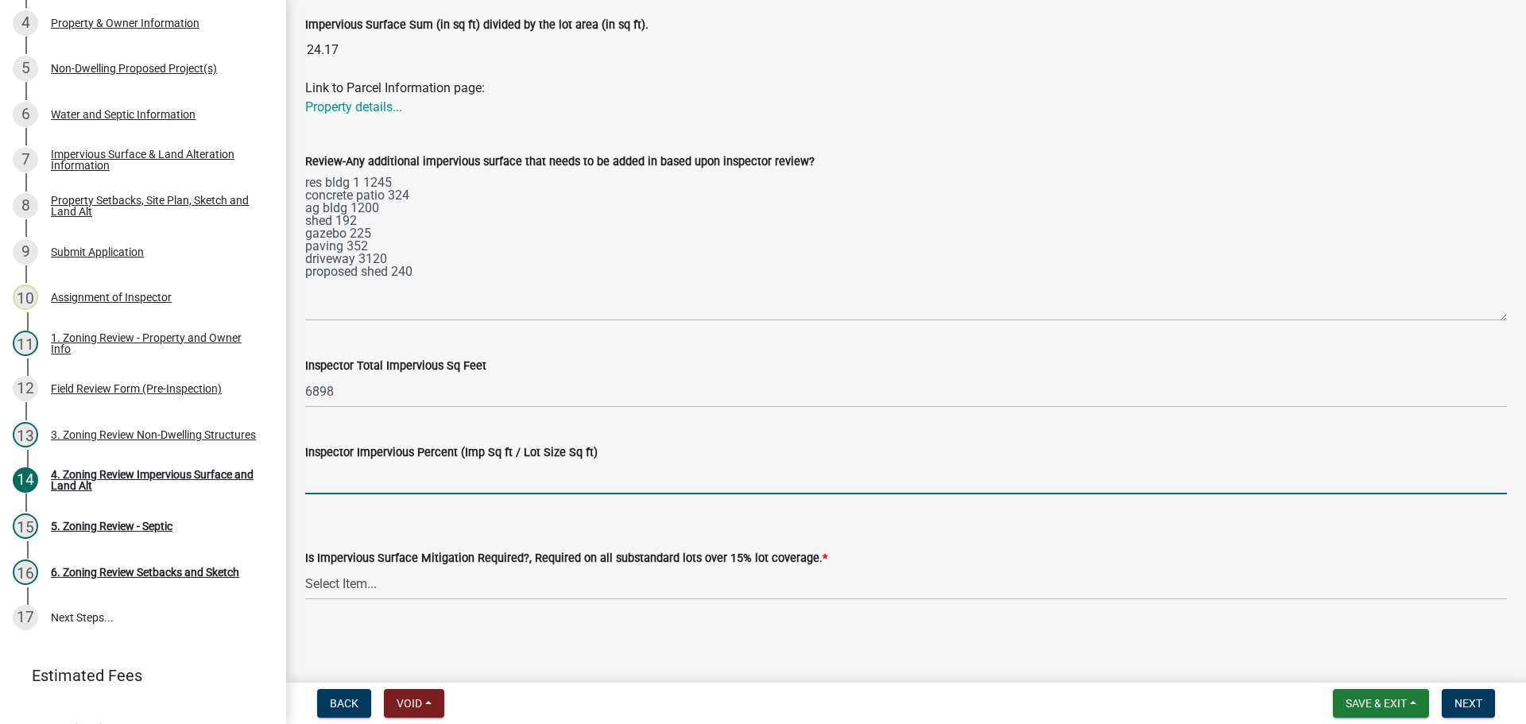
click at [463, 477] on input "Inspector Impervious Percent (Imp Sq ft / Lot Size Sq ft)" at bounding box center [906, 478] width 1202 height 33
type input "7.6%"
click at [493, 575] on select "Select Item... Yes- Over 15% substandard lot coverage No N/A" at bounding box center [906, 583] width 1202 height 33
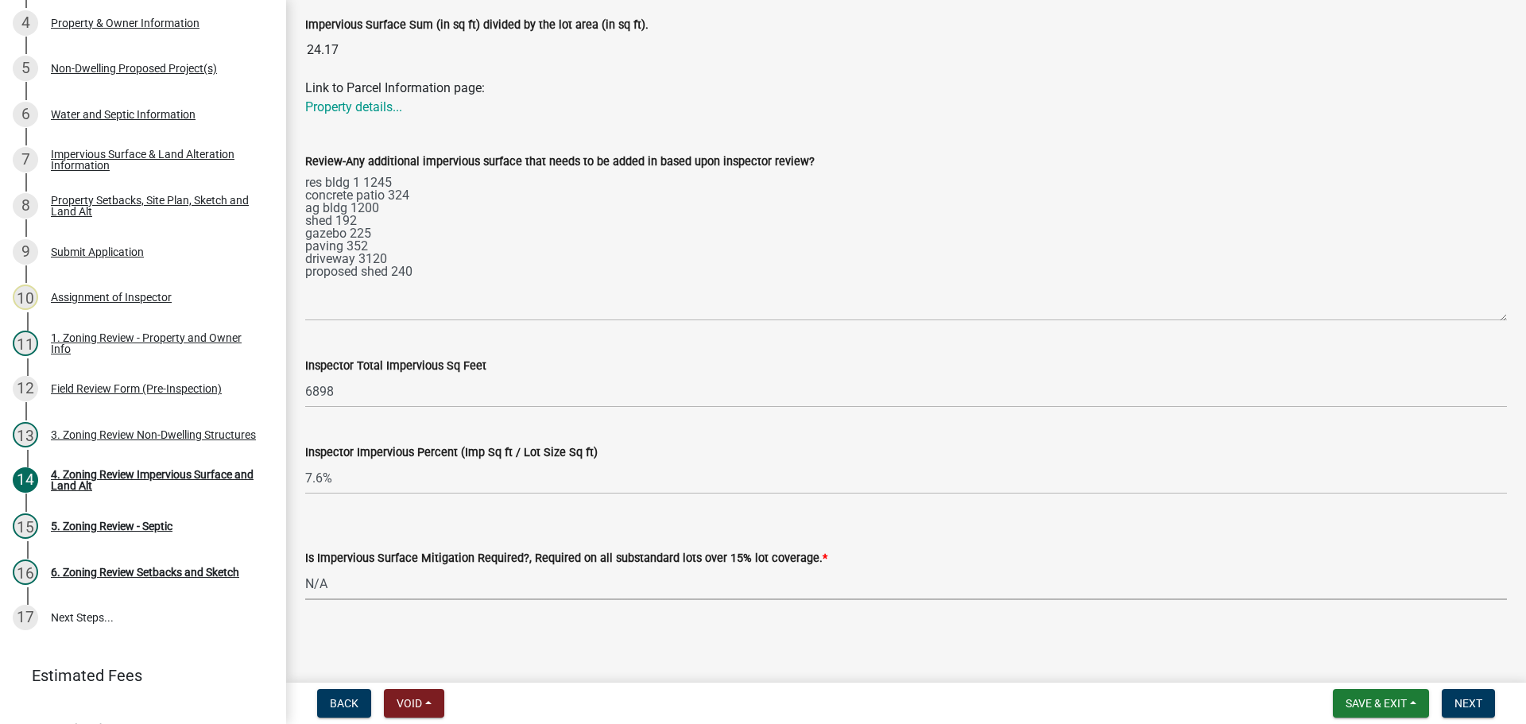
click at [305, 567] on select "Select Item... Yes- Over 15% substandard lot coverage No N/A" at bounding box center [906, 583] width 1202 height 33
select select "bbc84f88-1c9e-4c06-bbd0-95e5e078d214"
click at [1463, 697] on span "Next" at bounding box center [1468, 703] width 28 height 13
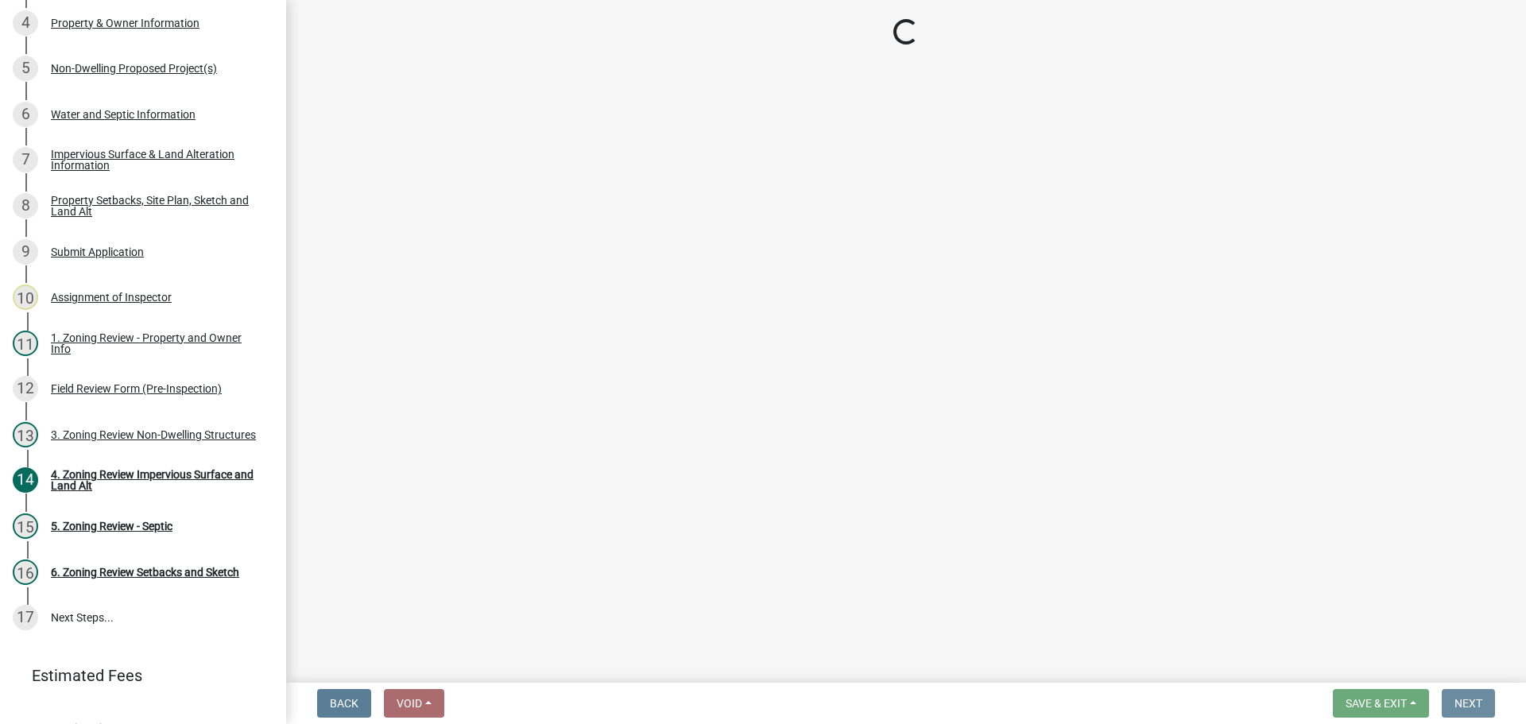
scroll to position [0, 0]
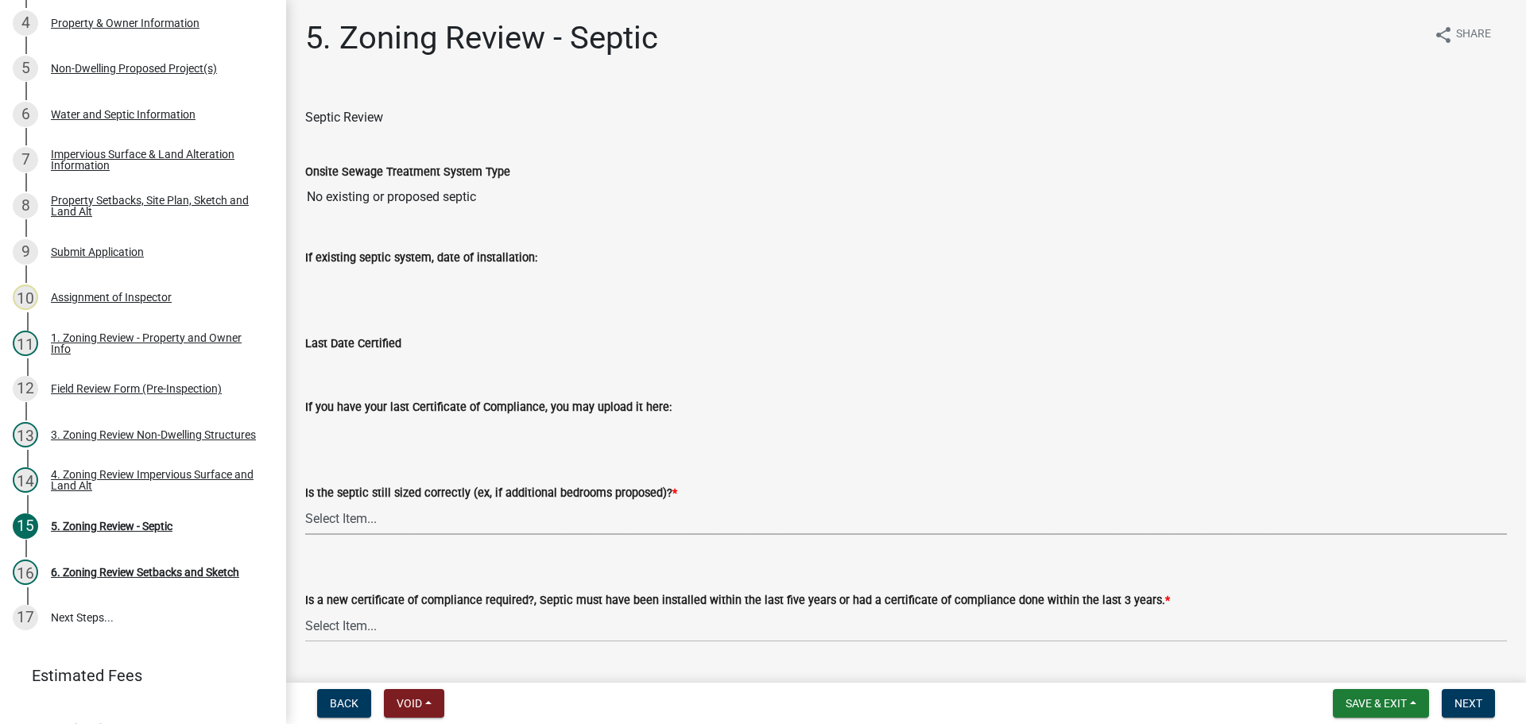
click at [443, 521] on select "Select Item... Yes No N/A" at bounding box center [906, 518] width 1202 height 33
click at [305, 502] on select "Select Item... Yes No N/A" at bounding box center [906, 518] width 1202 height 33
select select "ffe0288f-179d-446d-9dfb-ee21a688edc6"
click at [358, 620] on select "Select Item... Yes No" at bounding box center [906, 626] width 1202 height 33
click at [305, 610] on select "Select Item... Yes No" at bounding box center [906, 626] width 1202 height 33
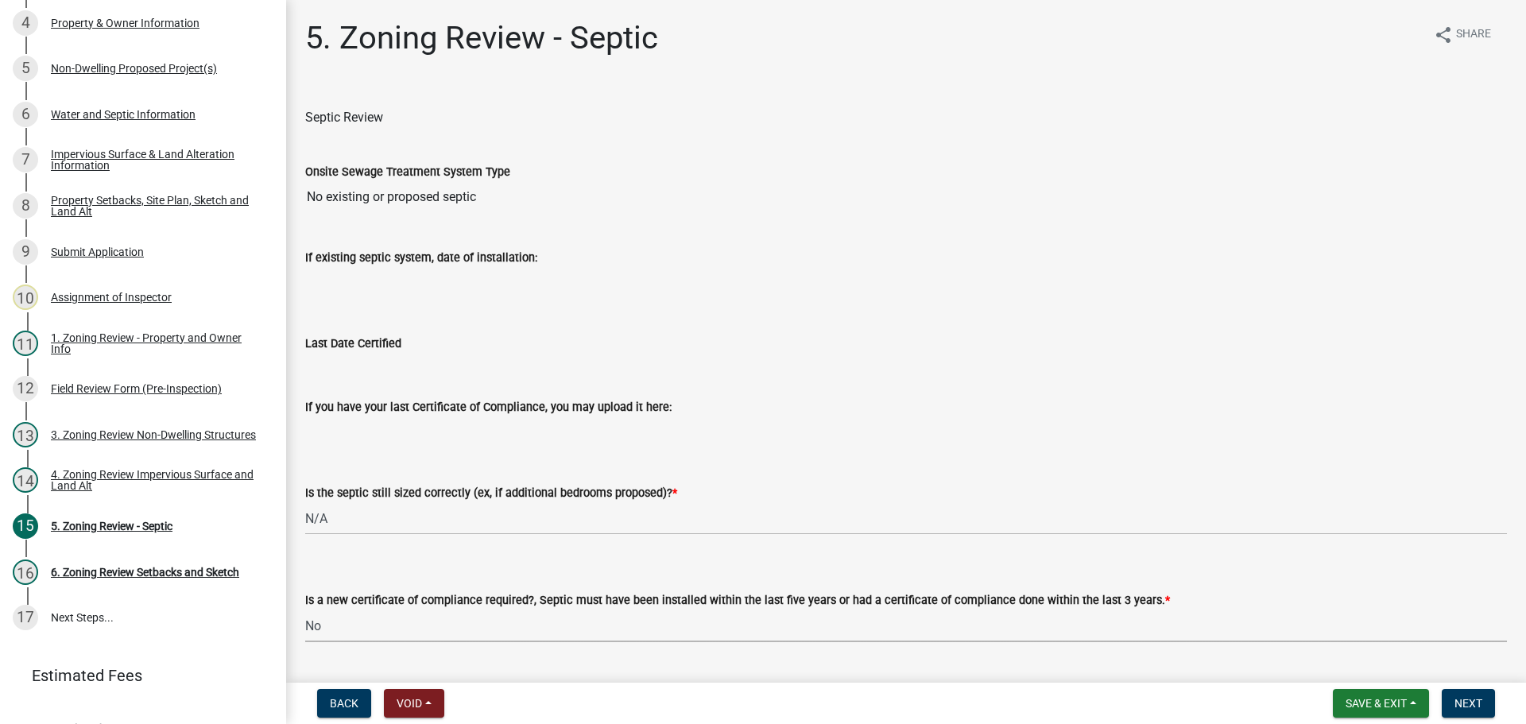
select select "2fd537d7-74b1-4ff9-a84c-837cf5598f43"
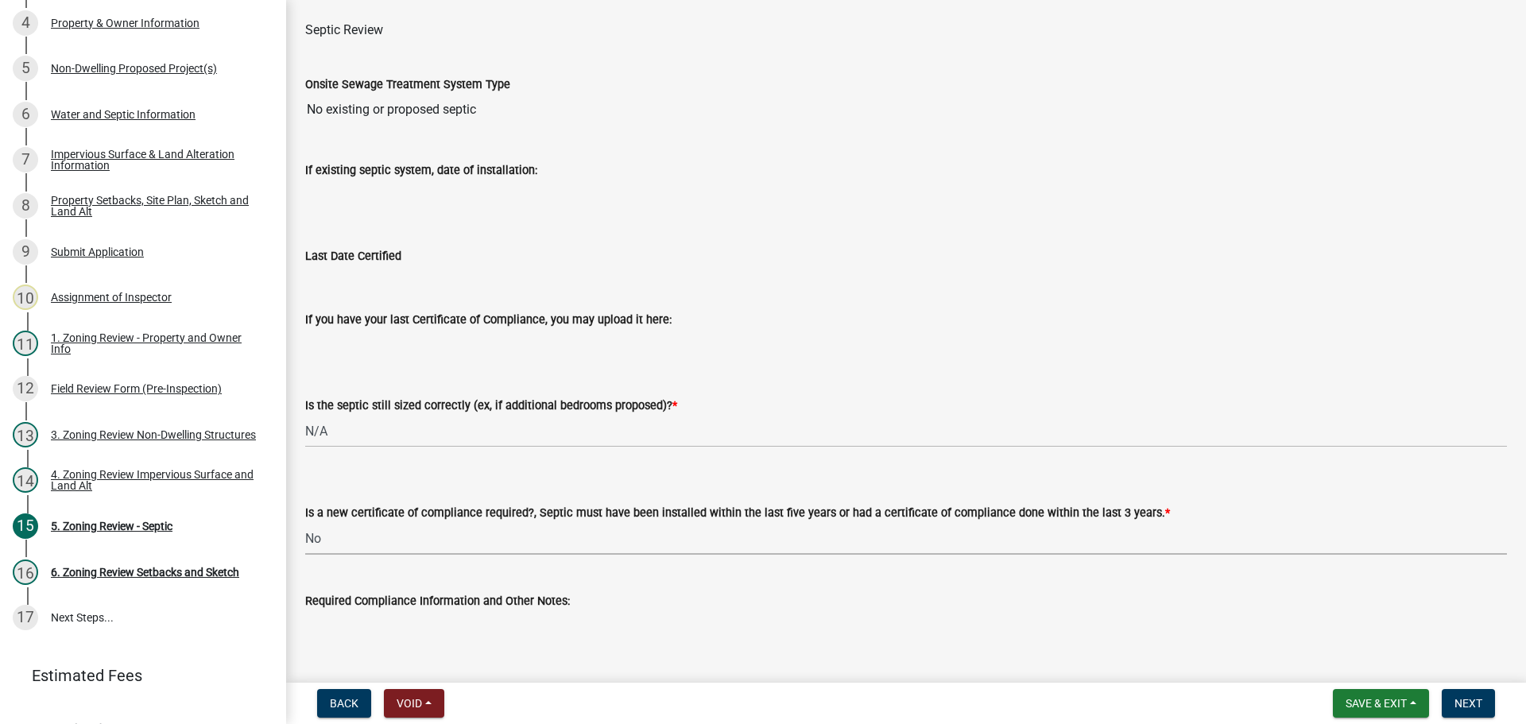
scroll to position [171, 0]
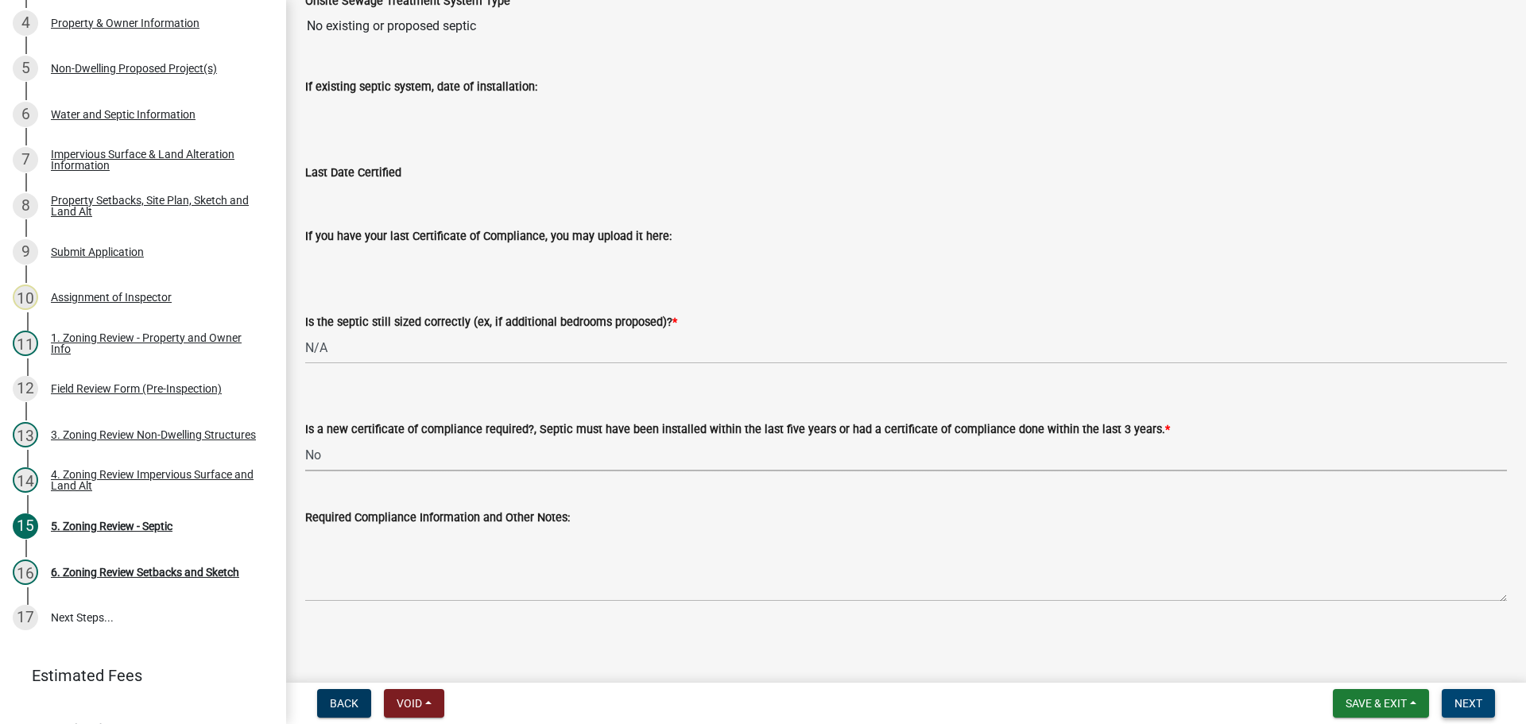
click at [1469, 714] on button "Next" at bounding box center [1468, 703] width 53 height 29
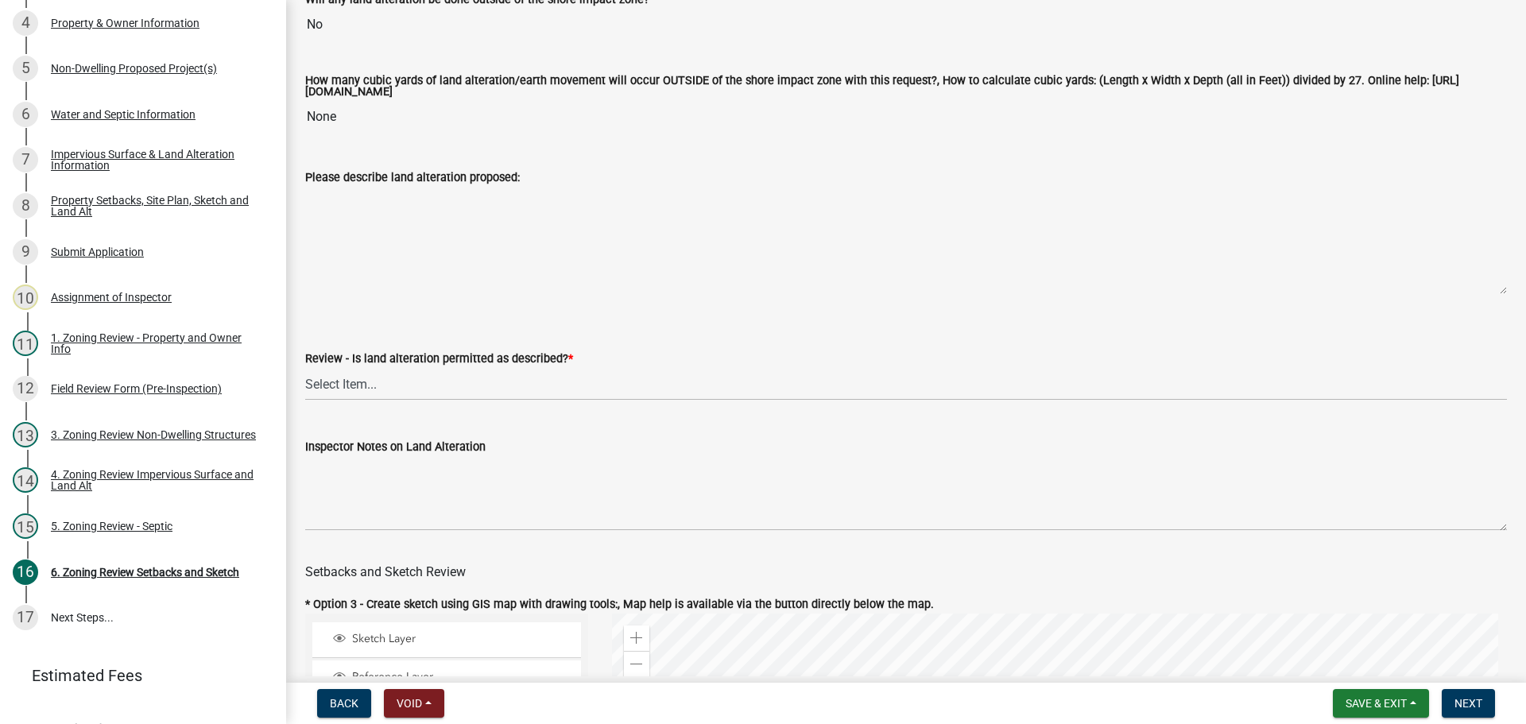
scroll to position [397, 0]
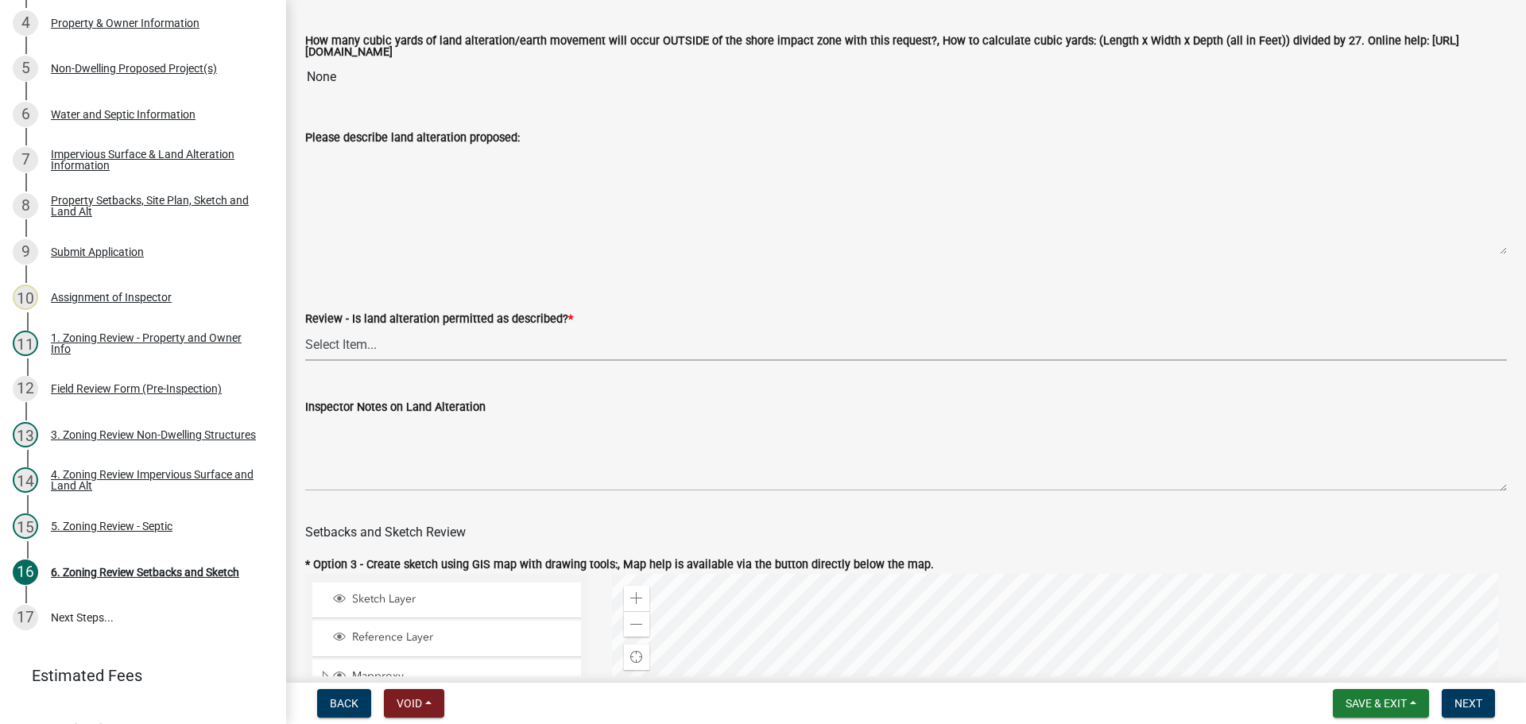
click at [431, 344] on select "Select Item... Yes No N/A" at bounding box center [906, 344] width 1202 height 33
click at [305, 331] on select "Select Item... Yes No N/A" at bounding box center [906, 344] width 1202 height 33
select select "67532522-cdd9-4b58-8c28-493a46ddf41b"
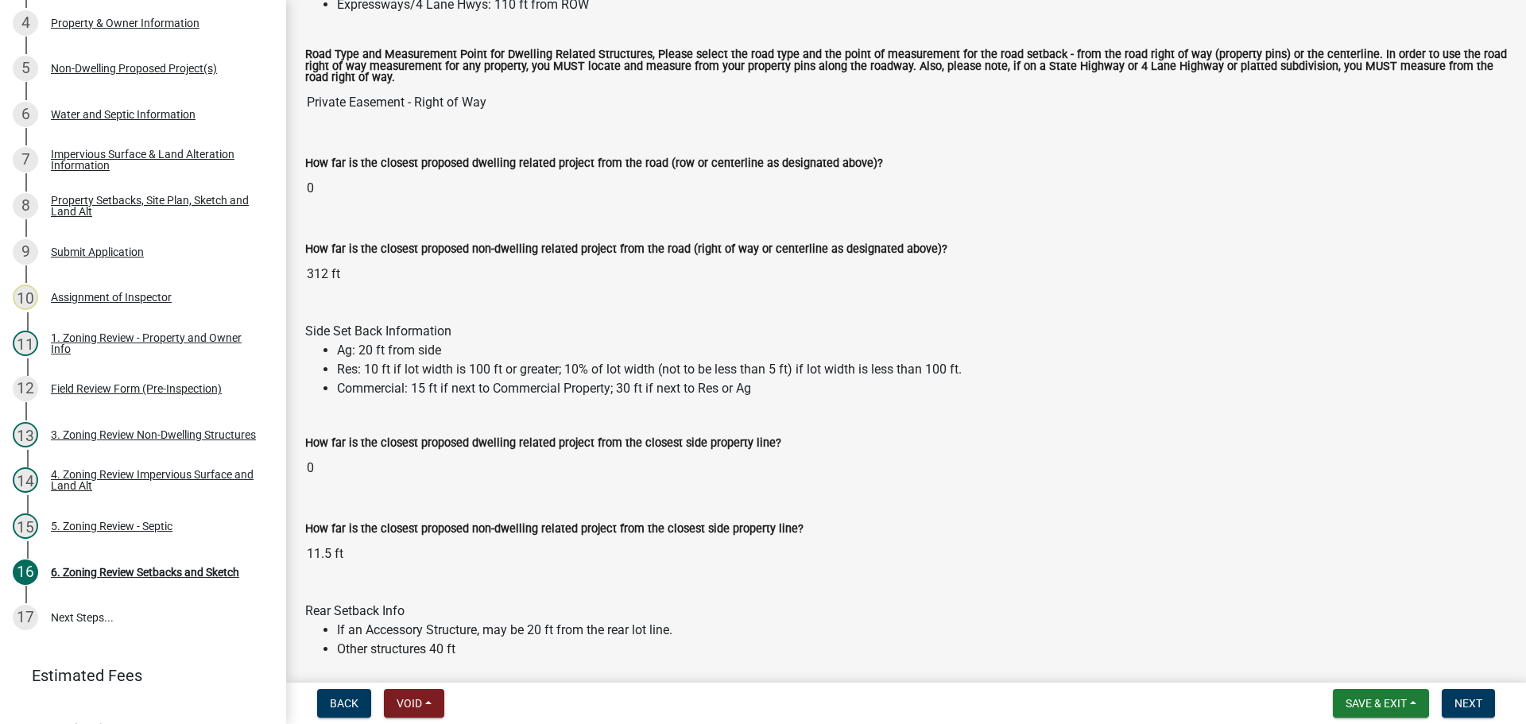
scroll to position [1510, 0]
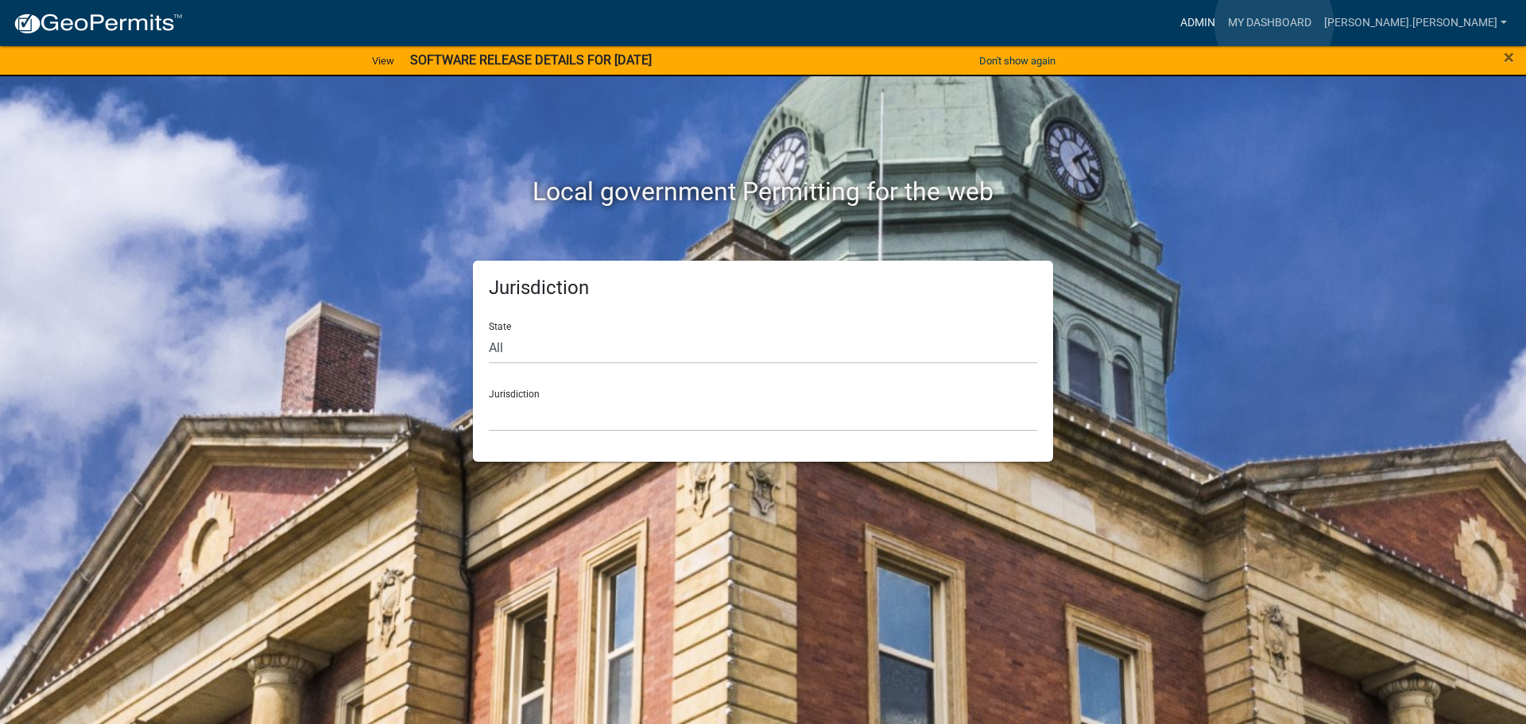
click at [1221, 23] on link "Admin" at bounding box center [1198, 23] width 48 height 30
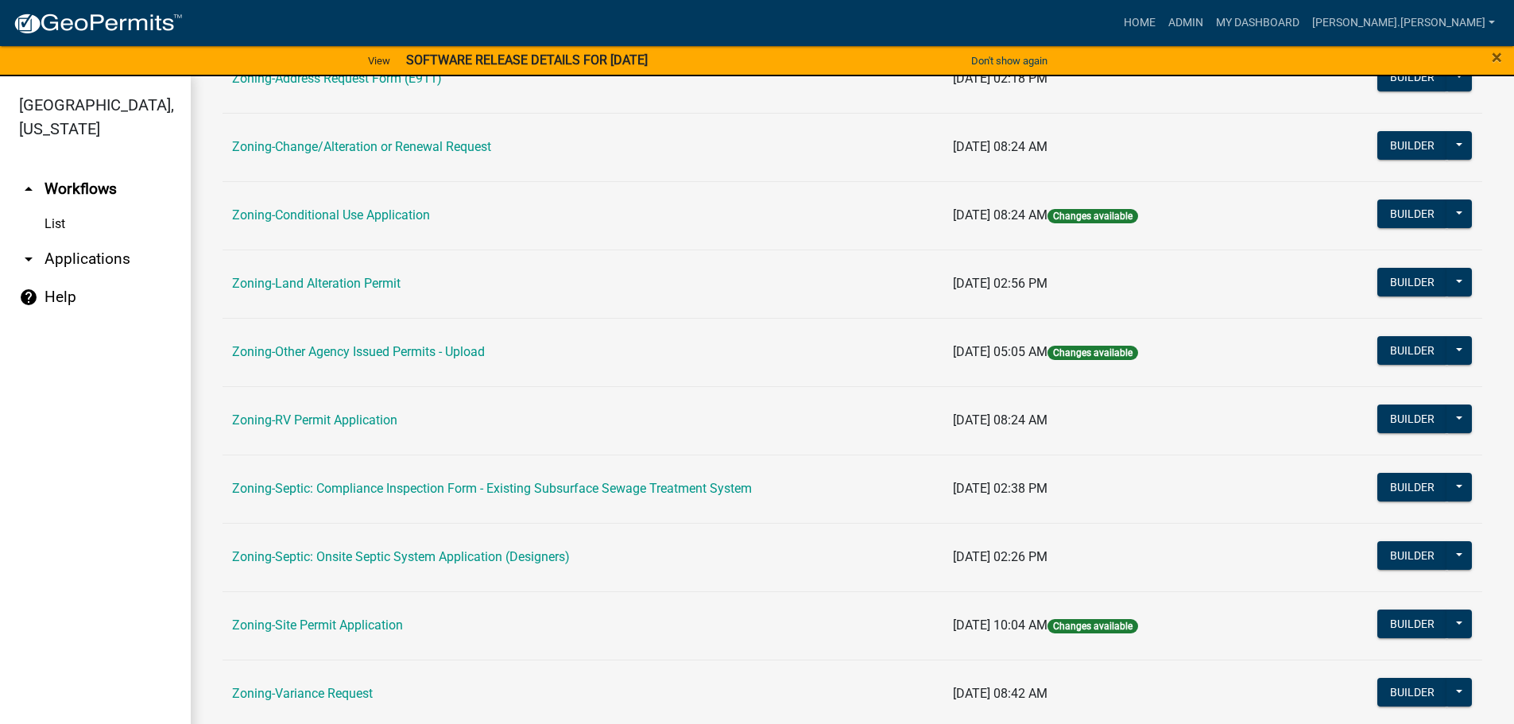
scroll to position [477, 0]
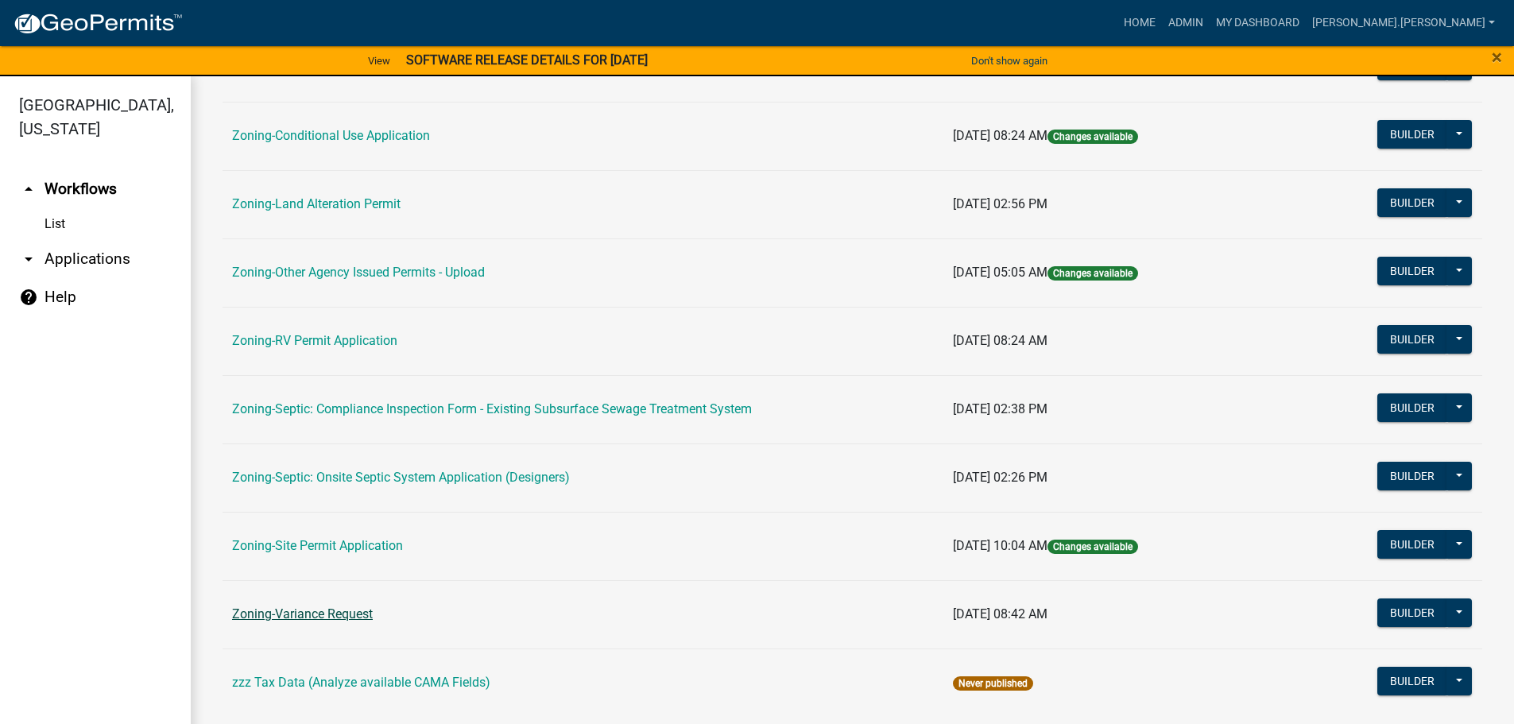
click at [320, 613] on link "Zoning-Variance Request" at bounding box center [302, 613] width 141 height 15
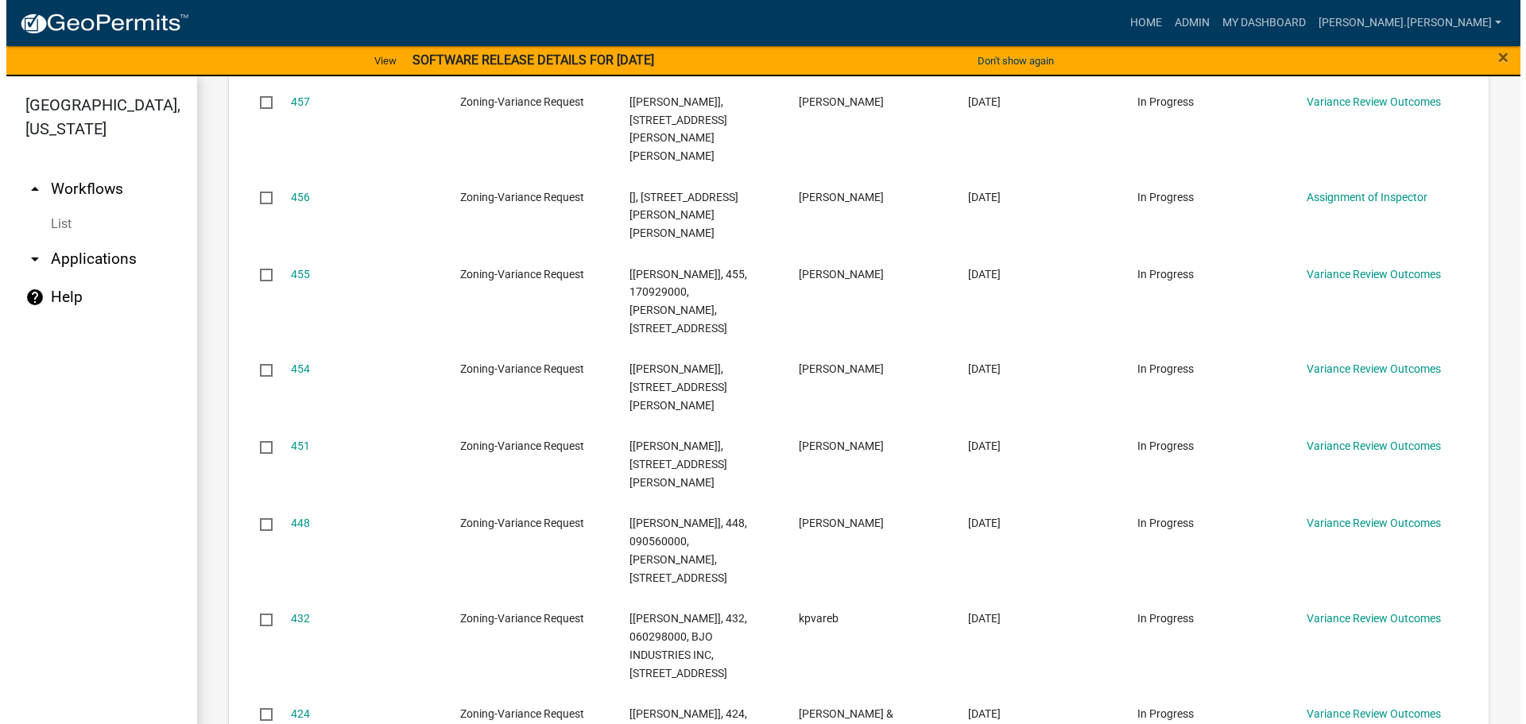
scroll to position [351, 0]
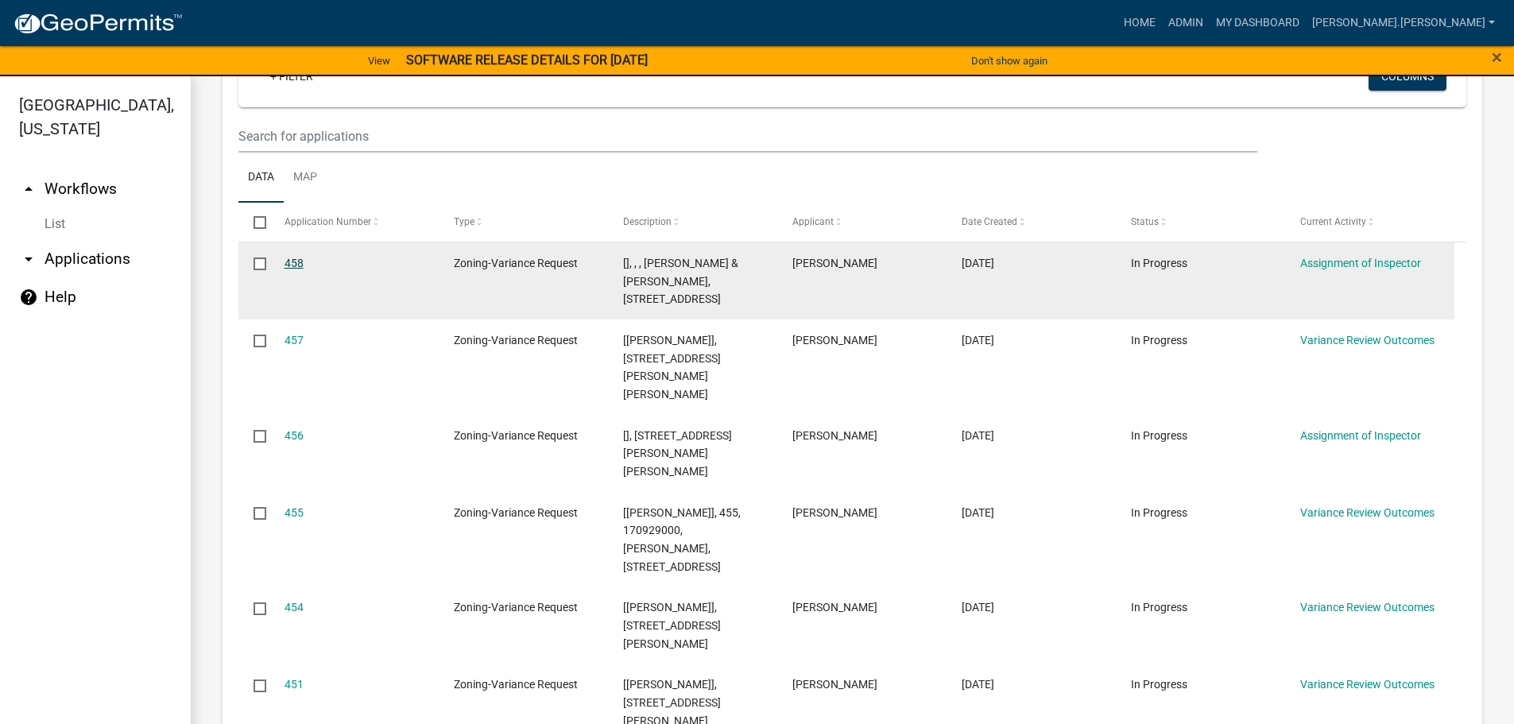
click at [303, 259] on link "458" at bounding box center [294, 263] width 19 height 13
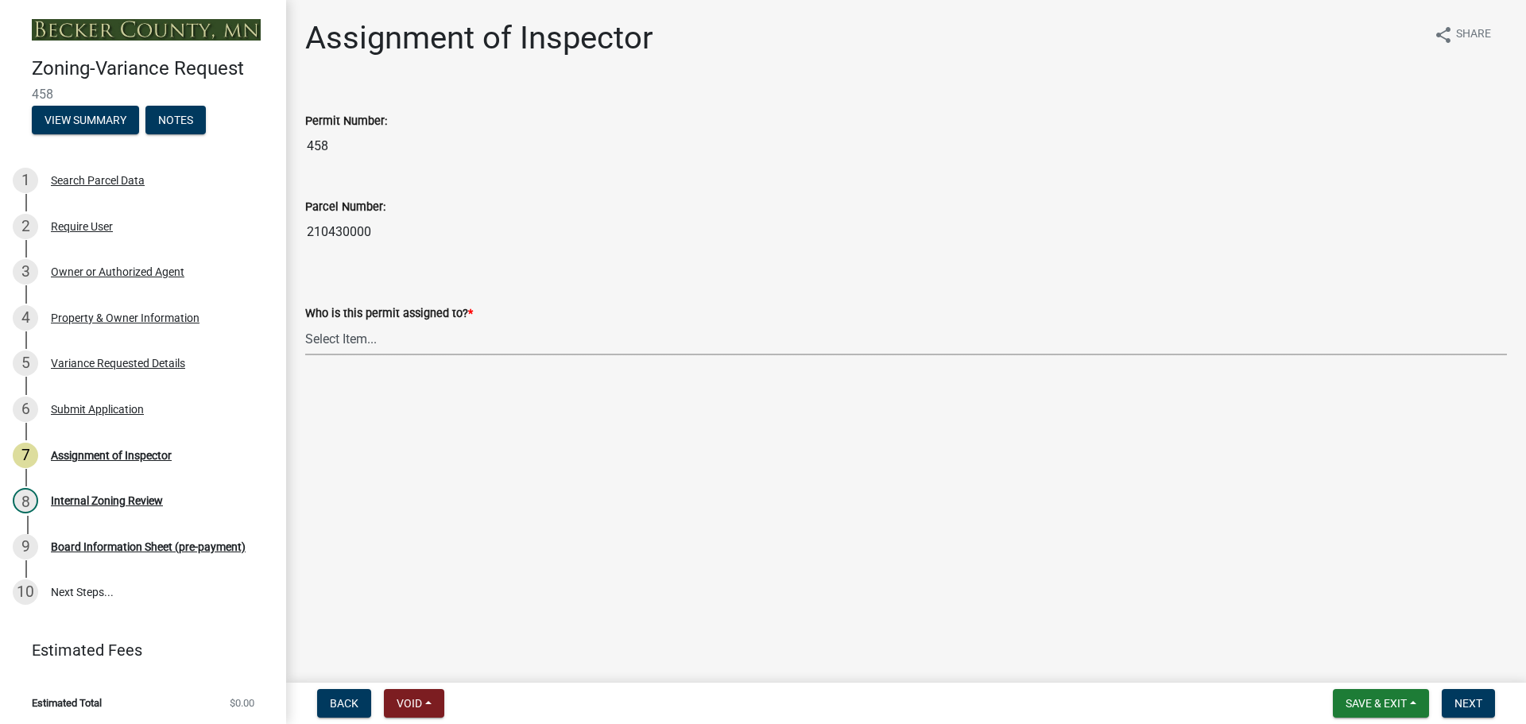
click at [432, 345] on select "Select Item... Jeff Rusness Kyle Vareberg Nicole Bradbury Susan Rockwell Tyler …" at bounding box center [906, 339] width 1202 height 33
click at [305, 323] on select "Select Item... Jeff Rusness Kyle Vareberg Nicole Bradbury Susan Rockwell Tyler …" at bounding box center [906, 339] width 1202 height 33
select select "c0b6e50c-983d-48c1-a910-e8bd43c13b77"
click at [176, 361] on div "Variance Requested Details" at bounding box center [118, 363] width 134 height 11
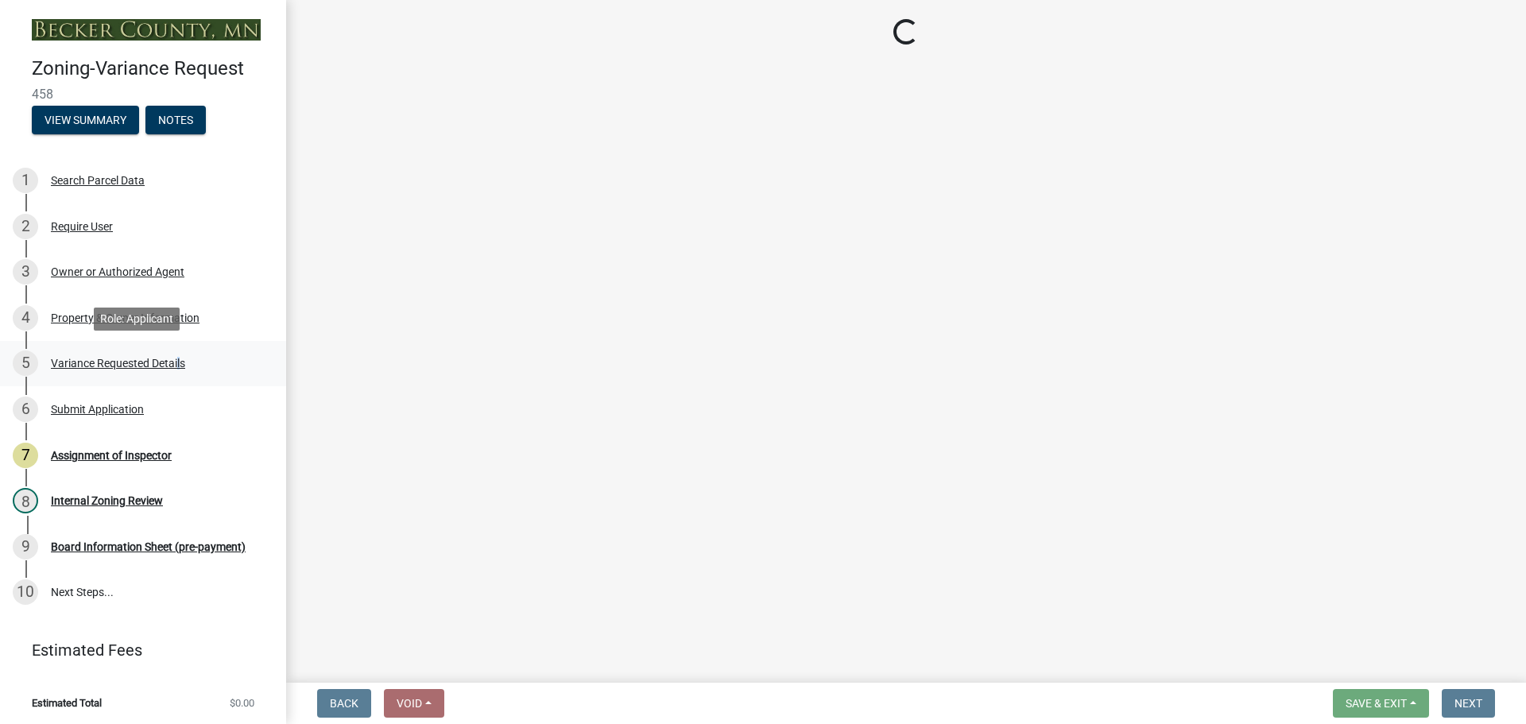
select select "edc6b78d-c029-41a6-a436-e6f76b5f0855"
select select "15bf2cec-1ca8-47a3-85db-999609351cbd"
select select "7b4e921e-23d5-43ad-813a-b7a6ebdae9a4"
select select "bb2b5e43-03c1-4874-9abf-a65f400af928"
select select "8ea3e6c3-8fed-4904-aa20-2f643744aa0c"
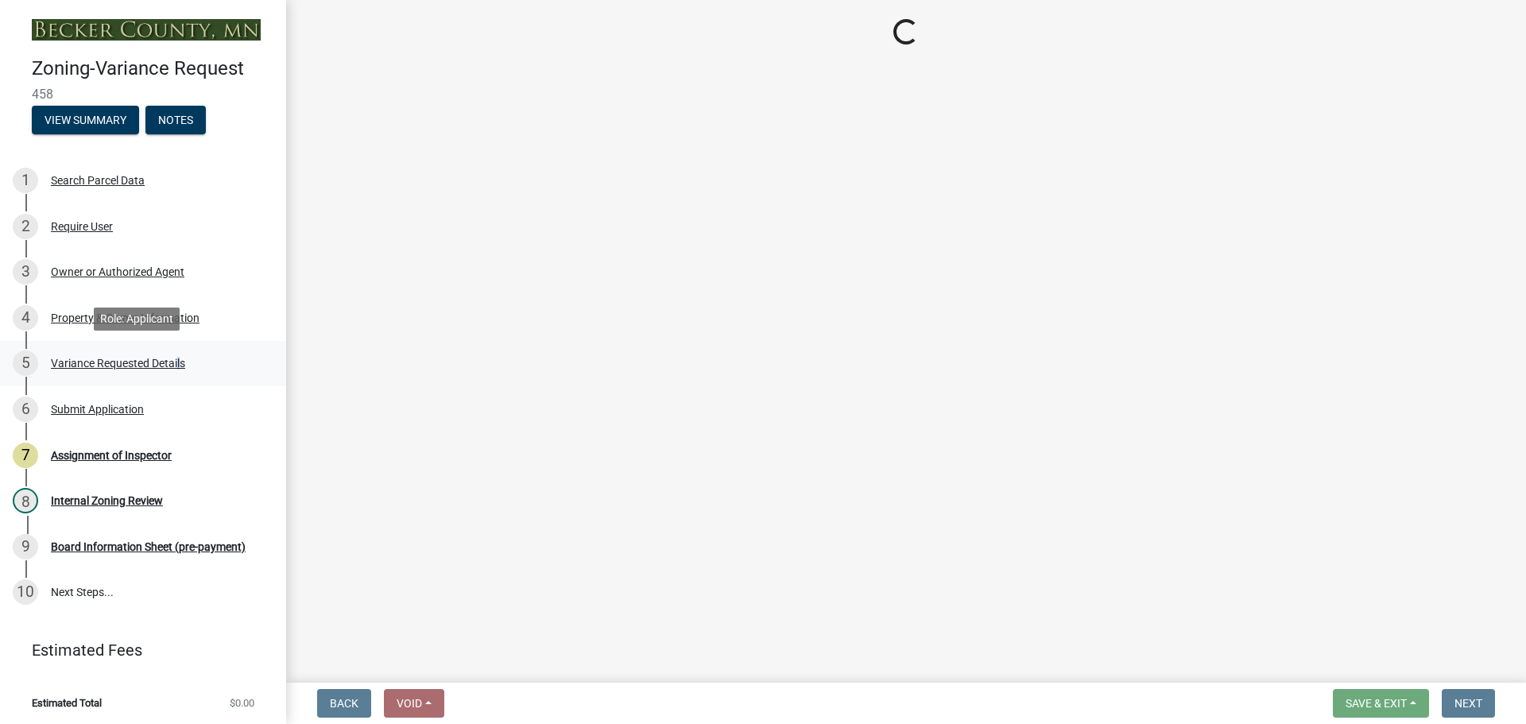
select select "860afd09-da87-482b-bca4-413f5cf53582"
select select "ee8740c3-f4d5-48cf-ad42-c8f7342b480c"
select select "1aa51e34-4f0a-4095-a3f3-287665056048"
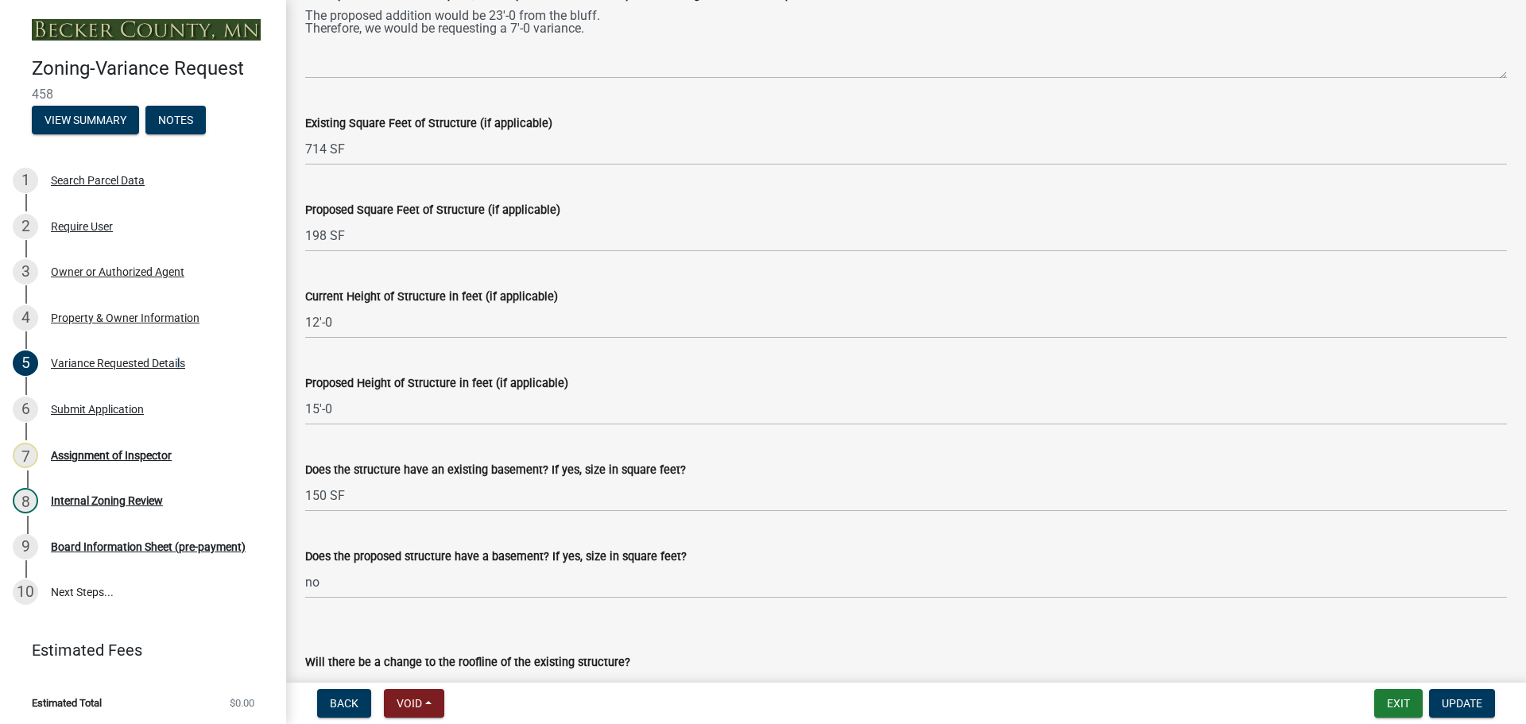
scroll to position [1351, 0]
